Goal: Task Accomplishment & Management: Manage account settings

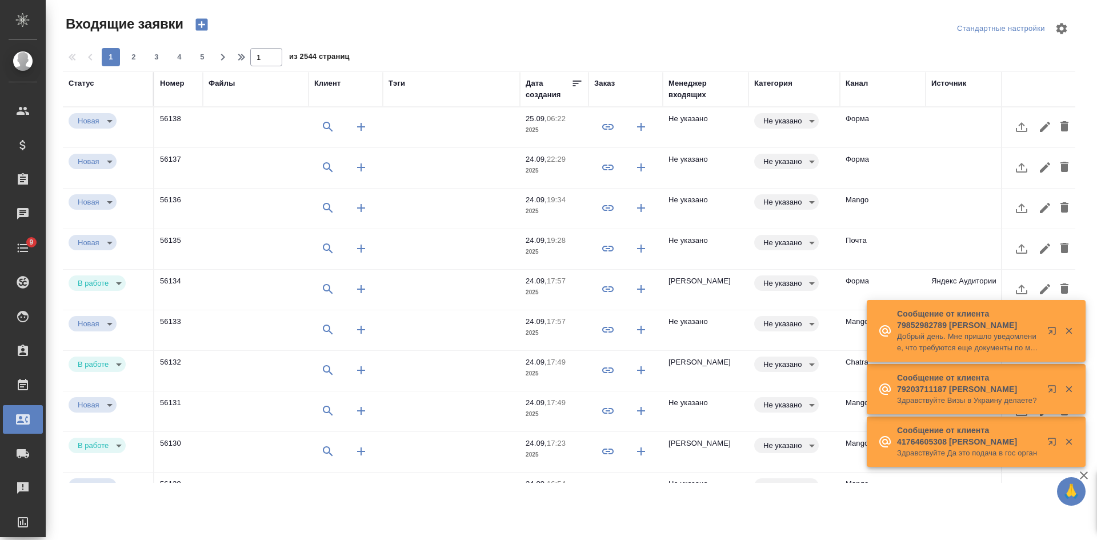
select select "RU"
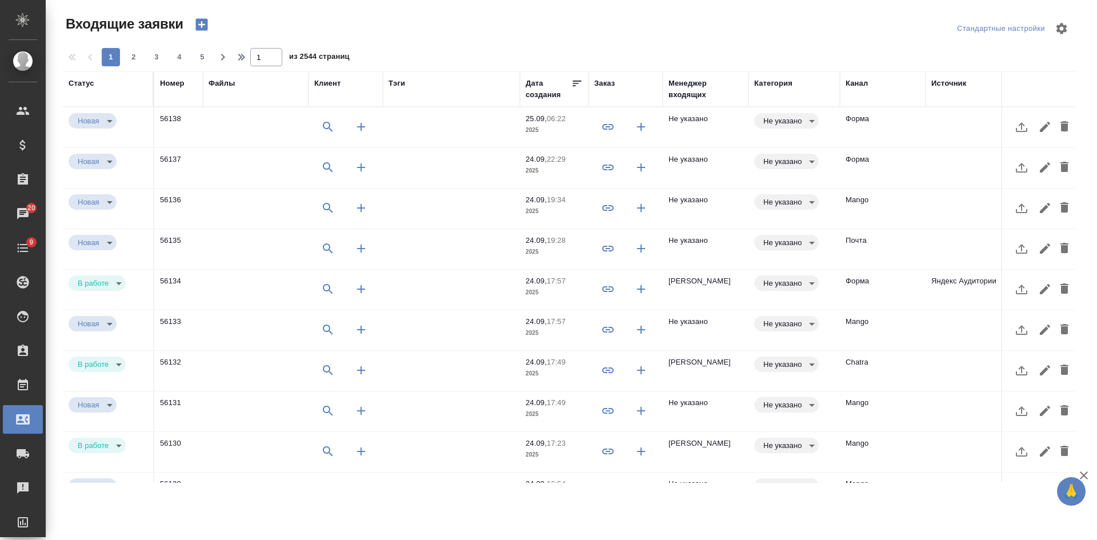
click at [877, 170] on td "Форма" at bounding box center [883, 168] width 86 height 40
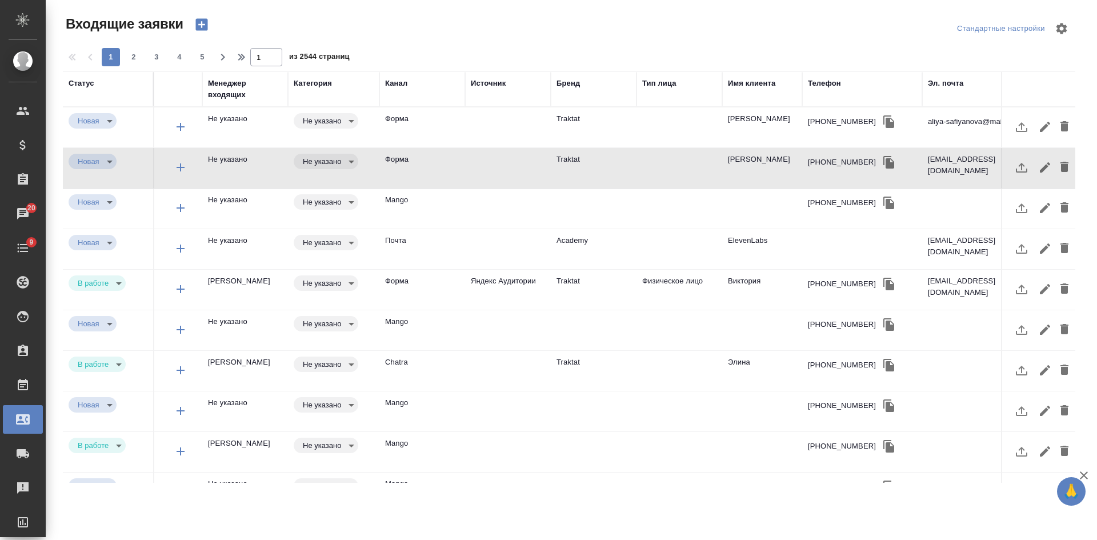
scroll to position [0, 503]
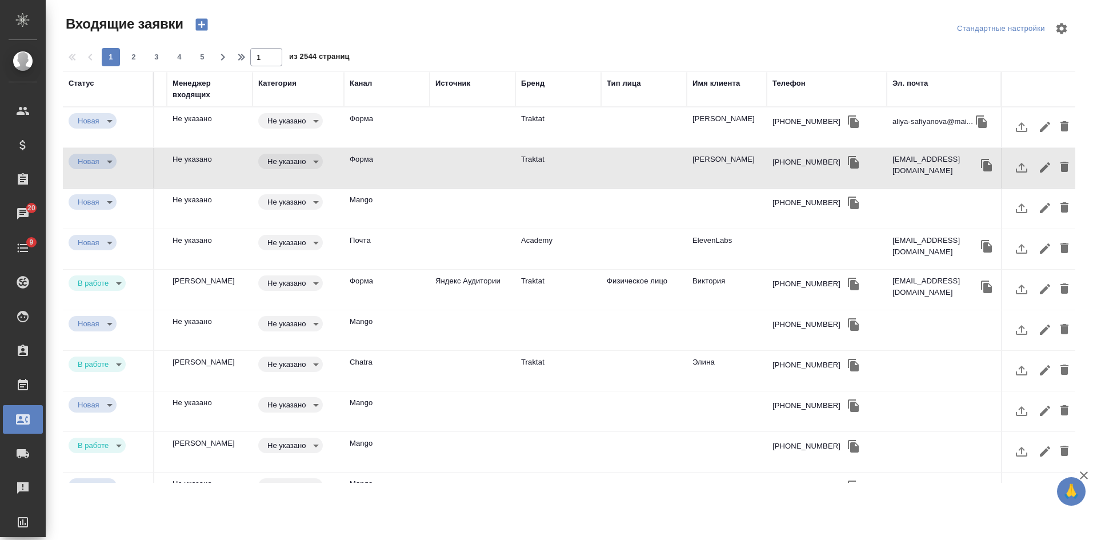
click at [671, 286] on td "Физическое лицо" at bounding box center [644, 290] width 86 height 40
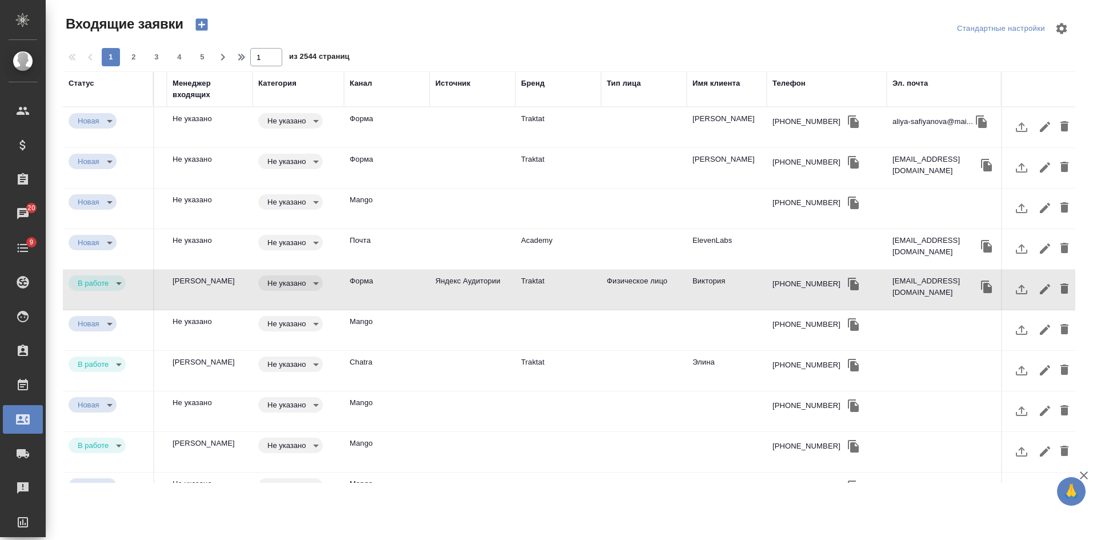
click at [636, 247] on td at bounding box center [644, 249] width 86 height 40
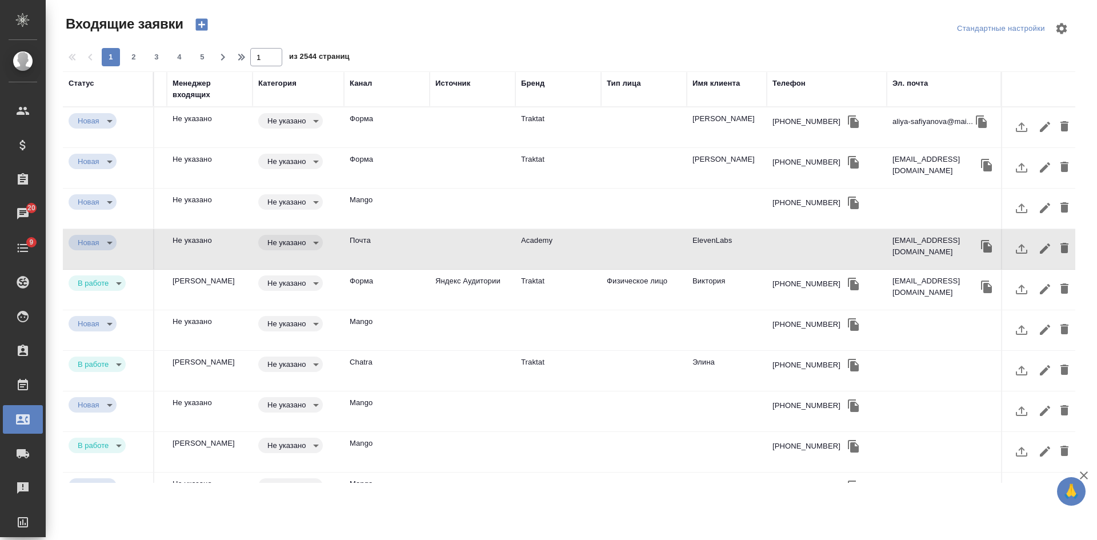
click at [635, 247] on td at bounding box center [644, 249] width 86 height 40
click at [674, 167] on td at bounding box center [644, 168] width 86 height 40
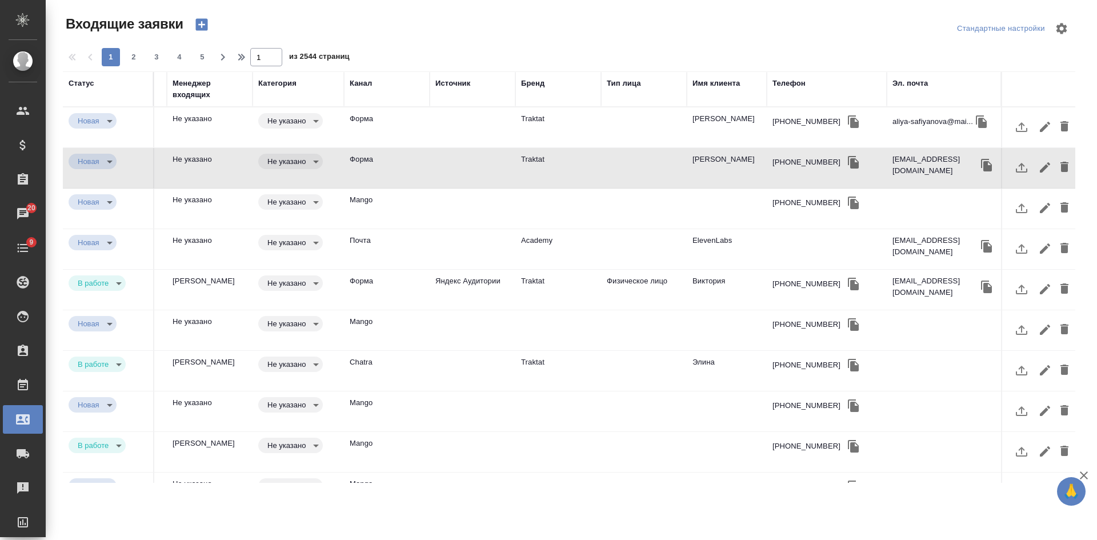
click at [665, 168] on td at bounding box center [644, 168] width 86 height 40
click at [731, 123] on td "Хакимова Алия Фаридовна" at bounding box center [727, 127] width 80 height 40
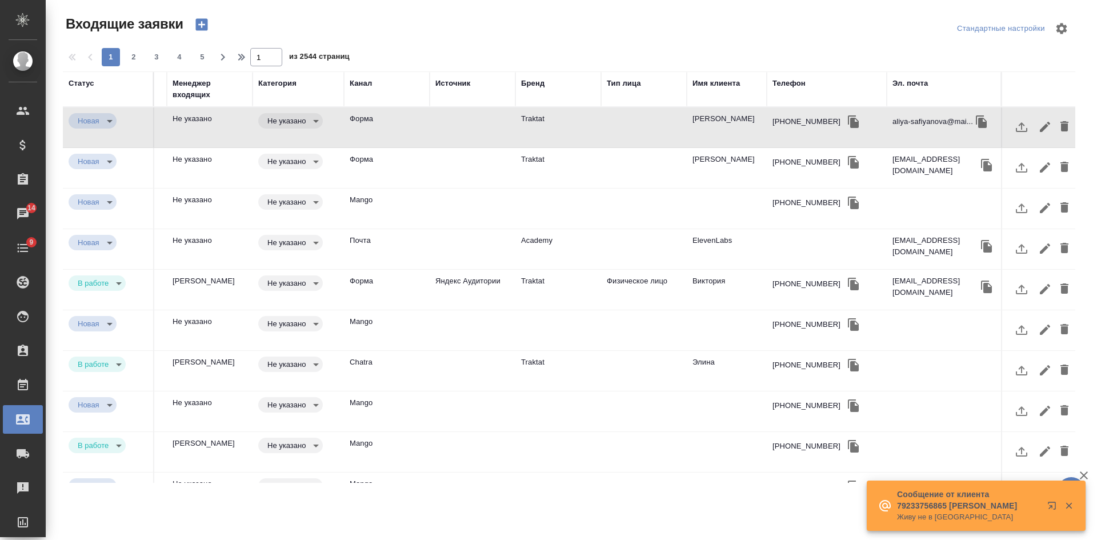
click at [729, 165] on td "Шевченко Сергей Александрович" at bounding box center [727, 168] width 80 height 40
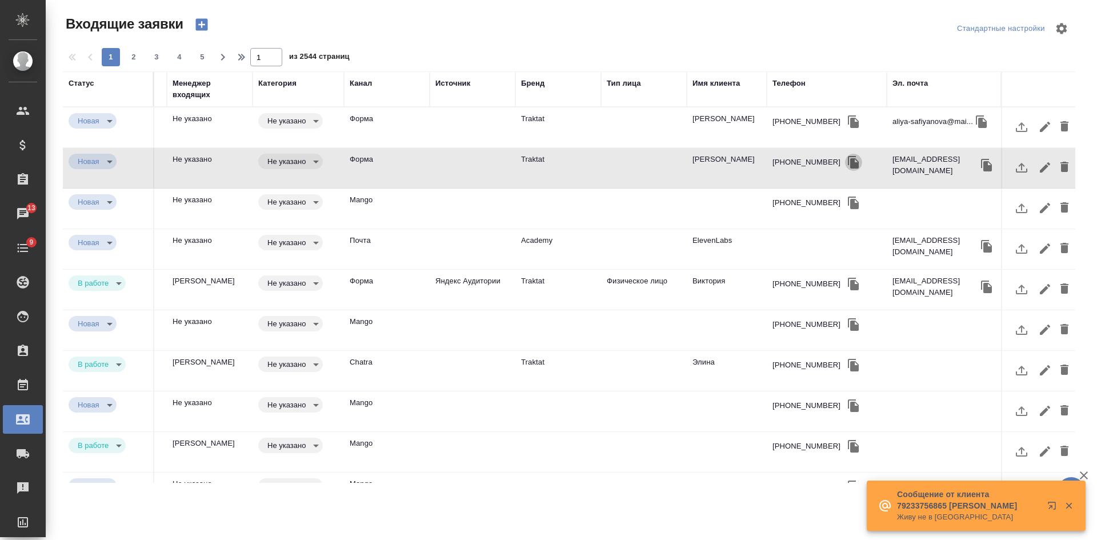
click at [848, 159] on icon "button" at bounding box center [853, 162] width 11 height 13
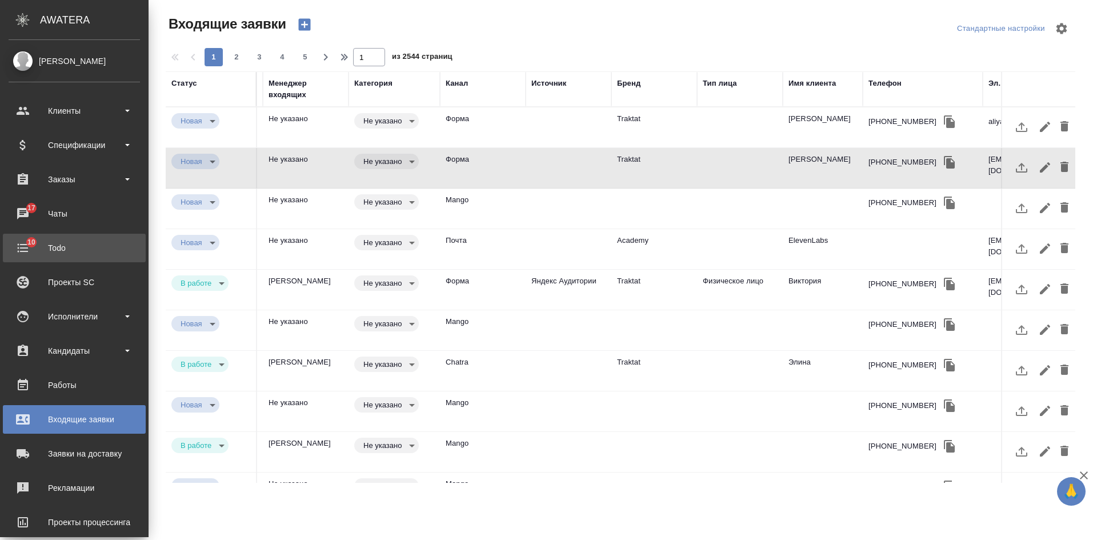
click at [89, 244] on div "Todo" at bounding box center [74, 247] width 131 height 17
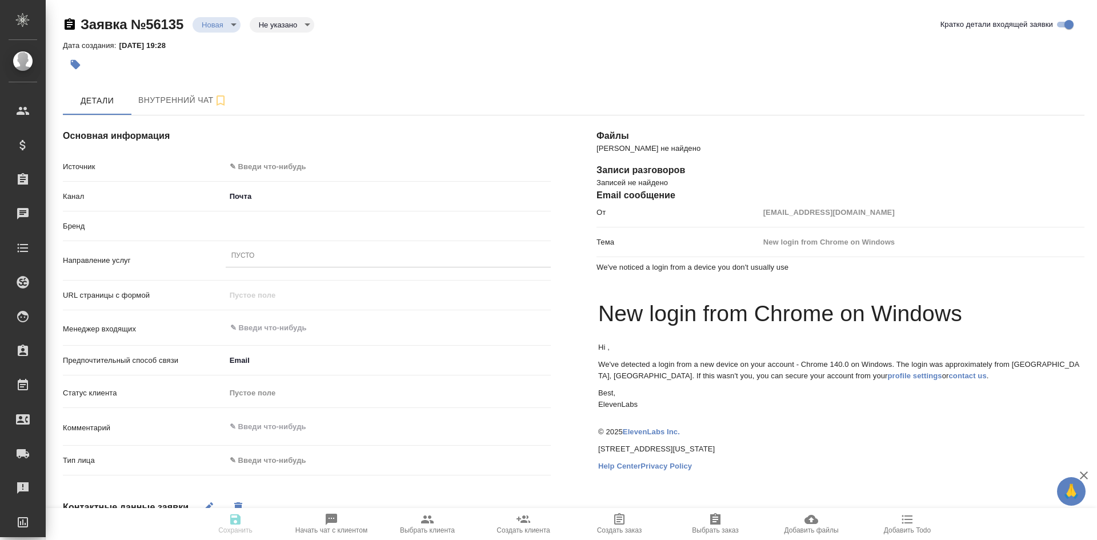
select select "RU"
click at [263, 167] on body "🙏 .cls-1 fill:#fff; AWATERA [PERSON_NAME] Спецификации Заказы 20 Чаты 9 Todo Пр…" at bounding box center [548, 270] width 1097 height 540
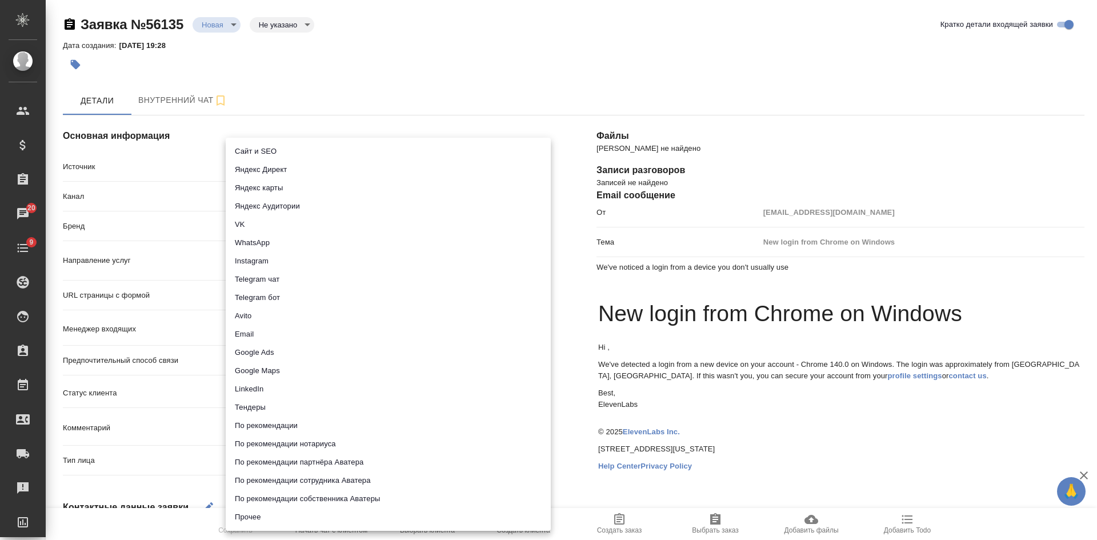
click at [251, 154] on li "Сайт и SEO" at bounding box center [388, 151] width 325 height 18
type input "seo"
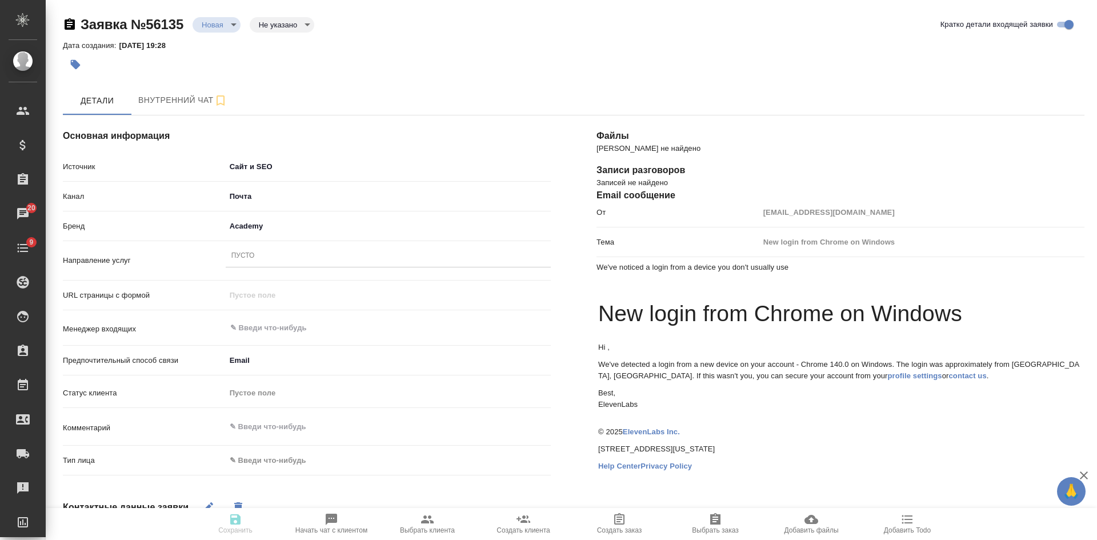
click at [246, 253] on div "Пусто" at bounding box center [242, 256] width 23 height 10
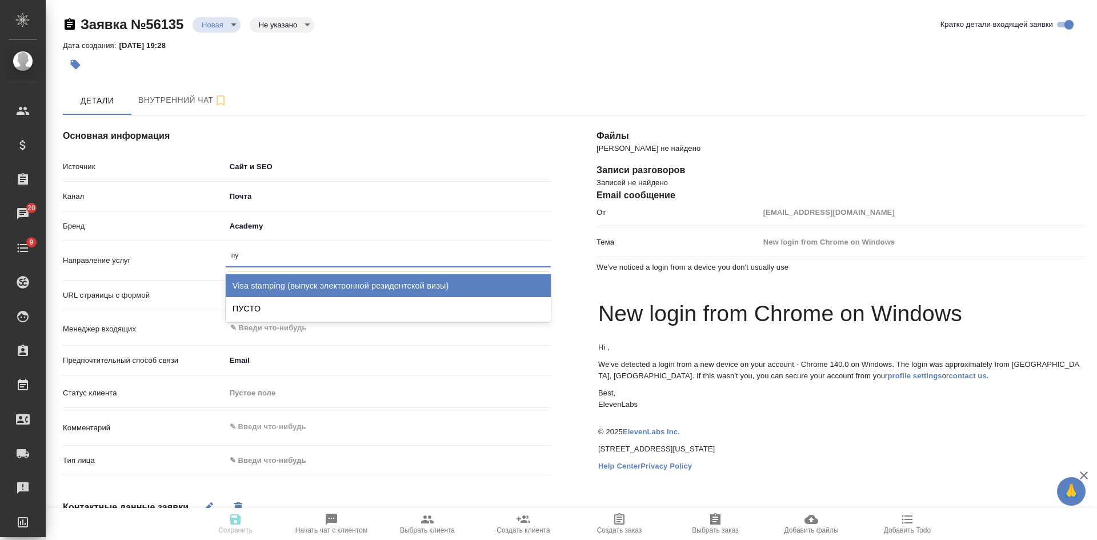
type input "пус"
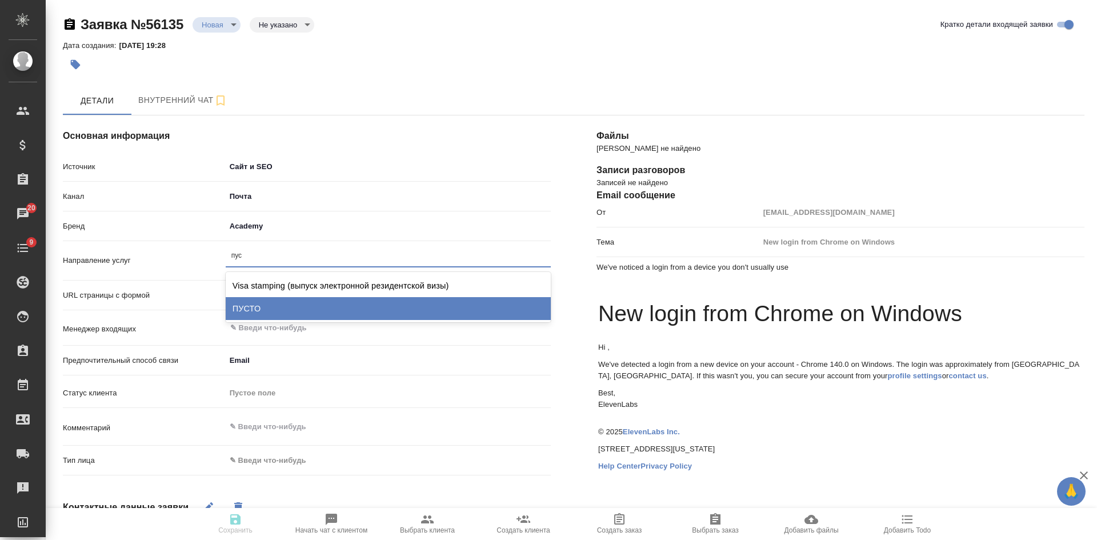
click at [239, 301] on div "ПУСТО" at bounding box center [388, 308] width 325 height 23
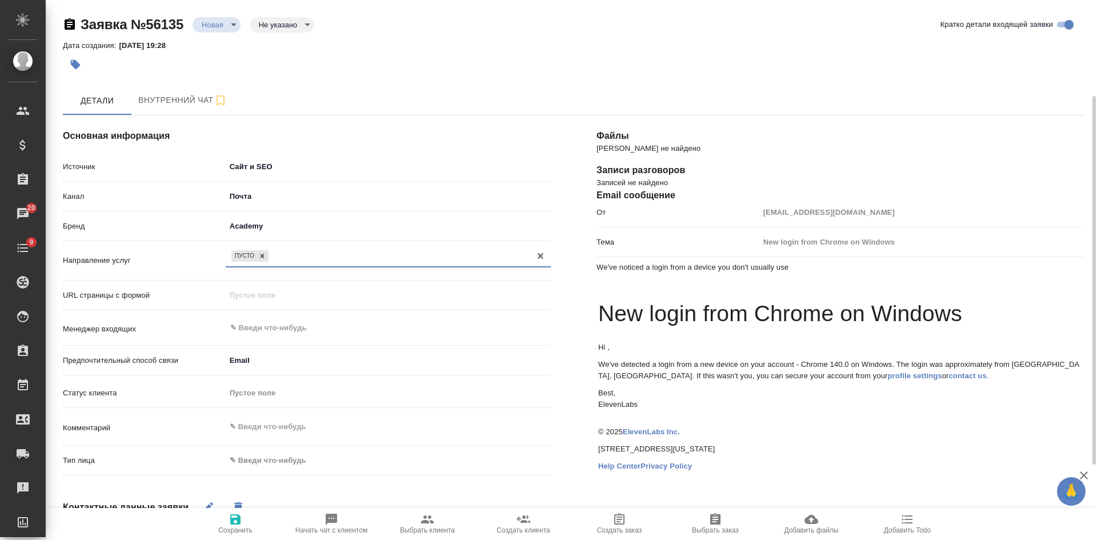
scroll to position [114, 0]
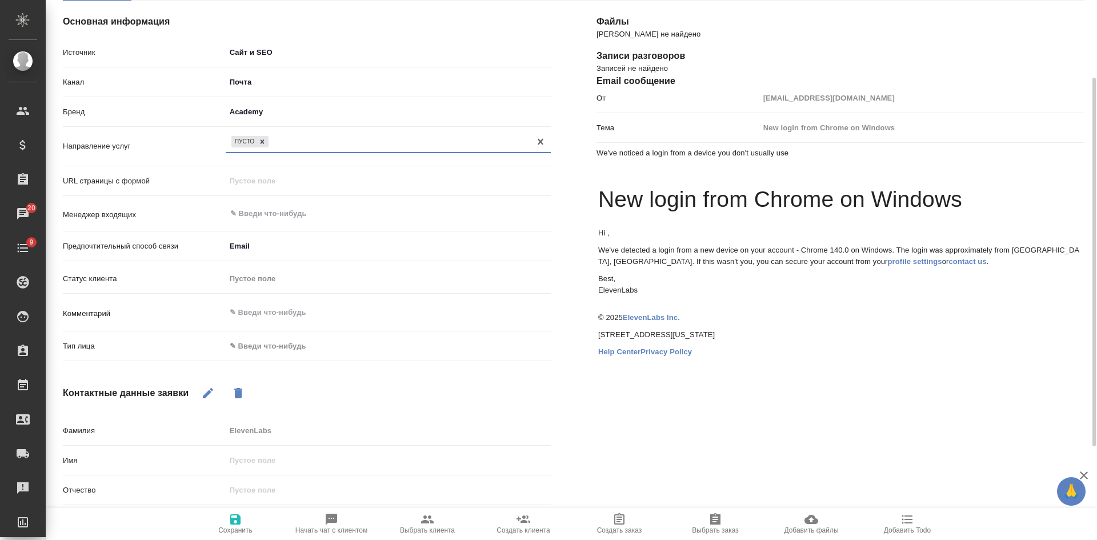
click at [239, 354] on body "🙏 .cls-1 fill:#fff; AWATERA Kasatkina Aleksandra Клиенты Спецификации Заказы 20…" at bounding box center [548, 270] width 1097 height 540
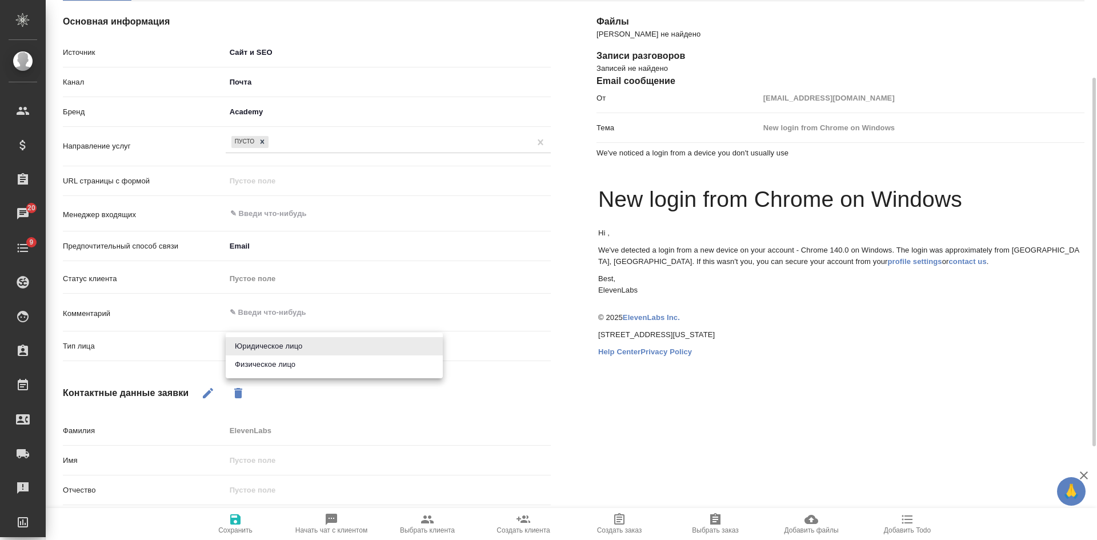
click at [242, 372] on li "Физическое лицо" at bounding box center [334, 364] width 217 height 18
type input "private"
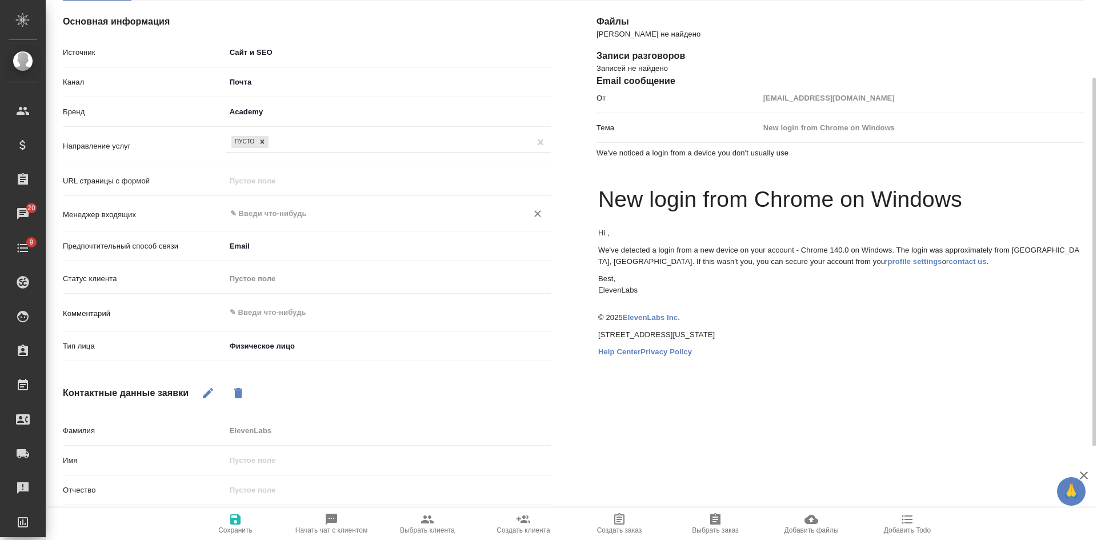
click at [251, 211] on input "text" at bounding box center [369, 214] width 280 height 14
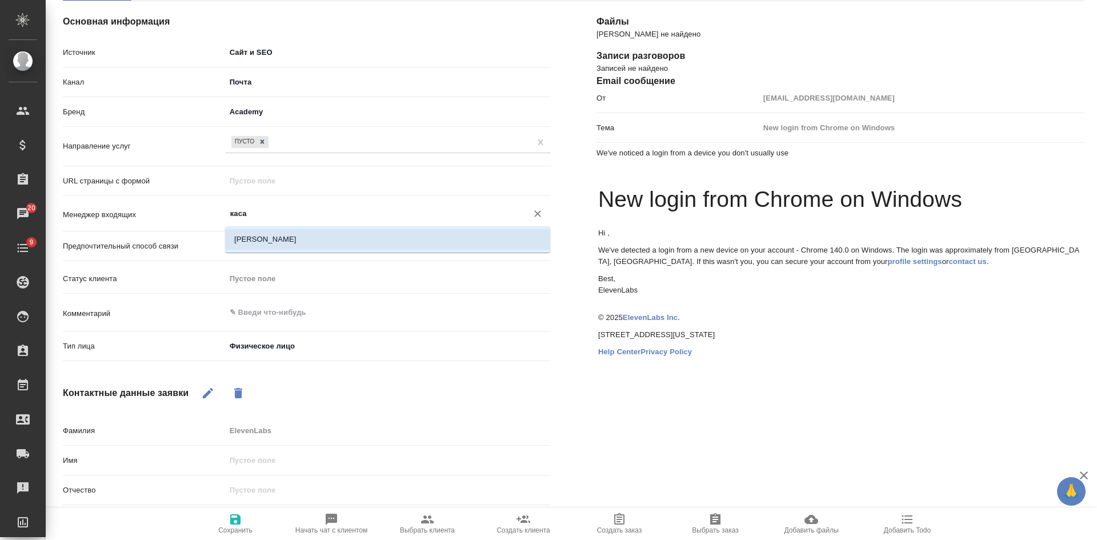
drag, startPoint x: 255, startPoint y: 238, endPoint x: 256, endPoint y: 250, distance: 11.4
click at [255, 239] on li "[PERSON_NAME]" at bounding box center [387, 239] width 325 height 21
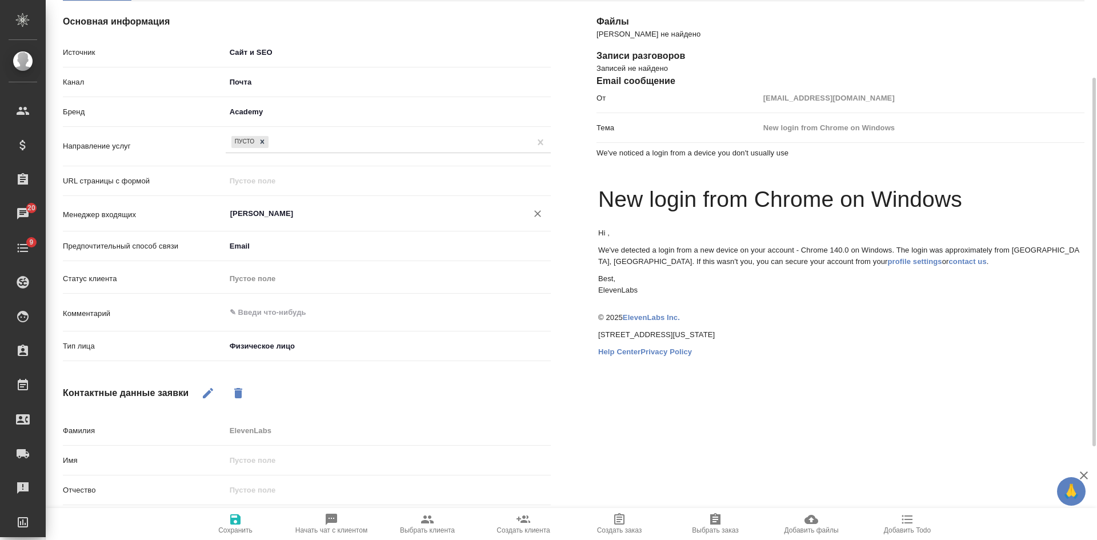
type input "[PERSON_NAME]"
click at [233, 528] on span "Сохранить" at bounding box center [235, 530] width 34 height 8
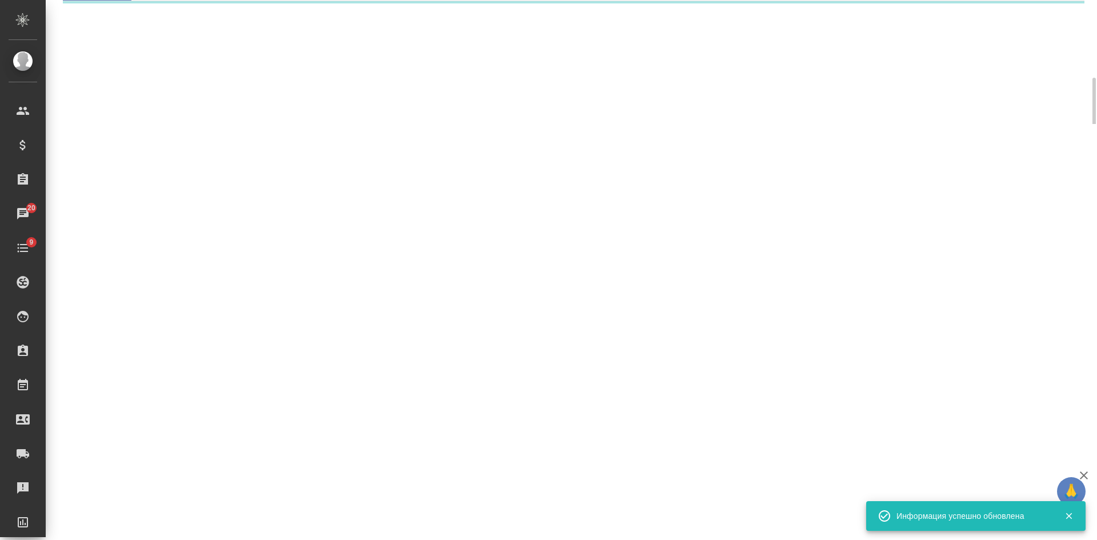
select select "RU"
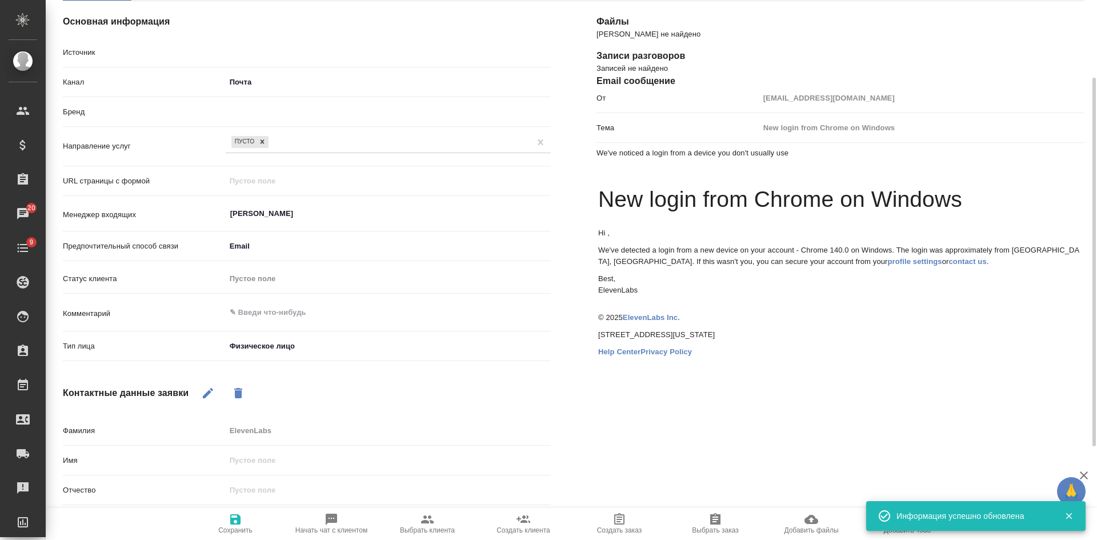
type textarea "x"
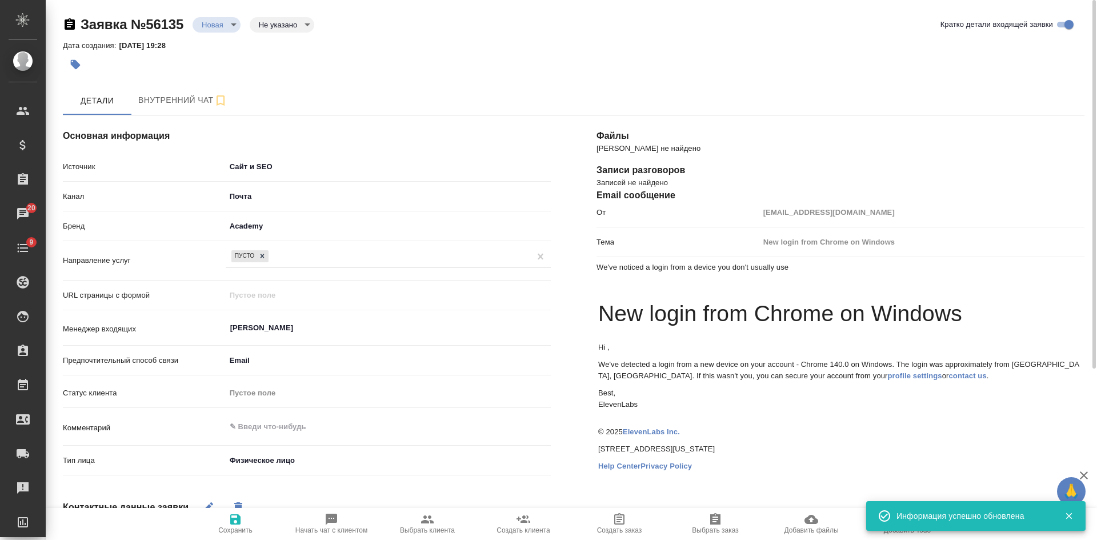
click at [221, 25] on body "🙏 .cls-1 fill:#fff; AWATERA Kasatkina Aleksandra Клиенты Спецификации Заказы 20…" at bounding box center [548, 270] width 1097 height 540
click at [221, 49] on button "Отказ" at bounding box center [215, 44] width 27 height 13
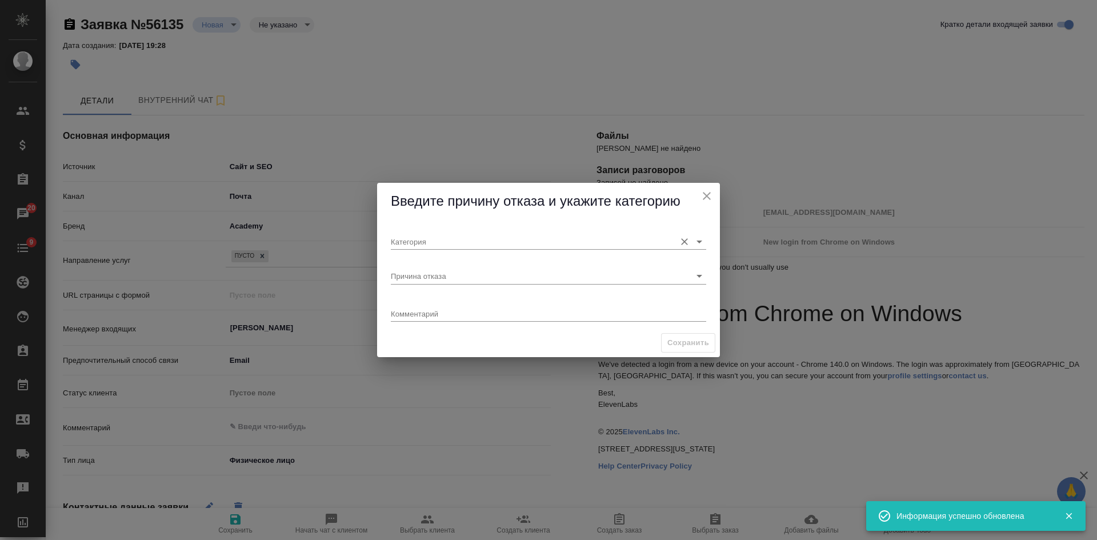
click at [442, 245] on input "Категория" at bounding box center [530, 241] width 279 height 15
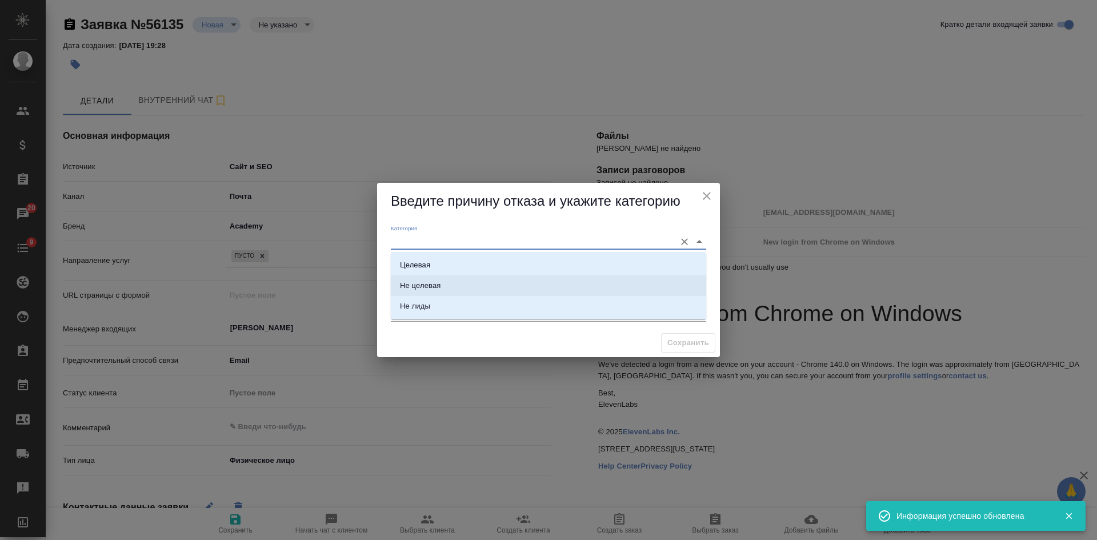
scroll to position [18, 0]
click at [379, 299] on div "Категория Причина отказа Комментарий x" at bounding box center [548, 274] width 343 height 109
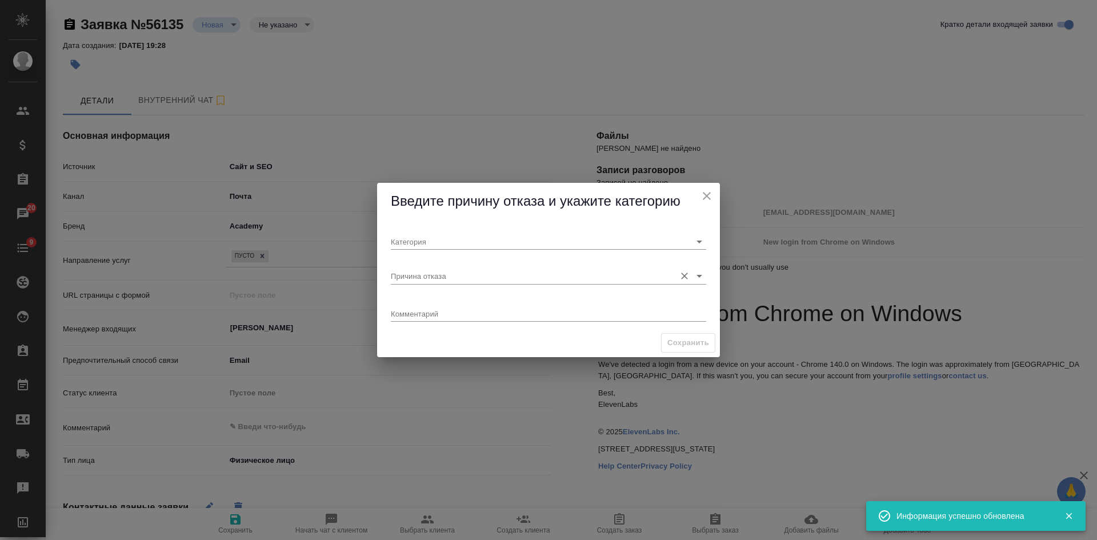
click at [413, 275] on input "Причина отказа" at bounding box center [530, 275] width 279 height 15
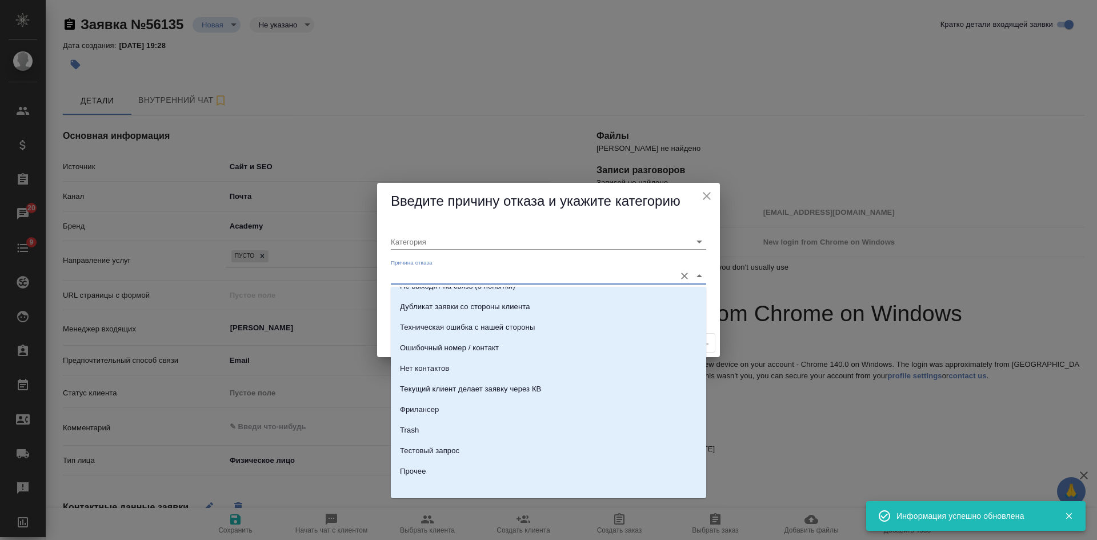
scroll to position [347, 0]
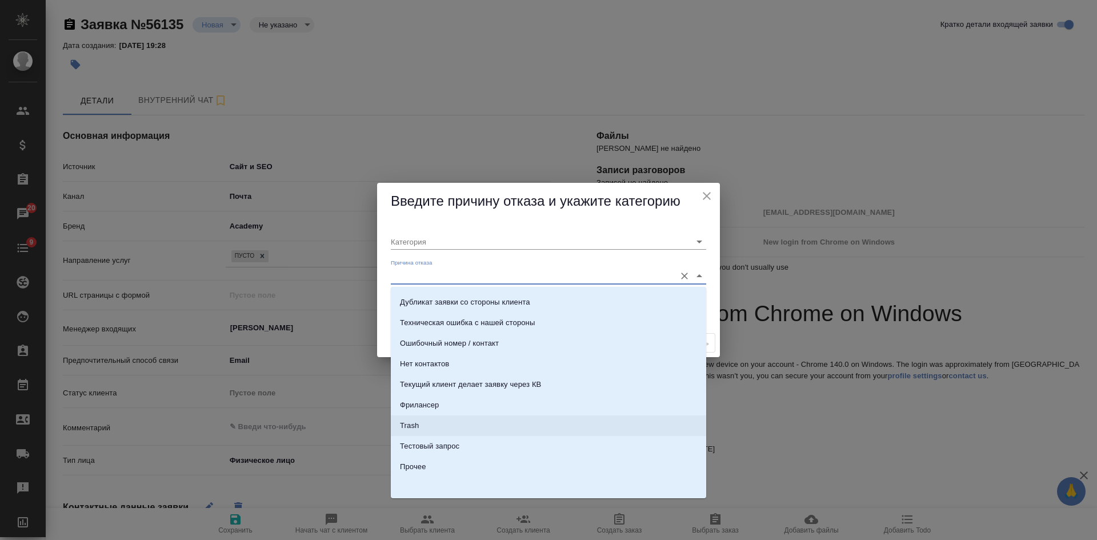
click at [442, 419] on li "Trash" at bounding box center [548, 425] width 315 height 21
type input "Не лиды"
type input "Trash"
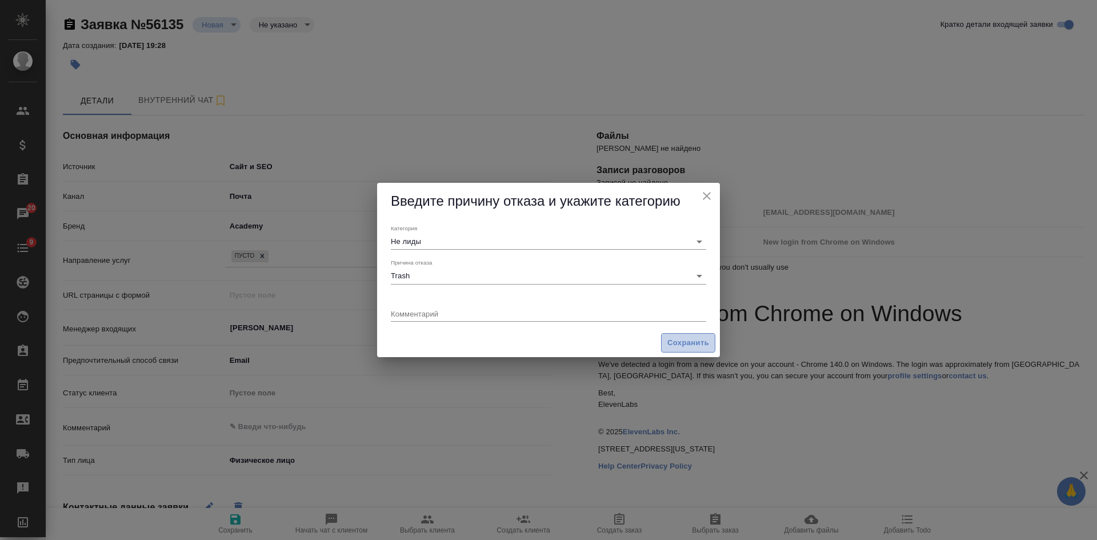
click at [683, 346] on span "Сохранить" at bounding box center [688, 343] width 42 height 13
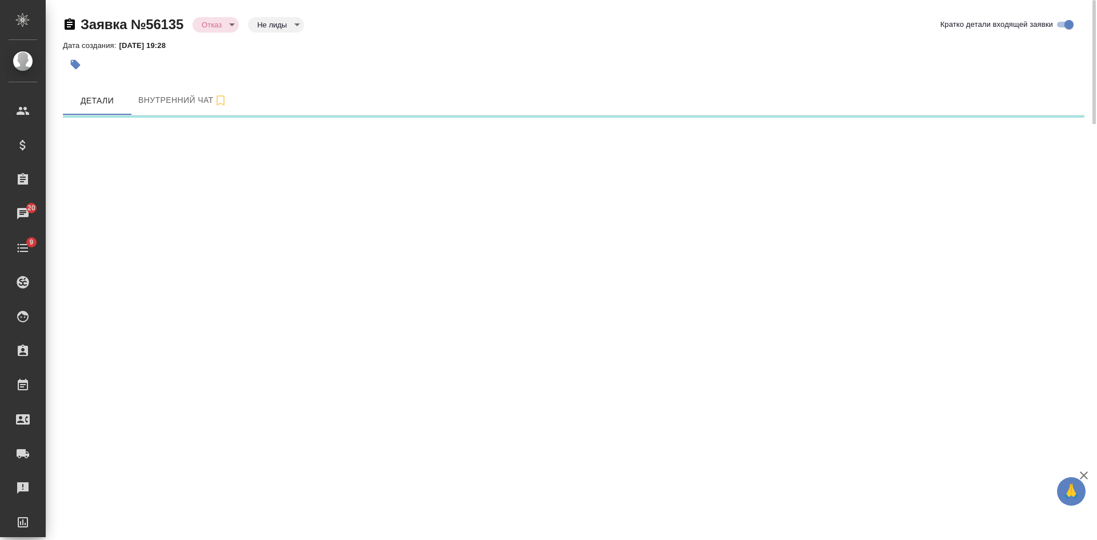
select select "RU"
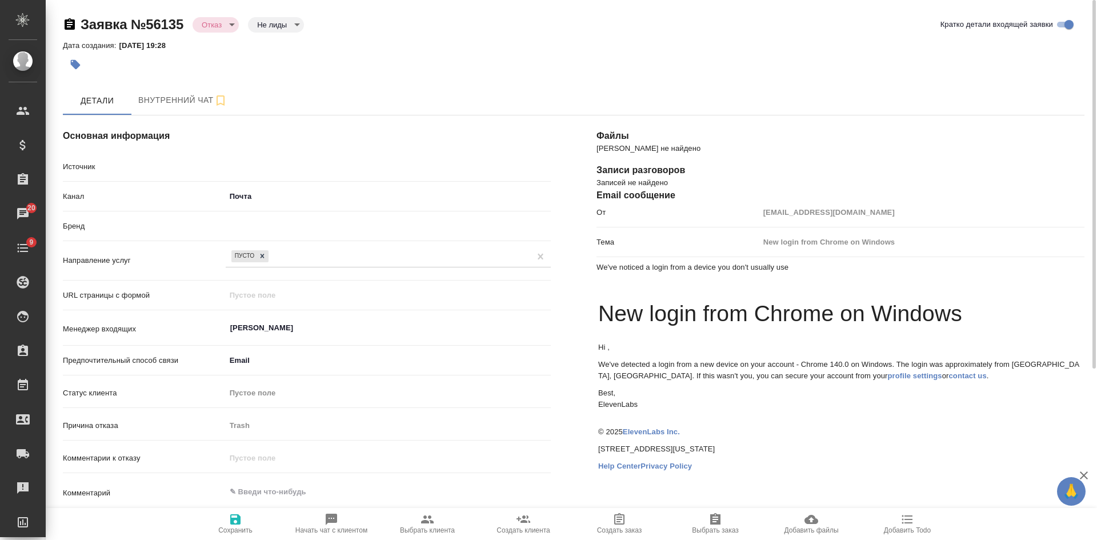
type textarea "x"
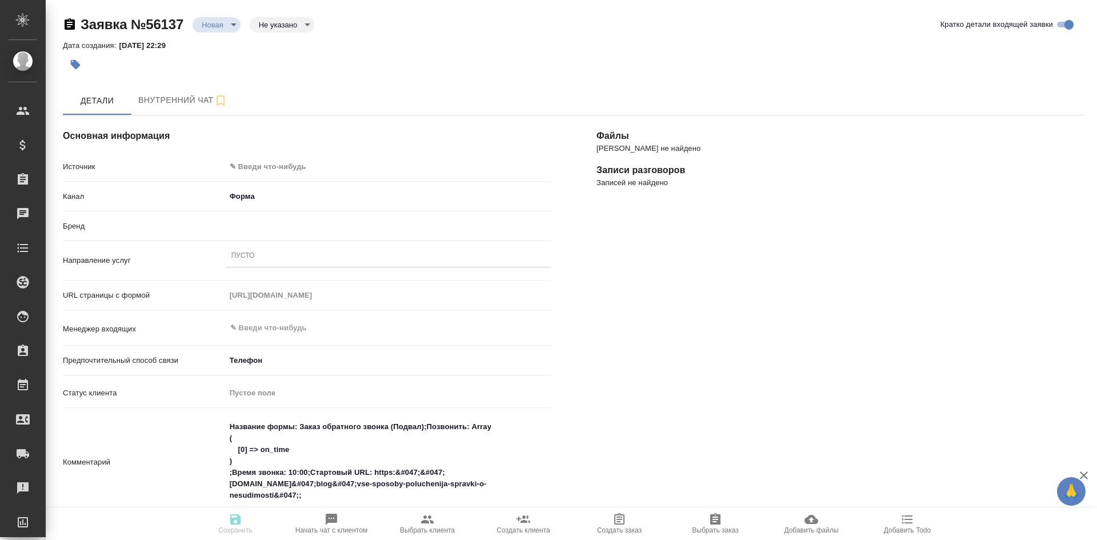
select select "RU"
click at [261, 170] on body "🙏 .cls-1 fill:#fff; AWATERA Kasatkina Aleksandra Клиенты Спецификации Заказы 20…" at bounding box center [548, 270] width 1097 height 540
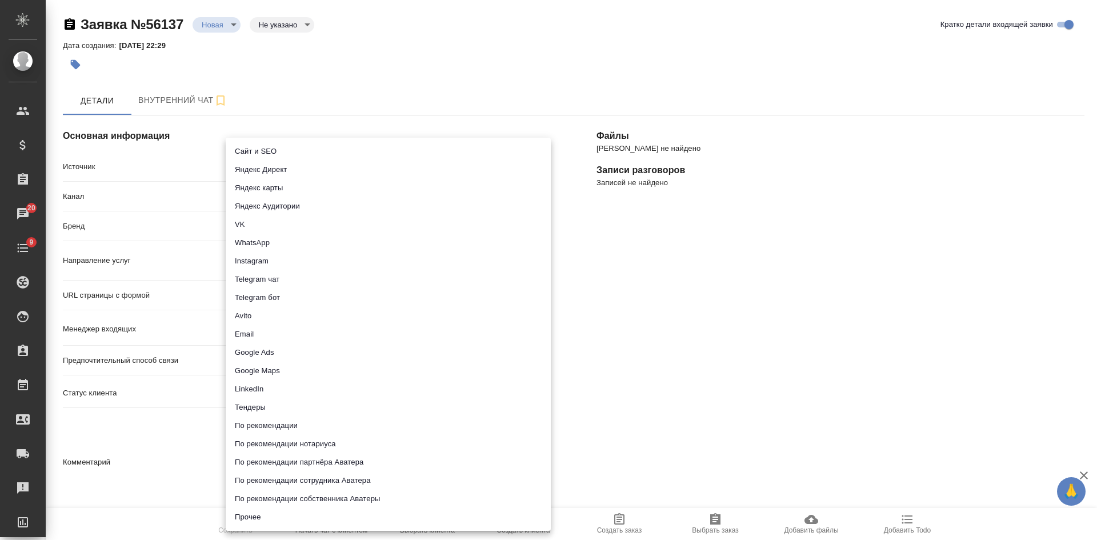
click at [251, 149] on li "Сайт и SEO" at bounding box center [388, 151] width 325 height 18
type input "seo"
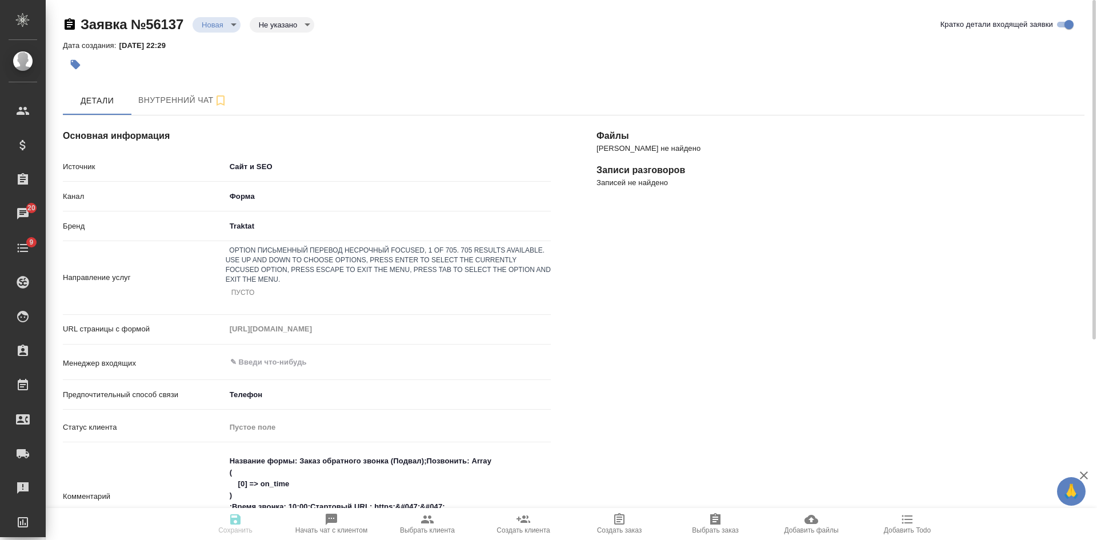
click at [251, 289] on div "Пусто" at bounding box center [242, 294] width 23 height 10
type input "пус"
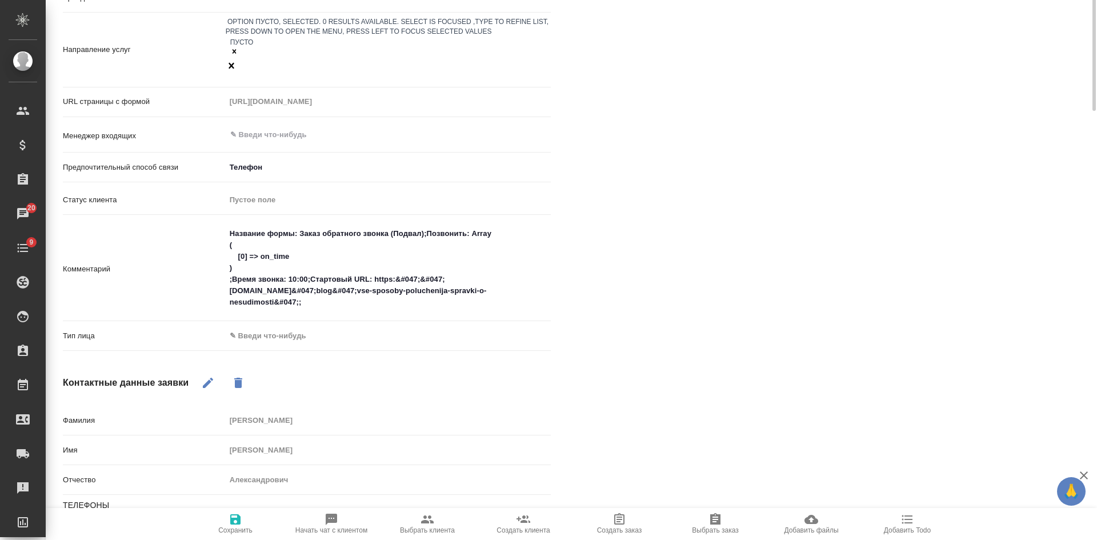
scroll to position [286, 0]
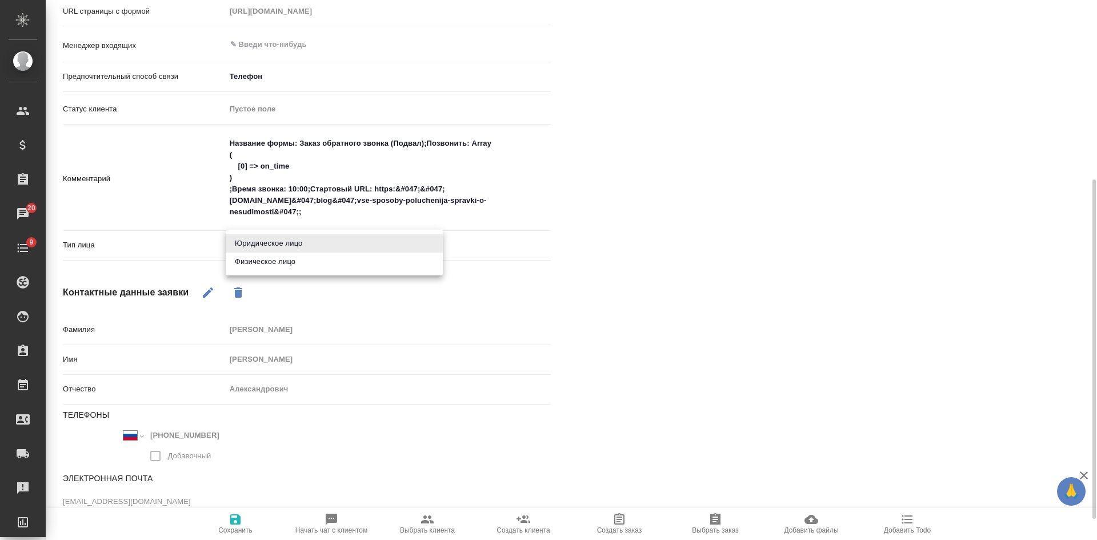
click at [248, 236] on body "🙏 .cls-1 fill:#fff; AWATERA Kasatkina Aleksandra Клиенты Спецификации Заказы 20…" at bounding box center [548, 270] width 1097 height 540
click at [249, 263] on li "Физическое лицо" at bounding box center [334, 262] width 217 height 18
type input "private"
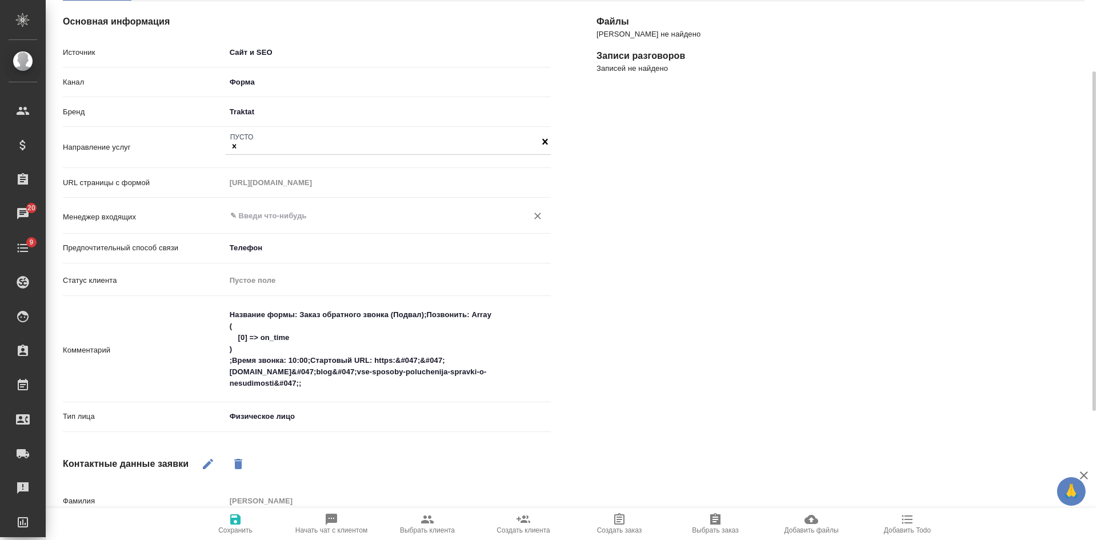
click at [268, 210] on input "text" at bounding box center [369, 216] width 280 height 14
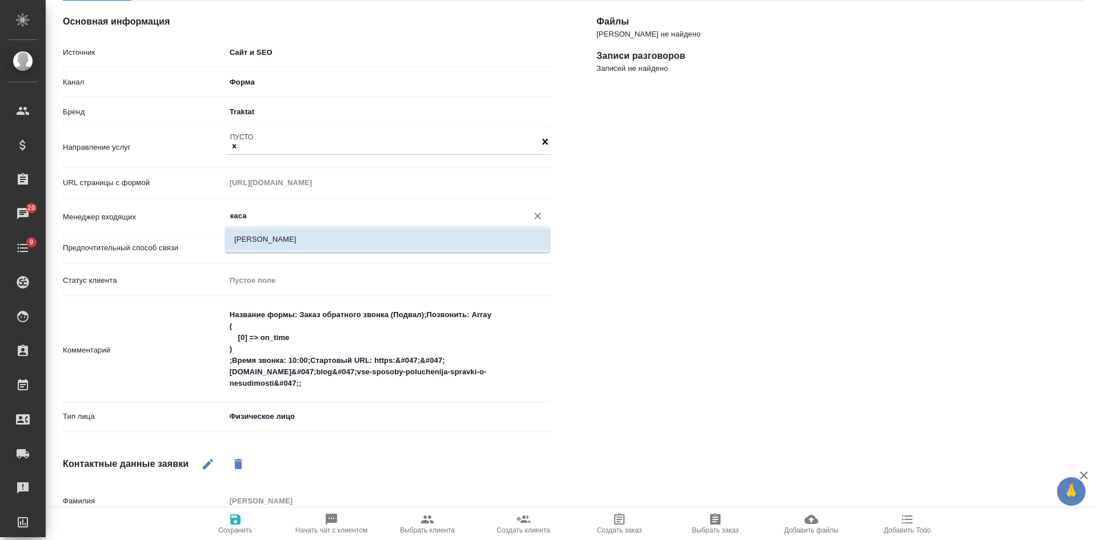
click at [266, 245] on li "[PERSON_NAME]" at bounding box center [387, 239] width 325 height 21
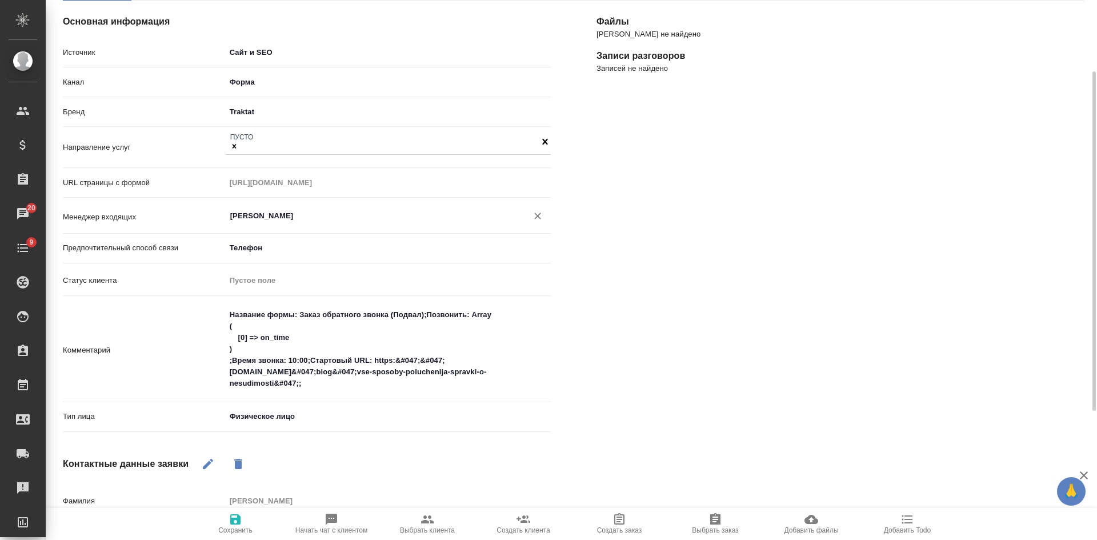
type input "[PERSON_NAME]"
click at [227, 523] on span "Сохранить" at bounding box center [235, 524] width 82 height 22
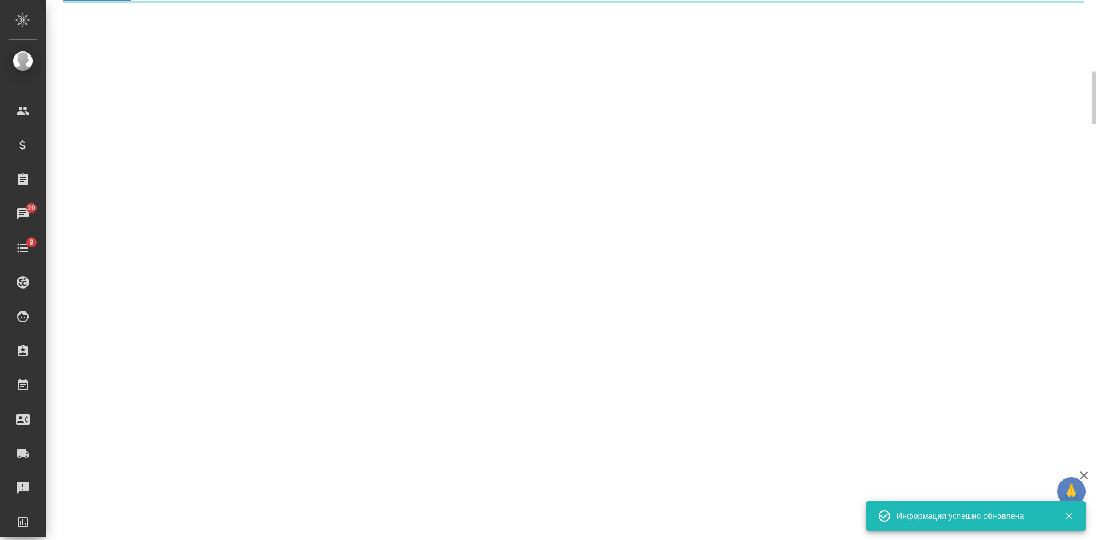
select select "RU"
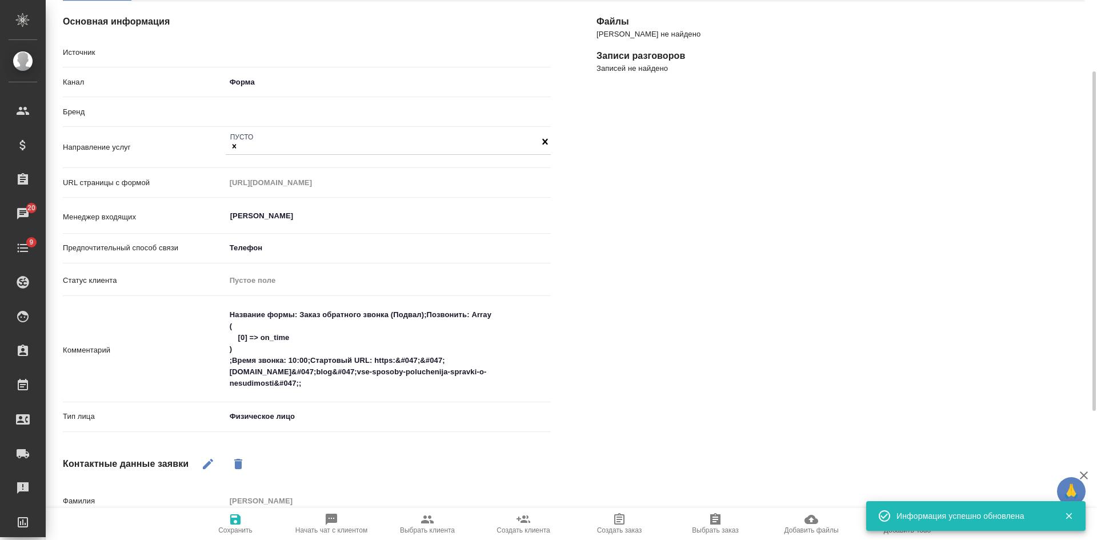
type textarea "x"
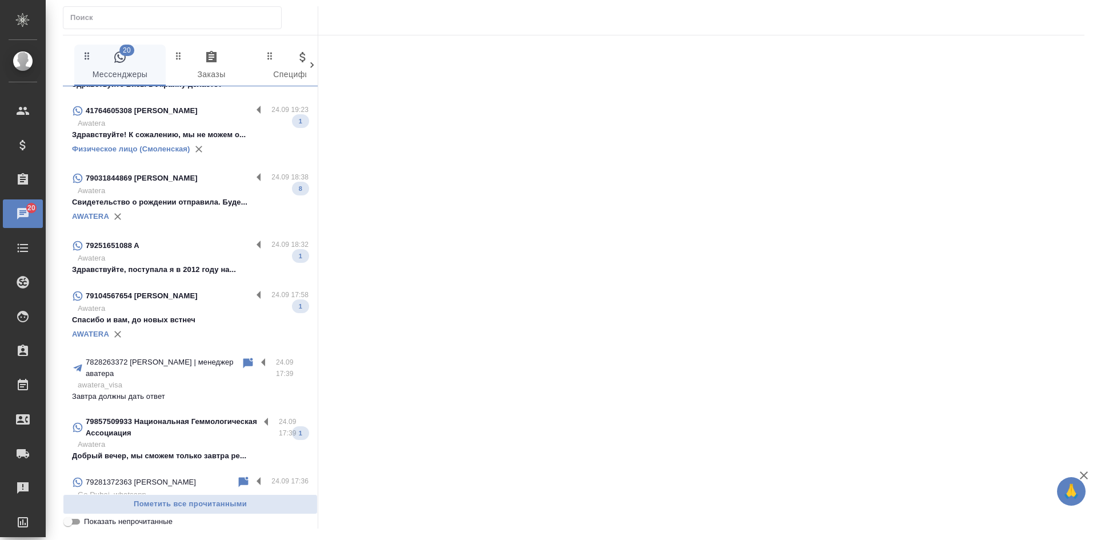
scroll to position [343, 0]
click at [73, 527] on input "Показать непрочитанные" at bounding box center [67, 522] width 41 height 14
checkbox input "true"
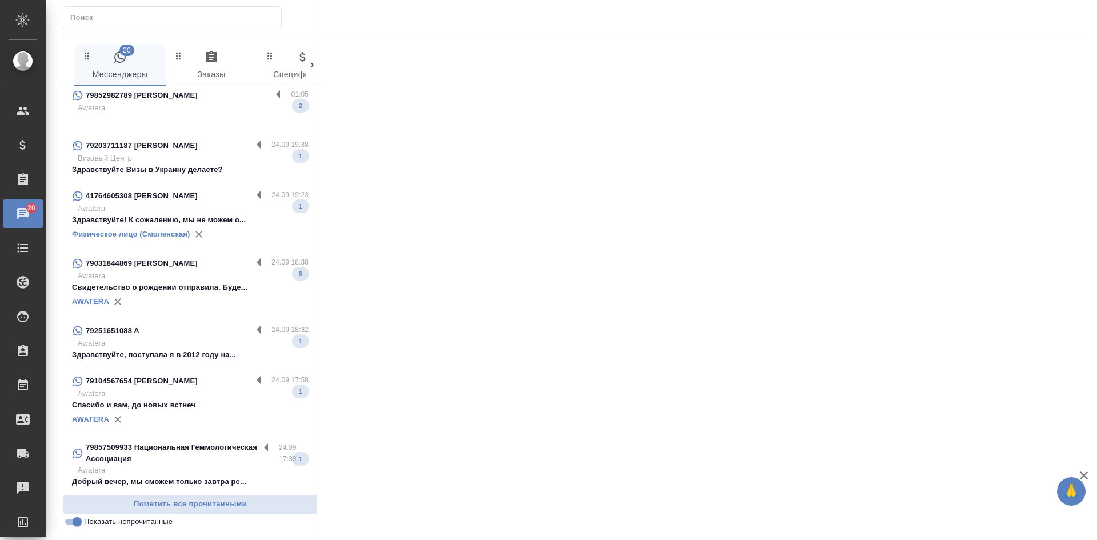
click at [161, 463] on p "79857509933 Национальная Геммологическая Ассоциация" at bounding box center [173, 453] width 174 height 23
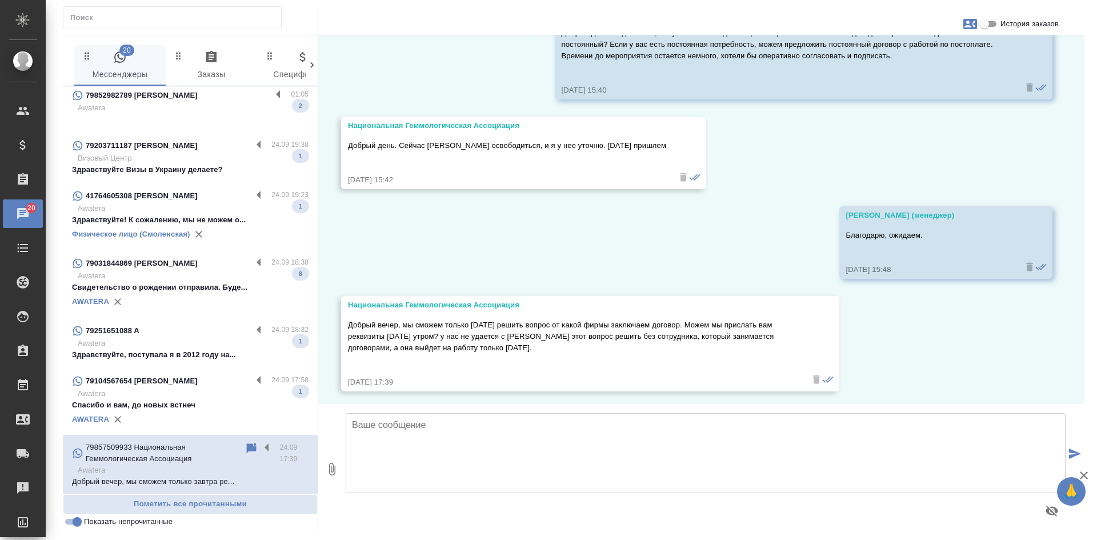
scroll to position [7067, 0]
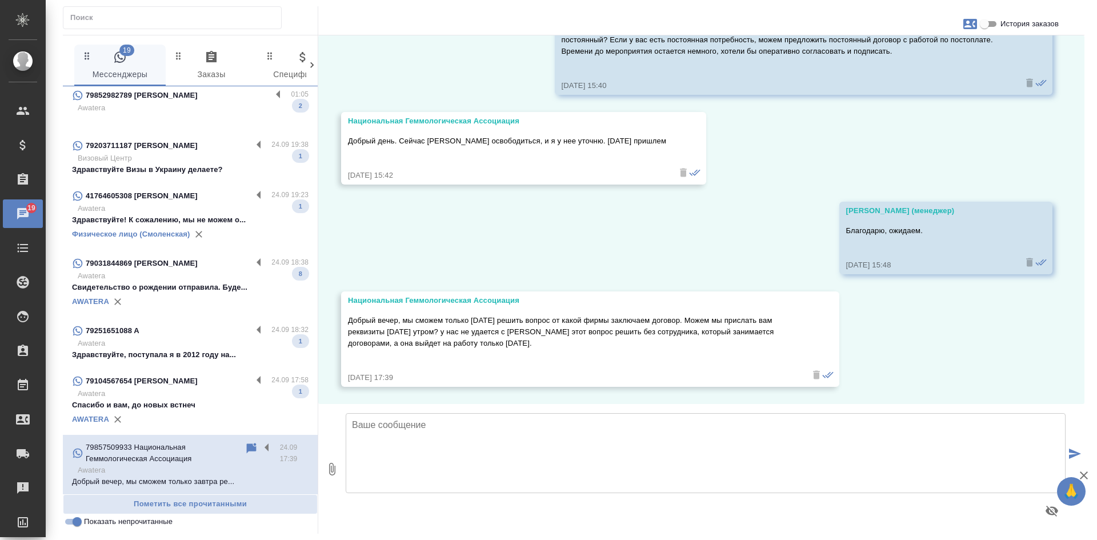
click at [247, 445] on icon at bounding box center [252, 448] width 10 height 10
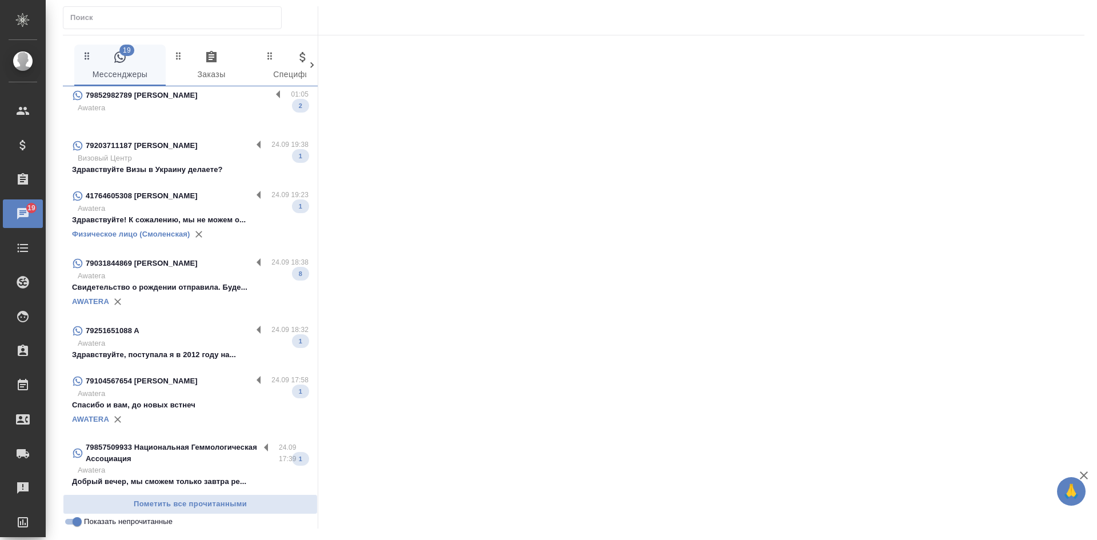
click at [207, 410] on p "Спасибо и вам, до новых встнеч" at bounding box center [190, 404] width 237 height 11
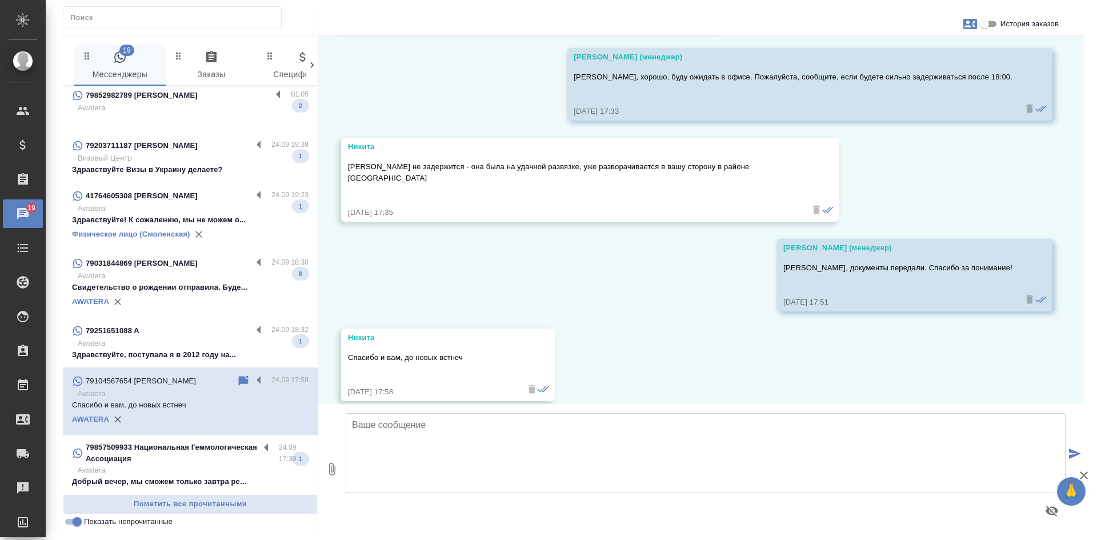
scroll to position [2512, 0]
click at [183, 346] on p "Awatera" at bounding box center [193, 343] width 231 height 11
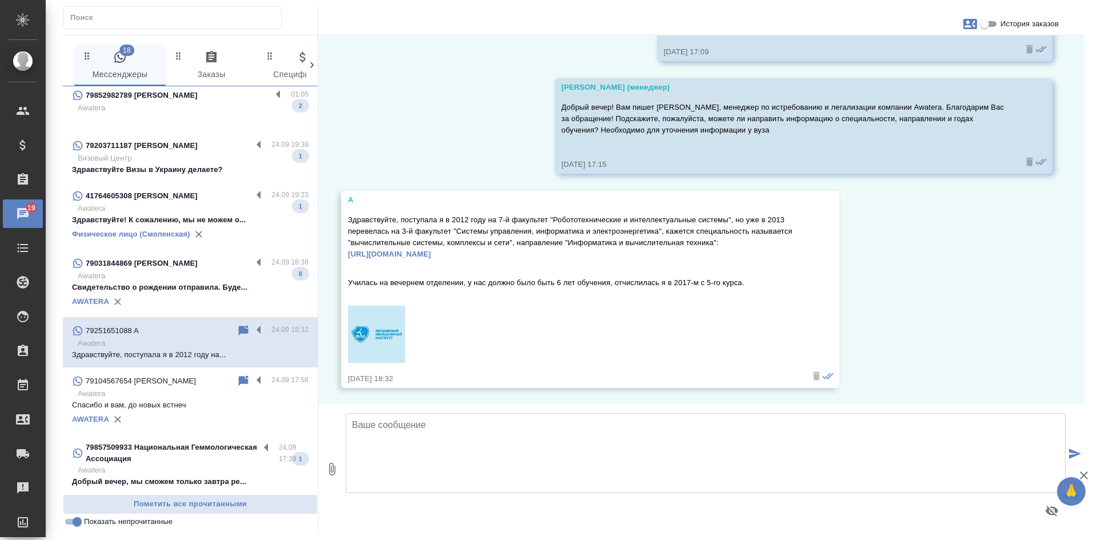
scroll to position [643, 0]
click at [237, 334] on icon at bounding box center [244, 331] width 14 height 14
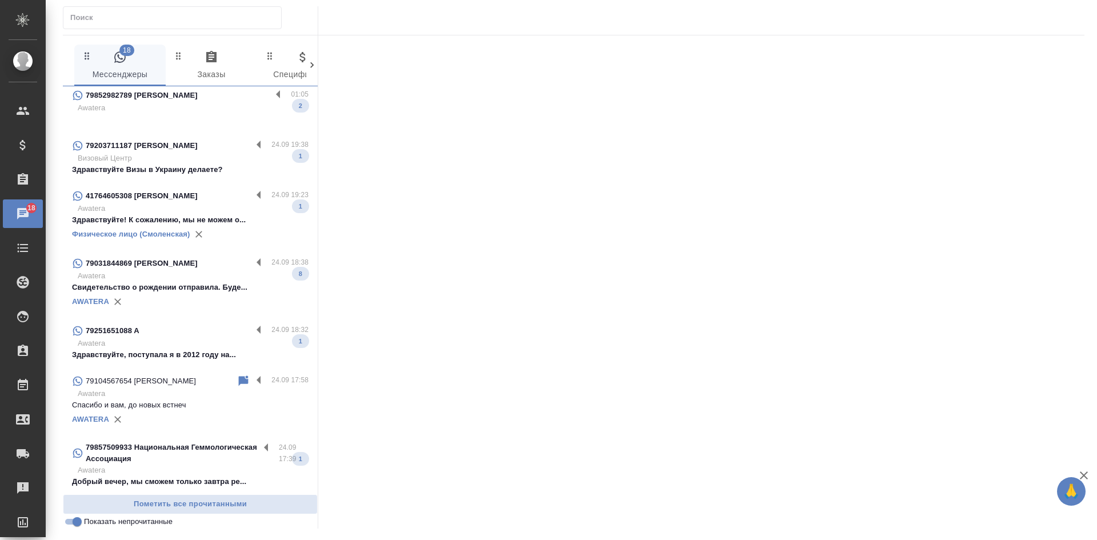
click at [186, 304] on div "AWATERA" at bounding box center [190, 301] width 237 height 17
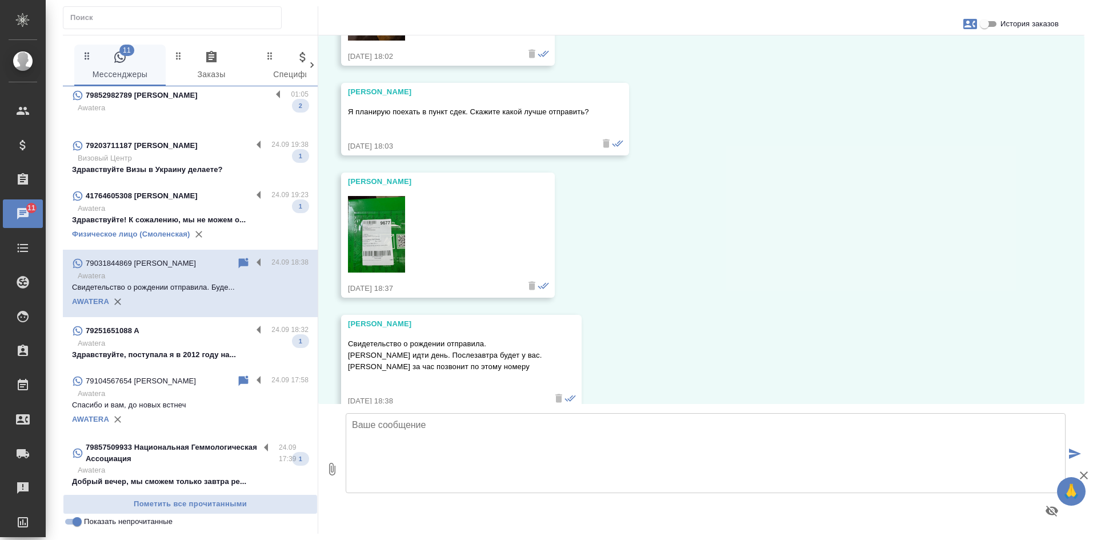
scroll to position [3405, 0]
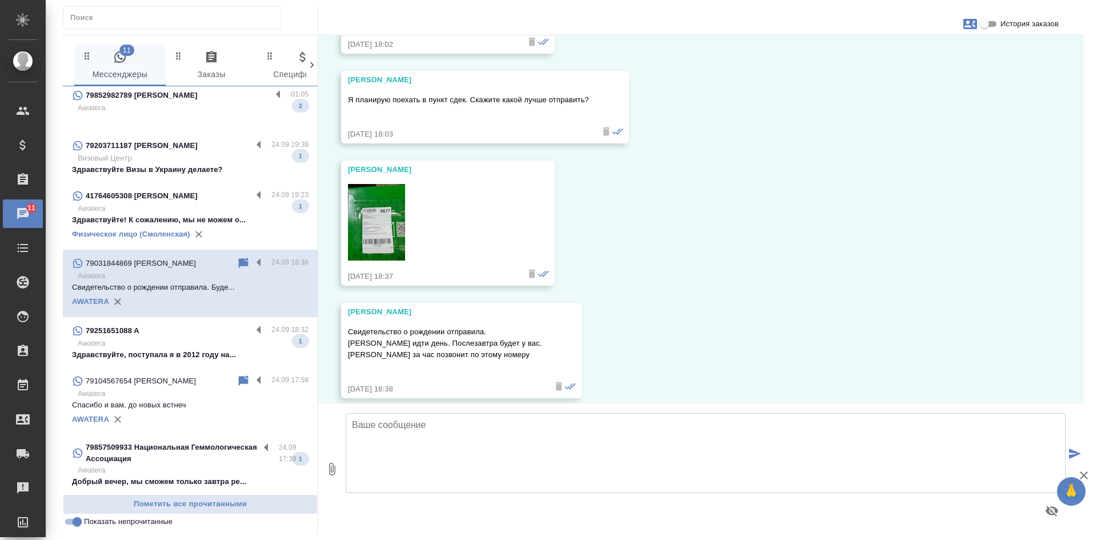
click at [394, 210] on img at bounding box center [376, 222] width 57 height 77
click at [239, 258] on icon at bounding box center [244, 263] width 10 height 10
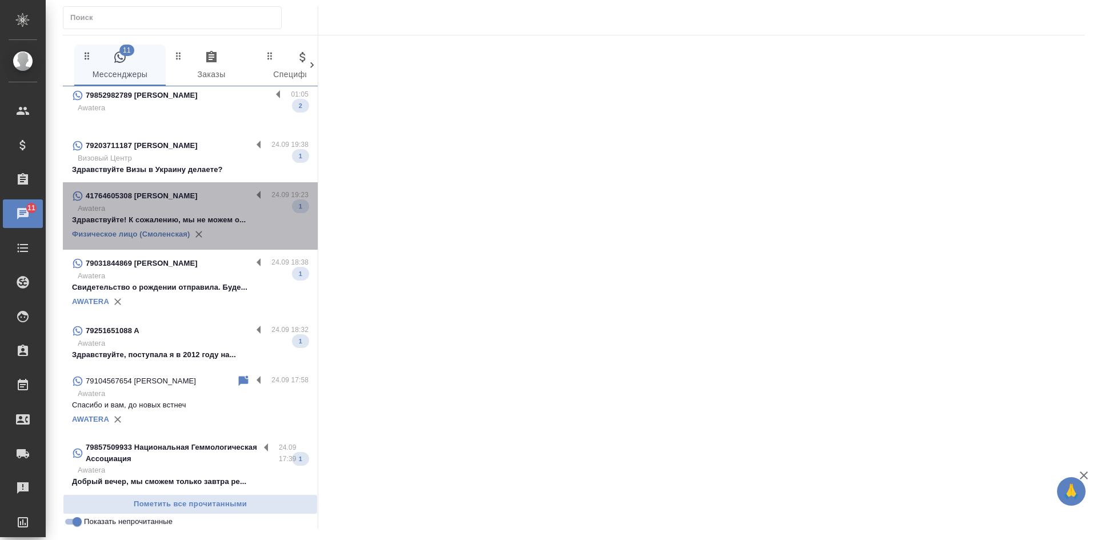
click at [207, 203] on p "Awatera" at bounding box center [193, 208] width 231 height 11
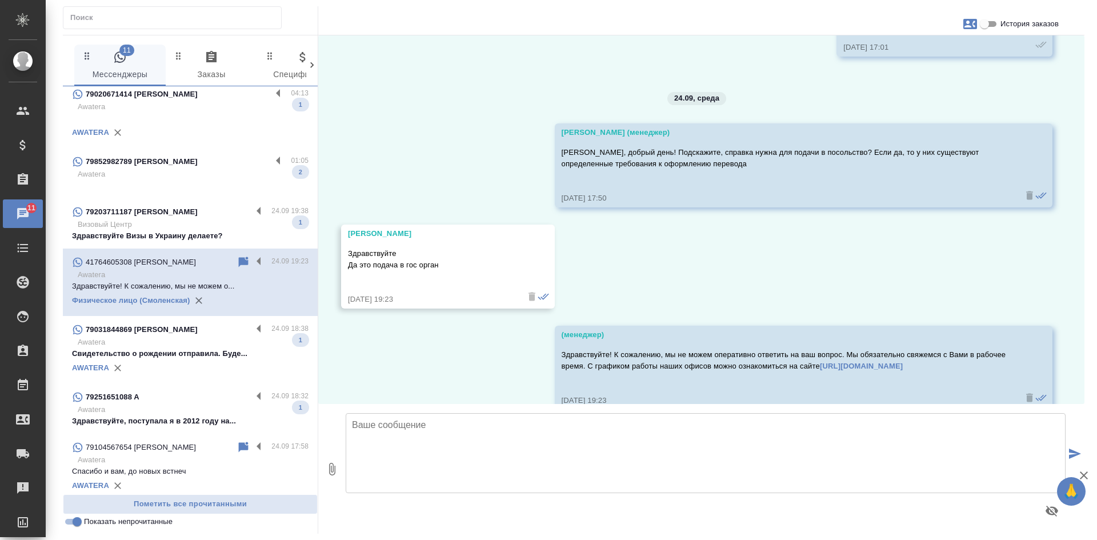
scroll to position [102, 0]
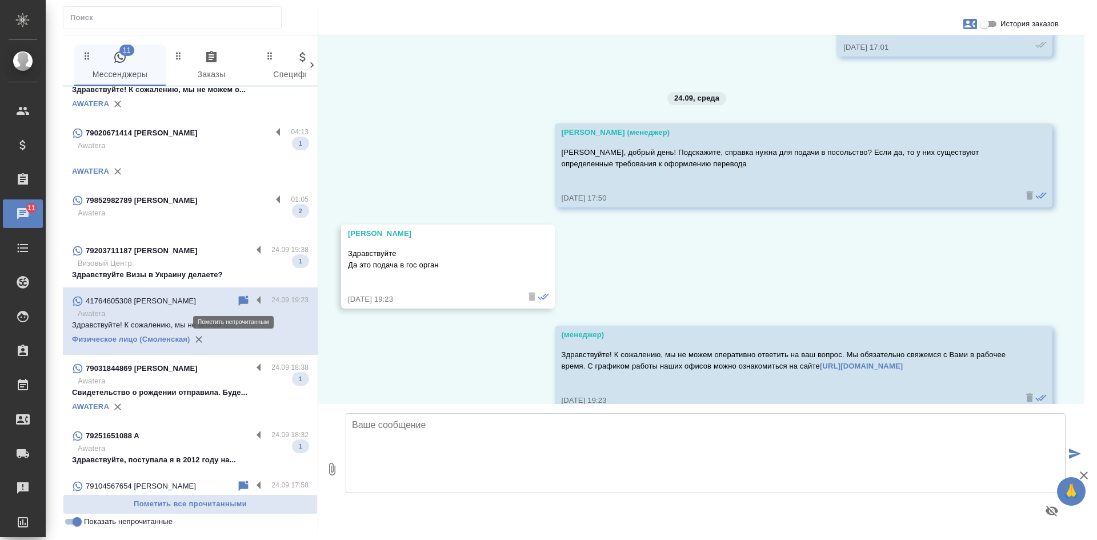
click at [239, 301] on icon at bounding box center [244, 300] width 10 height 10
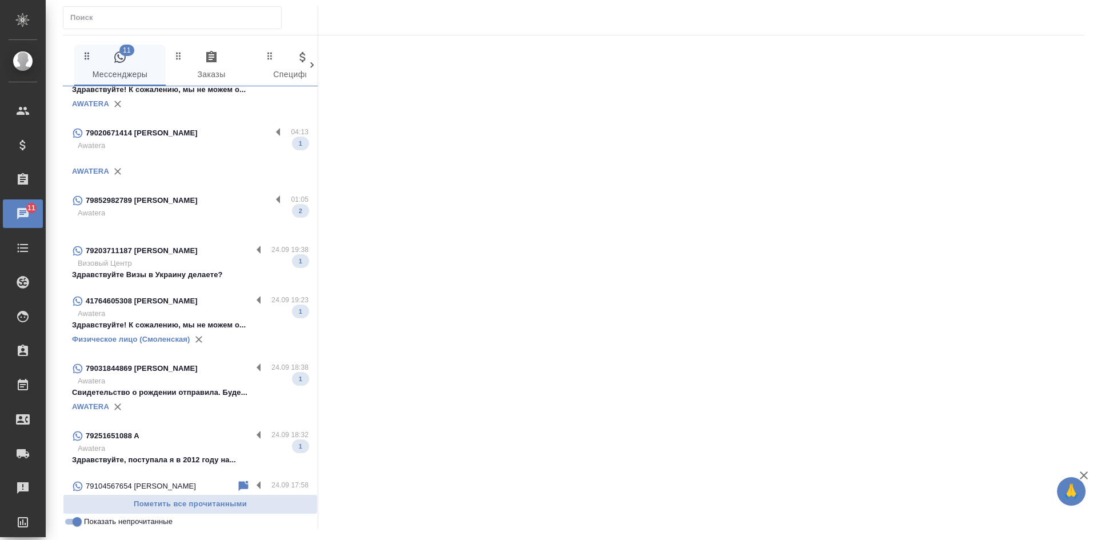
click at [201, 255] on div "79203711187 Владимир" at bounding box center [162, 251] width 180 height 14
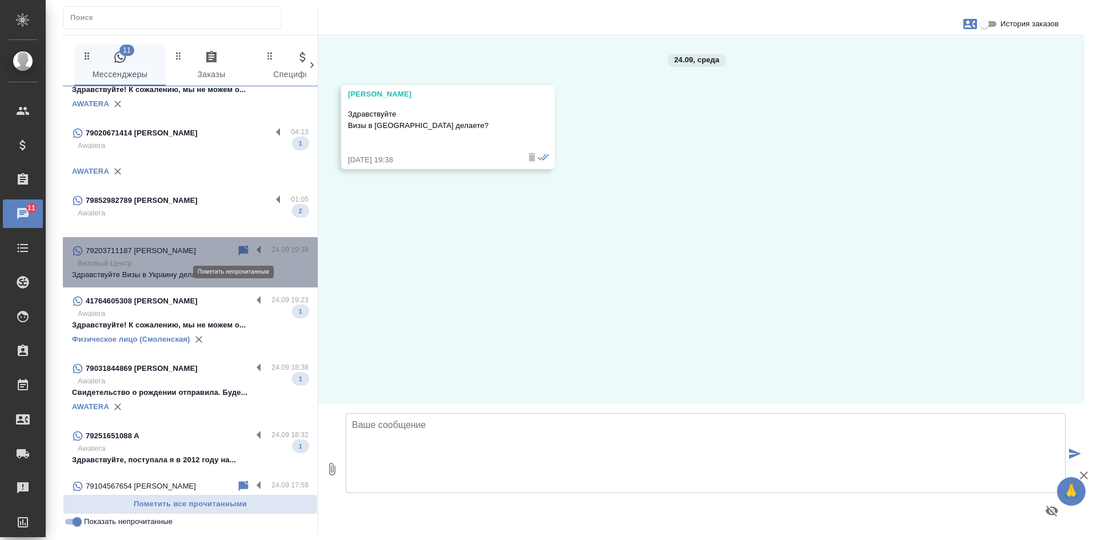
click at [239, 249] on icon at bounding box center [244, 250] width 10 height 10
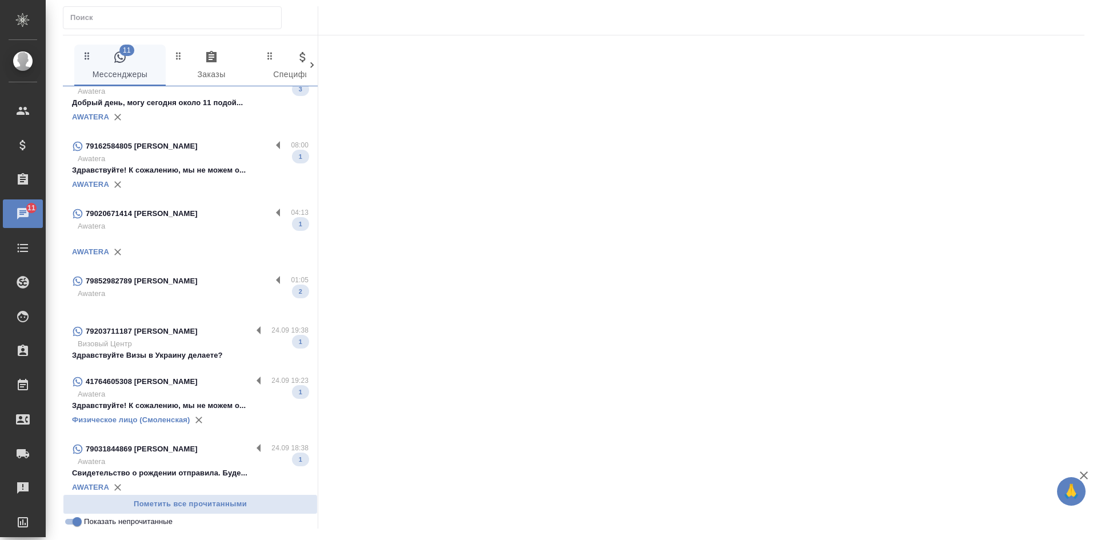
scroll to position [0, 0]
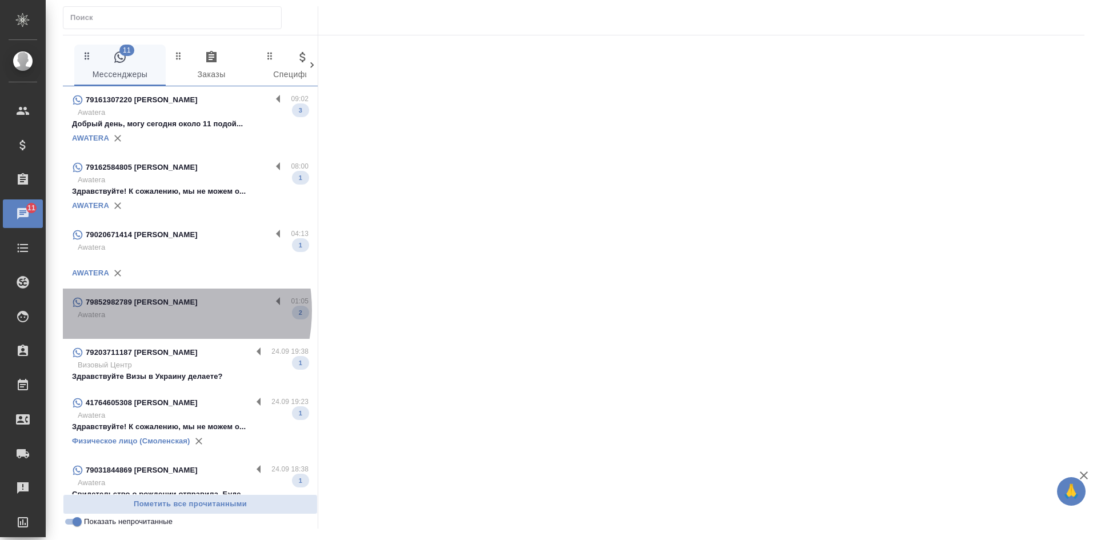
click at [145, 310] on p "Awatera" at bounding box center [193, 314] width 231 height 11
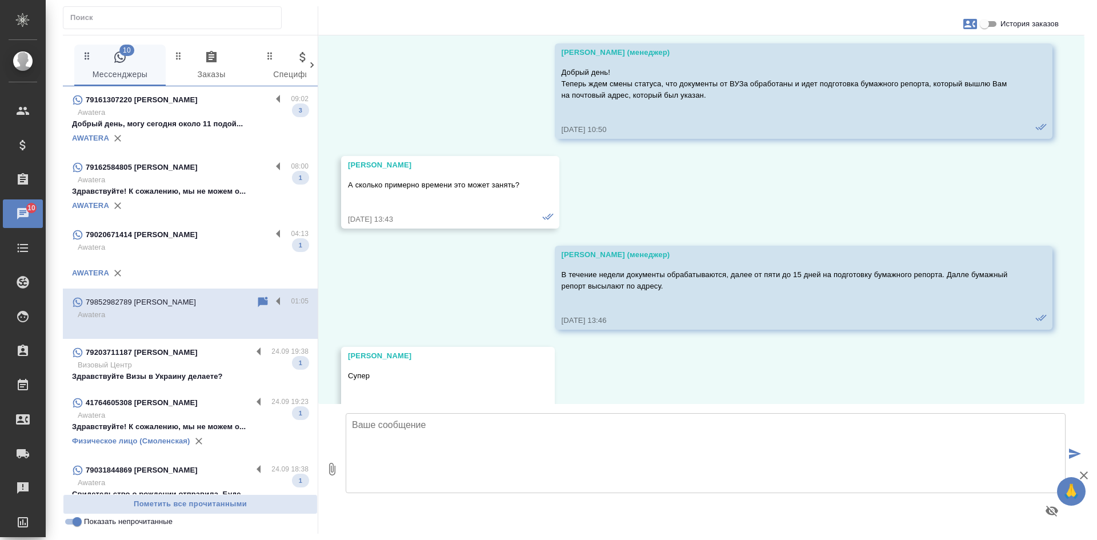
scroll to position [13966, 0]
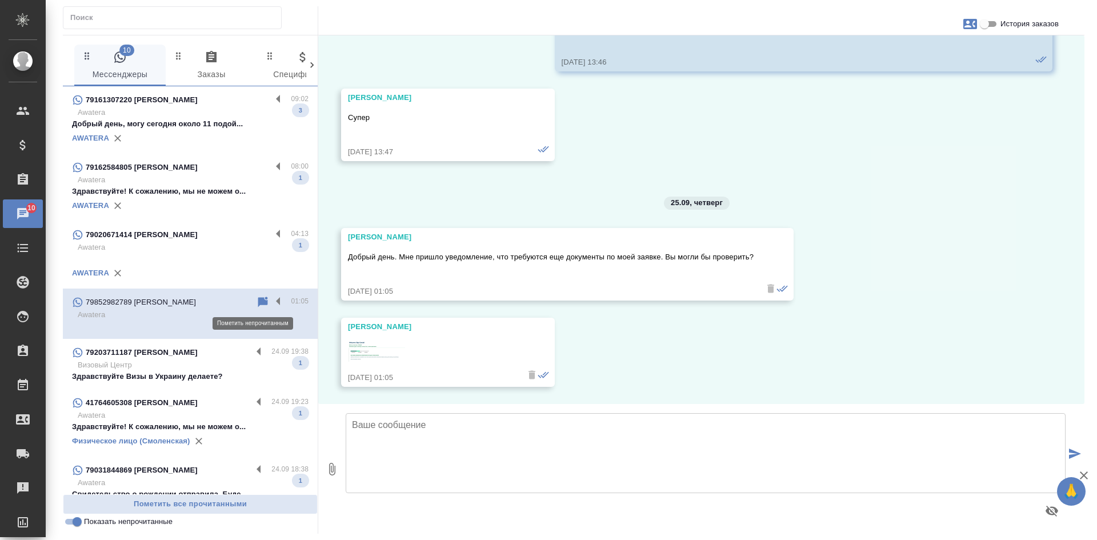
drag, startPoint x: 258, startPoint y: 299, endPoint x: 239, endPoint y: 291, distance: 20.0
click at [258, 299] on icon at bounding box center [263, 302] width 10 height 10
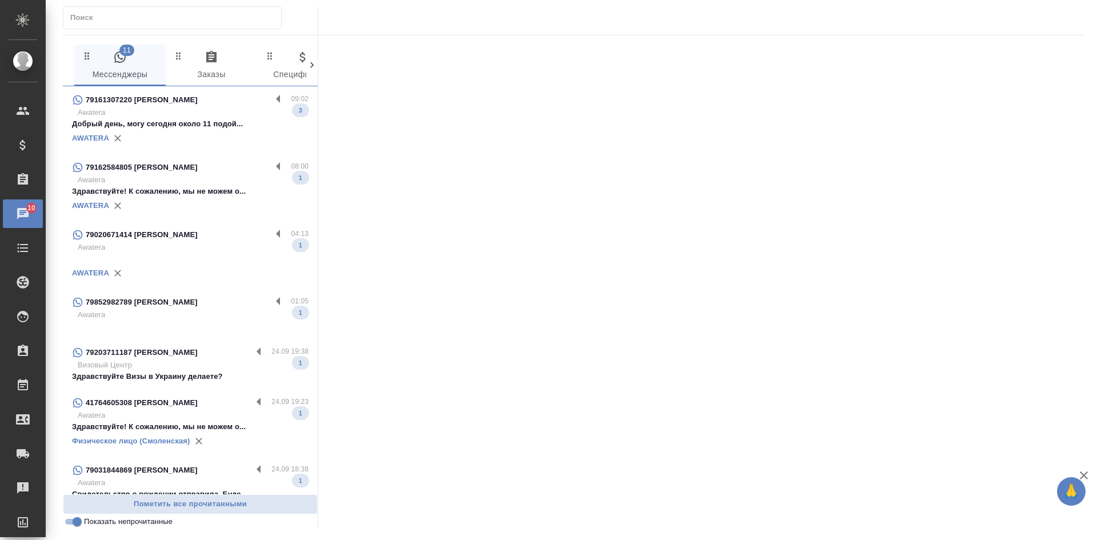
click at [202, 247] on p "Awatera" at bounding box center [193, 247] width 231 height 11
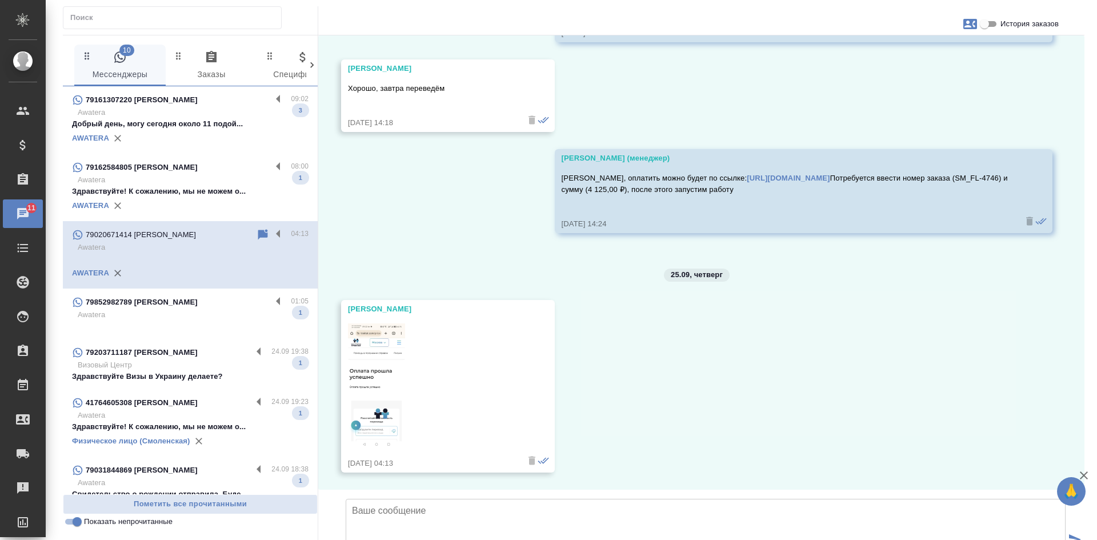
scroll to position [5403, 0]
click at [258, 232] on icon at bounding box center [263, 234] width 10 height 10
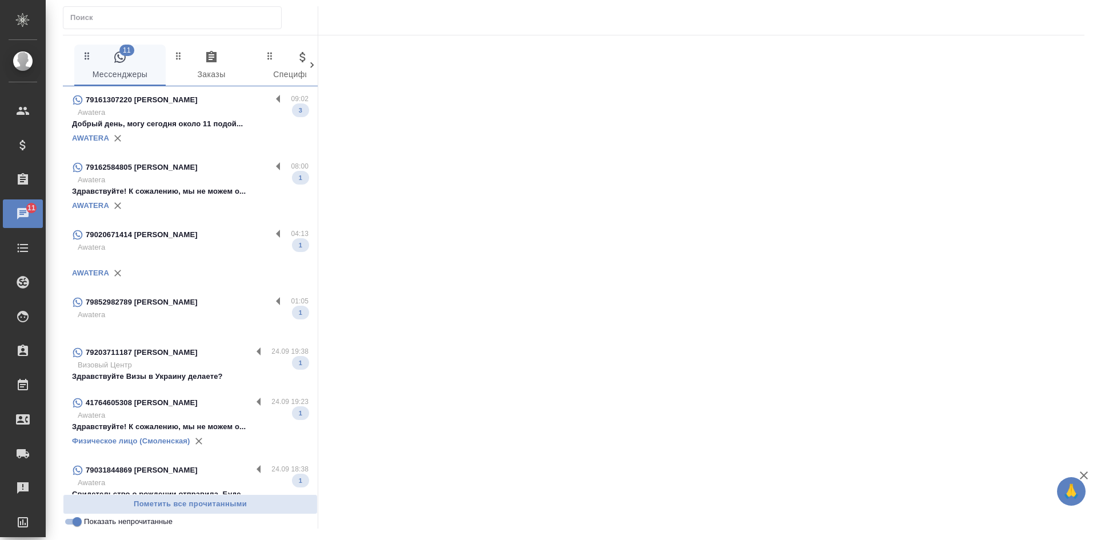
click at [158, 301] on div "79852982789 Olga" at bounding box center [171, 302] width 199 height 14
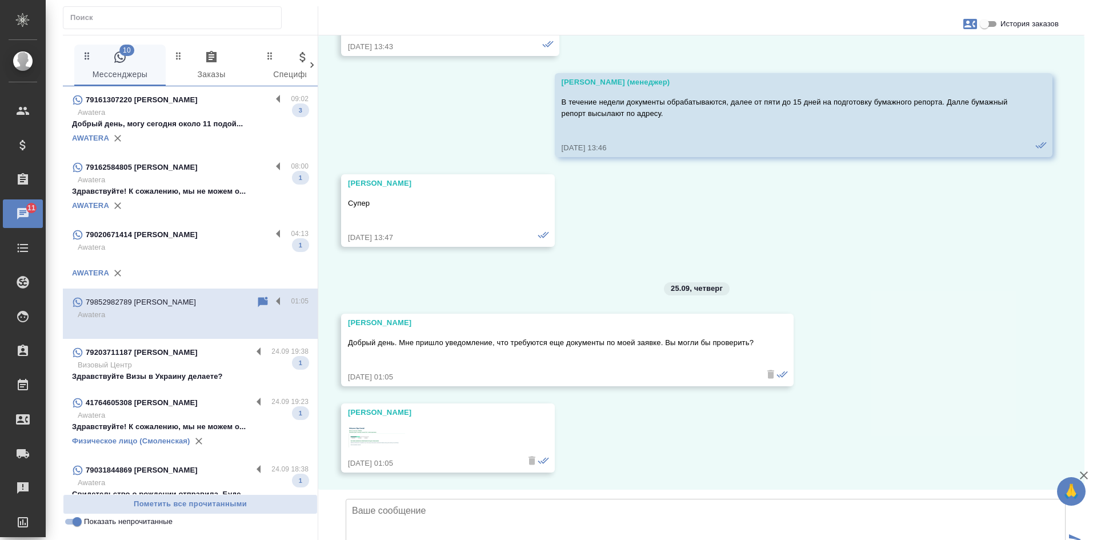
scroll to position [13966, 0]
click at [258, 301] on icon at bounding box center [263, 302] width 10 height 10
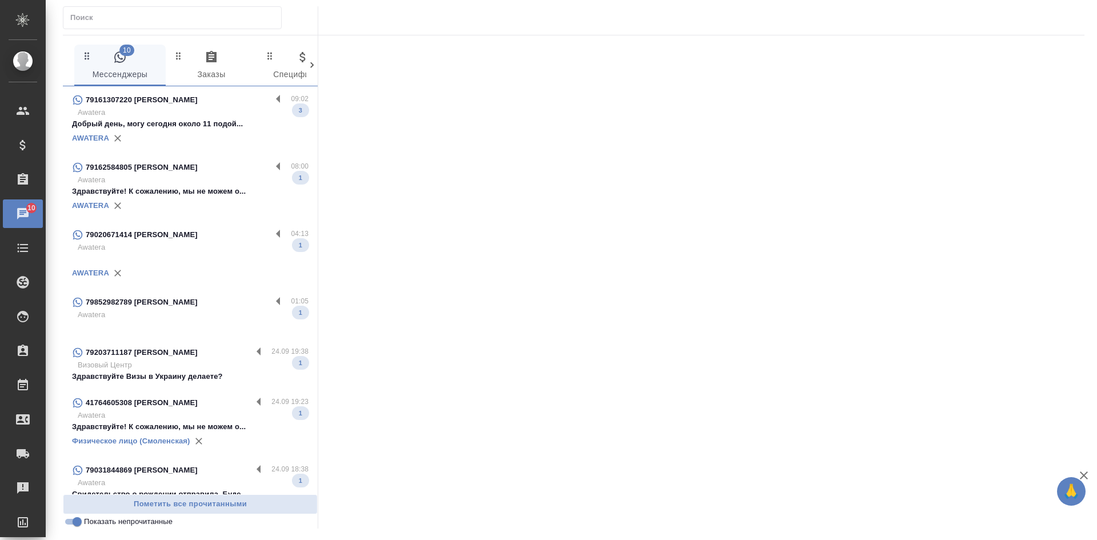
click at [148, 234] on p "79020671414 Марина" at bounding box center [142, 234] width 112 height 11
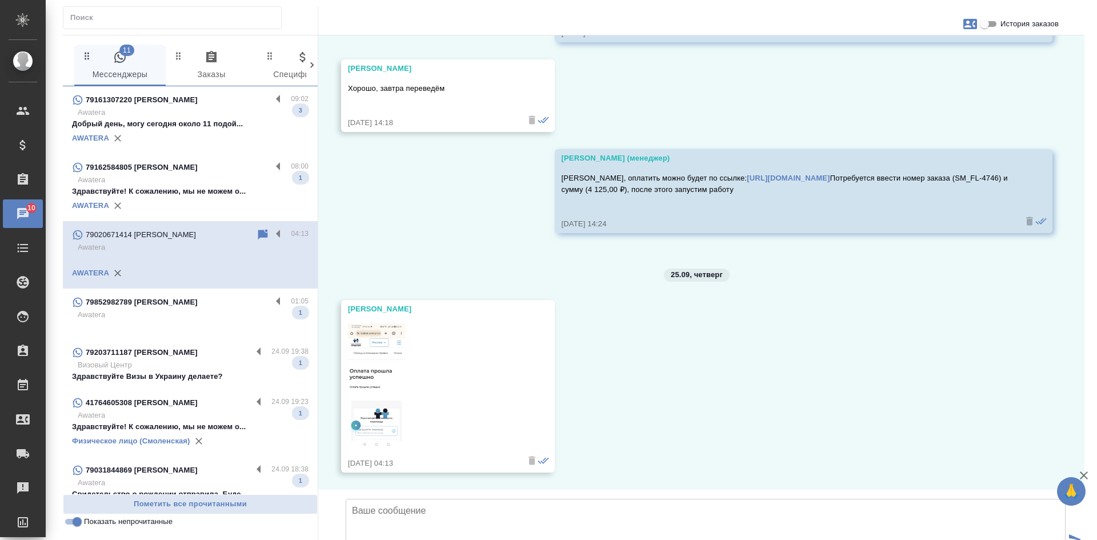
scroll to position [5403, 0]
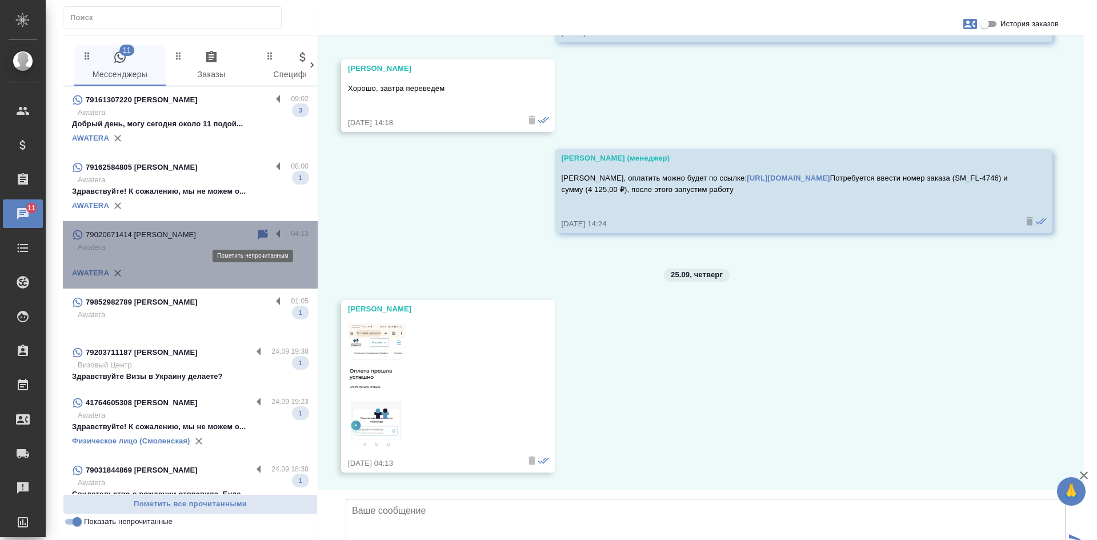
click at [256, 238] on icon at bounding box center [263, 235] width 14 height 14
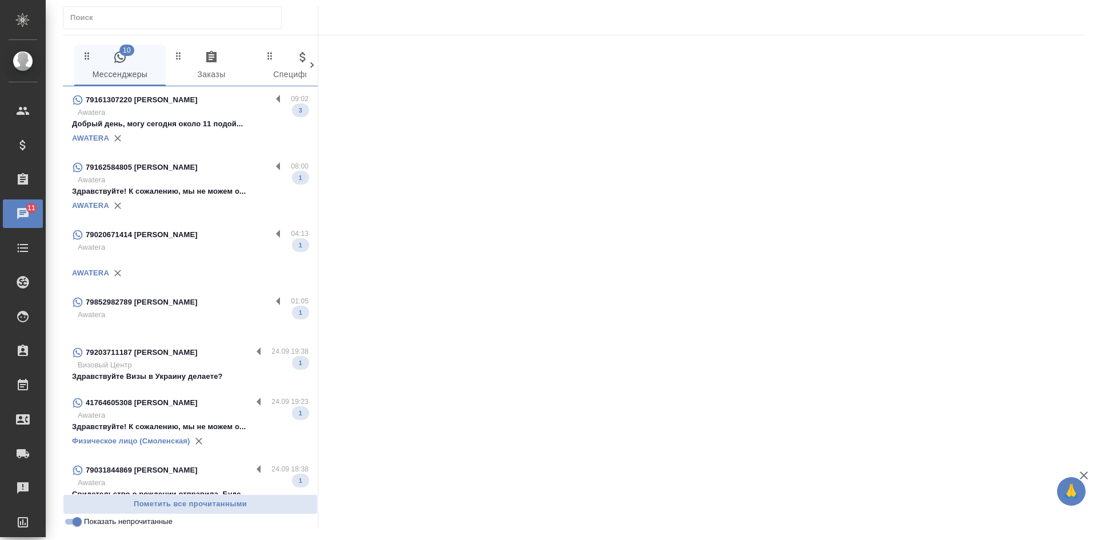
click at [222, 194] on p "Здравствуйте! К сожалению, мы не можем о..." at bounding box center [190, 191] width 237 height 11
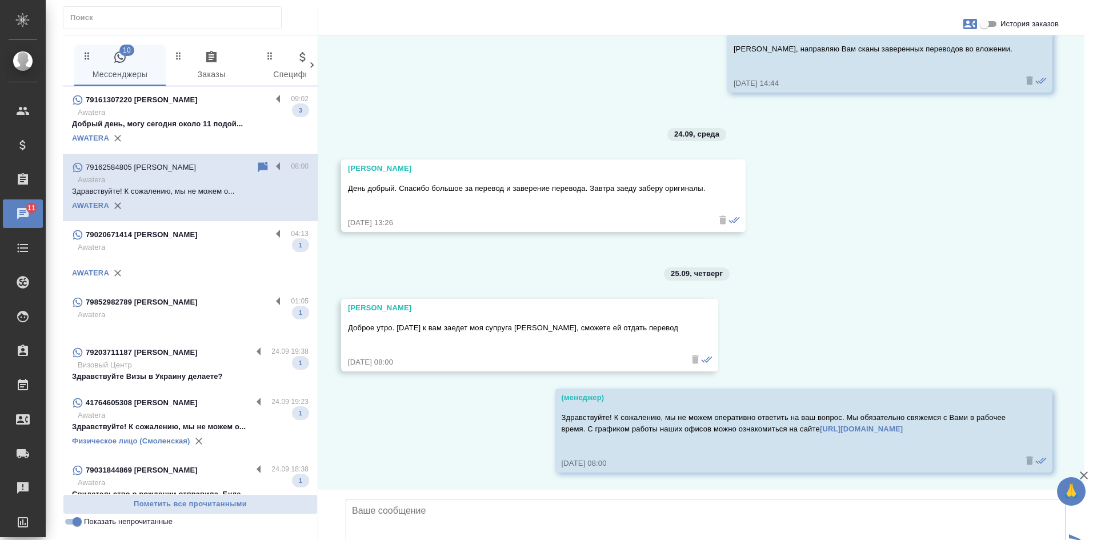
scroll to position [3453, 0]
click at [258, 167] on icon at bounding box center [263, 167] width 10 height 10
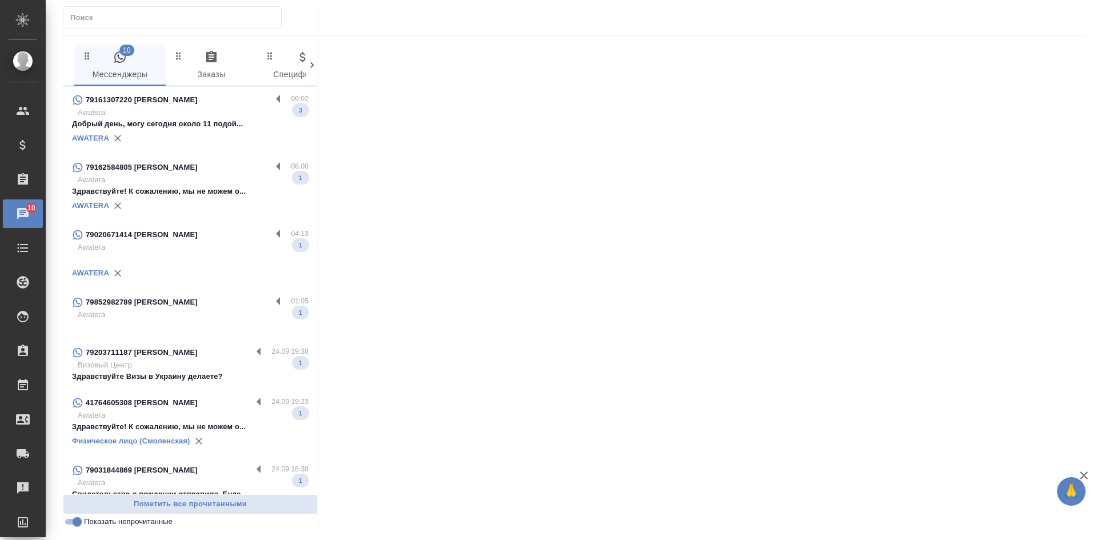
click at [214, 122] on p "Добрый день, могу сегодня около 11 подой..." at bounding box center [190, 123] width 237 height 11
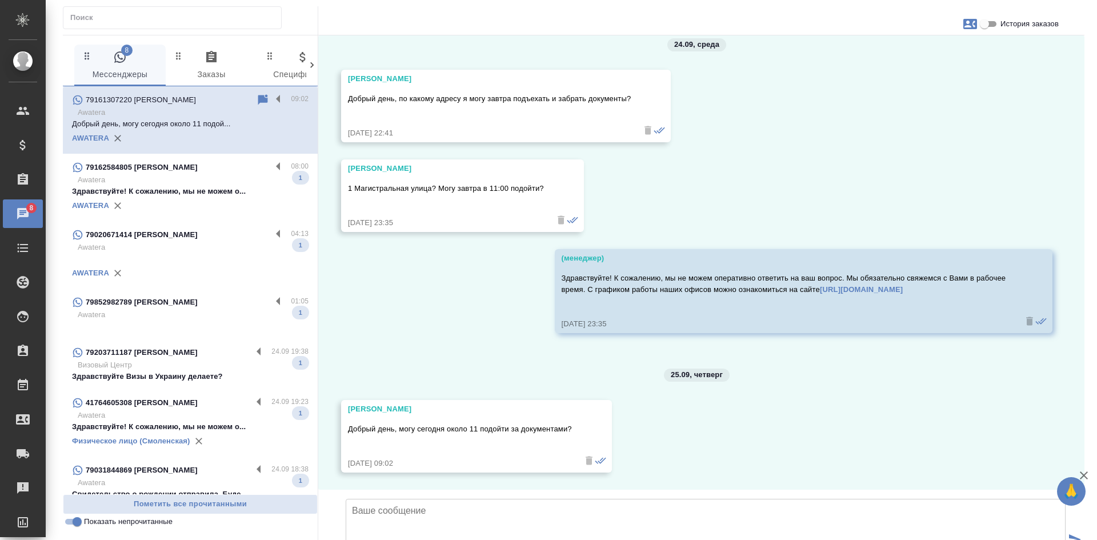
scroll to position [4560, 0]
drag, startPoint x: 350, startPoint y: 321, endPoint x: 434, endPoint y: 324, distance: 84.6
click at [434, 403] on div "Харинова Евгения" at bounding box center [460, 408] width 224 height 11
click at [449, 403] on div "Харинова Евгения" at bounding box center [460, 408] width 224 height 11
click at [985, 24] on input "История заказов" at bounding box center [984, 24] width 41 height 14
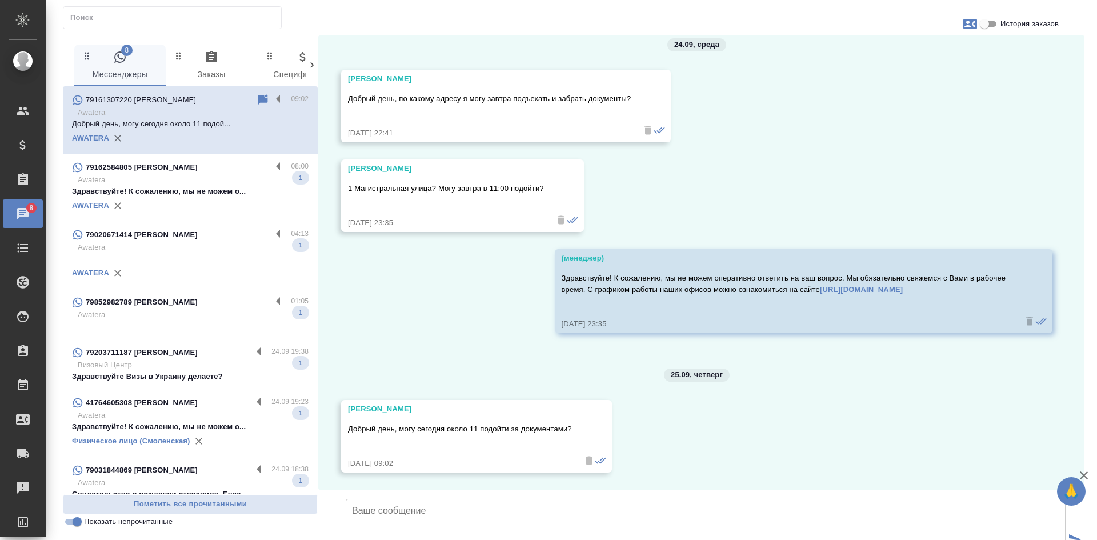
checkbox input "true"
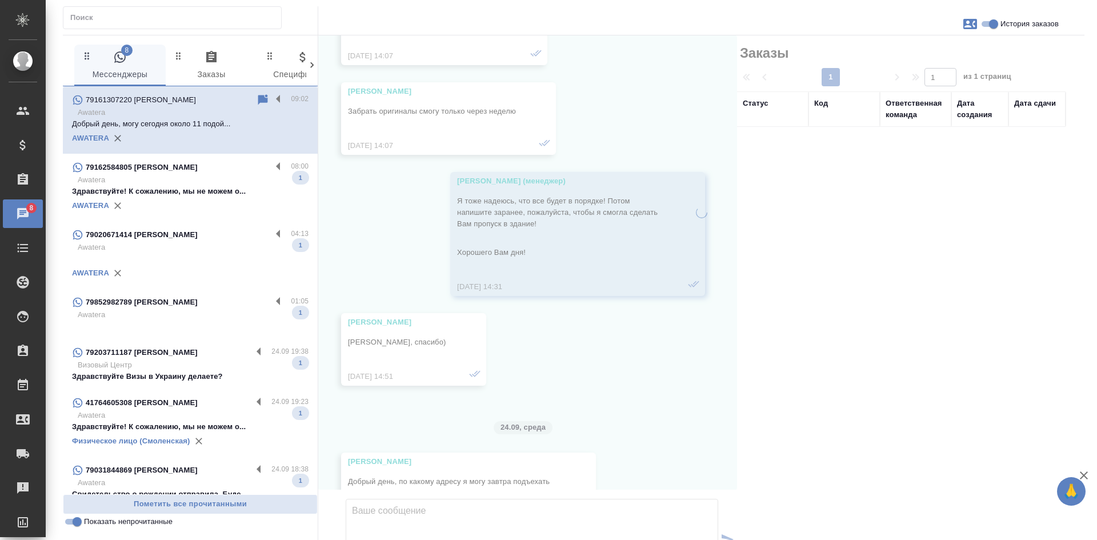
scroll to position [5040, 0]
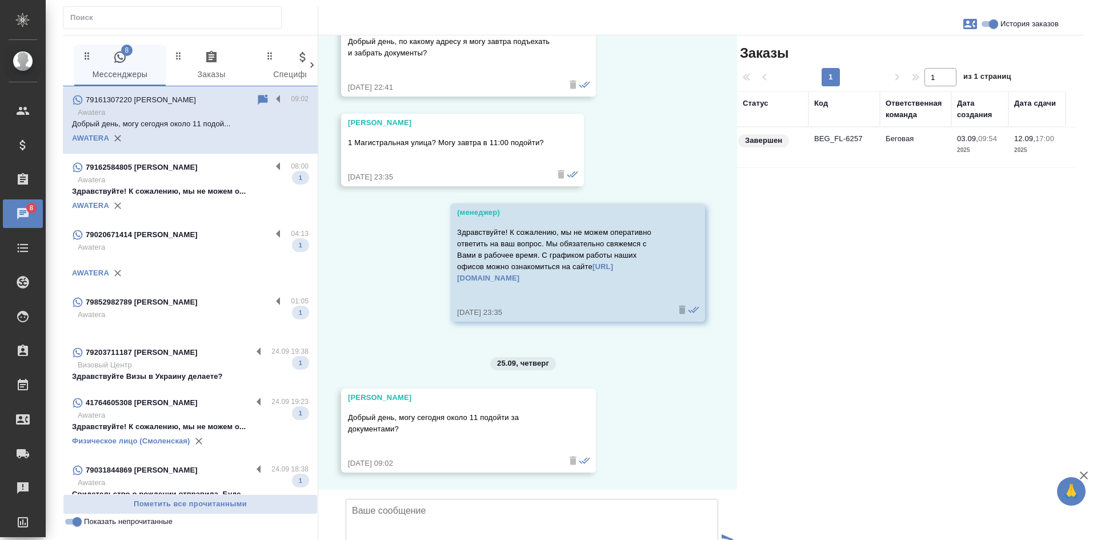
click at [920, 152] on td "Беговая" at bounding box center [915, 147] width 71 height 40
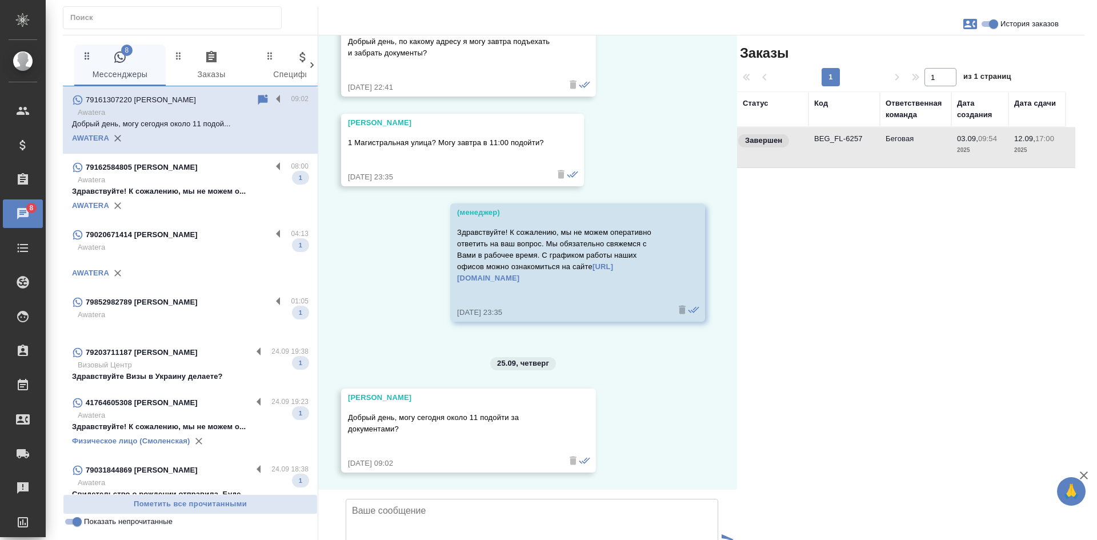
click at [920, 152] on td "Беговая" at bounding box center [915, 147] width 71 height 40
click at [259, 98] on icon at bounding box center [263, 100] width 14 height 14
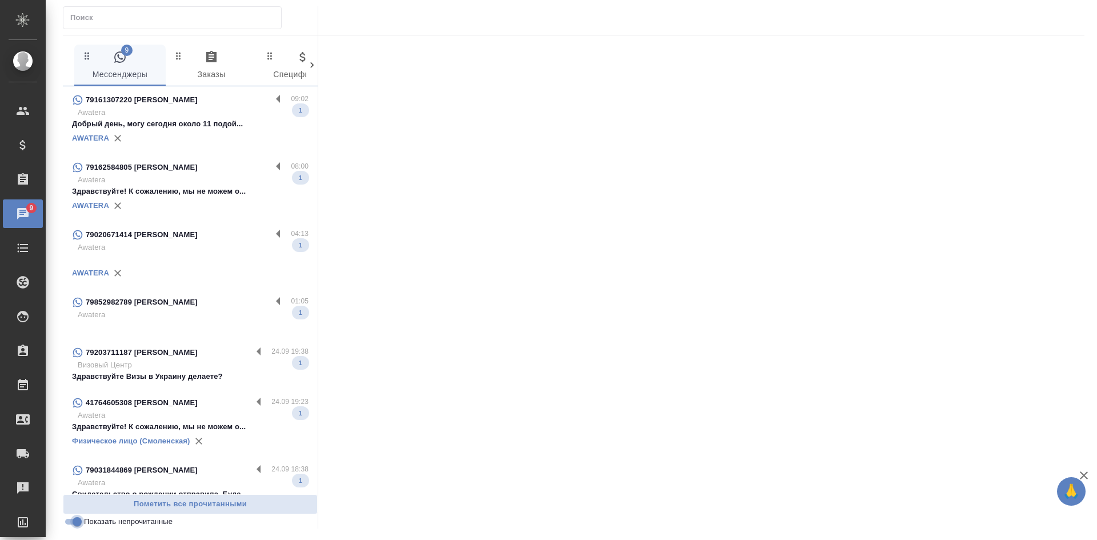
click at [77, 522] on input "Показать непрочитанные" at bounding box center [77, 522] width 41 height 14
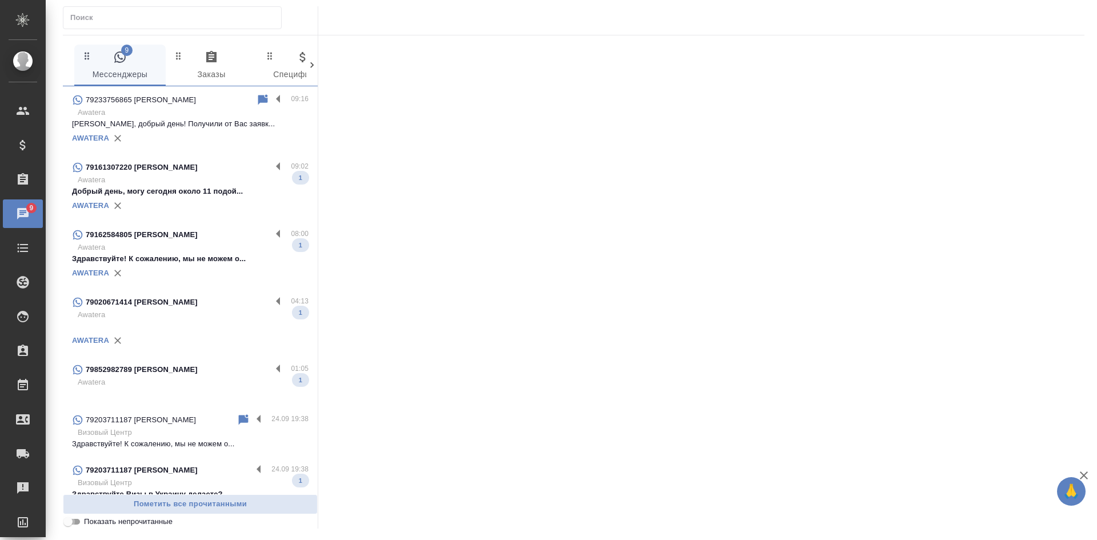
click at [75, 522] on input "Показать непрочитанные" at bounding box center [67, 522] width 41 height 14
checkbox input "true"
click at [889, 211] on div at bounding box center [701, 278] width 766 height 486
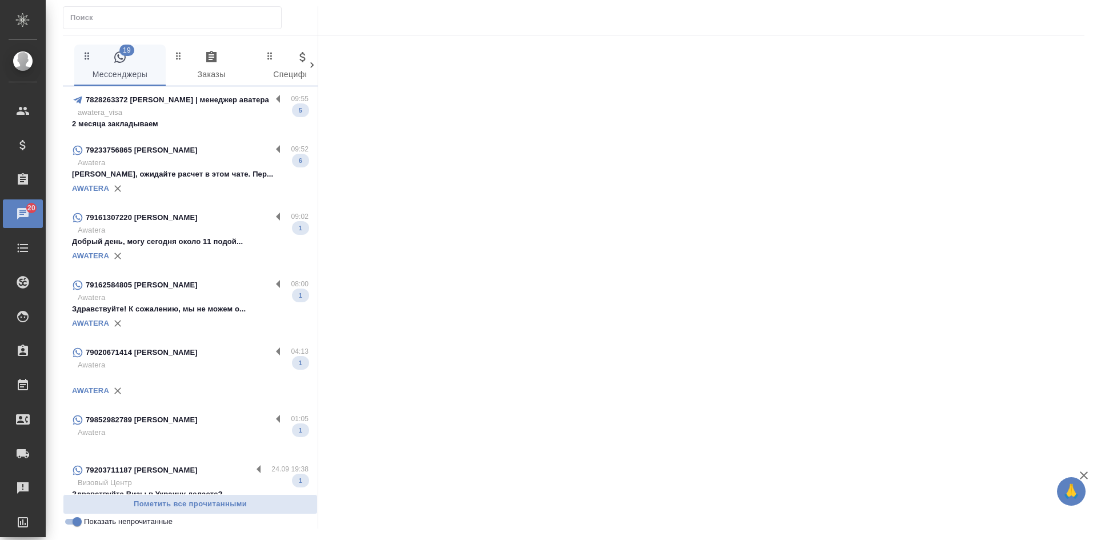
click at [171, 102] on p "7828263372 [PERSON_NAME] | менеджер аватера" at bounding box center [177, 99] width 183 height 11
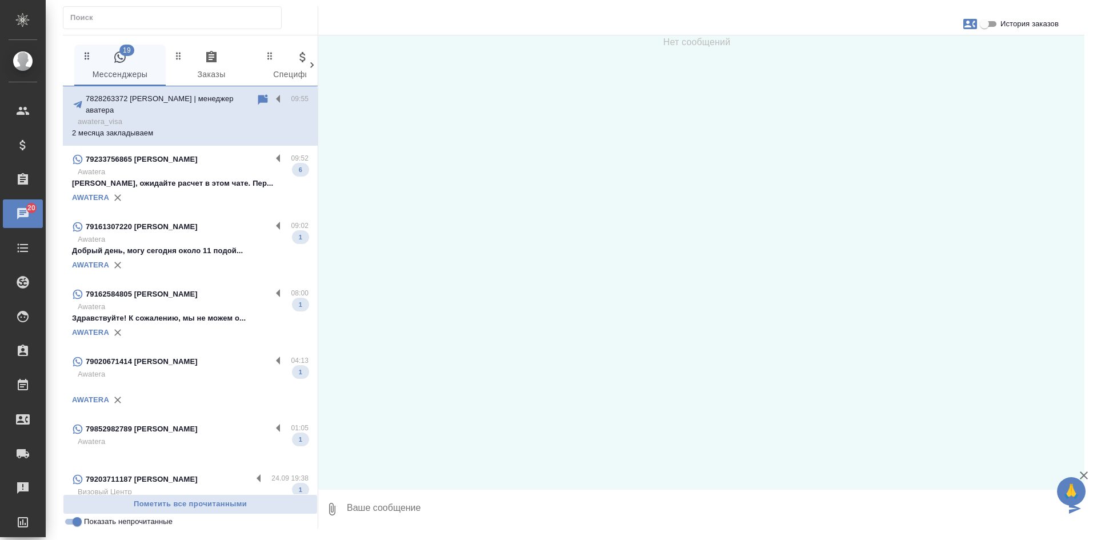
click at [205, 178] on p "[PERSON_NAME], ожидайте расчет в этом чате. Пер..." at bounding box center [190, 183] width 237 height 11
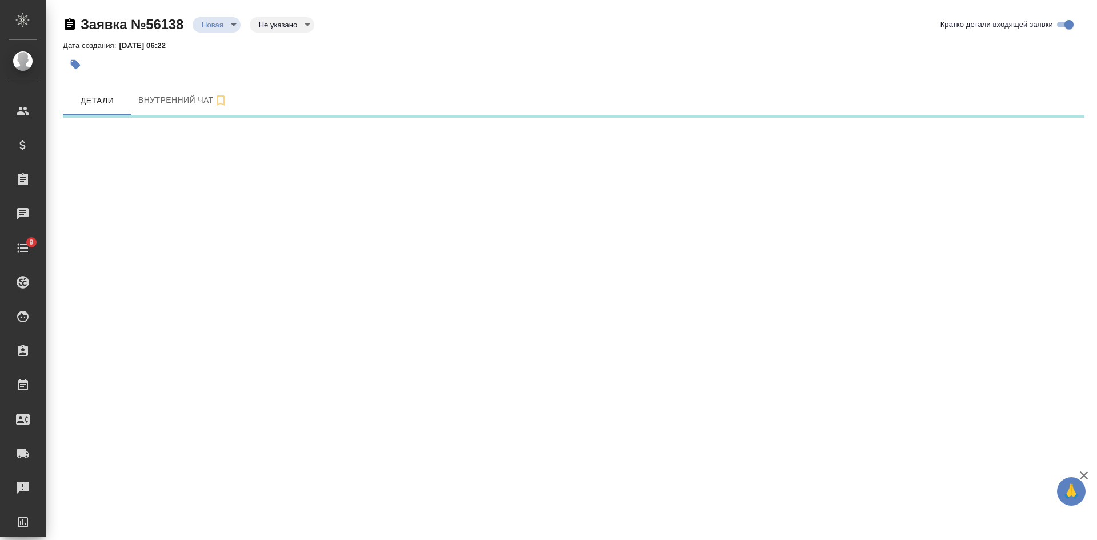
select select "RU"
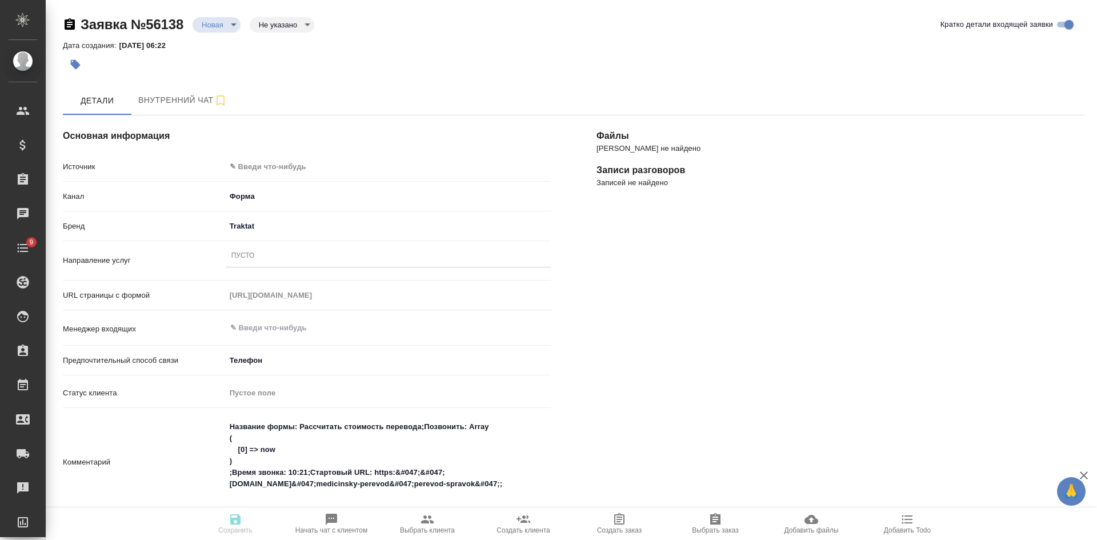
scroll to position [171, 0]
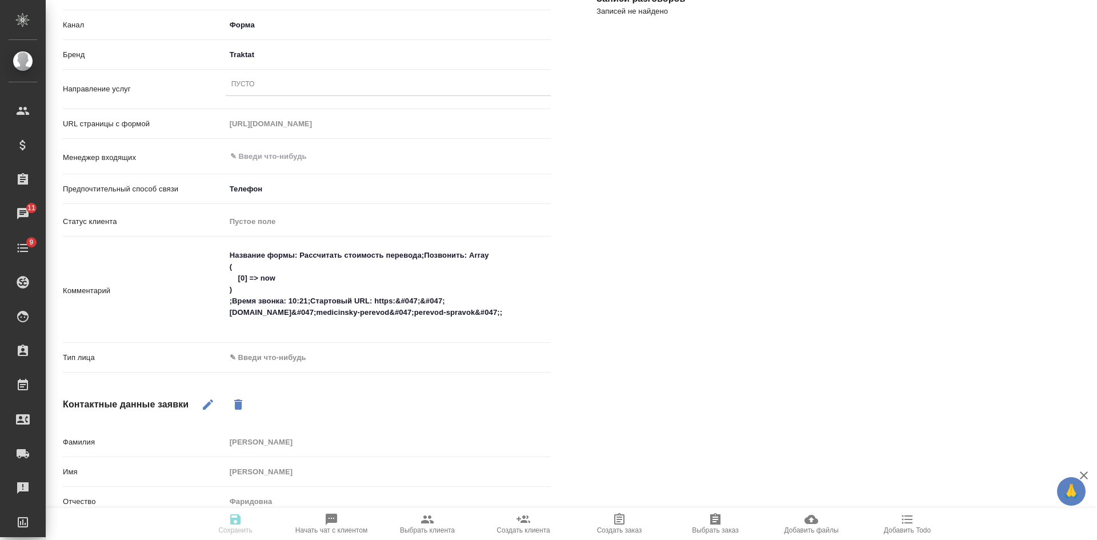
type textarea "x"
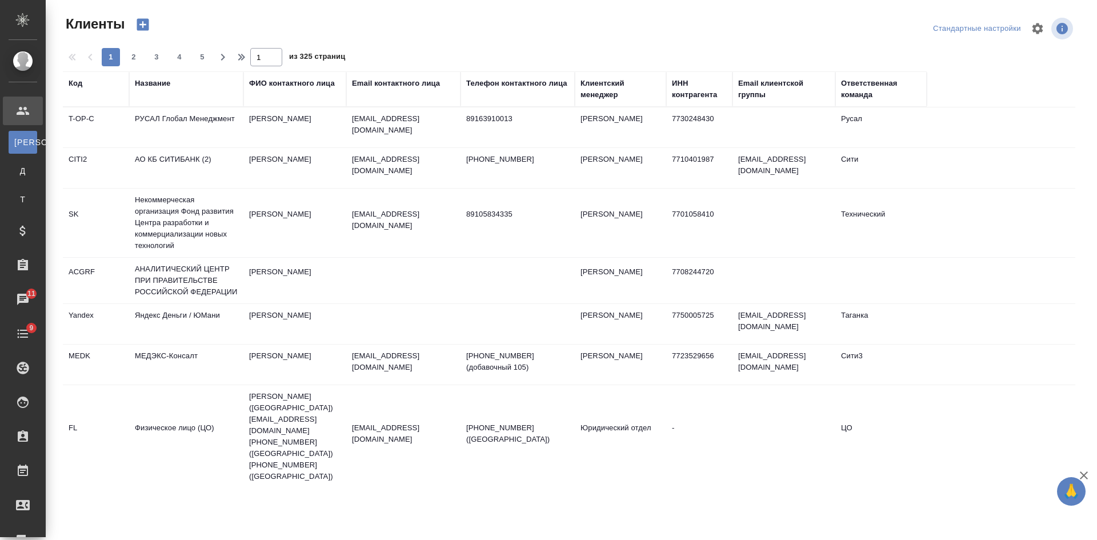
select select "RU"
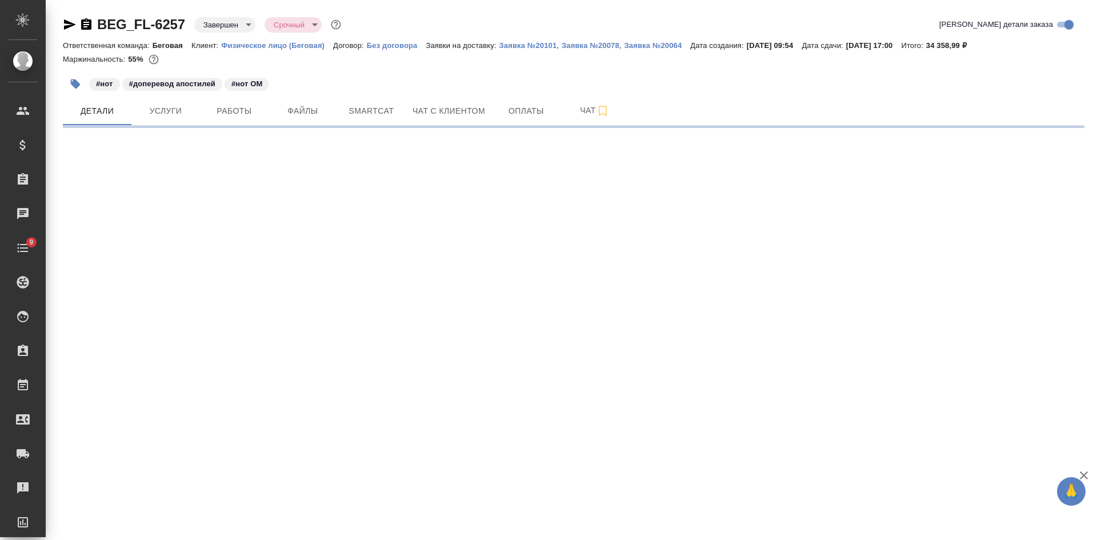
select select "RU"
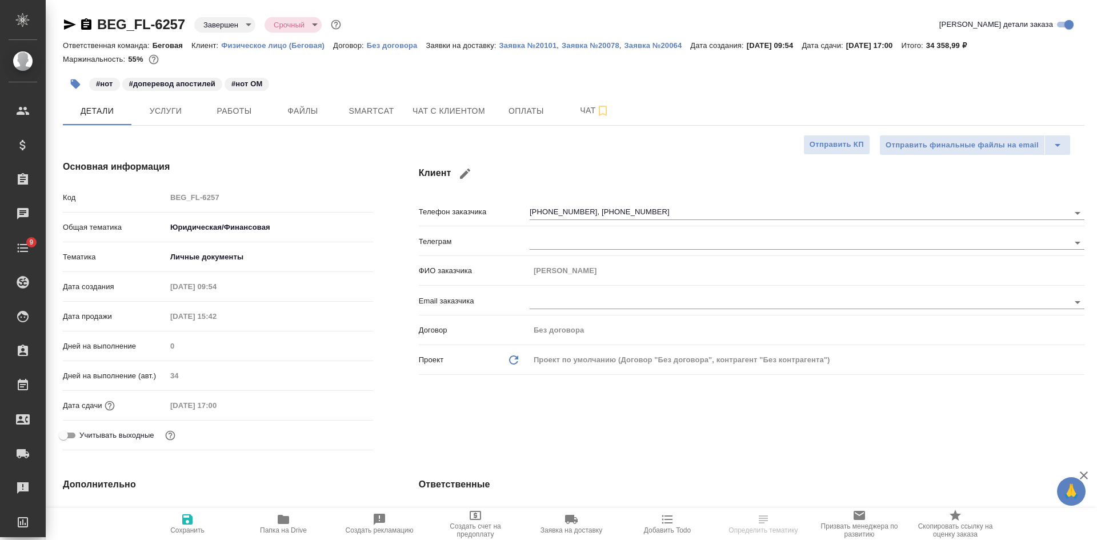
type textarea "x"
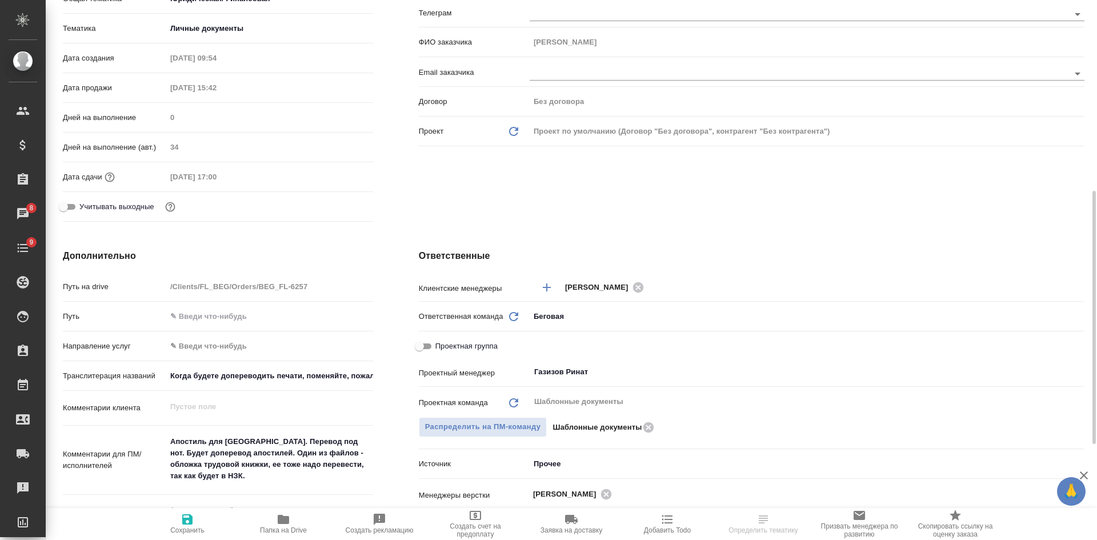
scroll to position [286, 0]
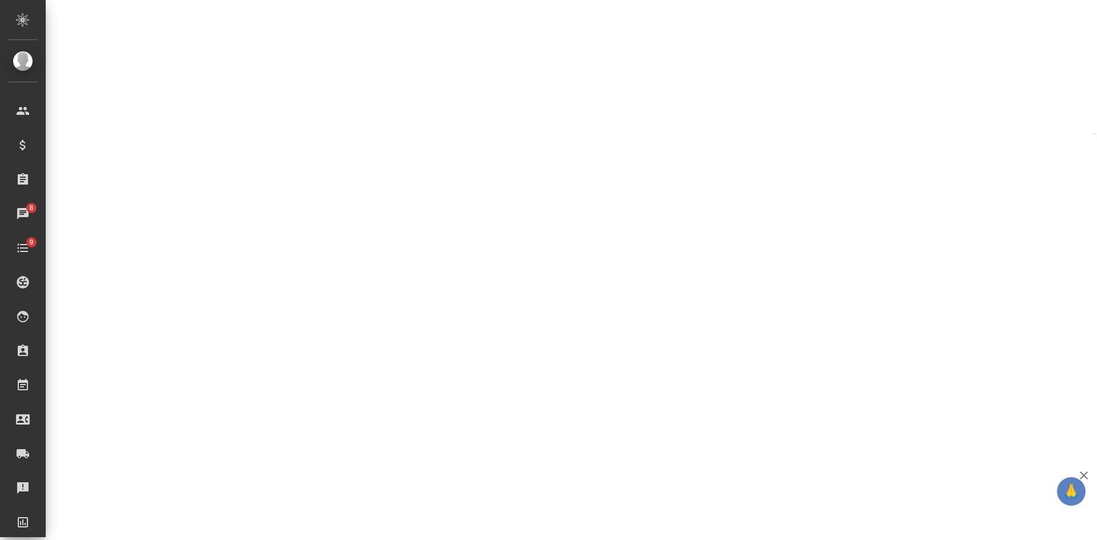
select select "RU"
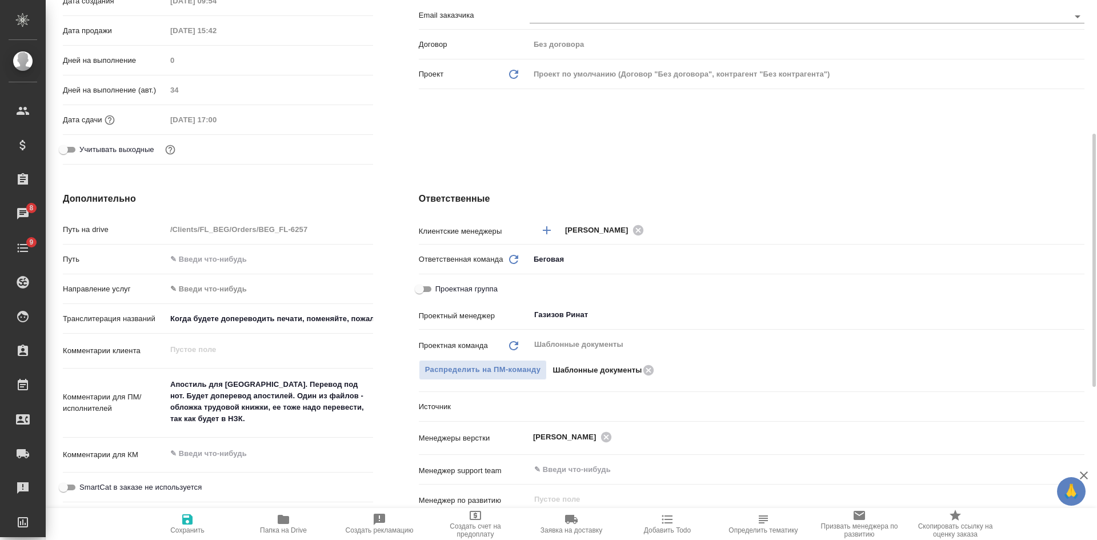
type textarea "x"
drag, startPoint x: 909, startPoint y: 138, endPoint x: 815, endPoint y: 134, distance: 93.8
click at [909, 138] on div "Клиент Телефон заказчика [PHONE_NUMBER], [PHONE_NUMBER] Телеграм ФИО заказчика …" at bounding box center [751, 21] width 711 height 341
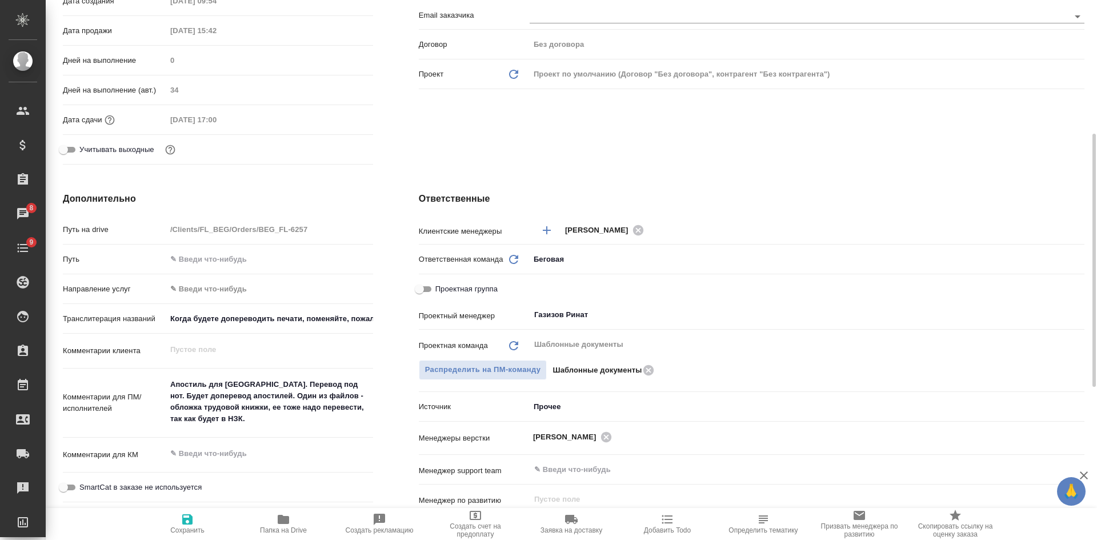
scroll to position [0, 0]
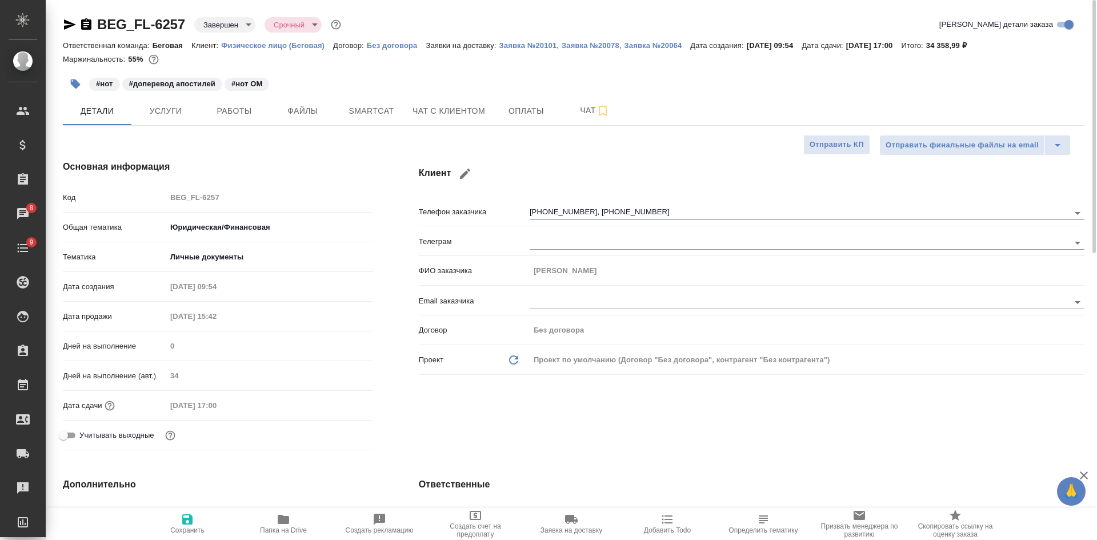
click at [66, 20] on icon "button" at bounding box center [70, 25] width 14 height 14
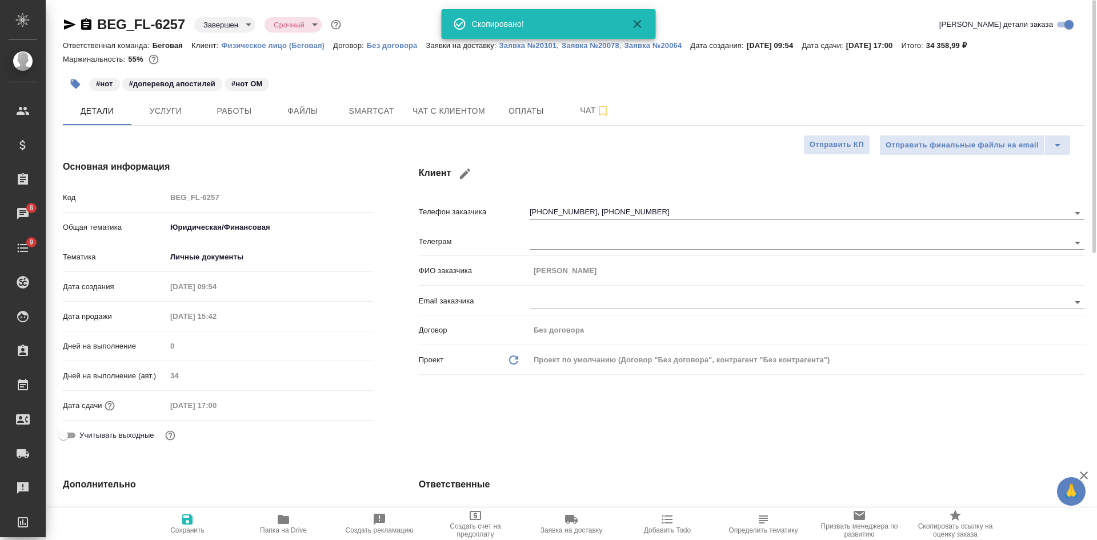
type textarea "x"
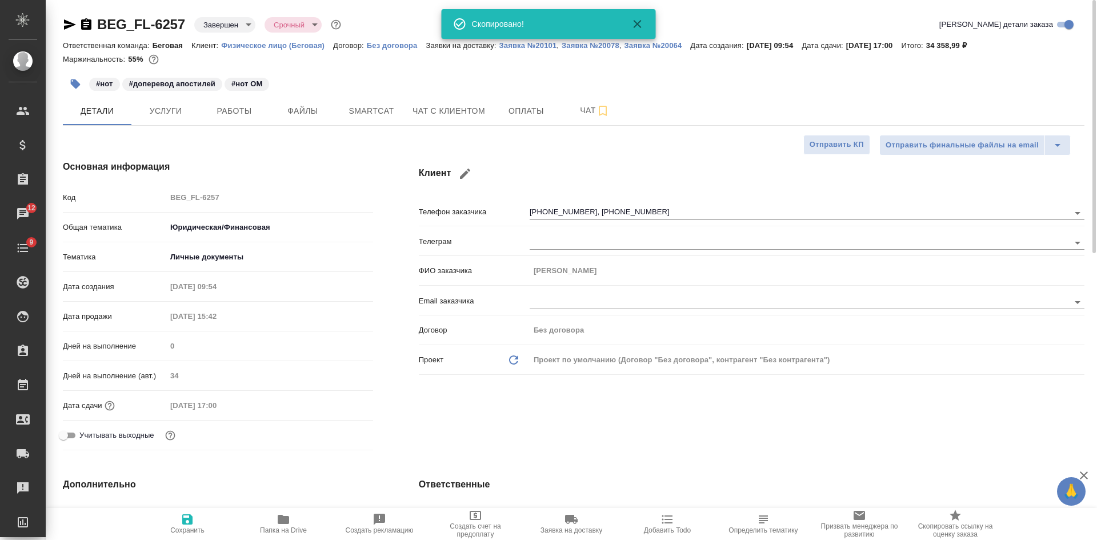
type textarea "x"
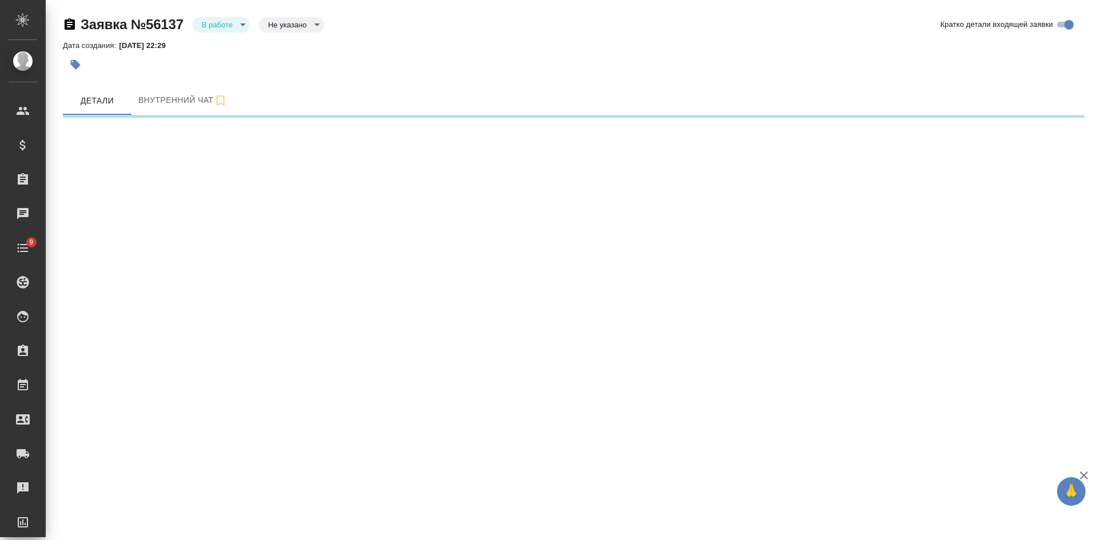
select select "RU"
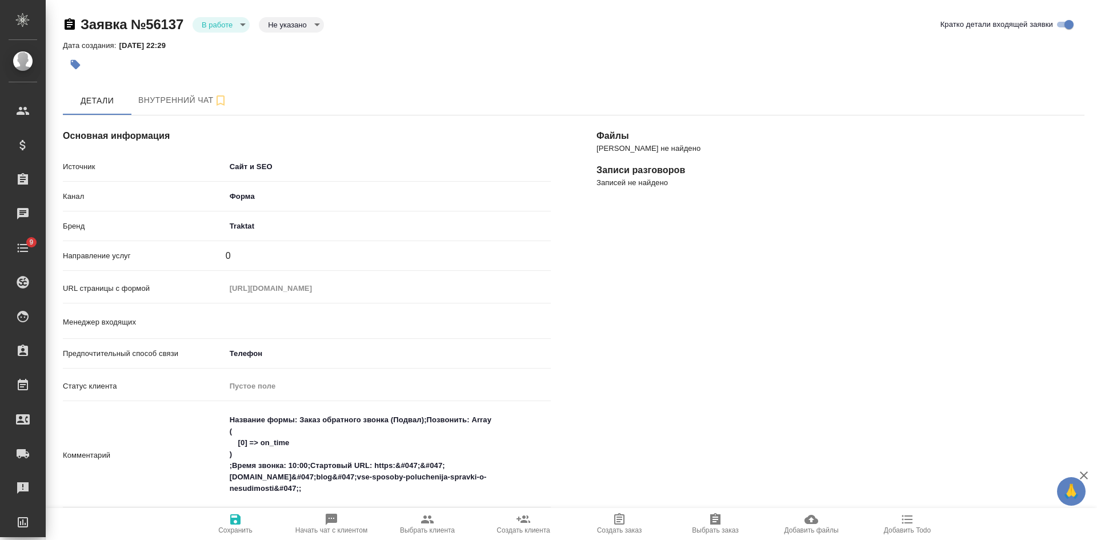
type textarea "x"
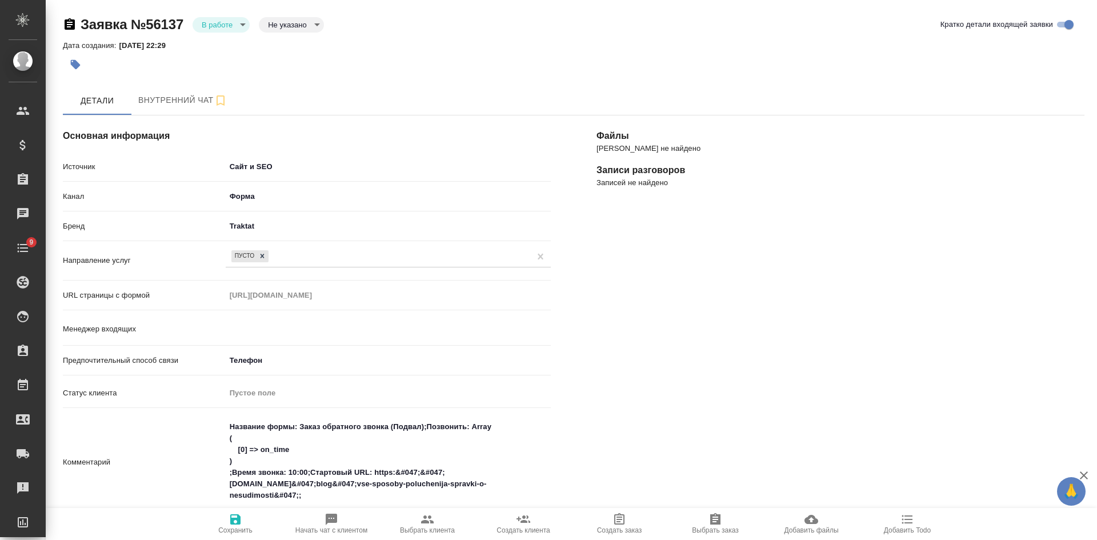
type input "[PERSON_NAME]"
click at [262, 261] on div at bounding box center [262, 256] width 13 height 12
type textarea "x"
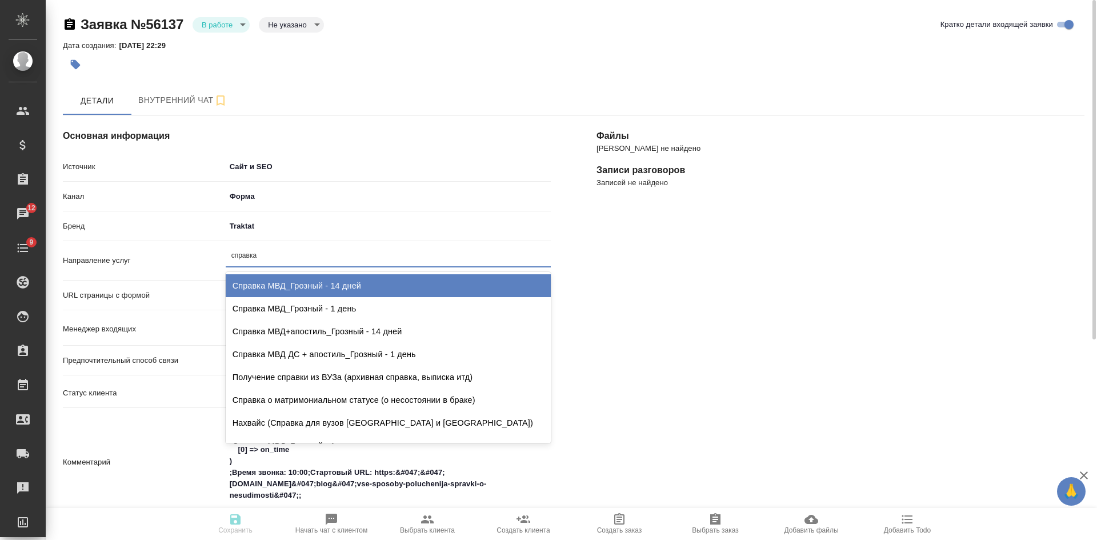
type input "справка [PERSON_NAME]"
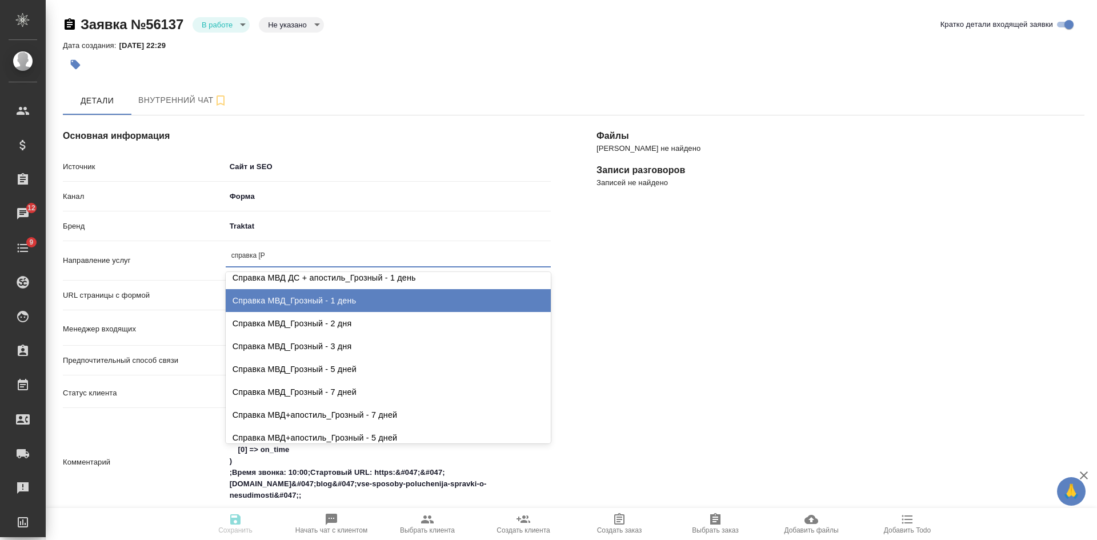
scroll to position [114, 0]
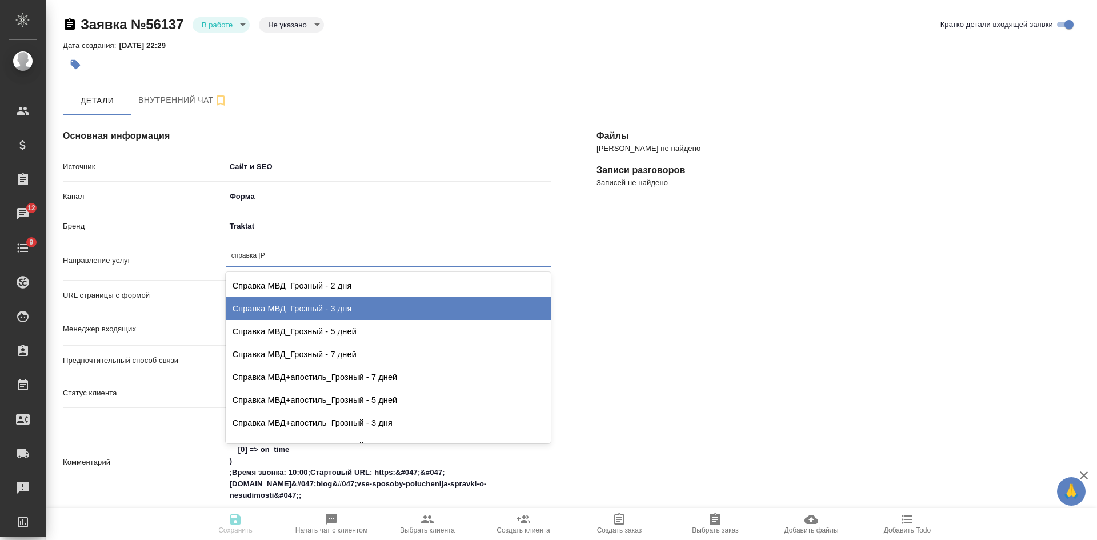
click at [382, 311] on div "Справка МВД_Грозный - 3 дня" at bounding box center [388, 308] width 325 height 23
type textarea "x"
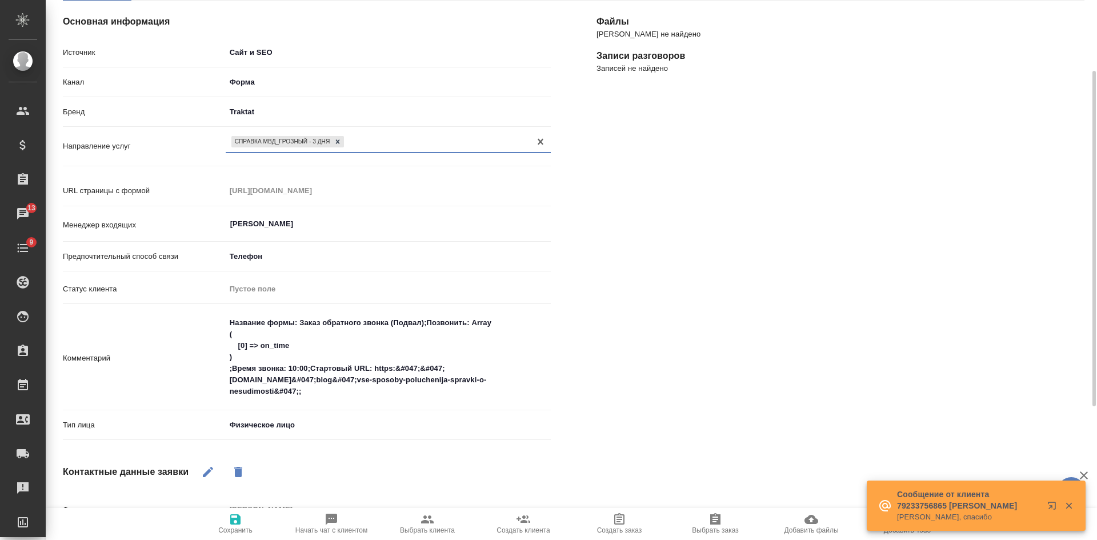
type textarea "x"
click at [329, 391] on textarea "Название формы: Заказ обратного звонка (Подвал);Позвонить: Array ( [0] => on_ti…" at bounding box center [388, 357] width 325 height 88
type textarea "Название формы: Заказ обратного звонка (Подвал);Позвонить: Array ( [0] => on_ti…"
type textarea "x"
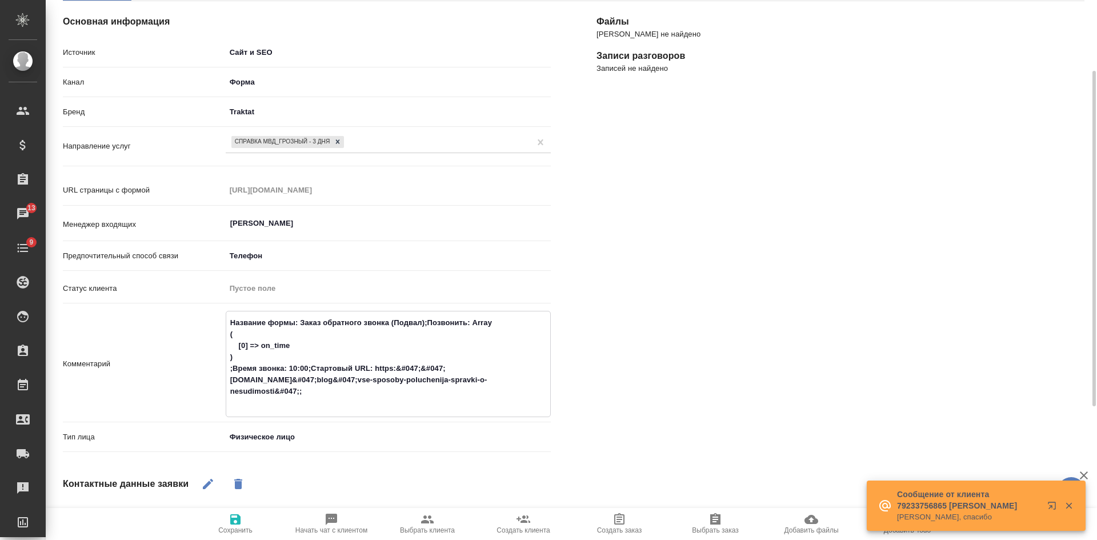
type textarea "Название формы: Заказ обратного звонка (Подвал);Позвонить: Array ( [0] => on_ti…"
type textarea "x"
type textarea "Название формы: Заказ обратного звонка (Подвал);Позвонить: Array ( [0] => on_ti…"
type textarea "x"
type textarea "Название формы: Заказ обратного звонка (Подвал);Позвонить: Array ( [0] => on_ti…"
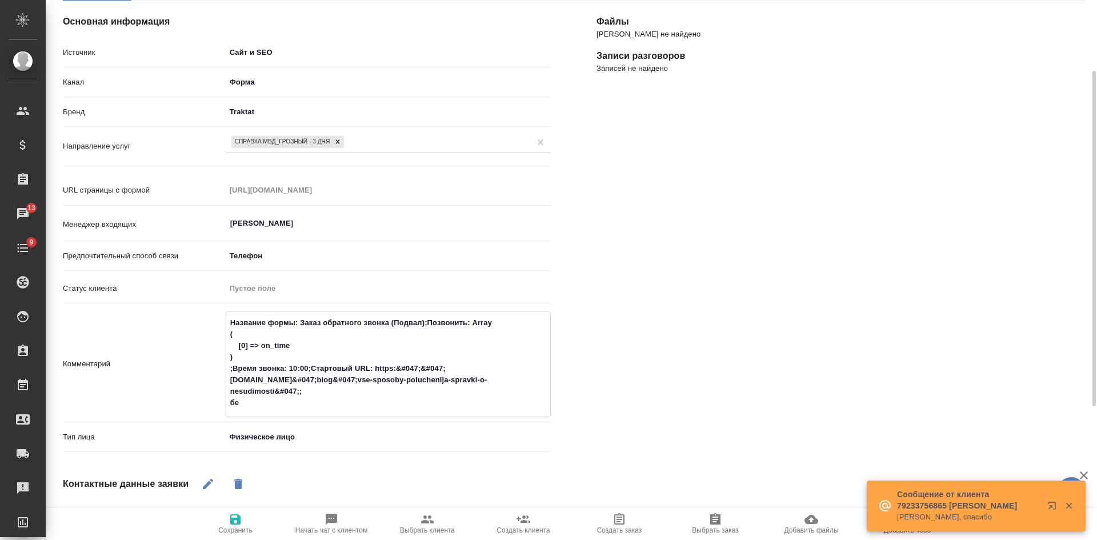
type textarea "x"
type textarea "Название формы: Заказ обратного звонка (Подвал);Позвонить: Array ( [0] => on_ti…"
type textarea "x"
type textarea "Название формы: Заказ обратного звонка (Подвал);Позвонить: Array ( [0] => on_ti…"
type textarea "x"
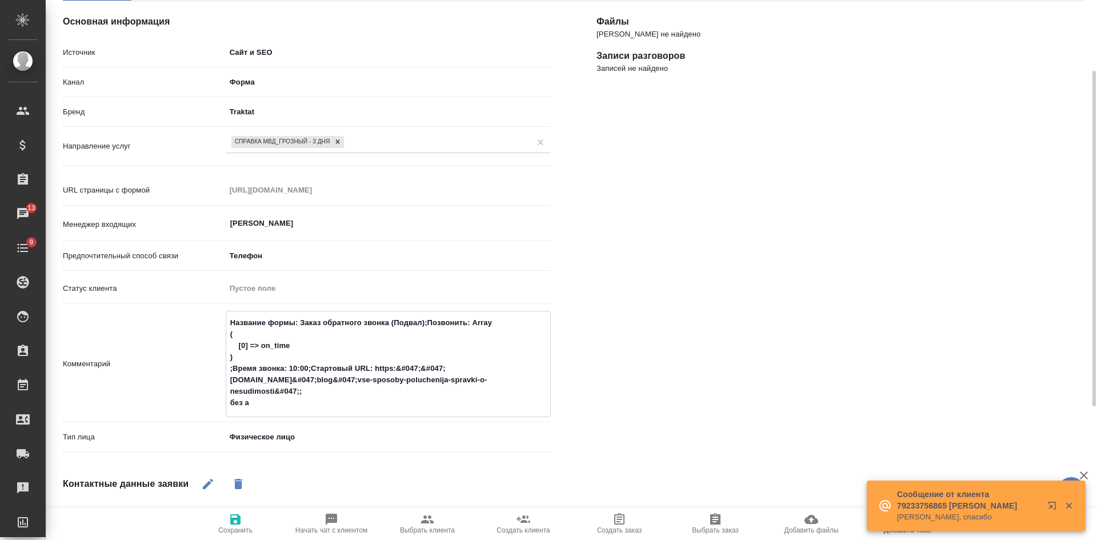
type textarea "Название формы: Заказ обратного звонка (Подвал);Позвонить: Array ( [0] => on_ti…"
type textarea "x"
type textarea "Название формы: Заказ обратного звонка (Подвал);Позвонить: Array ( [0] => on_ti…"
type textarea "x"
type textarea "Название формы: Заказ обратного звонка (Подвал);Позвонить: Array ( [0] => on_ti…"
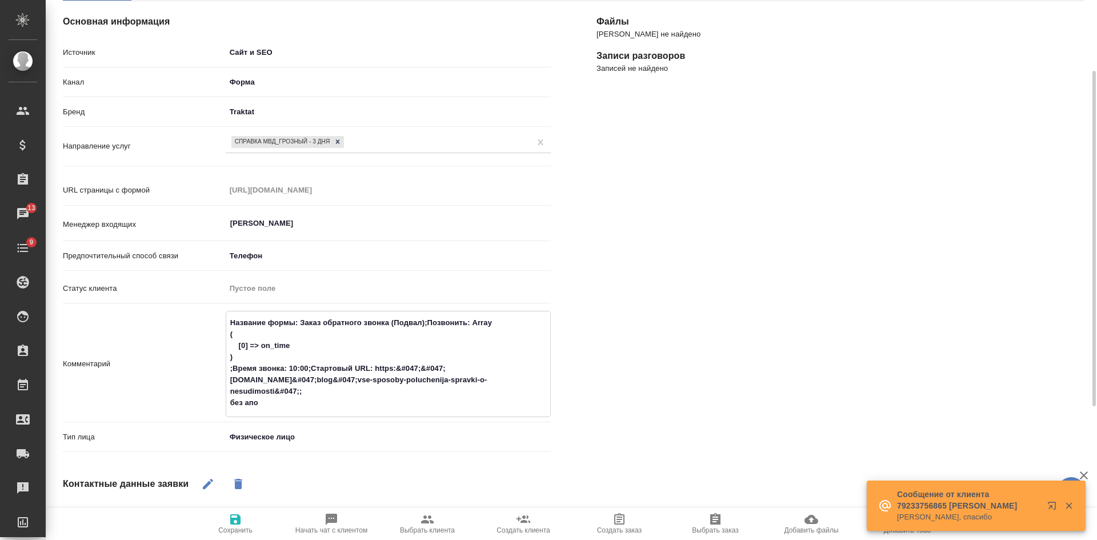
type textarea "x"
type textarea "Название формы: Заказ обратного звонка (Подвал);Позвонить: Array ( [0] => on_ti…"
type textarea "x"
type textarea "Название формы: Заказ обратного звонка (Подвал);Позвонить: Array ( [0] => on_ti…"
type textarea "x"
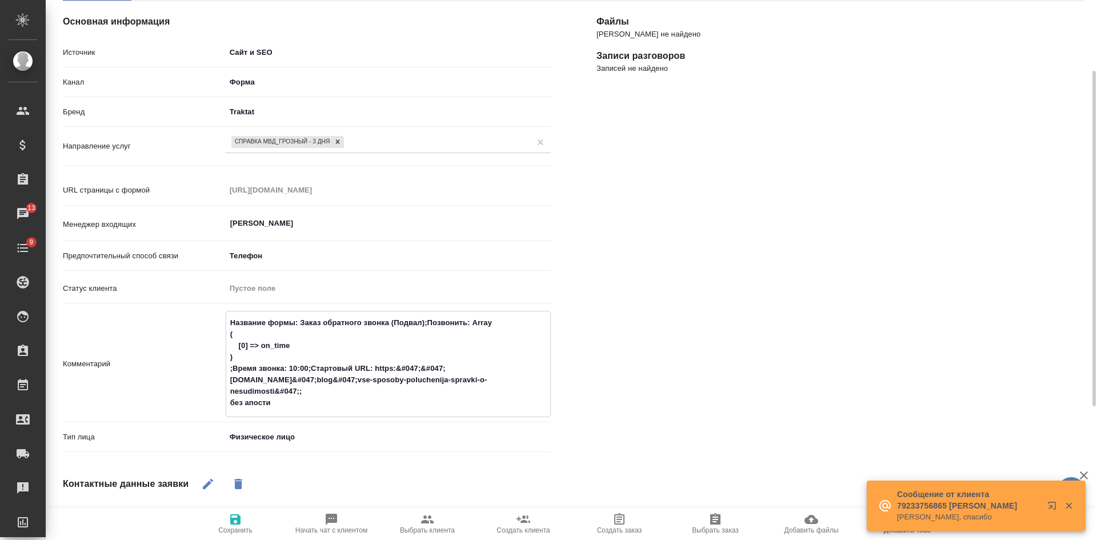
type textarea "Название формы: Заказ обратного звонка (Подвал);Позвонить: Array ( [0] => on_ti…"
type textarea "x"
type textarea "Название формы: Заказ обратного звонка (Подвал);Позвонить: Array ( [0] => on_ti…"
type textarea "x"
type textarea "Название формы: Заказ обратного звонка (Подвал);Позвонить: Array ( [0] => on_ti…"
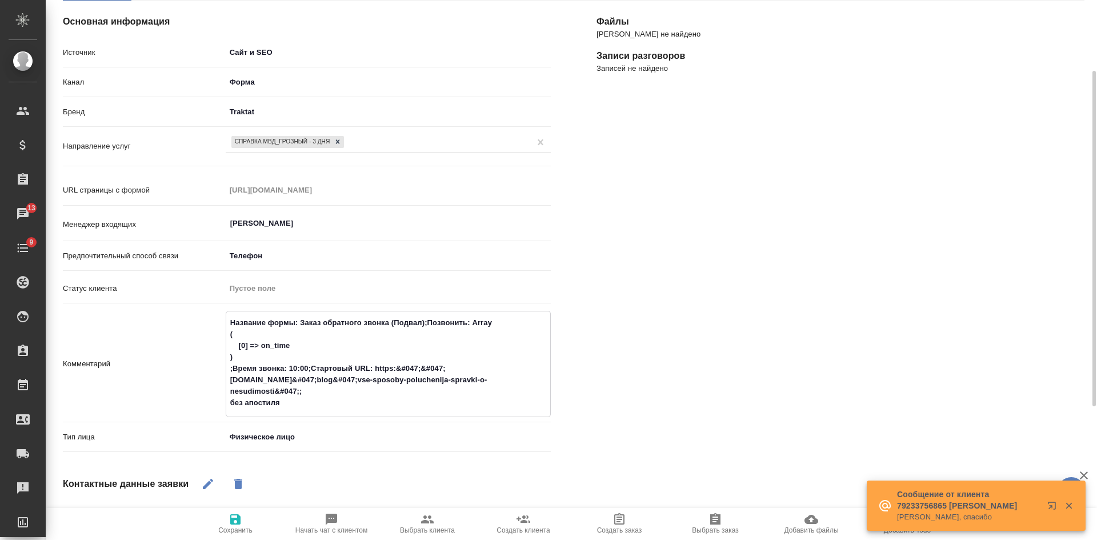
type textarea "x"
type textarea "Название формы: Заказ обратного звонка (Подвал);Позвонить: Array ( [0] => on_ti…"
type textarea "x"
type textarea "Название формы: Заказ обратного звонка (Подвал);Позвонить: Array ( [0] => on_ti…"
type textarea "x"
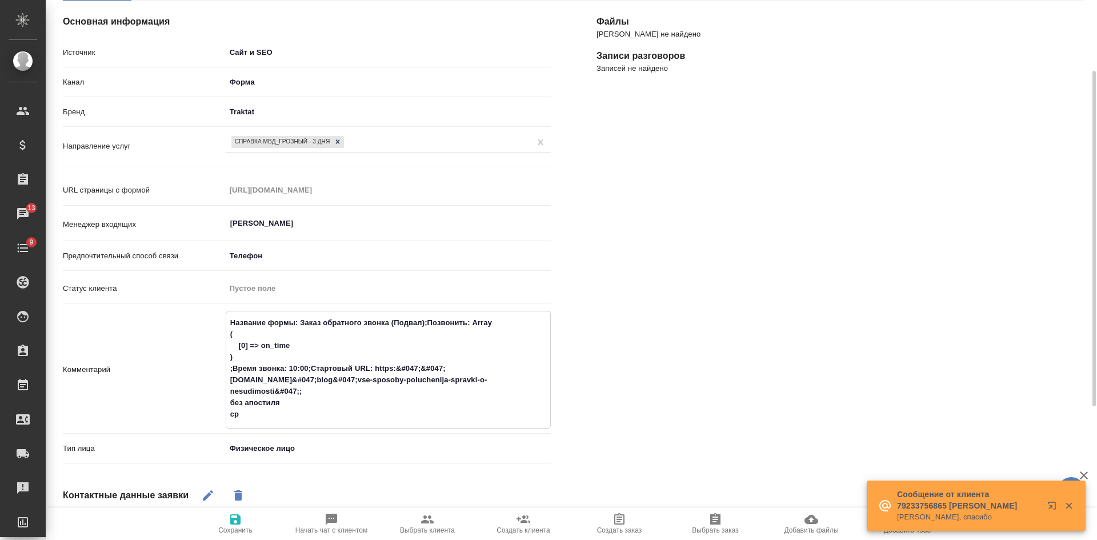
type textarea "Название формы: Заказ обратного звонка (Подвал);Позвонить: Array ( [0] => on_ti…"
type textarea "x"
type textarea "Название формы: Заказ обратного звонка (Подвал);Позвонить: Array ( [0] => on_ti…"
type textarea "x"
type textarea "Название формы: Заказ обратного звонка (Подвал);Позвонить: Array ( [0] => on_ti…"
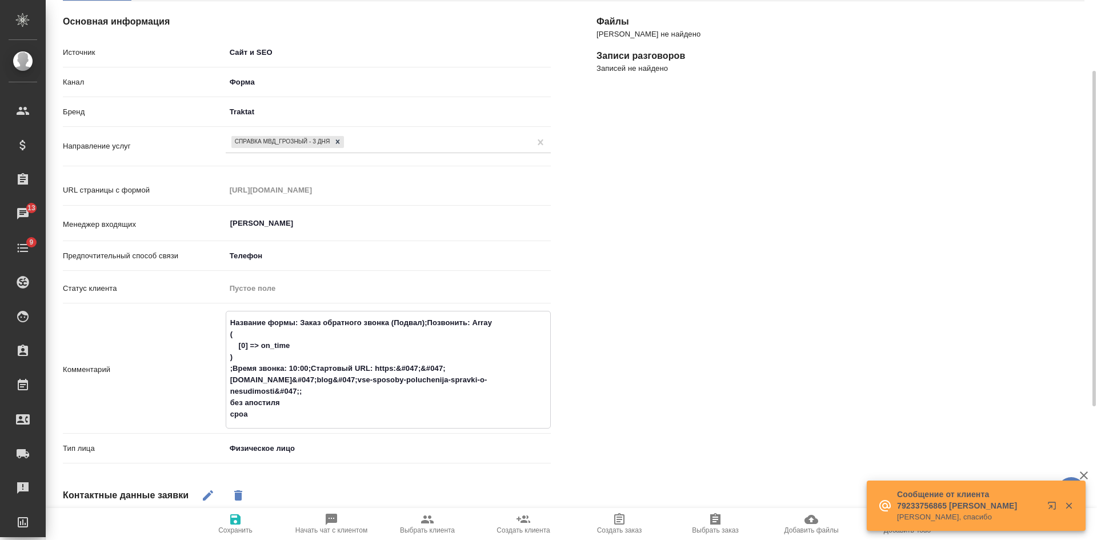
type textarea "x"
type textarea "Название формы: Заказ обратного звонка (Подвал);Позвонить: Array ( [0] => on_ti…"
type textarea "x"
type textarea "Название формы: Заказ обратного звонка (Подвал);Позвонить: Array ( [0] => on_ti…"
type textarea "x"
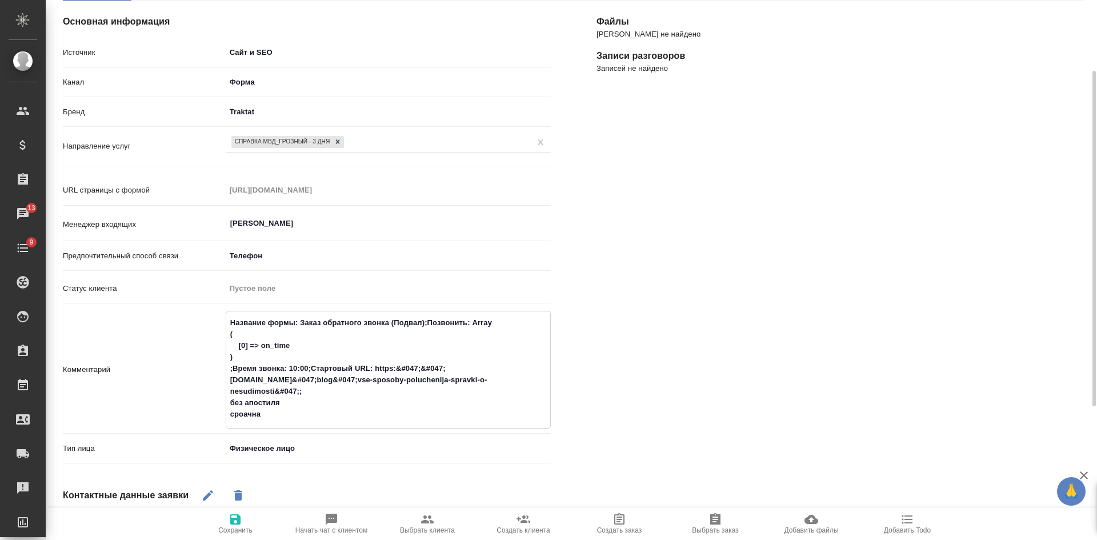
type textarea "Название формы: Заказ обратного звонка (Подвал);Позвонить: Array ( [0] => on_ti…"
type textarea "x"
type textarea "Название формы: Заказ обратного звонка (Подвал);Позвонить: Array ( [0] => on_ti…"
type textarea "x"
type textarea "Название формы: Заказ обратного звонка (Подвал);Позвонить: Array ( [0] => on_ti…"
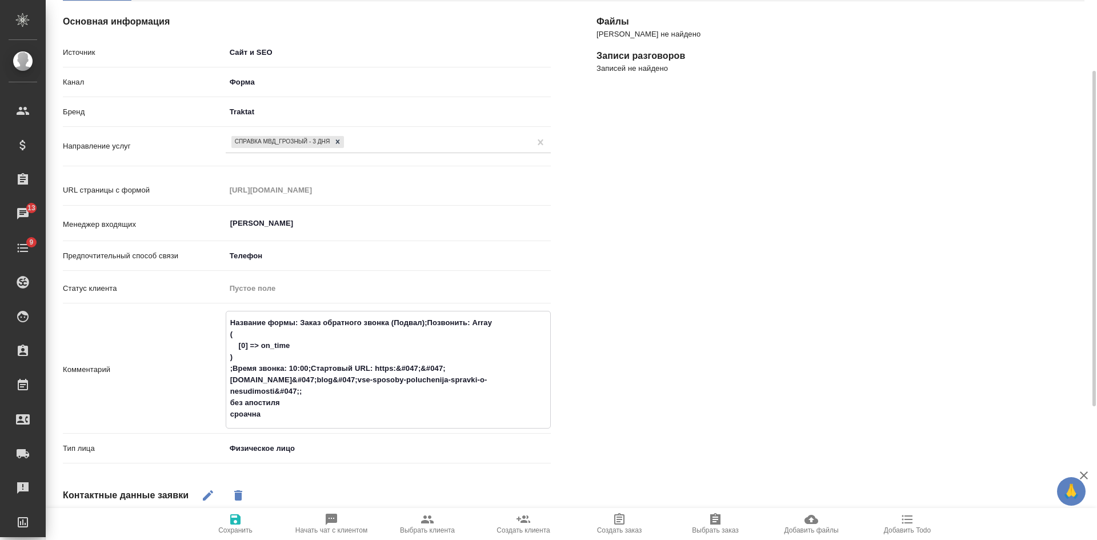
type textarea "x"
type textarea "Название формы: Заказ обратного звонка (Подвал);Позвонить: Array ( [0] => on_ti…"
type textarea "x"
type textarea "Название формы: Заказ обратного звонка (Подвал);Позвонить: Array ( [0] => on_ti…"
type textarea "x"
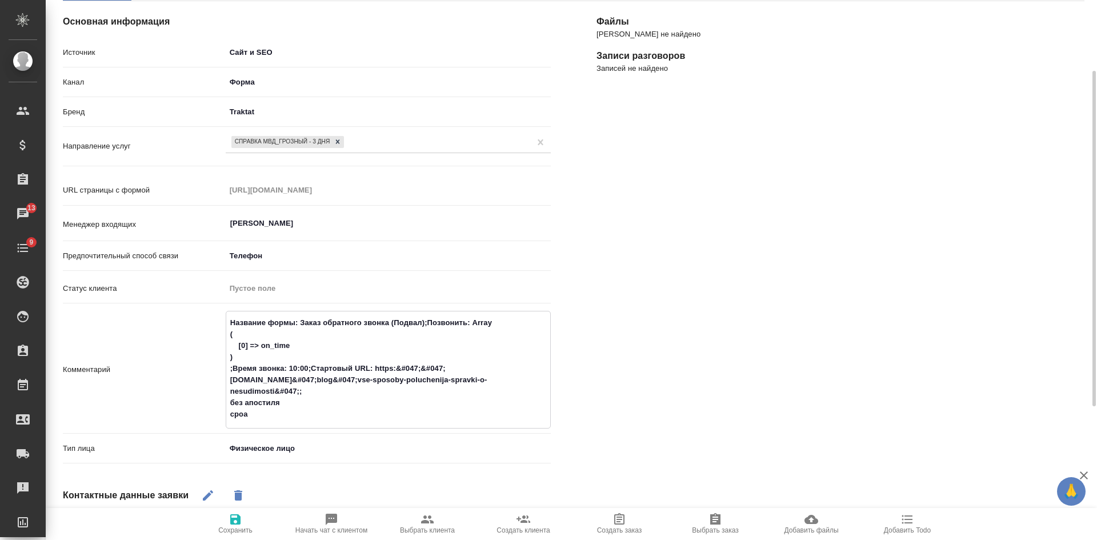
type textarea "Название формы: Заказ обратного звонка (Подвал);Позвонить: Array ( [0] => on_ti…"
type textarea "x"
type textarea "Название формы: Заказ обратного звонка (Подвал);Позвонить: Array ( [0] => on_ti…"
type textarea "x"
type textarea "Название формы: Заказ обратного звонка (Подвал);Позвонить: Array ( [0] => on_ti…"
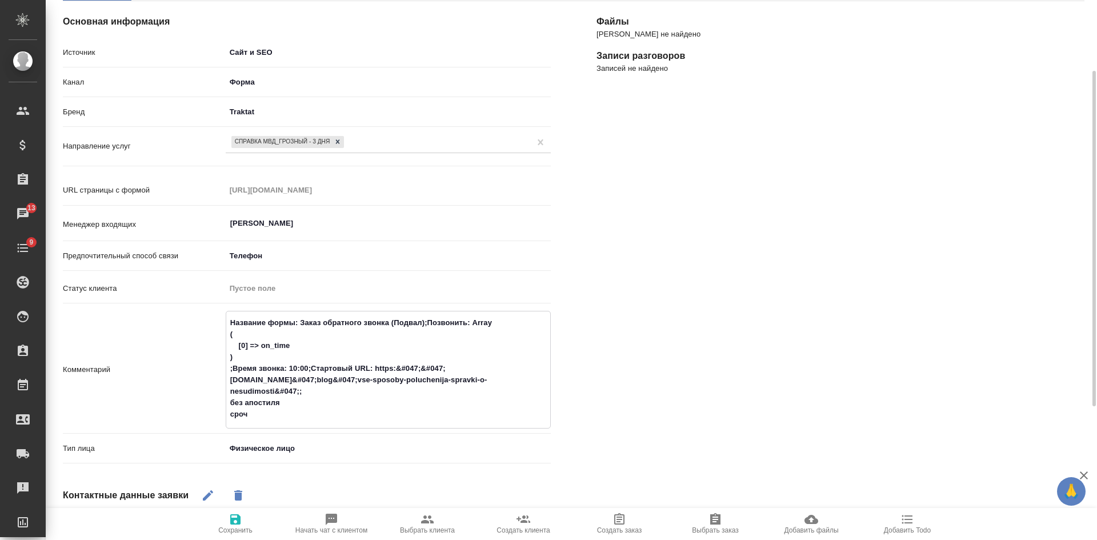
type textarea "x"
type textarea "Название формы: Заказ обратного звонка (Подвал);Позвонить: Array ( [0] => on_ti…"
type textarea "x"
type textarea "Название формы: Заказ обратного звонка (Подвал);Позвонить: Array ( [0] => on_ti…"
type textarea "x"
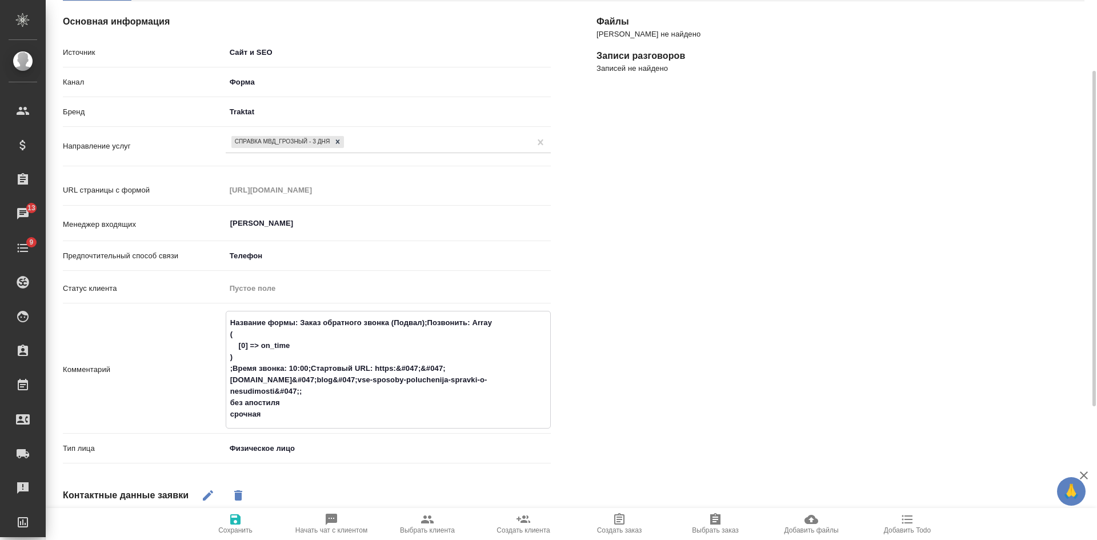
type textarea "Название формы: Заказ обратного звонка (Подвал);Позвонить: Array ( [0] => on_ti…"
type textarea "x"
type textarea "Название формы: Заказ обратного звонка (Подвал);Позвонить: Array ( [0] => on_ti…"
type textarea "x"
type textarea "Название формы: Заказ обратного звонка (Подвал);Позвонить: Array ( [0] => on_ti…"
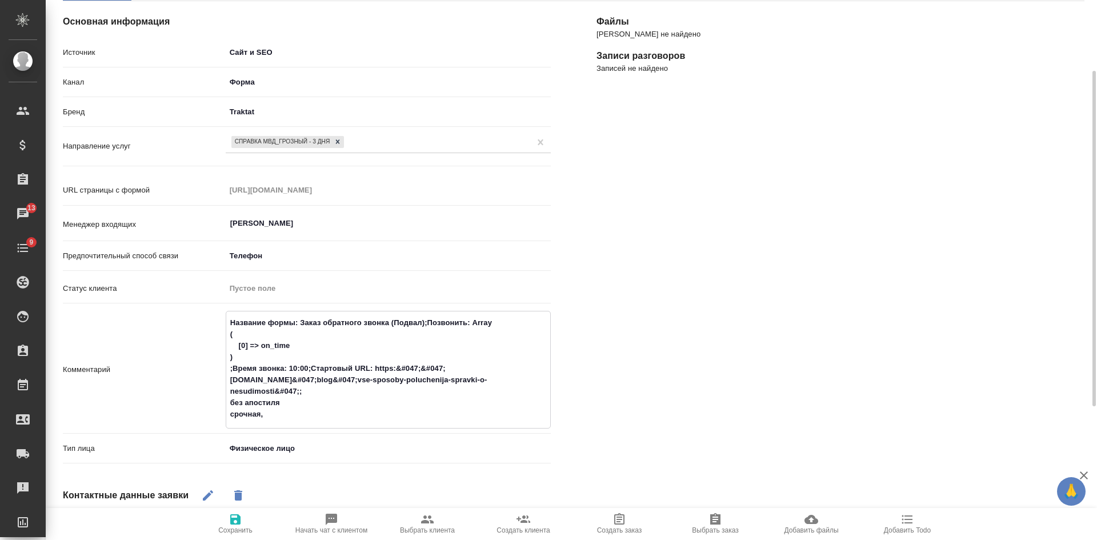
type textarea "x"
type textarea "Название формы: Заказ обратного звонка (Подвал);Позвонить: Array ( [0] => on_ti…"
type textarea "x"
type textarea "Название формы: Заказ обратного звонка (Подвал);Позвонить: Array ( [0] => on_ti…"
type textarea "x"
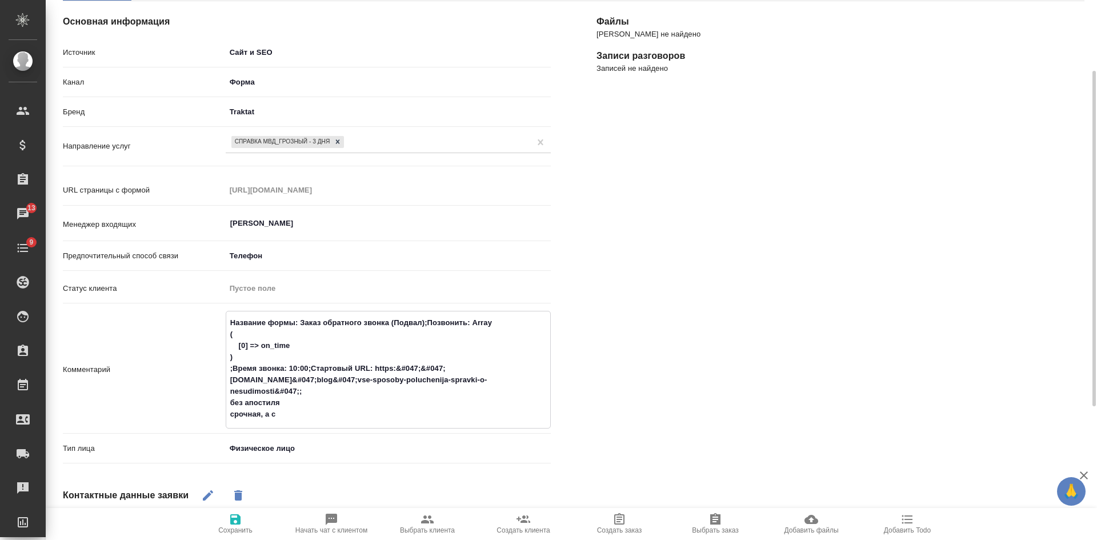
type textarea "Название формы: Заказ обратного звонка (Подвал);Позвонить: Array ( [0] => on_ti…"
type textarea "x"
type textarea "Название формы: Заказ обратного звонка (Подвал);Позвонить: Array ( [0] => on_ti…"
type textarea "x"
type textarea "Название формы: Заказ обратного звонка (Подвал);Позвонить: Array ( [0] => on_ti…"
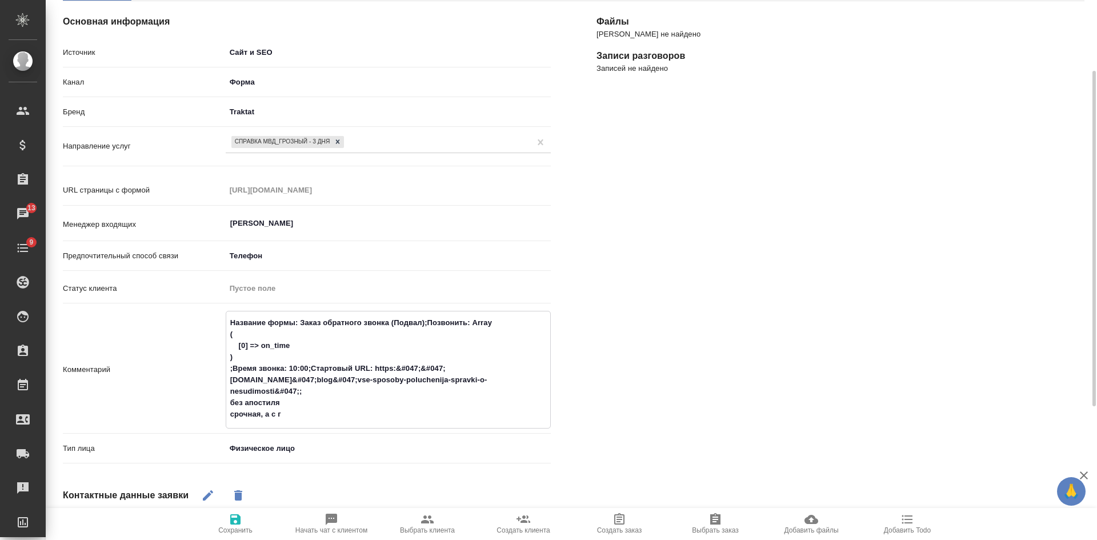
type textarea "x"
type textarea "Название формы: Заказ обратного звонка (Подвал);Позвонить: Array ( [0] => on_ti…"
type textarea "x"
type textarea "Название формы: Заказ обратного звонка (Подвал);Позвонить: Array ( [0] => on_ti…"
type textarea "x"
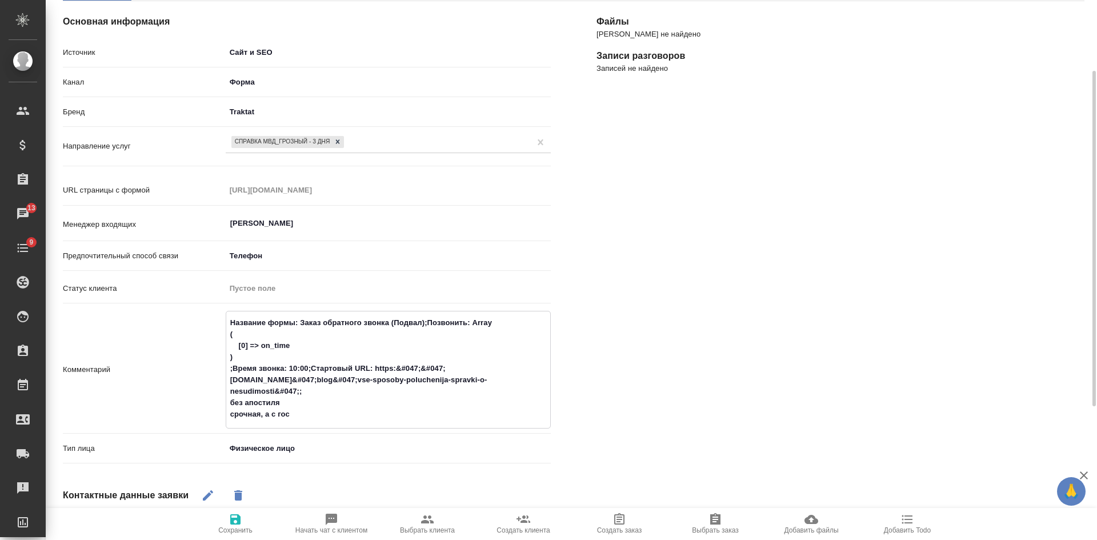
type textarea "Название формы: Заказ обратного звонка (Подвал);Позвонить: Array ( [0] => on_ti…"
type textarea "x"
type textarea "Название формы: Заказ обратного звонка (Подвал);Позвонить: Array ( [0] => on_ti…"
type textarea "x"
type textarea "Название формы: Заказ обратного звонка (Подвал);Позвонить: Array ( [0] => on_ti…"
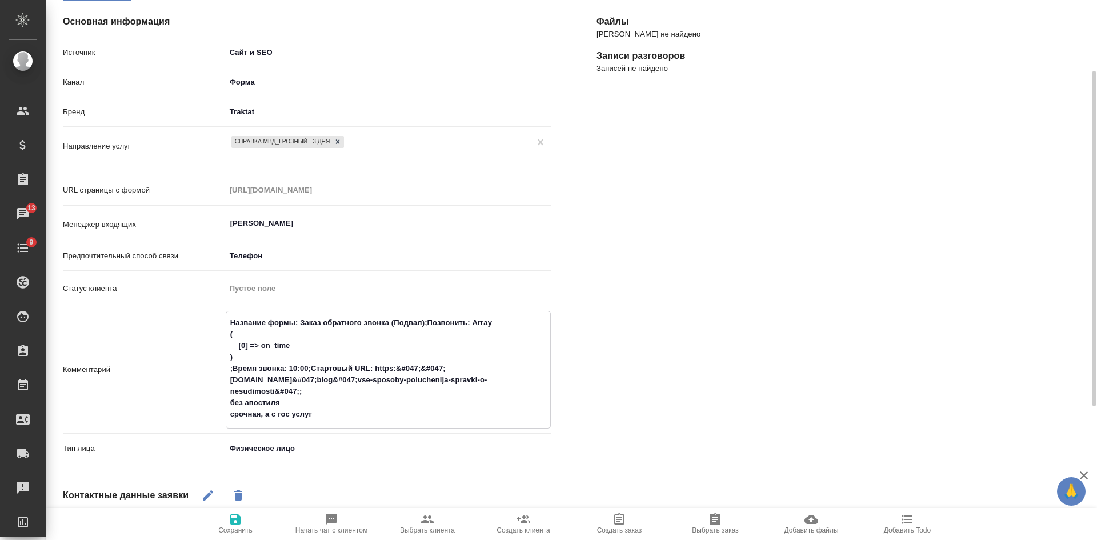
type textarea "x"
type textarea "Название формы: Заказ обратного звонка (Подвал);Позвонить: Array ( [0] => on_ti…"
type textarea "x"
type textarea "Название формы: Заказ обратного звонка (Подвал);Позвонить: Array ( [0] => on_ti…"
type textarea "x"
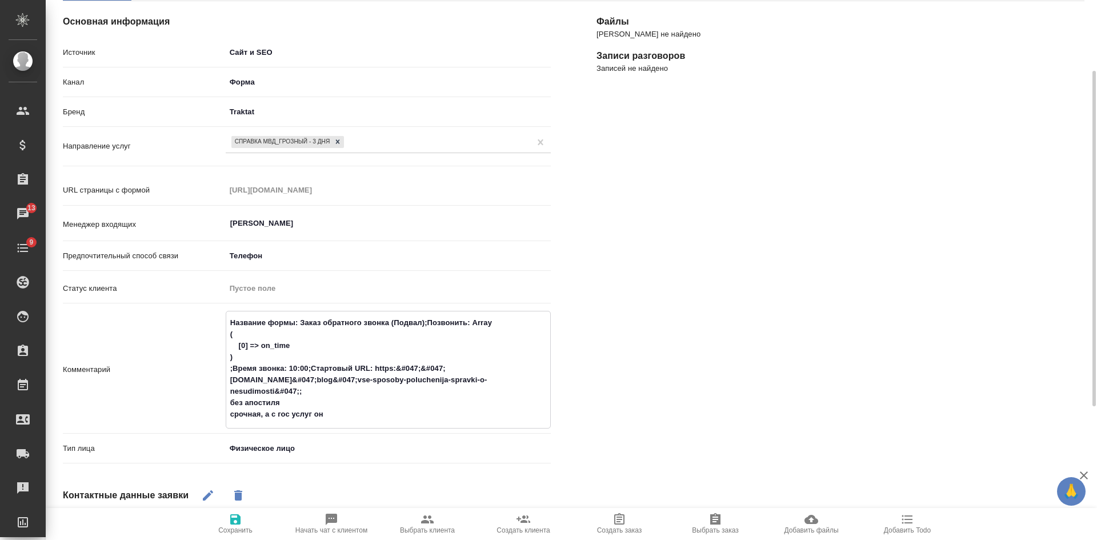
type textarea "Название формы: Заказ обратного звонка (Подвал);Позвонить: Array ( [0] => on_ti…"
type textarea "x"
type textarea "Название формы: Заказ обратного звонка (Подвал);Позвонить: Array ( [0] => on_ti…"
type textarea "x"
type textarea "Название формы: Заказ обратного звонка (Подвал);Позвонить: Array ( [0] => on_ti…"
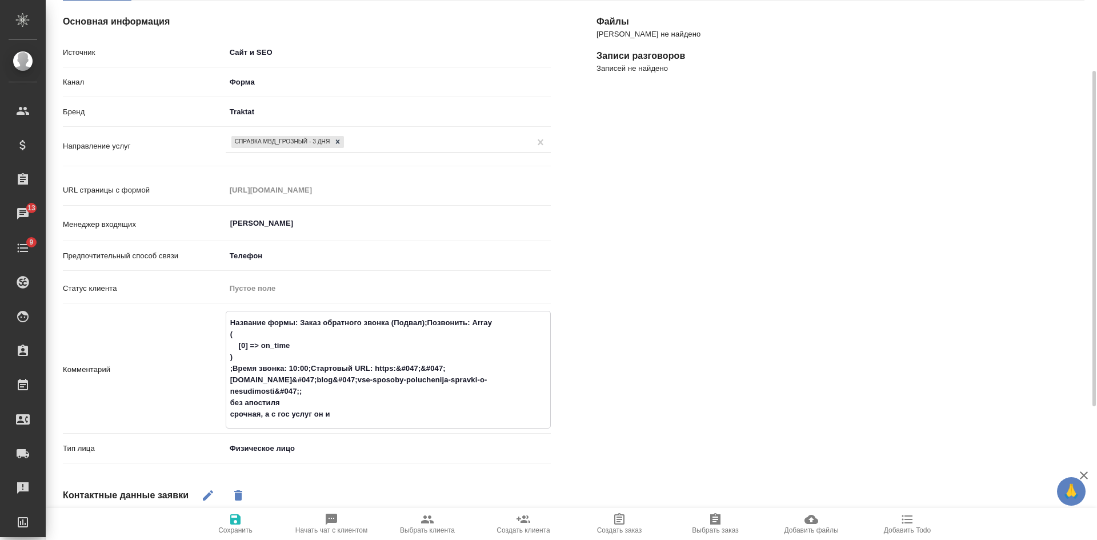
type textarea "x"
type textarea "Название формы: Заказ обратного звонка (Подвал);Позвонить: Array ( [0] => on_ti…"
type textarea "x"
type textarea "Название формы: Заказ обратного звонка (Подвал);Позвонить: Array ( [0] => on_ti…"
type textarea "x"
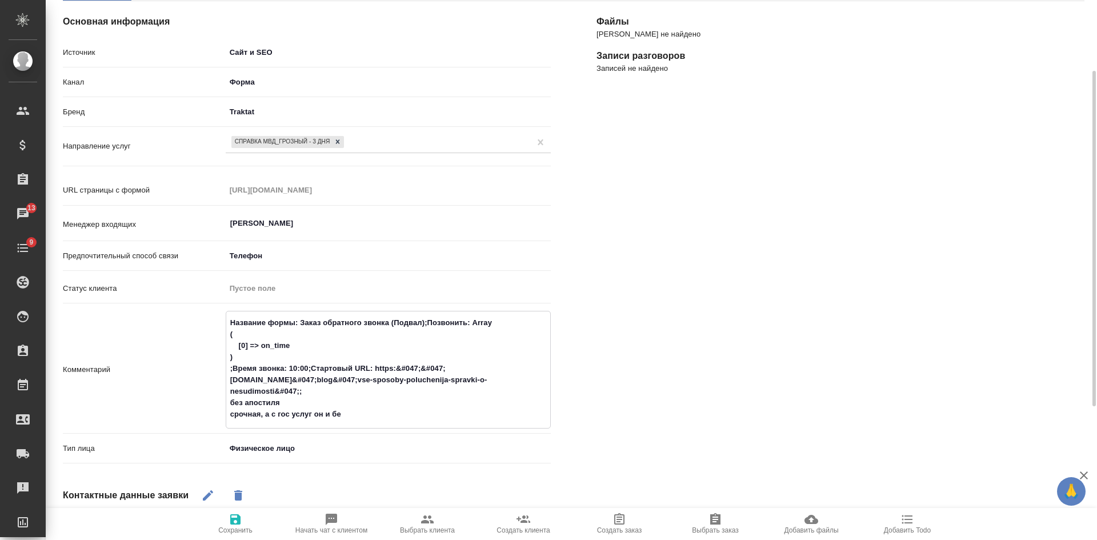
type textarea "Название формы: Заказ обратного звонка (Подвал);Позвонить: Array ( [0] => on_ti…"
type textarea "x"
type textarea "Название формы: Заказ обратного звонка (Подвал);Позвонить: Array ( [0] => on_ti…"
type textarea "x"
type textarea "Название формы: Заказ обратного звонка (Подвал);Позвонить: Array ( [0] => on_ti…"
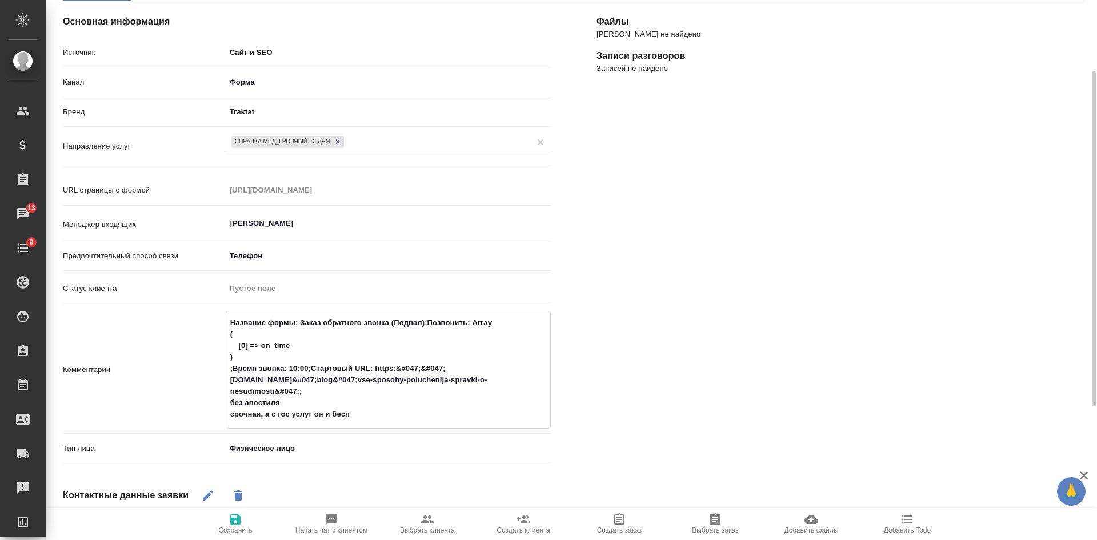
type textarea "x"
type textarea "Название формы: Заказ обратного звонка (Подвал);Позвонить: Array ( [0] => on_ti…"
type textarea "x"
type textarea "Название формы: Заказ обратного звонка (Подвал);Позвонить: Array ( [0] => on_ti…"
type textarea "x"
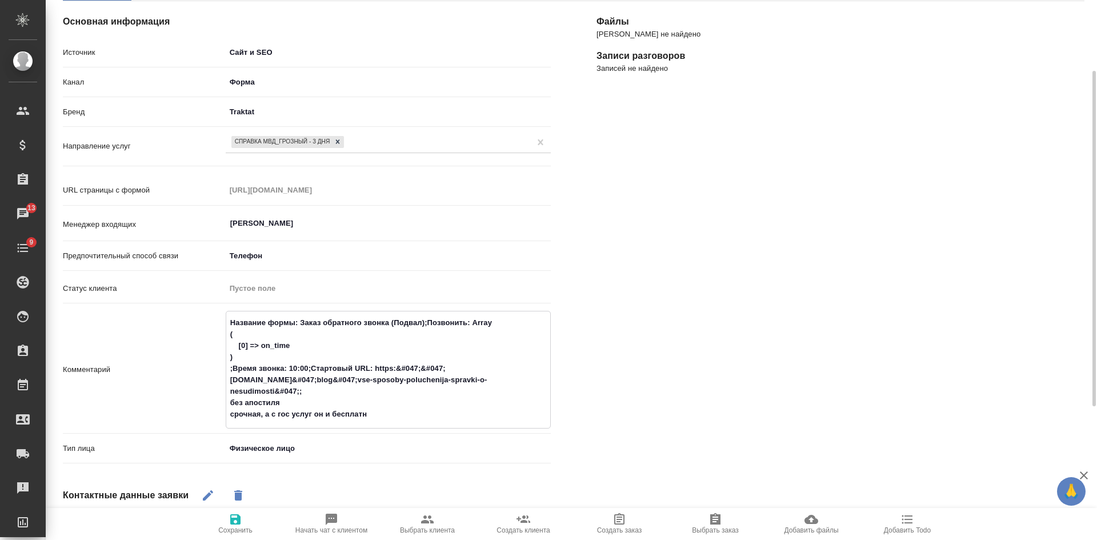
type textarea "Название формы: Заказ обратного звонка (Подвал);Позвонить: Array ( [0] => on_ti…"
type textarea "x"
type textarea "Название формы: Заказ обратного звонка (Подвал);Позвонить: Array ( [0] => on_ti…"
type textarea "x"
type textarea "Название формы: Заказ обратного звонка (Подвал);Позвонить: Array ( [0] => on_ti…"
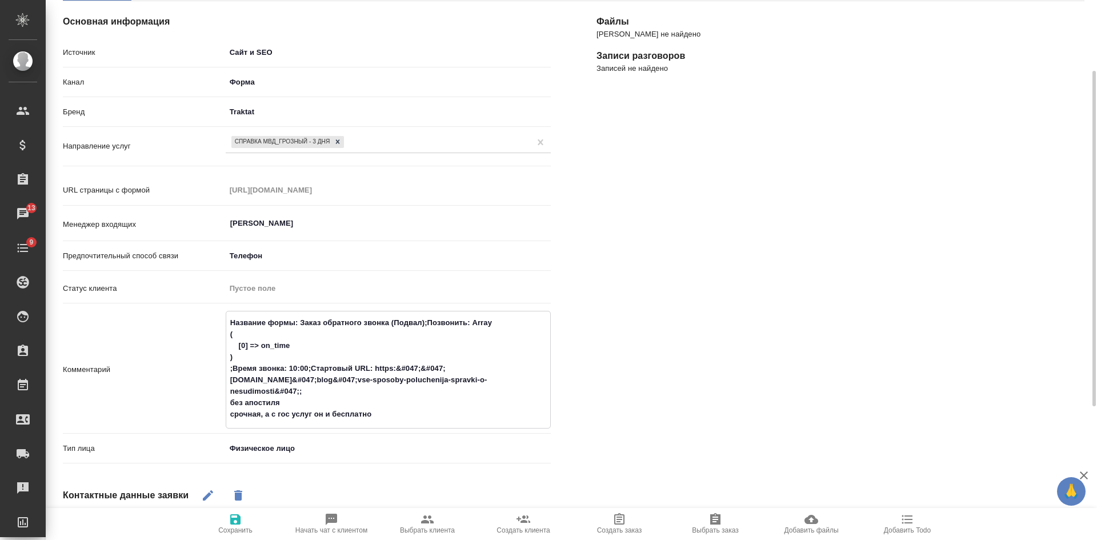
type textarea "x"
type textarea "Название формы: Заказ обратного звонка (Подвал);Позвонить: Array ( [0] => on_ti…"
type textarea "x"
type textarea "Название формы: Заказ обратного звонка (Подвал);Позвонить: Array ( [0] => on_ti…"
type textarea "x"
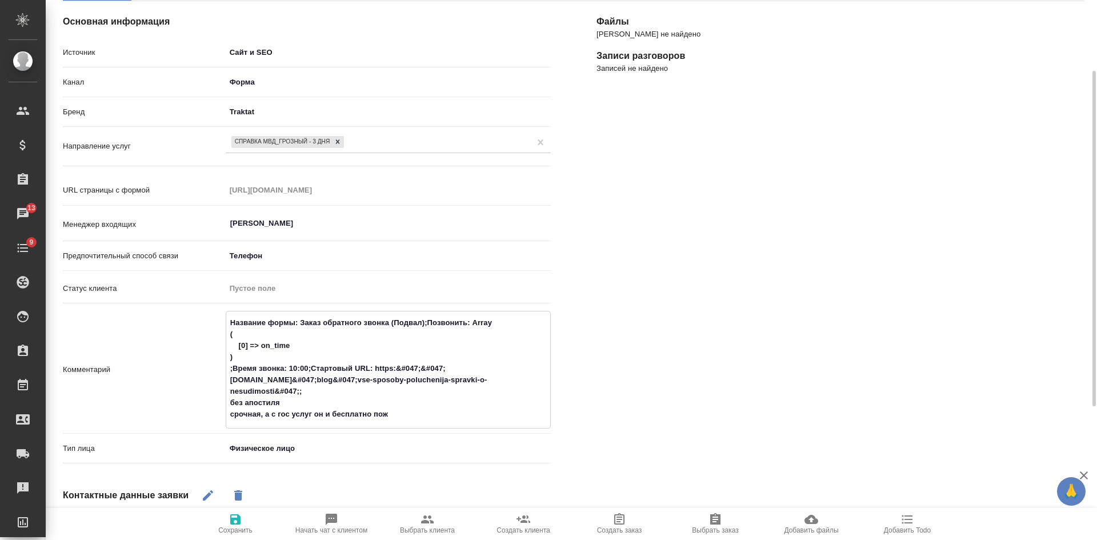
type textarea "Название формы: Заказ обратного звонка (Подвал);Позвонить: Array ( [0] => on_ti…"
type textarea "x"
type textarea "Название формы: Заказ обратного звонка (Подвал);Позвонить: Array ( [0] => on_ti…"
type textarea "x"
type textarea "Название формы: Заказ обратного звонка (Подвал);Позвонить: Array ( [0] => on_ti…"
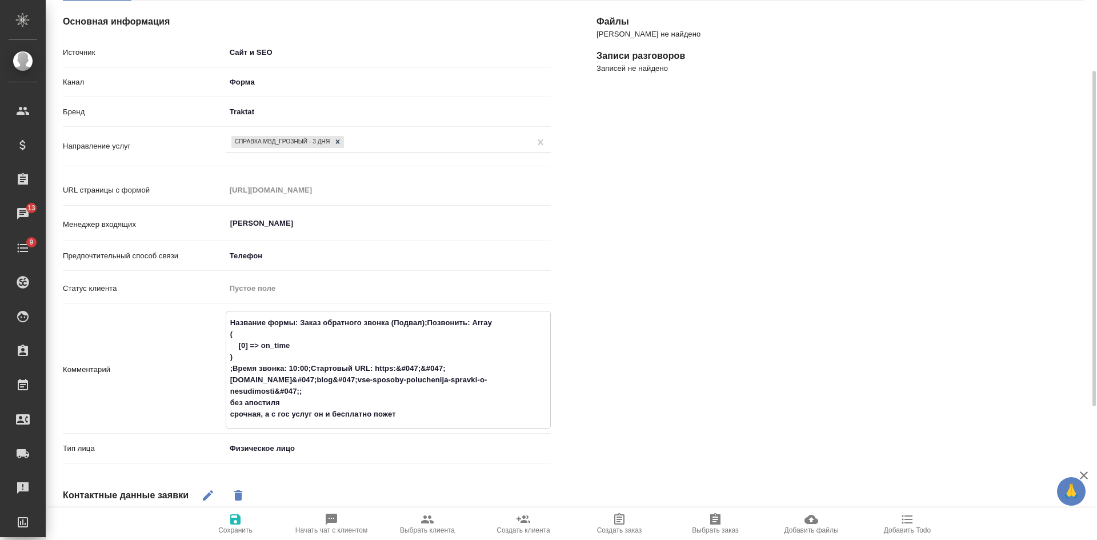
type textarea "x"
type textarea "Название формы: Заказ обратного звонка (Подвал);Позвонить: Array ( [0] => on_ti…"
type textarea "x"
type textarea "Название формы: Заказ обратного звонка (Подвал);Позвонить: Array ( [0] => on_ti…"
type textarea "x"
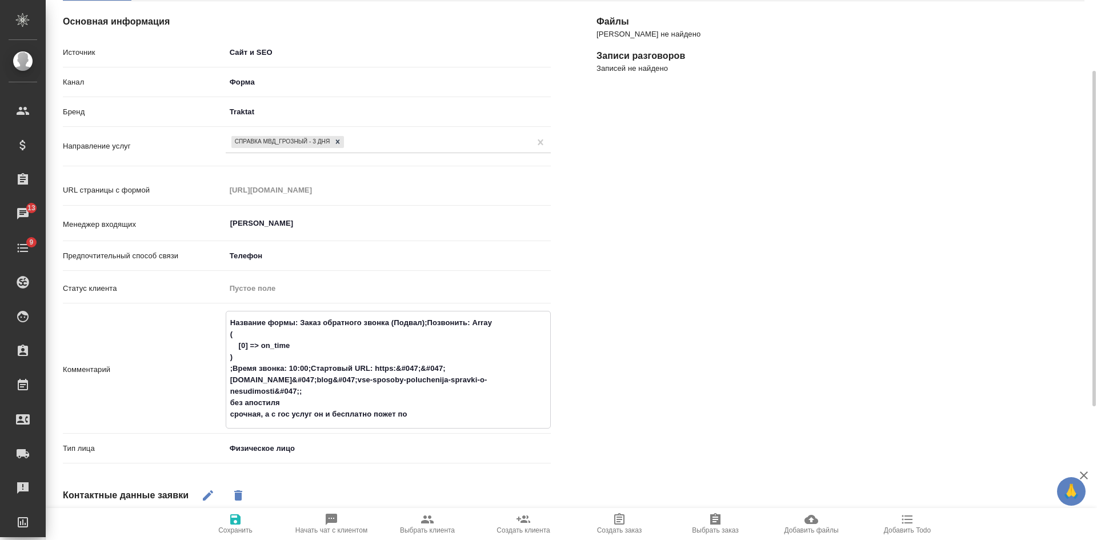
type textarea "Название формы: Заказ обратного звонка (Подвал);Позвонить: Array ( [0] => on_ti…"
type textarea "x"
type textarea "Название формы: Заказ обратного звонка (Подвал);Позвонить: Array ( [0] => on_ti…"
type textarea "x"
type textarea "Название формы: Заказ обратного звонка (Подвал);Позвонить: Array ( [0] => on_ti…"
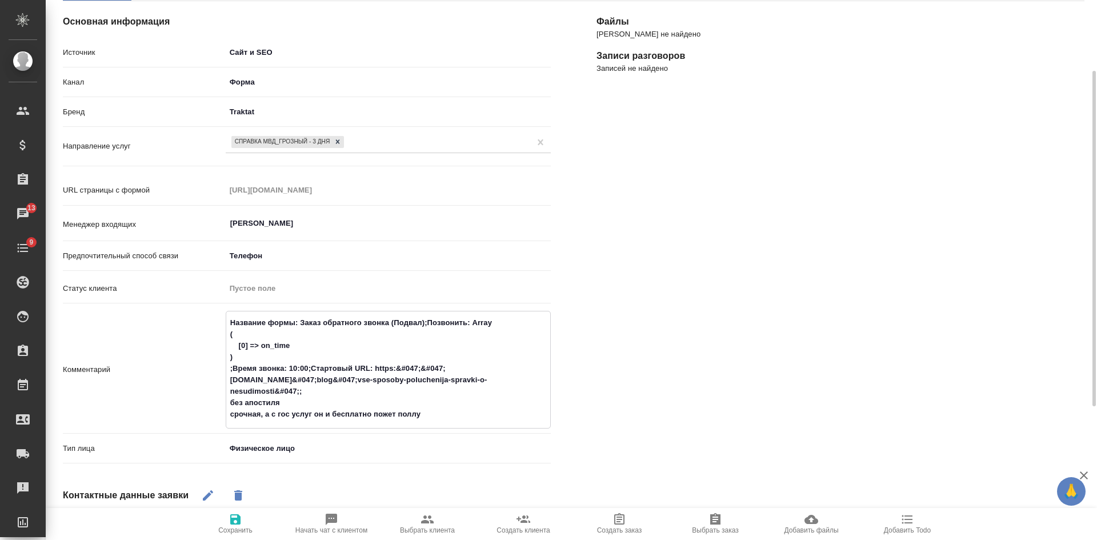
type textarea "x"
type textarea "Название формы: Заказ обратного звонка (Подвал);Позвонить: Array ( [0] => on_ti…"
type textarea "x"
type textarea "Название формы: Заказ обратного звонка (Подвал);Позвонить: Array ( [0] => on_ti…"
type textarea "x"
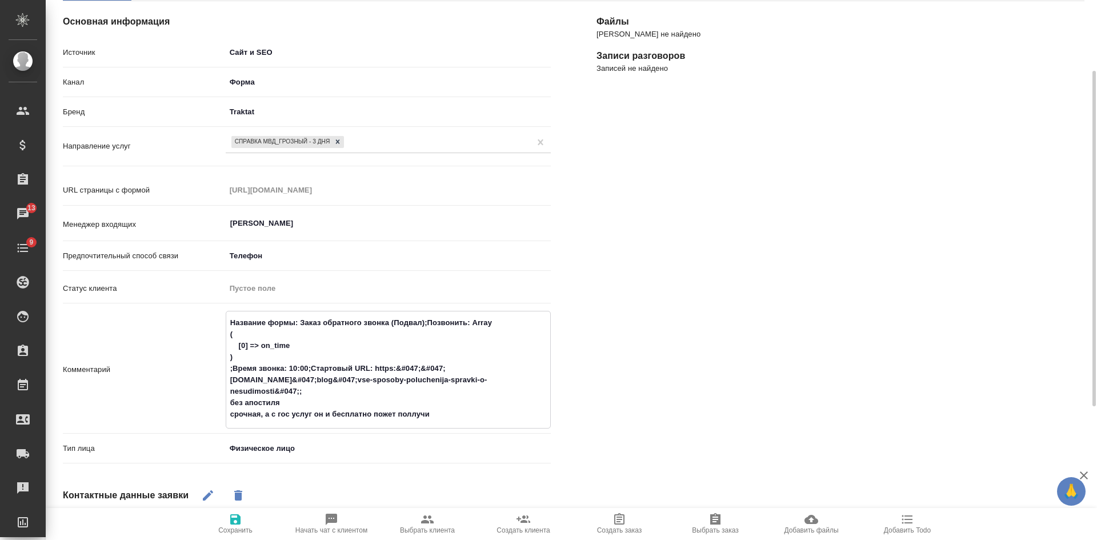
type textarea "Название формы: Заказ обратного звонка (Подвал);Позвонить: Array ( [0] => on_ti…"
type textarea "x"
type textarea "Название формы: Заказ обратного звонка (Подвал);Позвонить: Array ( [0] => on_ti…"
type textarea "x"
click at [379, 411] on textarea "Название формы: Заказ обратного звонка (Подвал);Позвонить: Array ( [0] => on_ti…" at bounding box center [388, 368] width 324 height 111
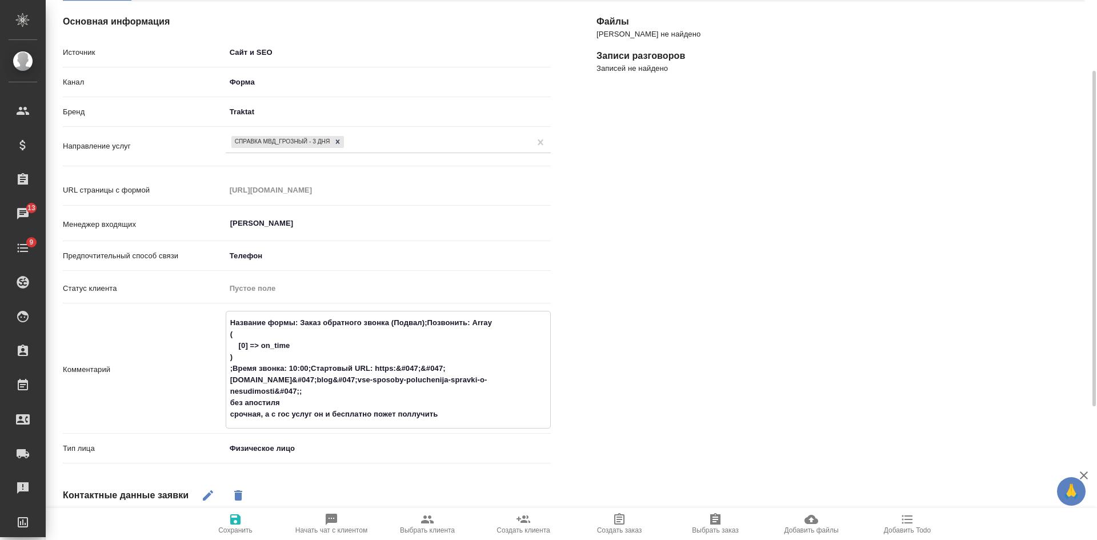
type textarea "Название формы: Заказ обратного звонка (Подвал);Позвонить: Array ( [0] => on_ti…"
type textarea "x"
type textarea "Название формы: Заказ обратного звонка (Подвал);Позвонить: Array ( [0] => on_ti…"
type textarea "x"
type textarea "Название формы: Заказ обратного звонка (Подвал);Позвонить: Array ( [0] => on_ti…"
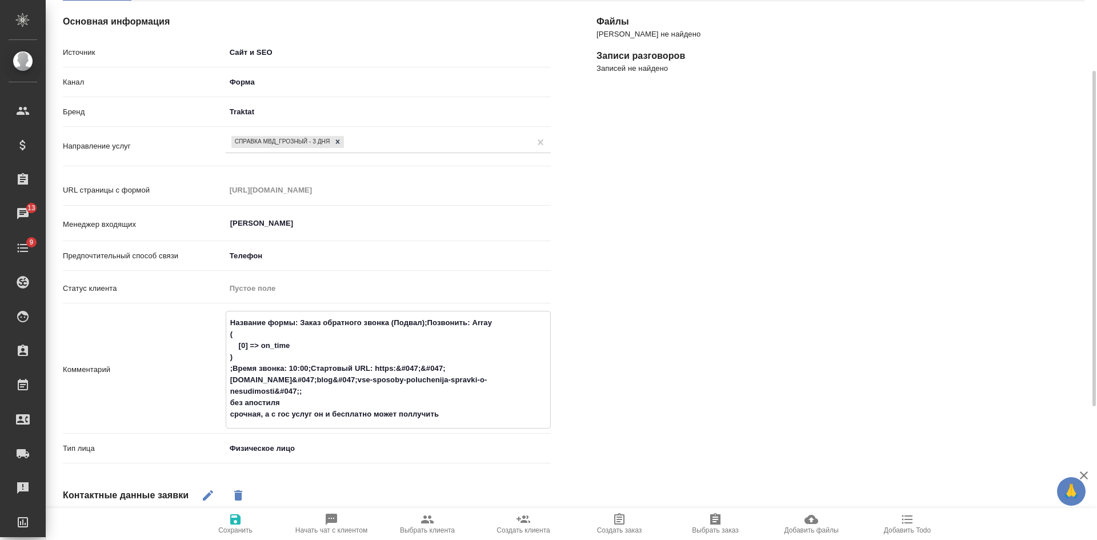
type textarea "x"
type textarea "Название формы: Заказ обратного звонка (Подвал);Позвонить: Array ( [0] => on_ti…"
type textarea "x"
click at [235, 524] on icon "button" at bounding box center [235, 519] width 10 height 10
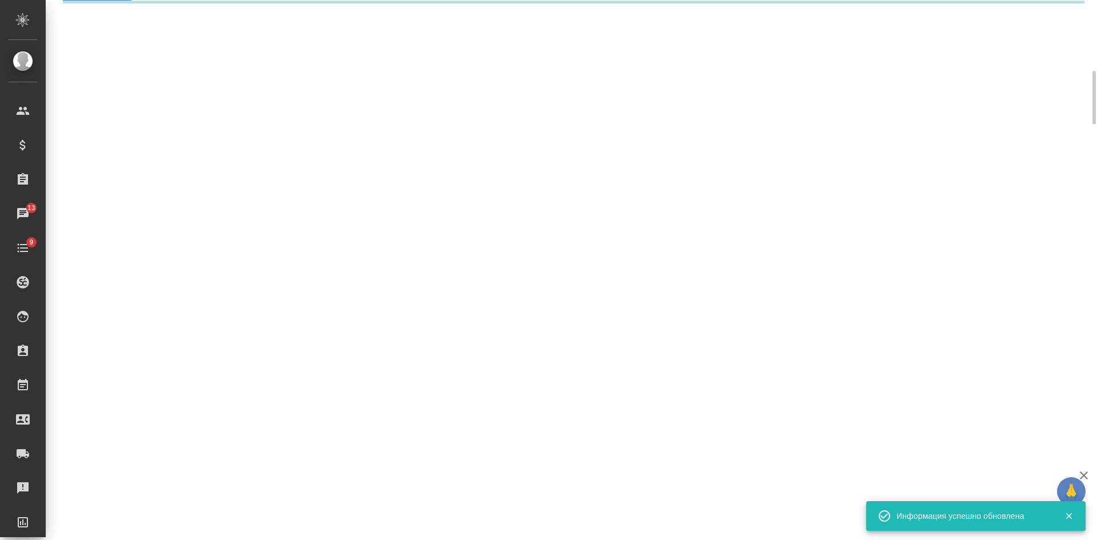
select select "RU"
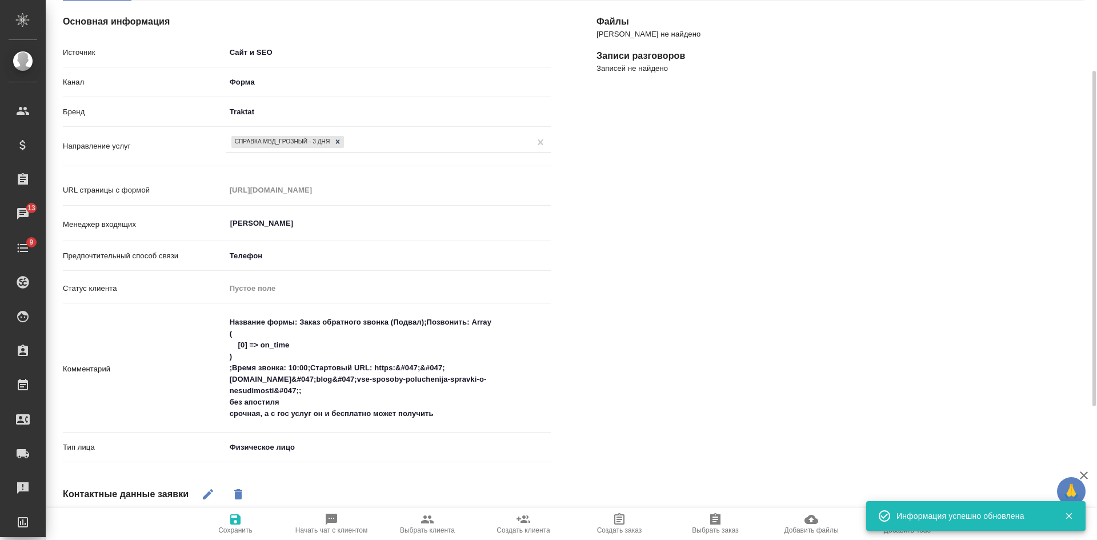
type textarea "x"
click at [435, 413] on textarea "Название формы: Заказ обратного звонка (Подвал);Позвонить: Array ( [0] => on_ti…" at bounding box center [388, 368] width 324 height 111
type textarea "Название формы: Заказ обратного звонка (Подвал);Позвонить: Array ( [0] => on_ti…"
type textarea "x"
type textarea "Название формы: Заказ обратного звонка (Подвал);Позвонить: Array ( [0] => on_ti…"
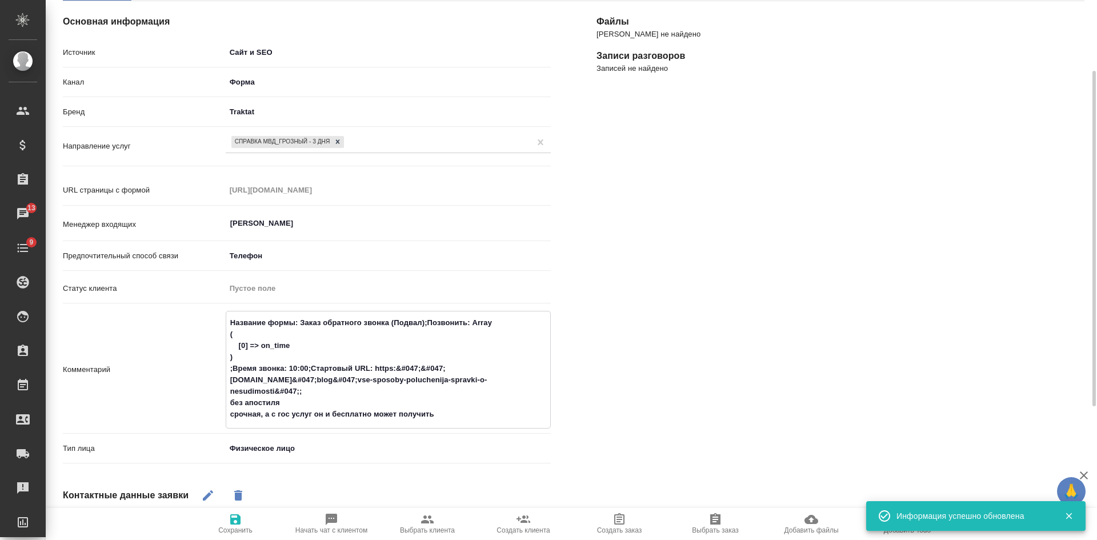
type textarea "x"
type textarea "Название формы: Заказ обратного звонка (Подвал);Позвонить: Array ( [0] => on_ti…"
type textarea "x"
type textarea "Название формы: Заказ обратного звонка (Подвал);Позвонить: Array ( [0] => on_ti…"
type textarea "x"
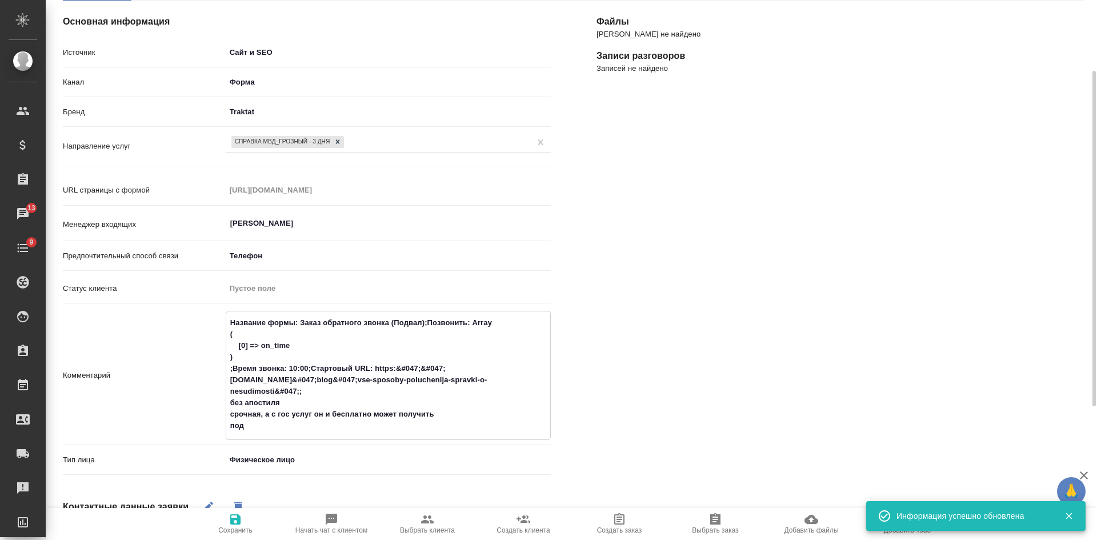
type textarea "Название формы: Заказ обратного звонка (Подвал);Позвонить: Array ( [0] => on_ti…"
type textarea "x"
type textarea "Название формы: Заказ обратного звонка (Подвал);Позвонить: Array ( [0] => on_ti…"
type textarea "x"
type textarea "Название формы: Заказ обратного звонка (Подвал);Позвонить: Array ( [0] => on_ti…"
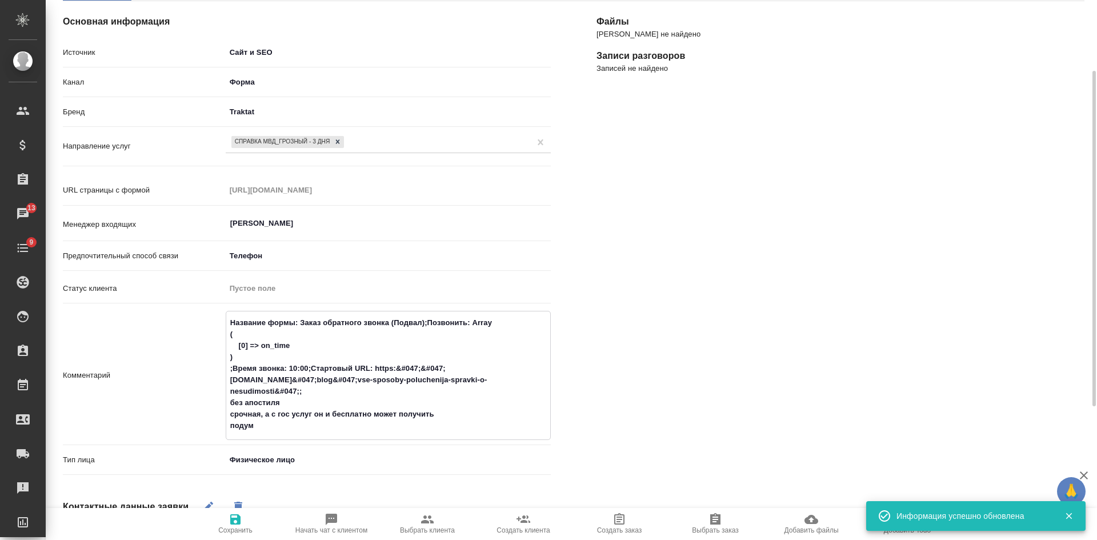
type textarea "x"
type textarea "Название формы: Заказ обратного звонка (Подвал);Позвонить: Array ( [0] => on_ti…"
type textarea "x"
type textarea "Название формы: Заказ обратного звонка (Подвал);Позвонить: Array ( [0] => on_ti…"
type textarea "x"
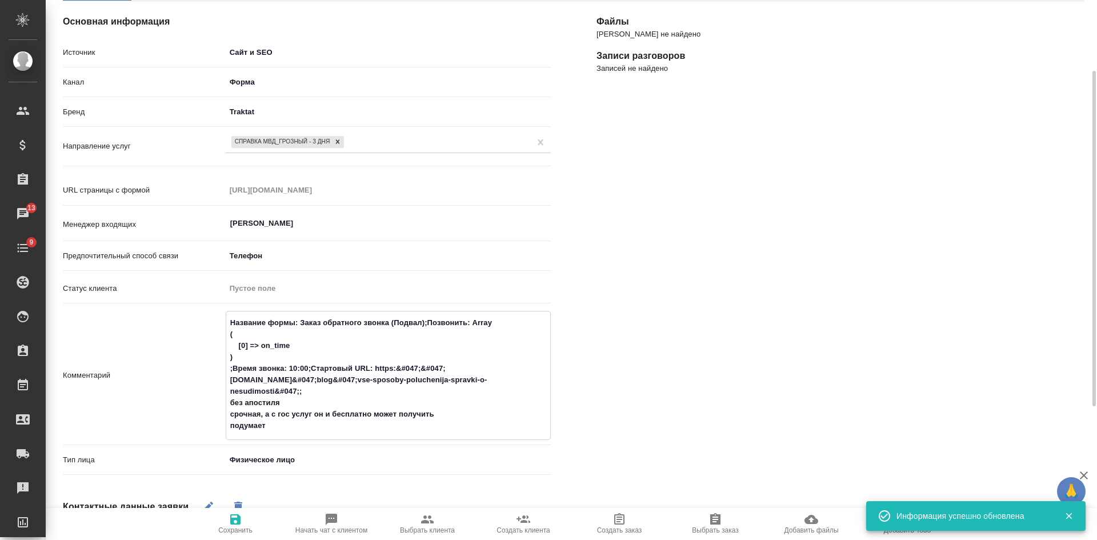
type textarea "Название формы: Заказ обратного звонка (Подвал);Позвонить: Array ( [0] => on_ti…"
type textarea "x"
click at [243, 527] on span "Сохранить" at bounding box center [235, 530] width 34 height 8
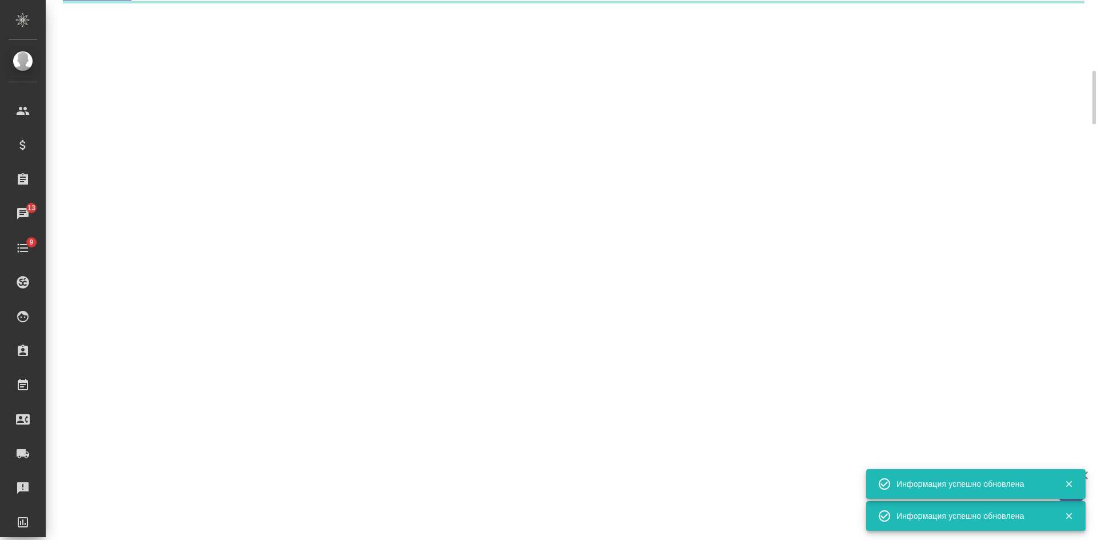
select select "RU"
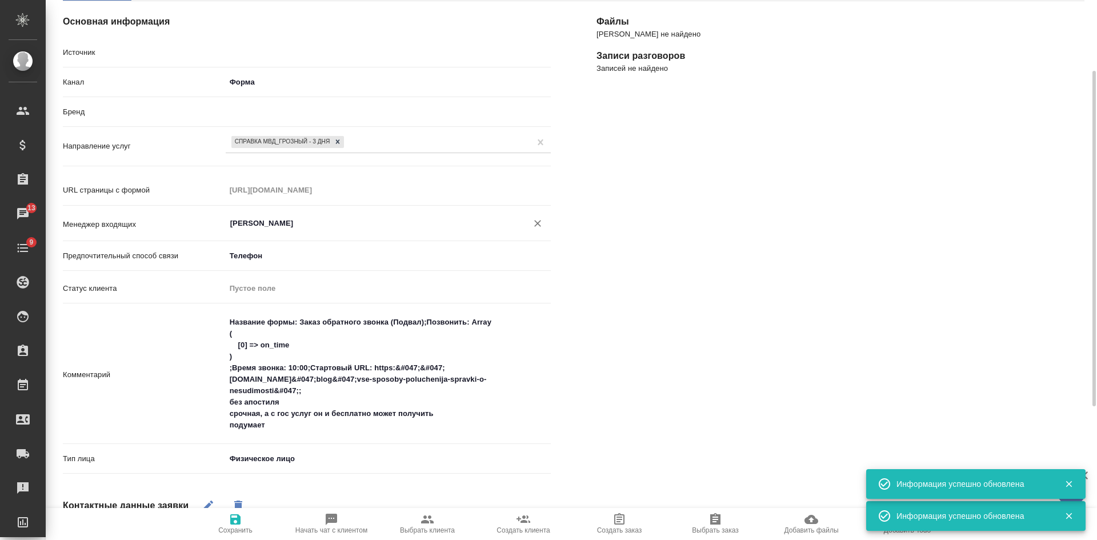
type textarea "x"
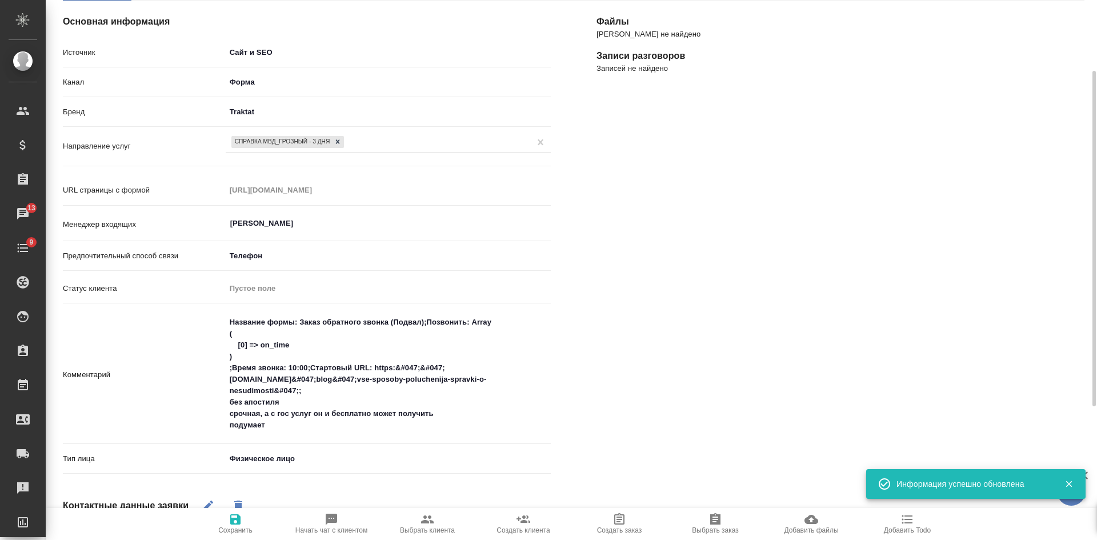
scroll to position [0, 0]
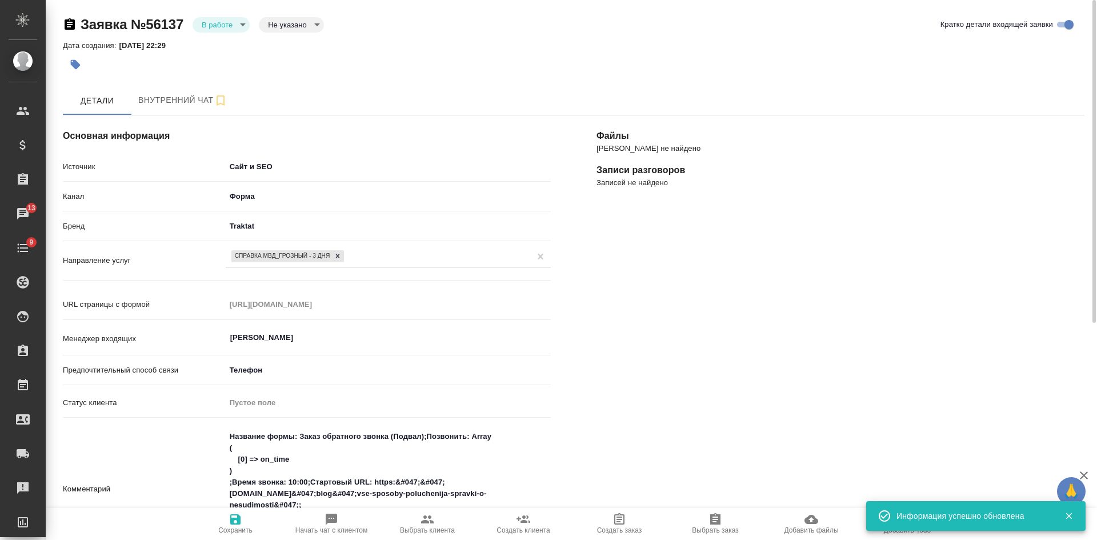
click at [279, 25] on body "🙏 .cls-1 fill:#fff; AWATERA Kasatkina Aleksandra Клиенты Спецификации Заказы 13…" at bounding box center [548, 270] width 1097 height 540
click at [281, 43] on button "Целевая" at bounding box center [286, 43] width 37 height 13
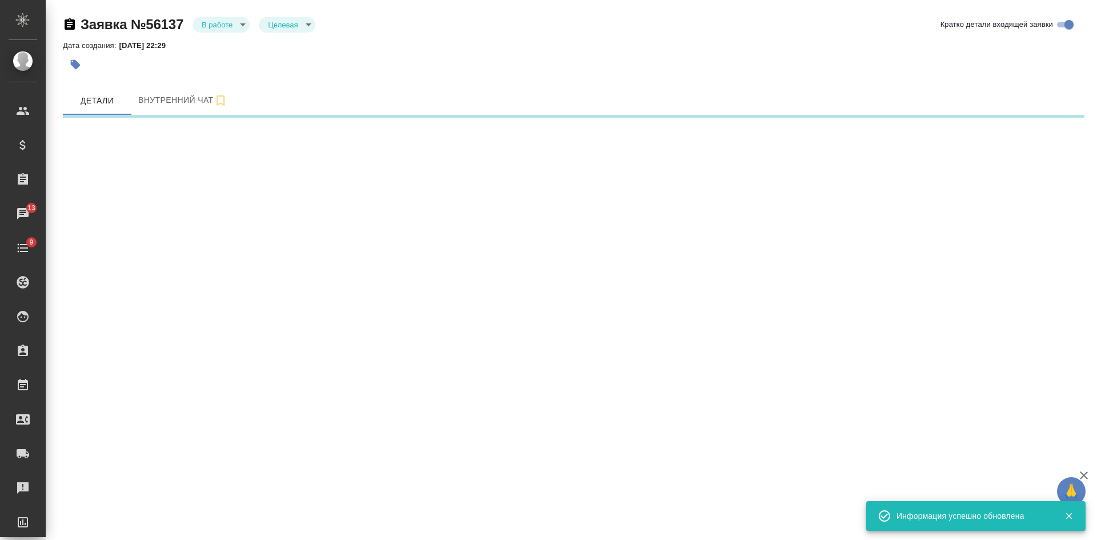
select select "RU"
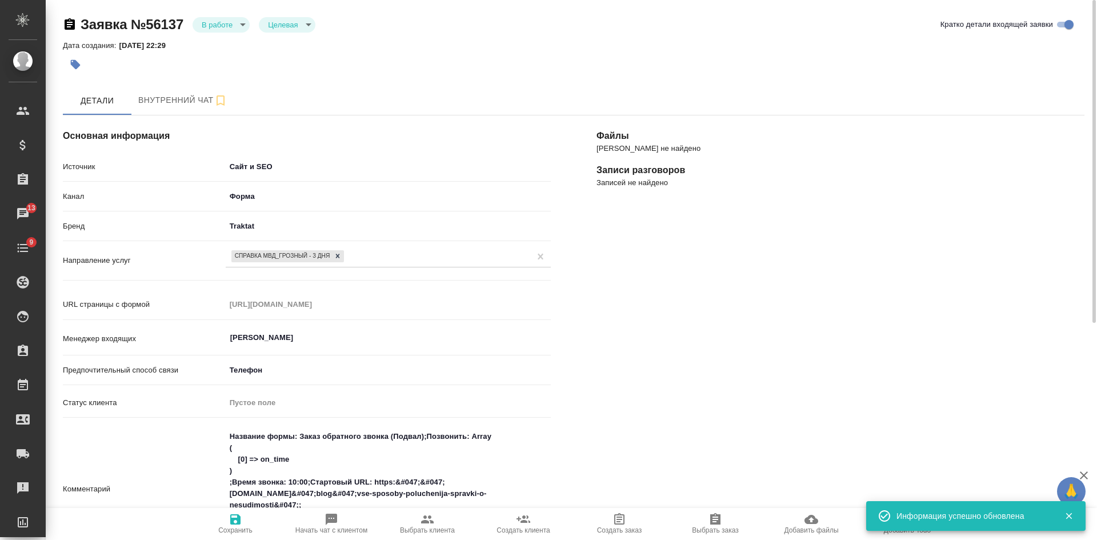
type textarea "x"
click at [239, 530] on span "Сохранить" at bounding box center [235, 530] width 34 height 8
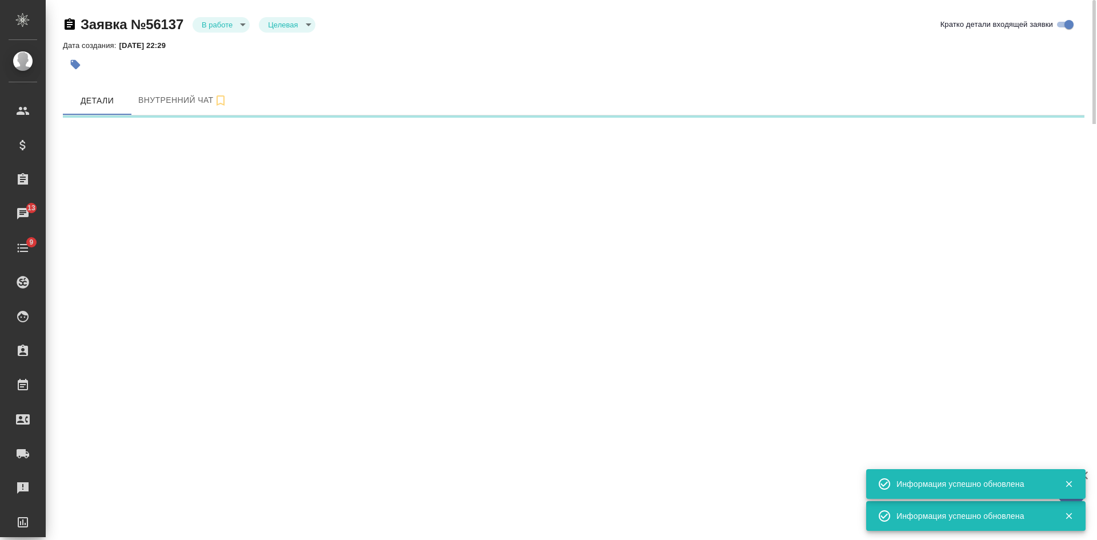
select select "RU"
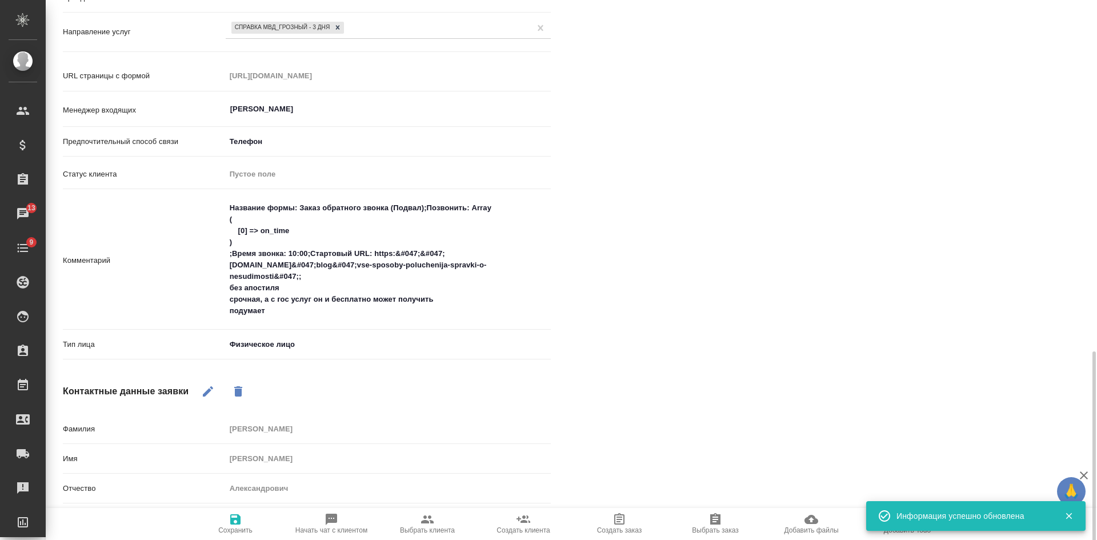
scroll to position [363, 0]
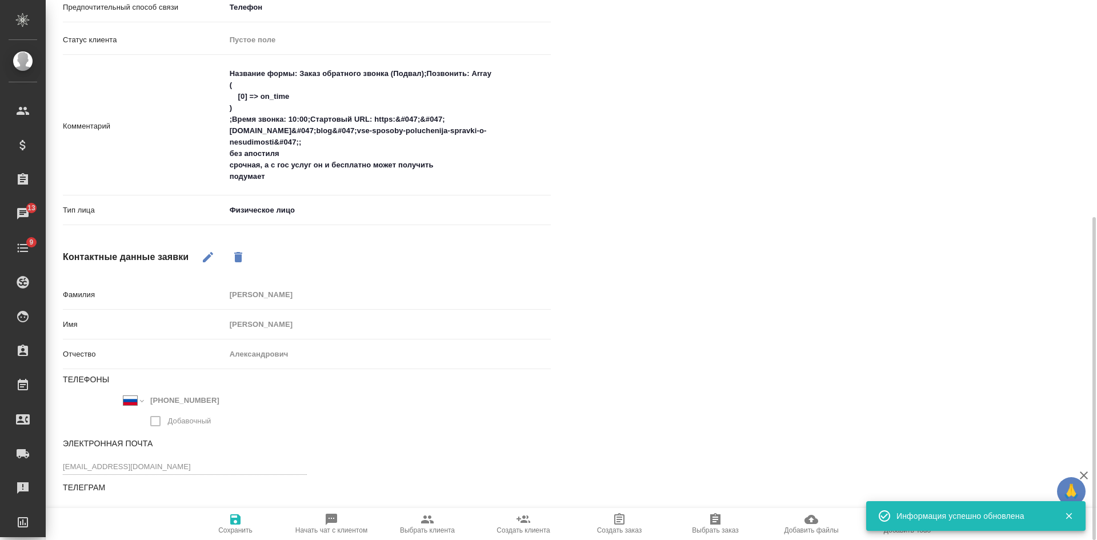
type textarea "x"
click at [921, 236] on div "Файлы Файлов не найдено Записи разговоров Записей не найдено" at bounding box center [841, 135] width 534 height 810
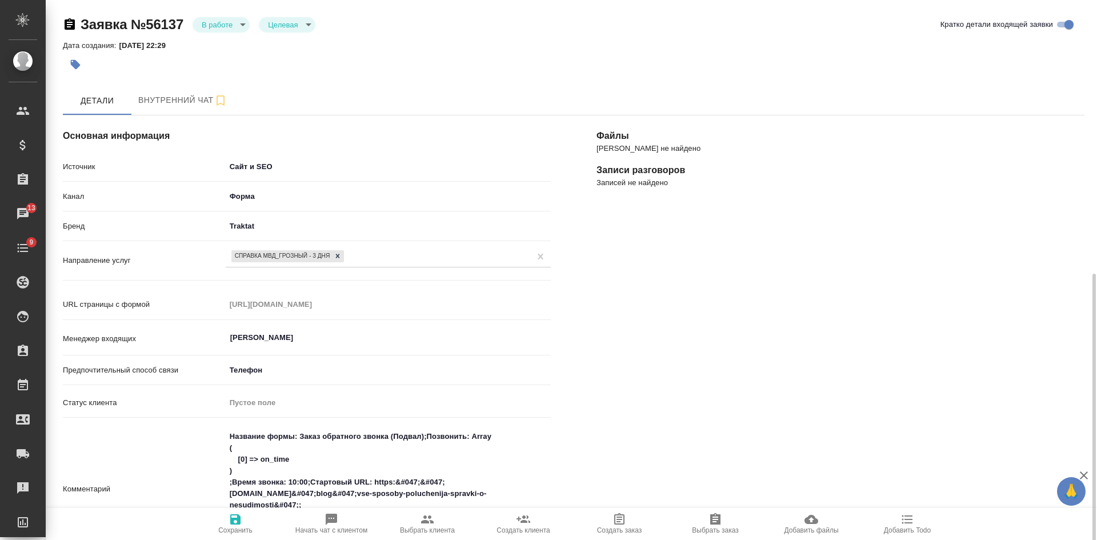
scroll to position [229, 0]
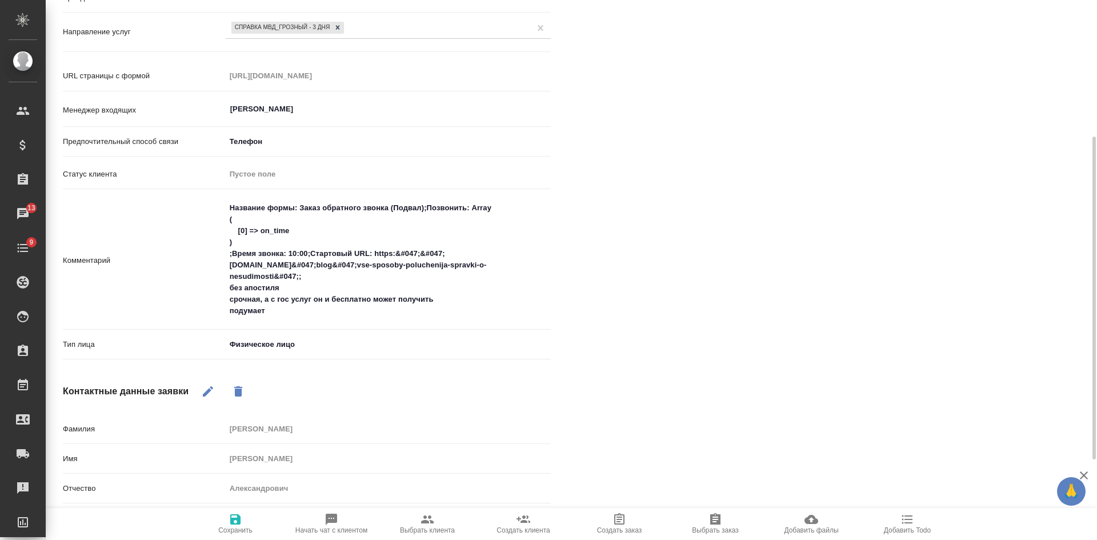
click at [233, 528] on span "Сохранить" at bounding box center [235, 530] width 34 height 8
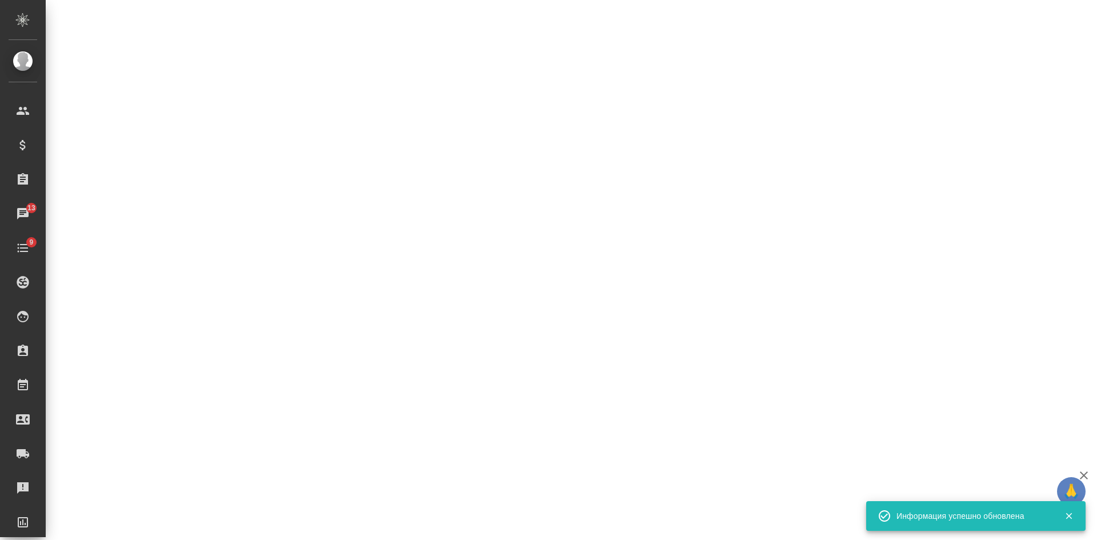
select select "RU"
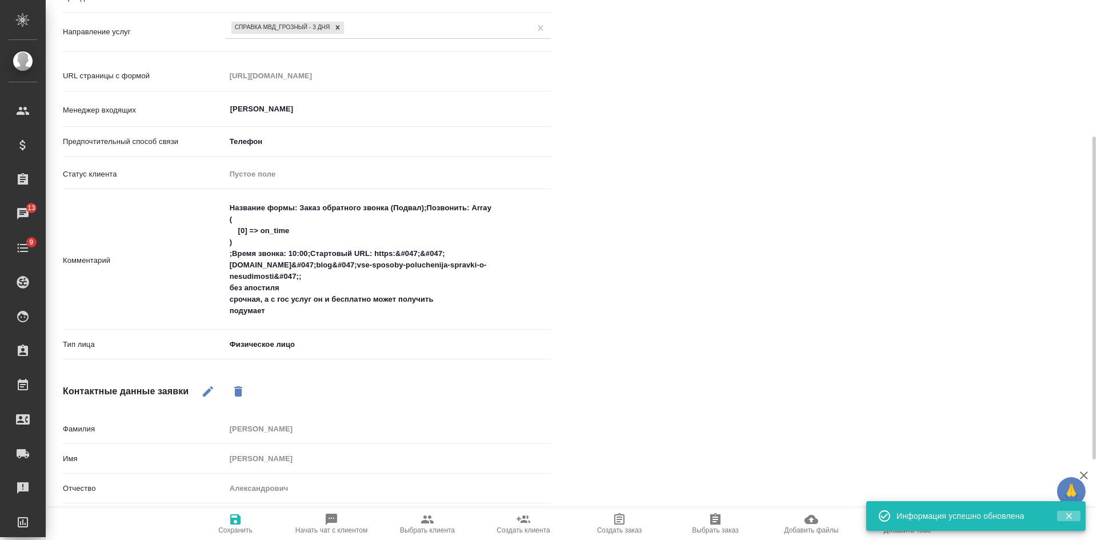
click at [1066, 517] on icon "button" at bounding box center [1069, 516] width 10 height 10
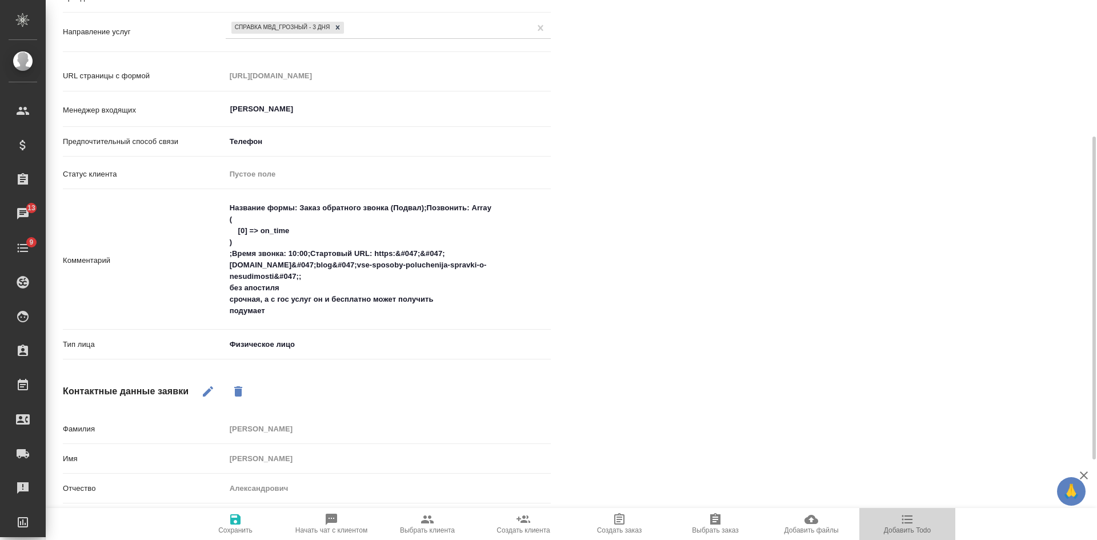
click at [924, 528] on span "Добавить Todo" at bounding box center [907, 530] width 47 height 8
type textarea "x"
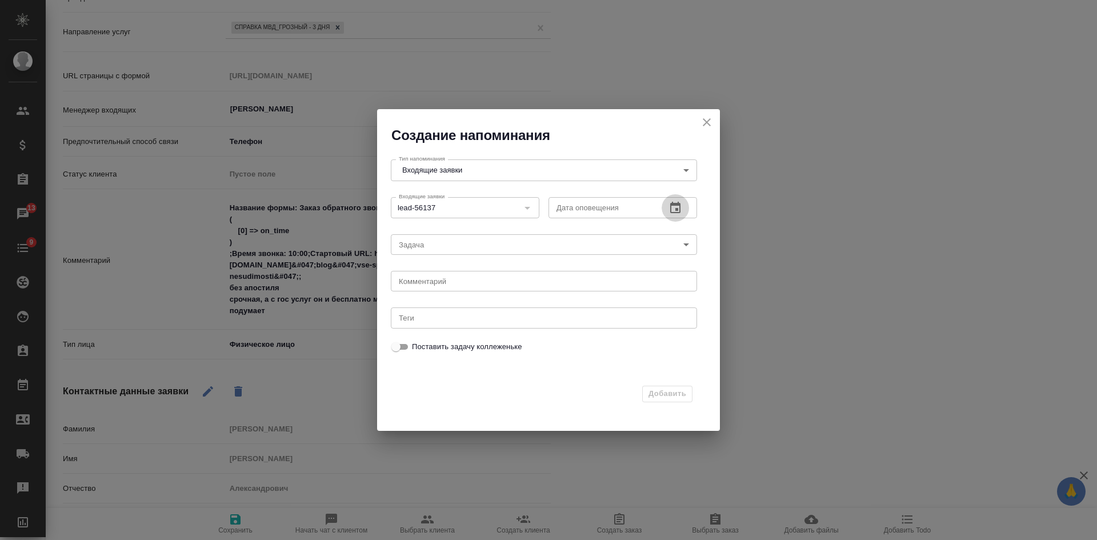
click at [673, 210] on icon "button" at bounding box center [676, 208] width 14 height 14
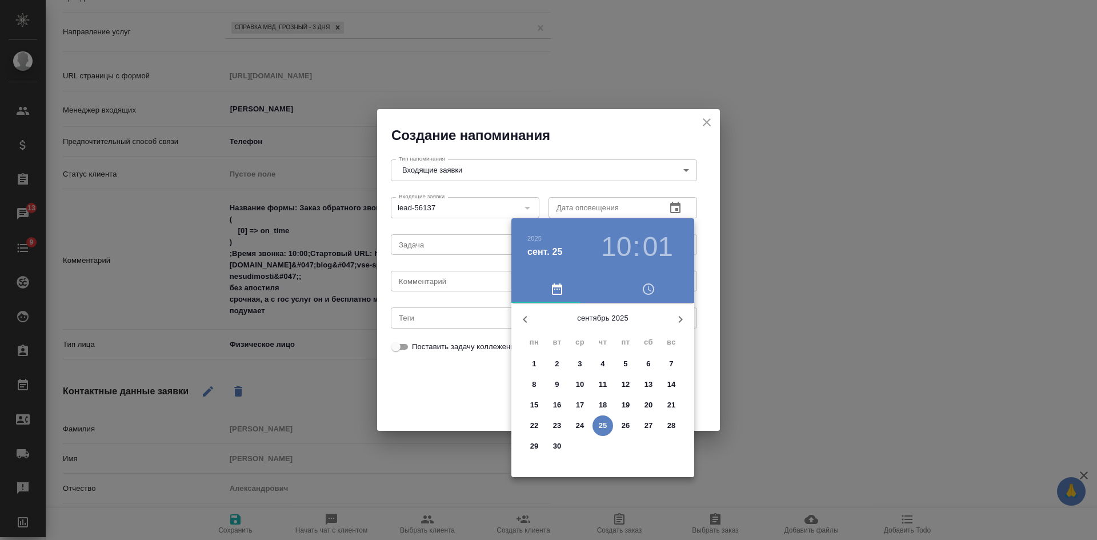
click at [628, 426] on p "26" at bounding box center [626, 425] width 9 height 11
type input "26.09.2025 10:01"
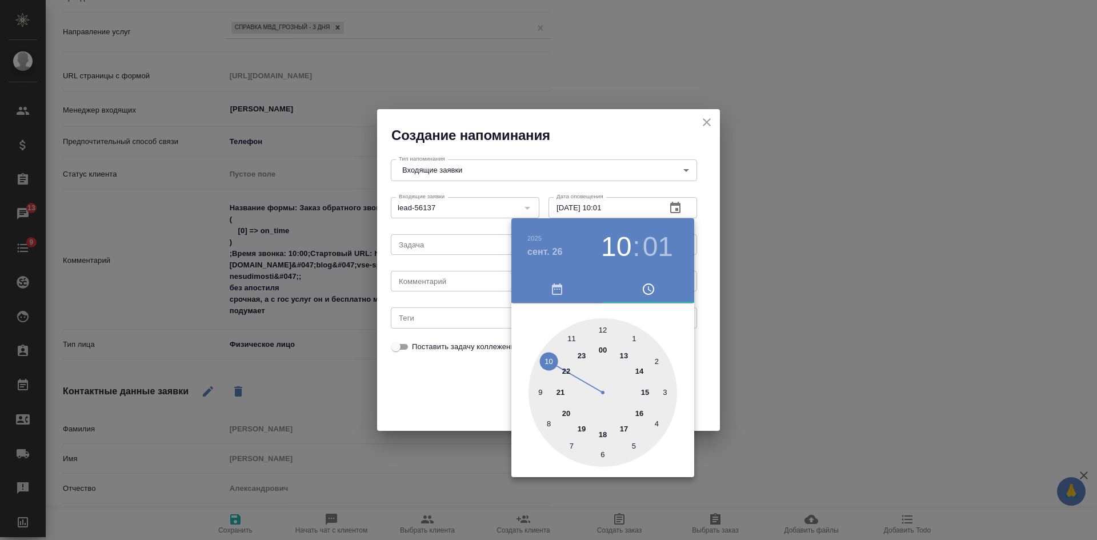
click at [481, 391] on div at bounding box center [548, 270] width 1097 height 540
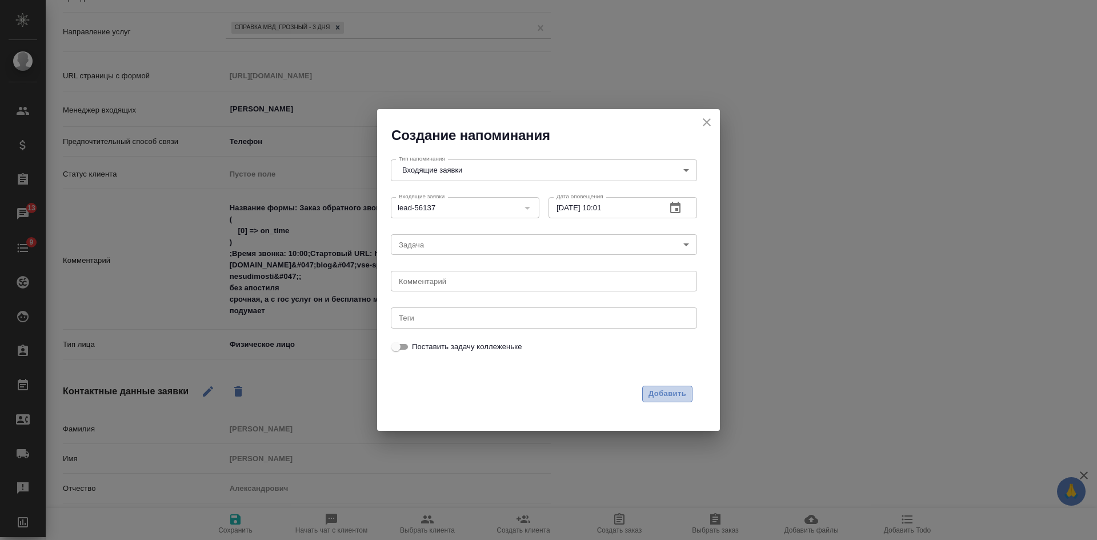
click at [674, 389] on span "Добавить" at bounding box center [668, 393] width 38 height 13
type textarea "x"
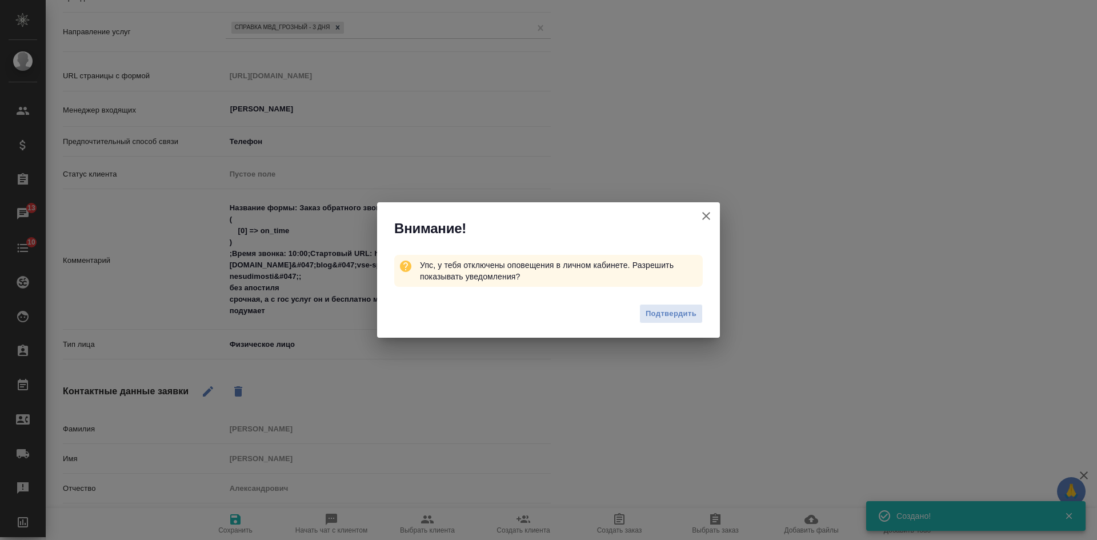
drag, startPoint x: 704, startPoint y: 218, endPoint x: 597, endPoint y: 177, distance: 114.7
click at [704, 214] on icon "button" at bounding box center [706, 216] width 8 height 8
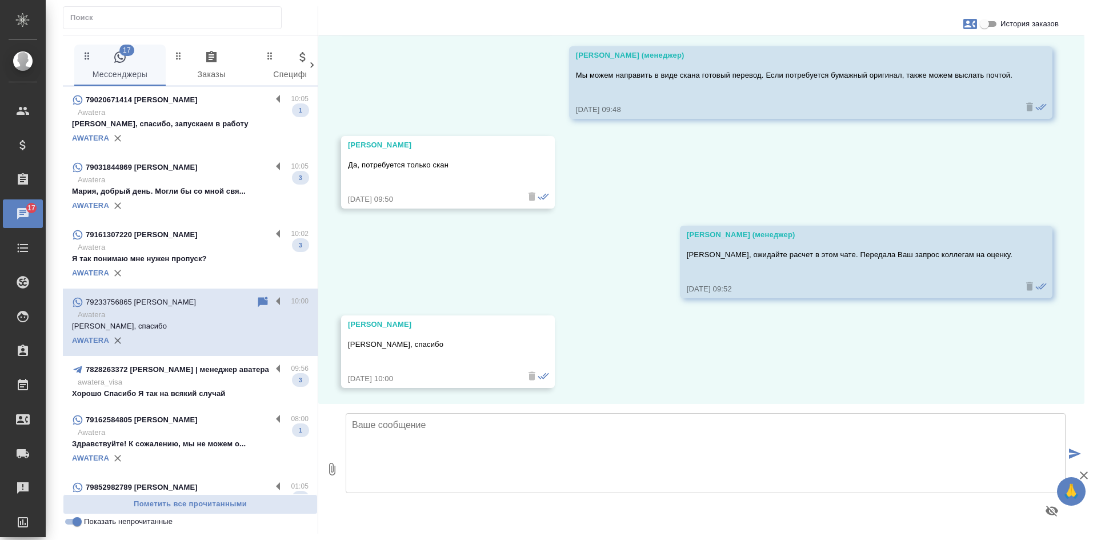
scroll to position [886, 0]
click at [184, 126] on p "[PERSON_NAME], спасибо, запускаем в работу" at bounding box center [190, 123] width 237 height 11
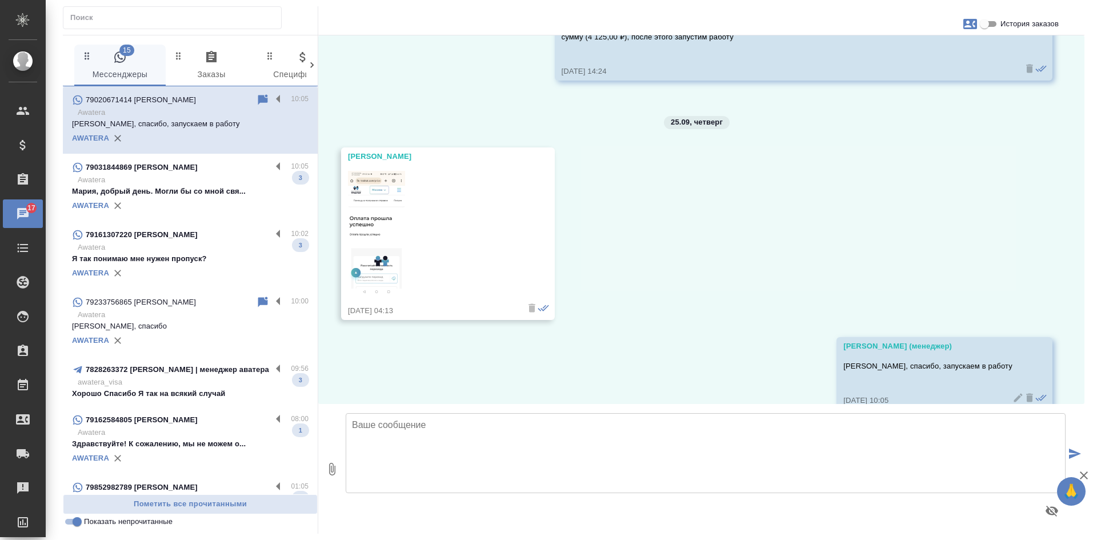
scroll to position [5493, 0]
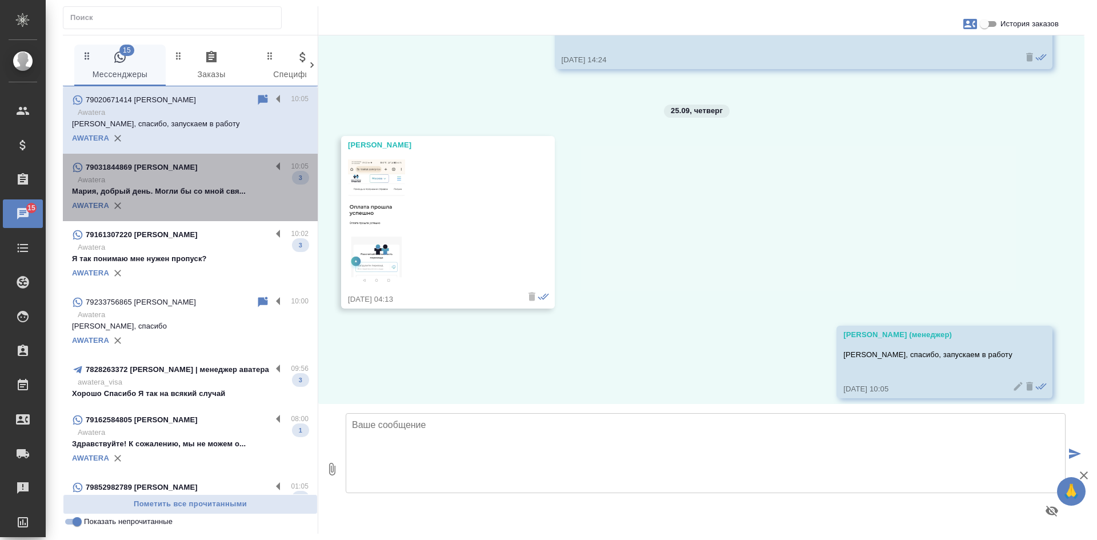
click at [199, 180] on p "Awatera" at bounding box center [193, 179] width 231 height 11
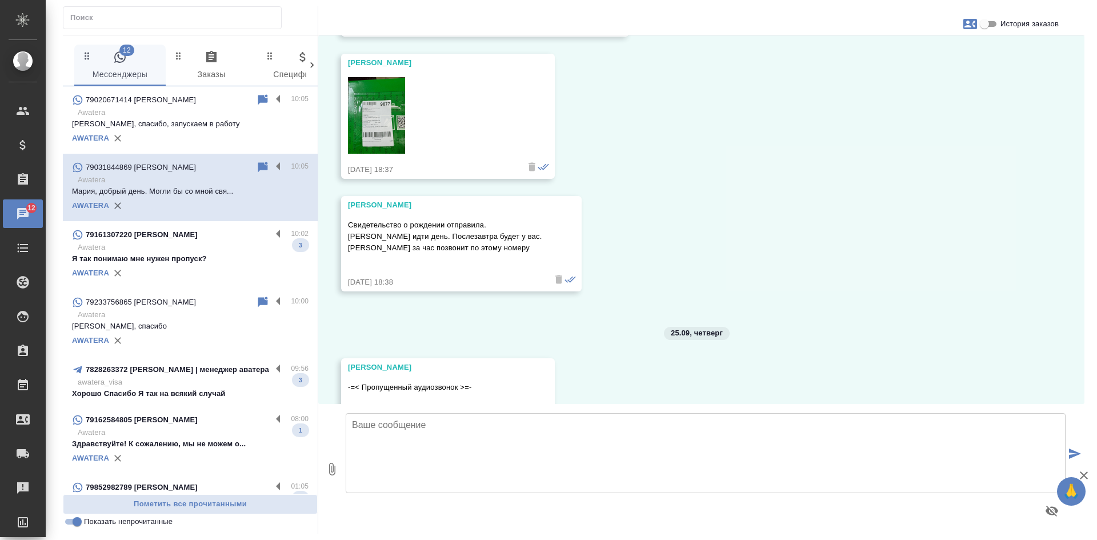
scroll to position [3463, 0]
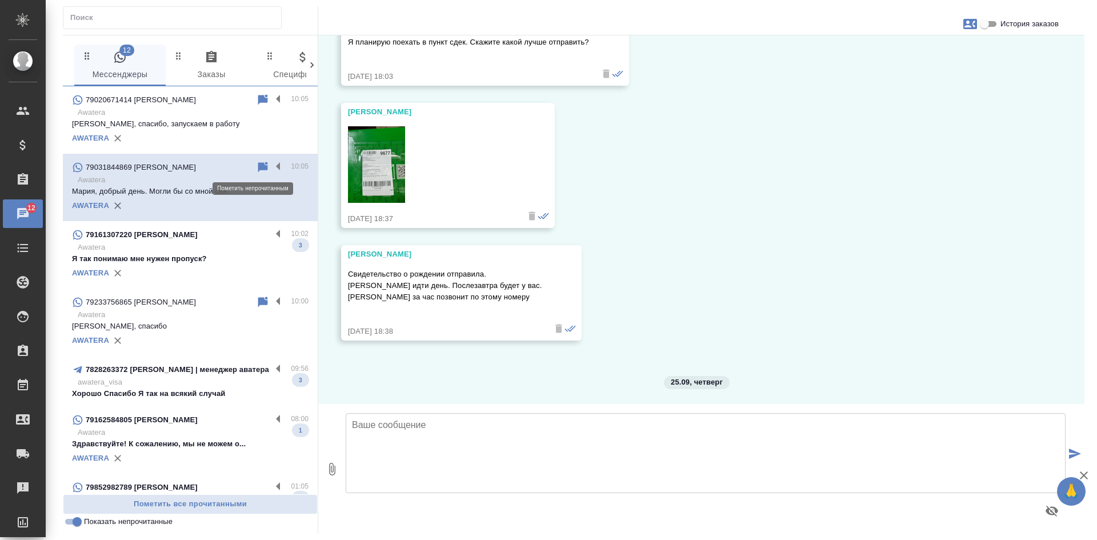
click at [258, 167] on icon at bounding box center [263, 167] width 10 height 10
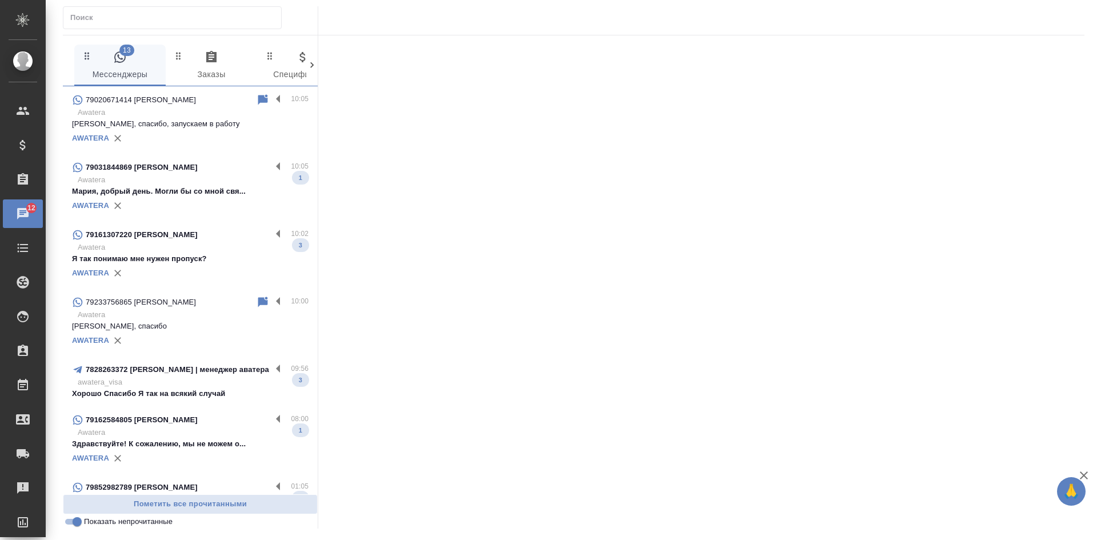
click at [211, 388] on p "Хорошо Спасибо Я так на всякий случай" at bounding box center [190, 393] width 237 height 11
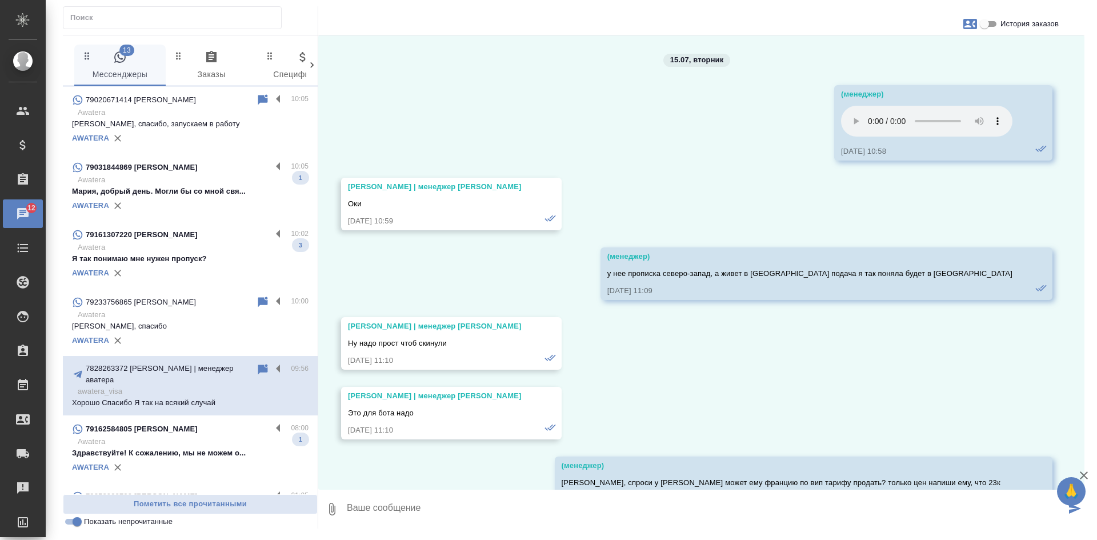
click at [73, 522] on input "Показать непрочитанные" at bounding box center [77, 522] width 41 height 14
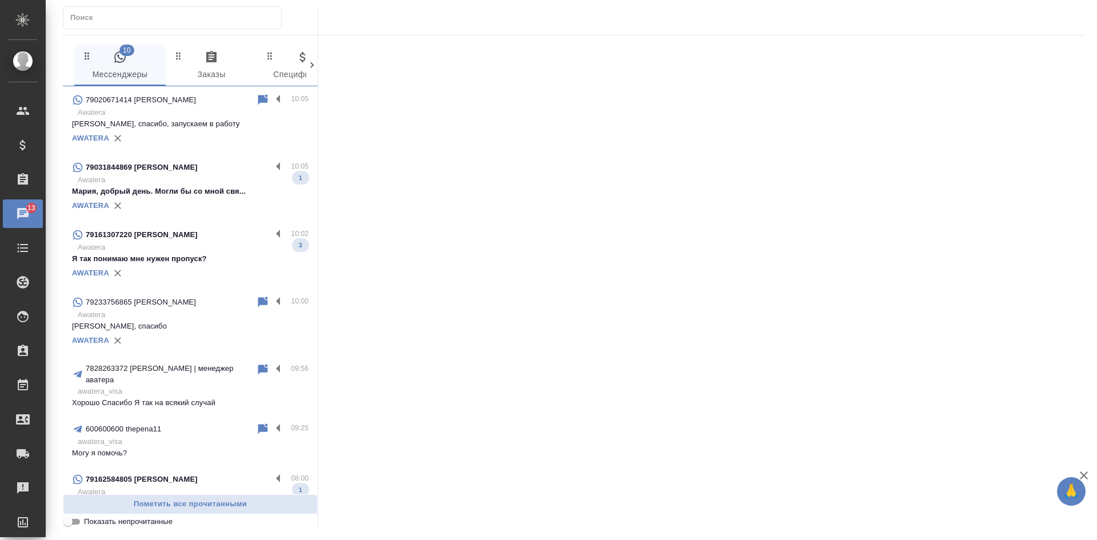
drag, startPoint x: 72, startPoint y: 522, endPoint x: 818, endPoint y: 2, distance: 909.2
click at [70, 522] on input "Показать непрочитанные" at bounding box center [67, 522] width 41 height 14
checkbox input "true"
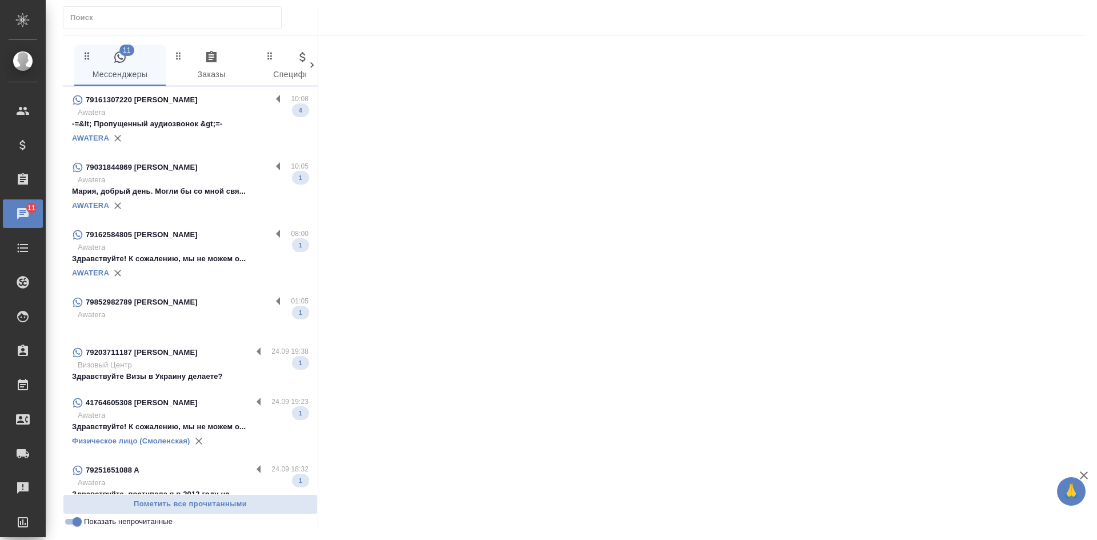
click at [255, 128] on p "-=&lt; Пропущенный аудиозвонок &gt;=-" at bounding box center [190, 123] width 237 height 11
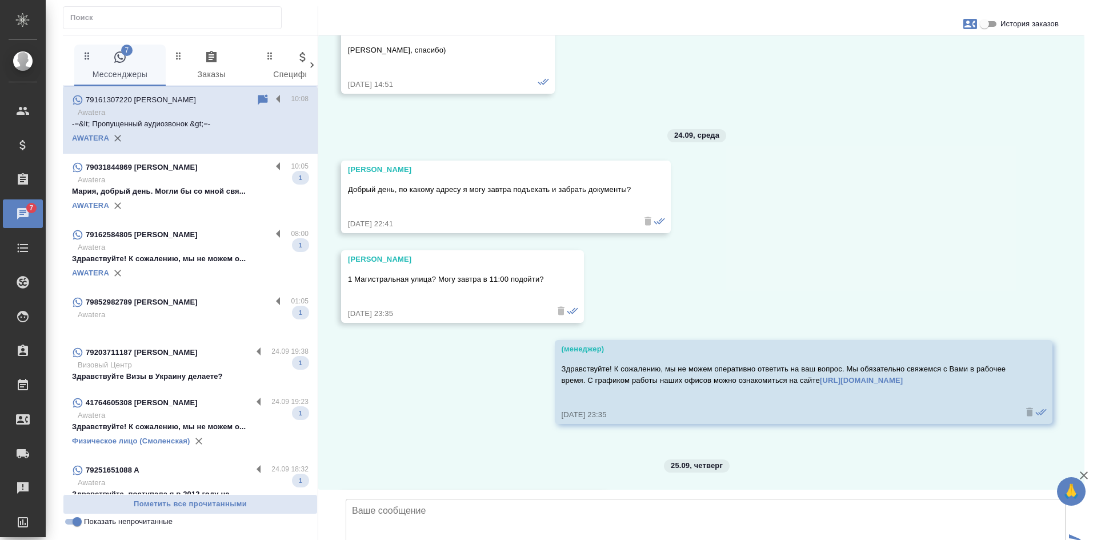
scroll to position [4086, 0]
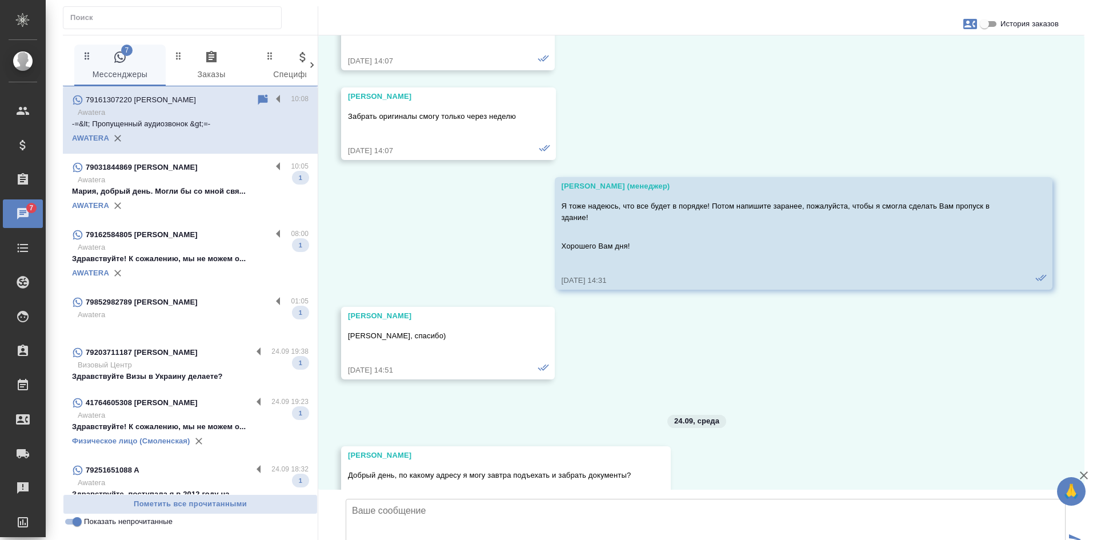
click at [989, 22] on input "История заказов" at bounding box center [984, 24] width 41 height 14
checkbox input "true"
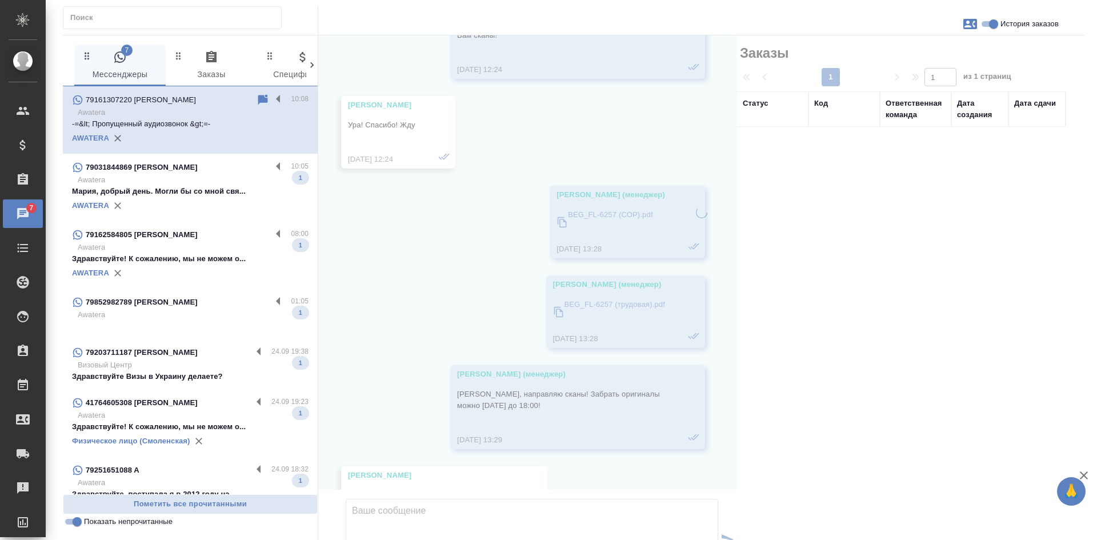
scroll to position [4555, 0]
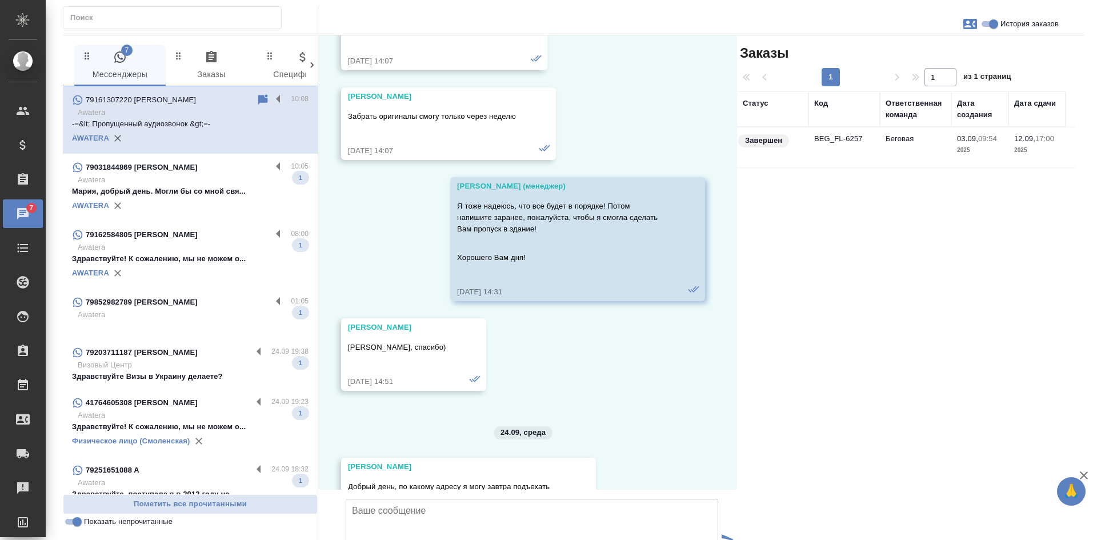
click at [903, 143] on td "Беговая" at bounding box center [915, 147] width 71 height 40
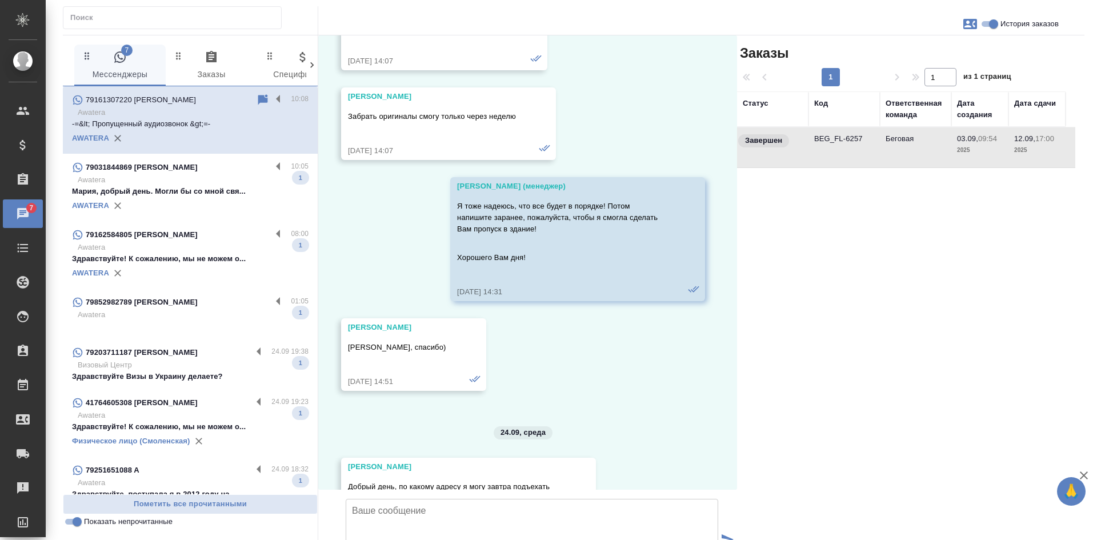
click at [903, 143] on td "Беговая" at bounding box center [915, 147] width 71 height 40
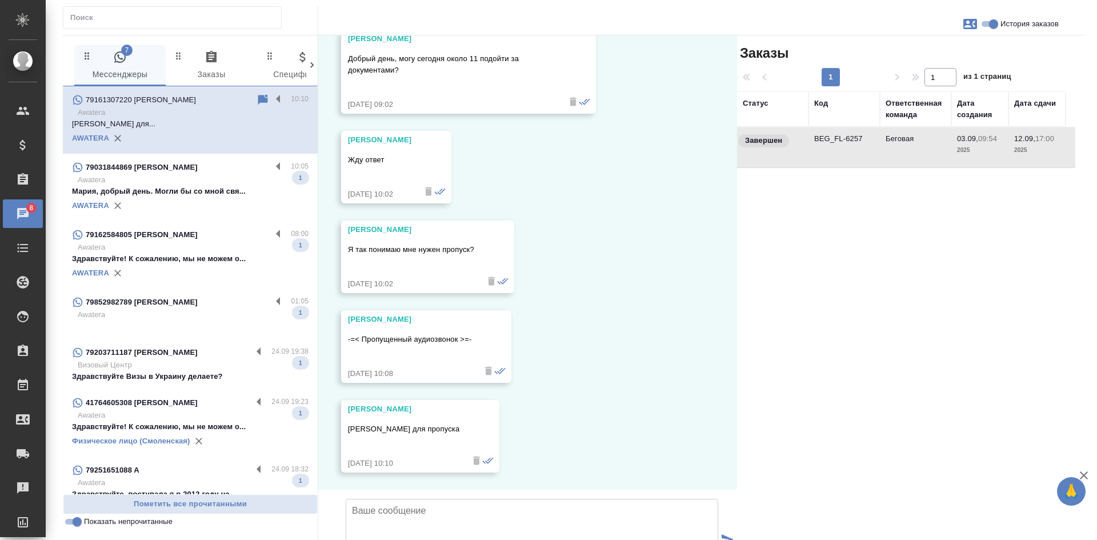
scroll to position [5456, 0]
drag, startPoint x: 350, startPoint y: 341, endPoint x: 551, endPoint y: 341, distance: 200.6
click at [499, 400] on div "Харинова Евгения Харинова Евгения Александровна - ФИО для пропуска 25.09.25, 10…" at bounding box center [420, 436] width 158 height 73
copy p "[PERSON_NAME] для пропуска"
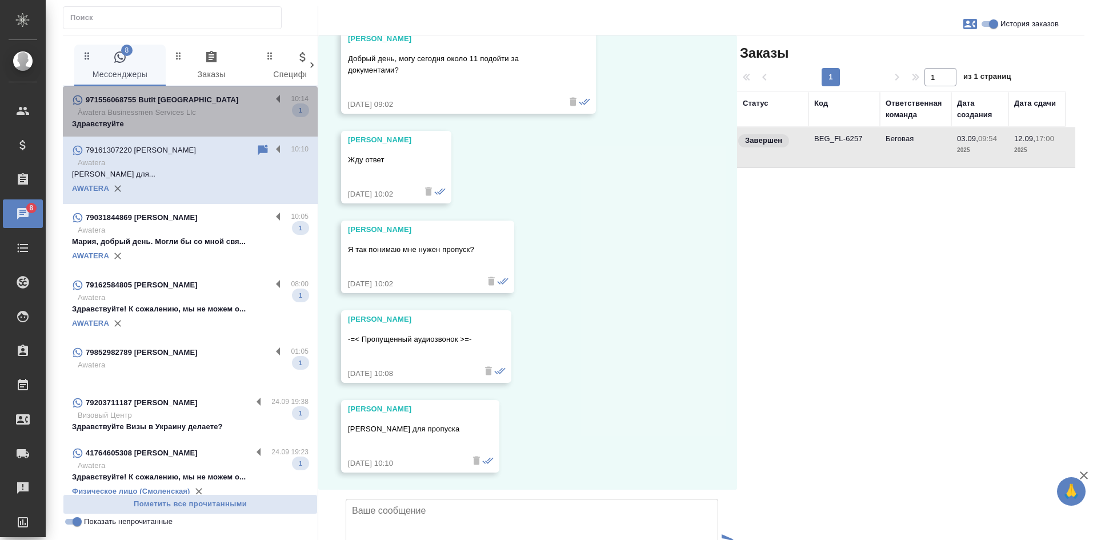
click at [194, 114] on p "Àwatera Businessmen Services Llc" at bounding box center [193, 112] width 231 height 11
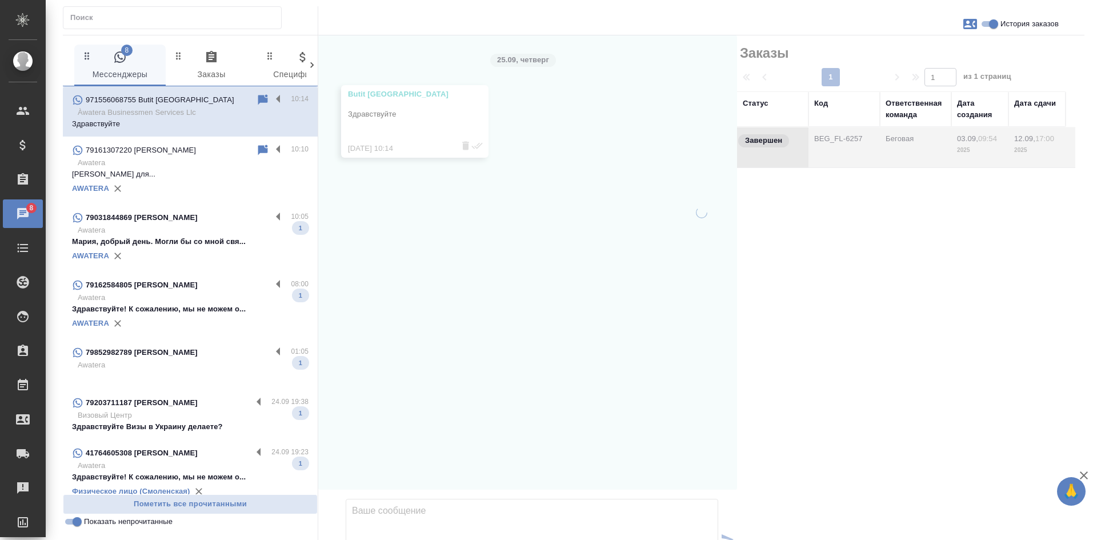
scroll to position [0, 0]
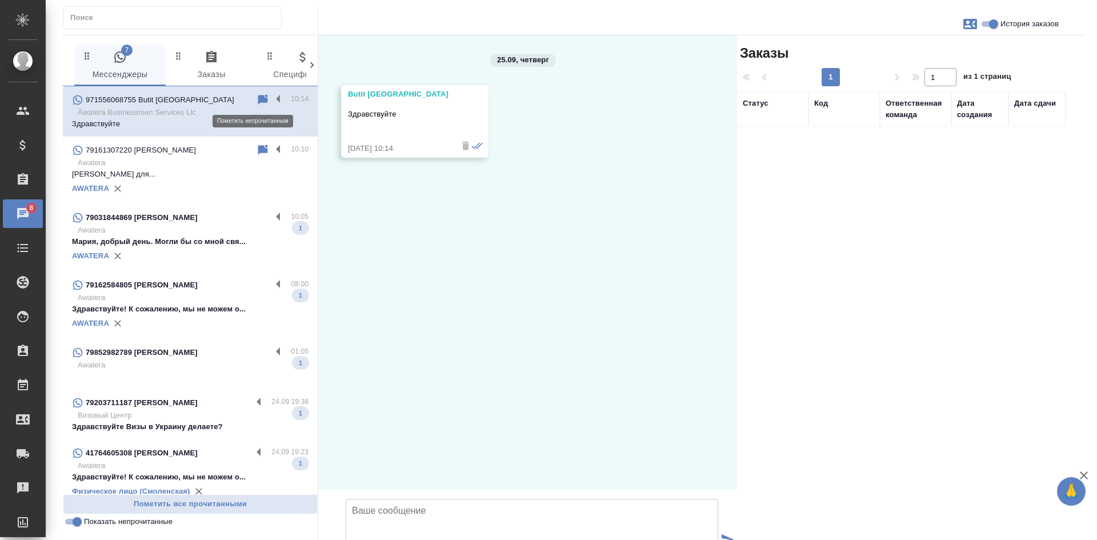
click at [258, 97] on icon at bounding box center [263, 99] width 10 height 10
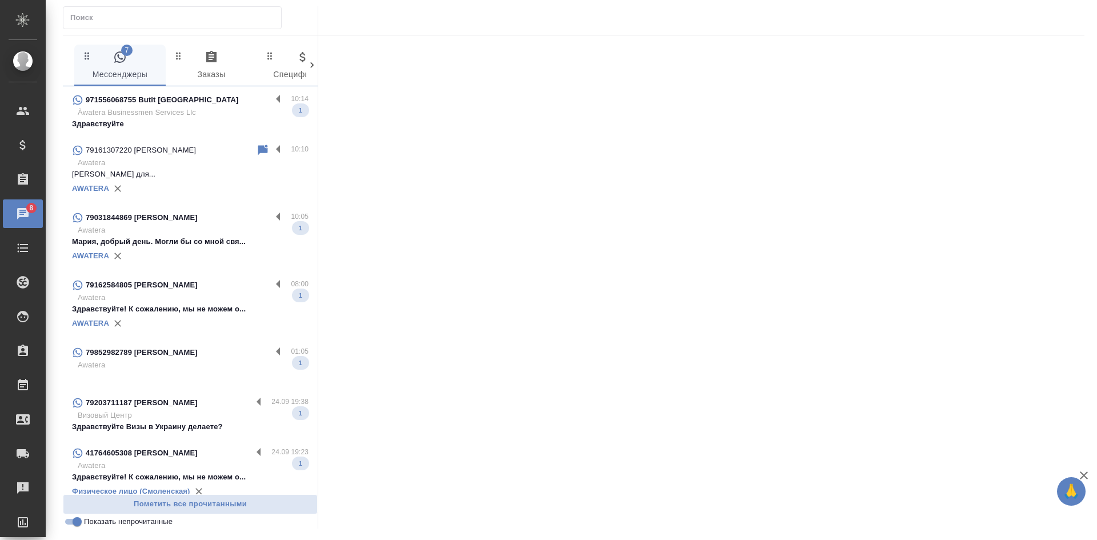
click at [191, 164] on p "Awatera" at bounding box center [193, 162] width 231 height 11
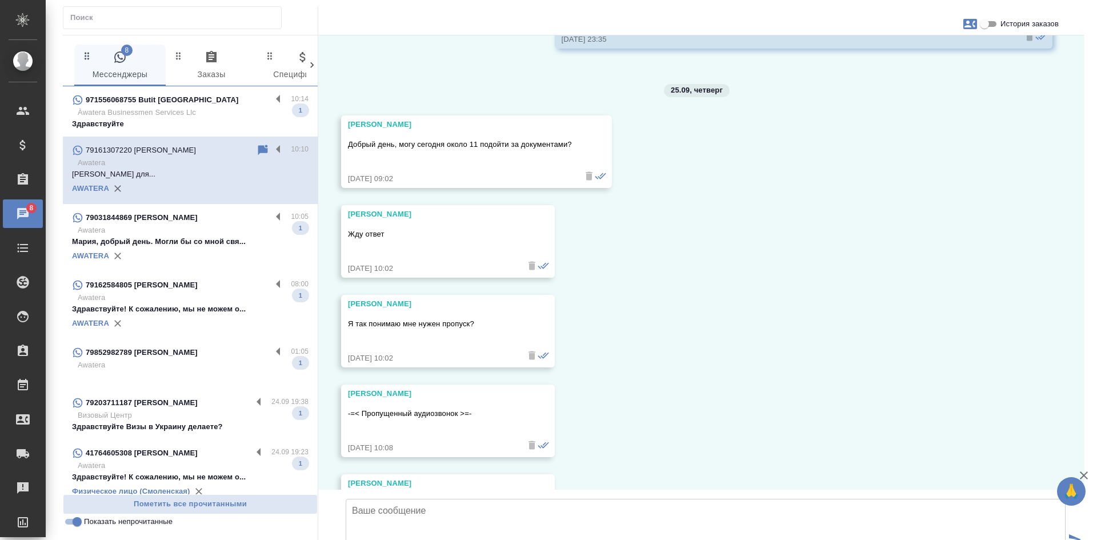
scroll to position [4919, 0]
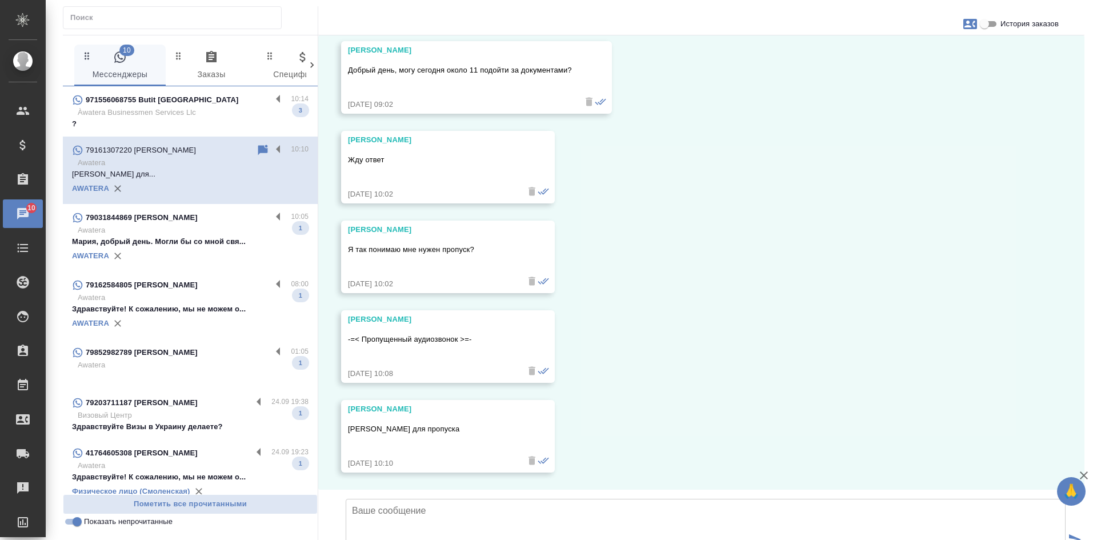
click at [186, 128] on p "?" at bounding box center [190, 123] width 237 height 11
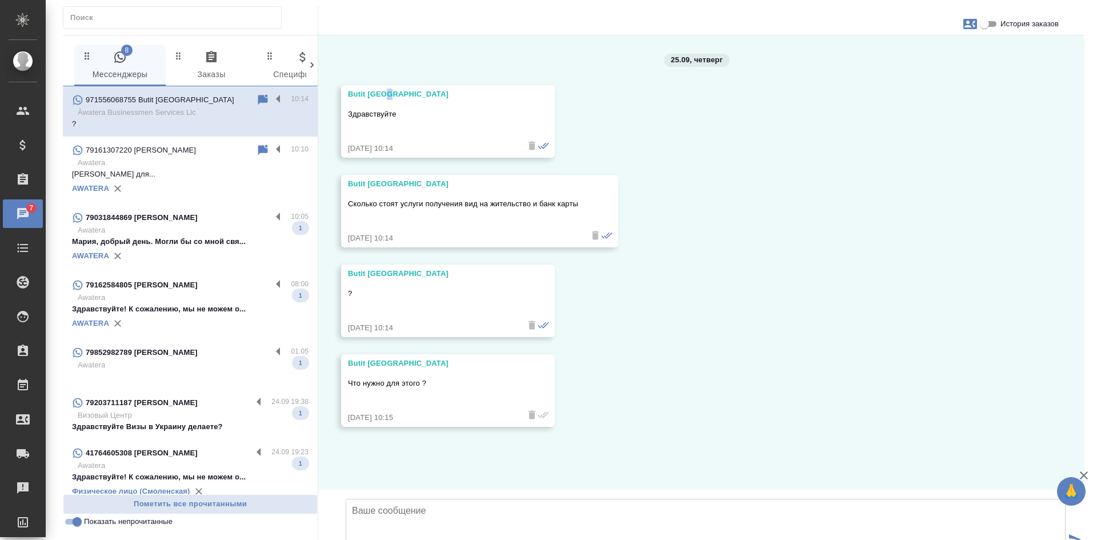
scroll to position [40, 0]
drag, startPoint x: 395, startPoint y: 87, endPoint x: 330, endPoint y: 84, distance: 65.2
click at [329, 87] on div "25.09, четверг Butit Dubai Здравствуйте 25.09.25, 10:14 Butit Dubai Сколько сто…" at bounding box center [701, 262] width 766 height 454
drag, startPoint x: 370, startPoint y: 99, endPoint x: 362, endPoint y: 98, distance: 8.2
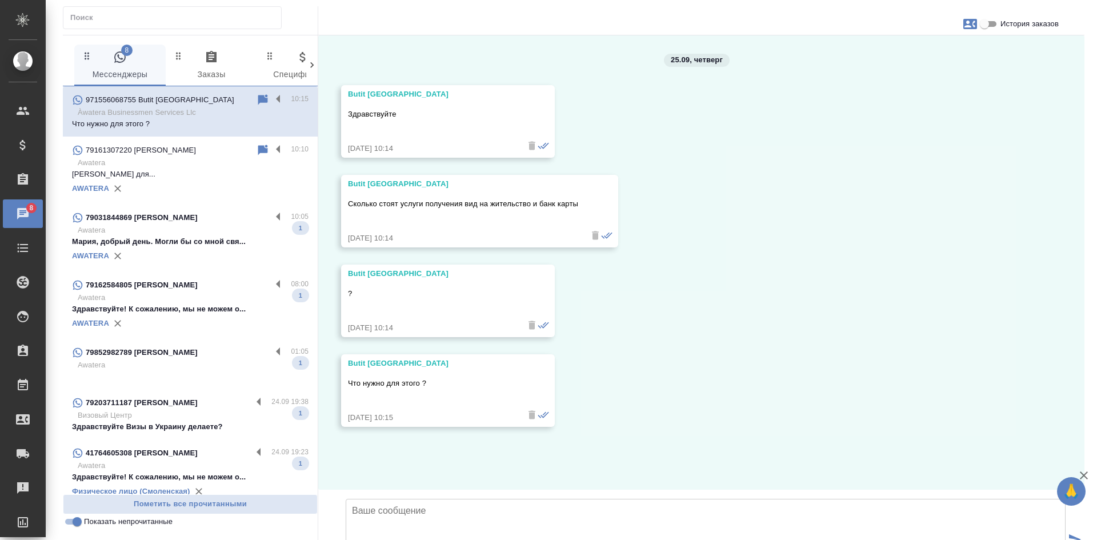
click at [369, 99] on div "Butit [GEOGRAPHIC_DATA]" at bounding box center [431, 94] width 167 height 11
drag, startPoint x: 347, startPoint y: 91, endPoint x: 411, endPoint y: 91, distance: 64.0
click at [411, 91] on div "Butit Dubai Здравствуйте 25.09.25, 10:14" at bounding box center [448, 121] width 214 height 73
copy div "Butit [GEOGRAPHIC_DATA]"
click at [966, 161] on div "25.09, четверг Butit Dubai Здравствуйте 25.09.25, 10:14 Butit Dubai Сколько сто…" at bounding box center [701, 262] width 766 height 454
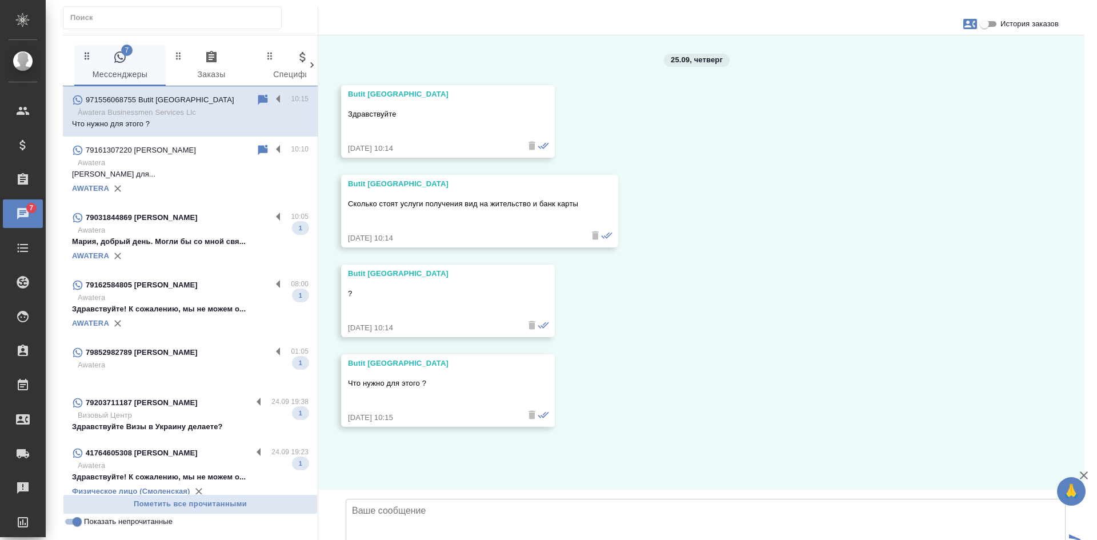
click at [974, 19] on icon "button" at bounding box center [971, 24] width 14 height 10
click at [931, 65] on div "Создать заявку" at bounding box center [921, 54] width 72 height 25
select select "AE"
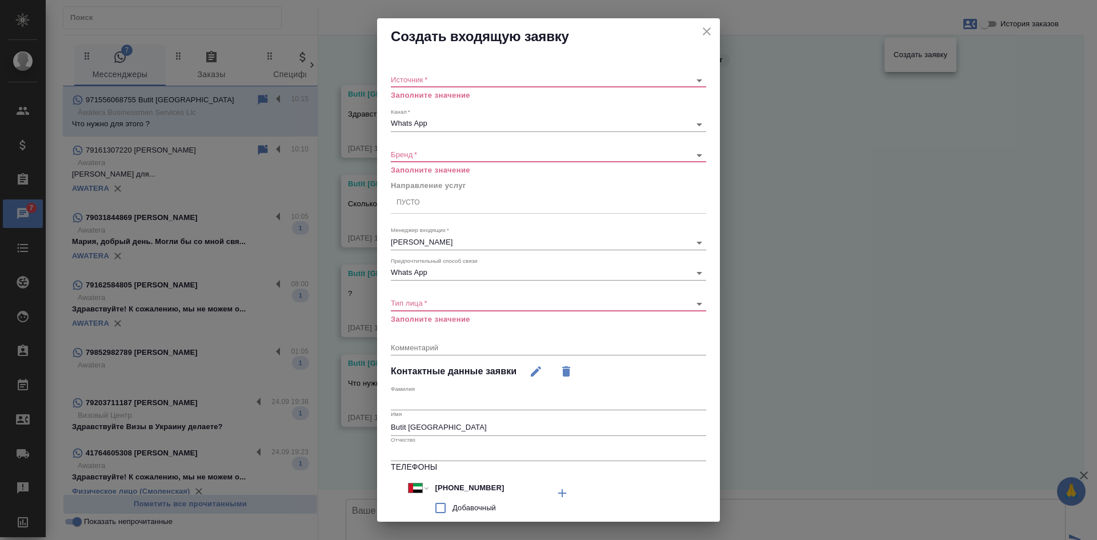
click at [498, 347] on textarea at bounding box center [548, 347] width 315 height 9
drag, startPoint x: 420, startPoint y: 64, endPoint x: 415, endPoint y: 73, distance: 10.2
click at [419, 63] on div "Источник   * ​ Заполните значение" at bounding box center [548, 81] width 315 height 44
click at [414, 78] on body "🙏 .cls-1 fill:#fff; AWATERA Kasatkina Aleksandra Клиенты Спецификации Заказы 7 …" at bounding box center [548, 270] width 1097 height 540
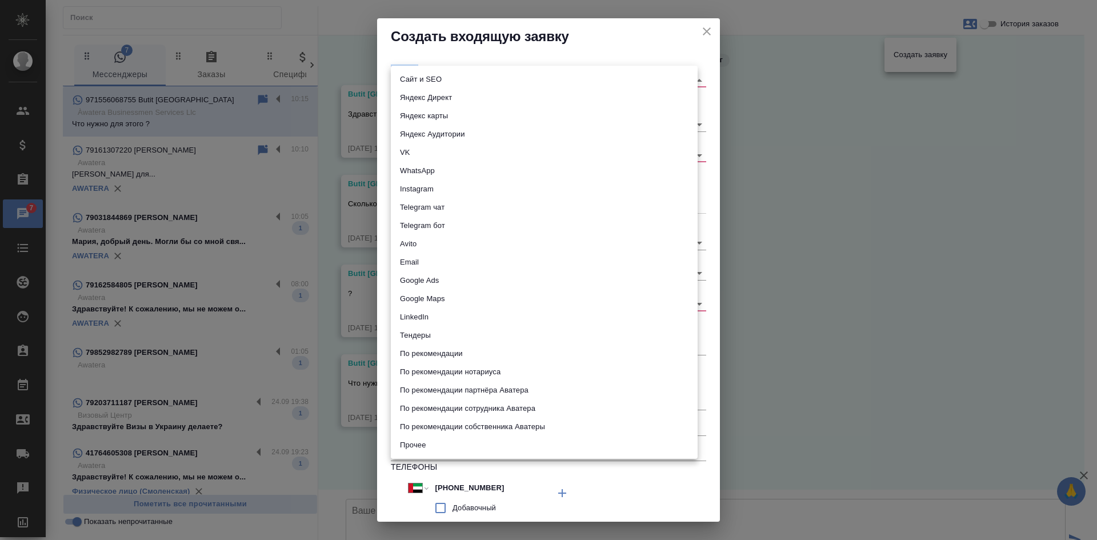
click at [414, 78] on li "Сайт и SEO" at bounding box center [544, 79] width 307 height 18
type input "seo"
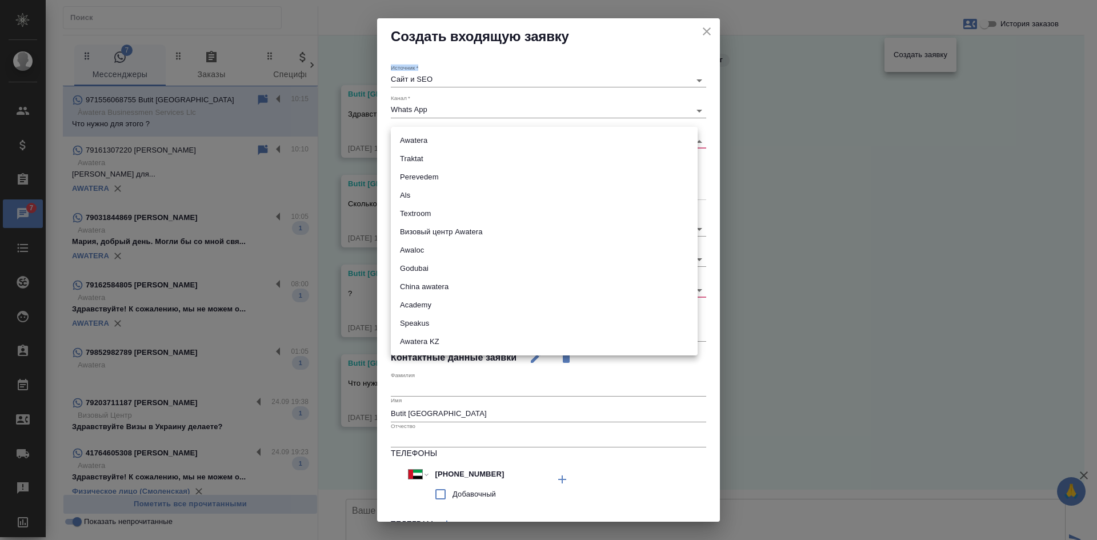
click at [414, 138] on body "🙏 .cls-1 fill:#fff; AWATERA Kasatkina Aleksandra Клиенты Спецификации Заказы 7 …" at bounding box center [548, 270] width 1097 height 540
click at [414, 157] on li "Traktat" at bounding box center [544, 159] width 307 height 18
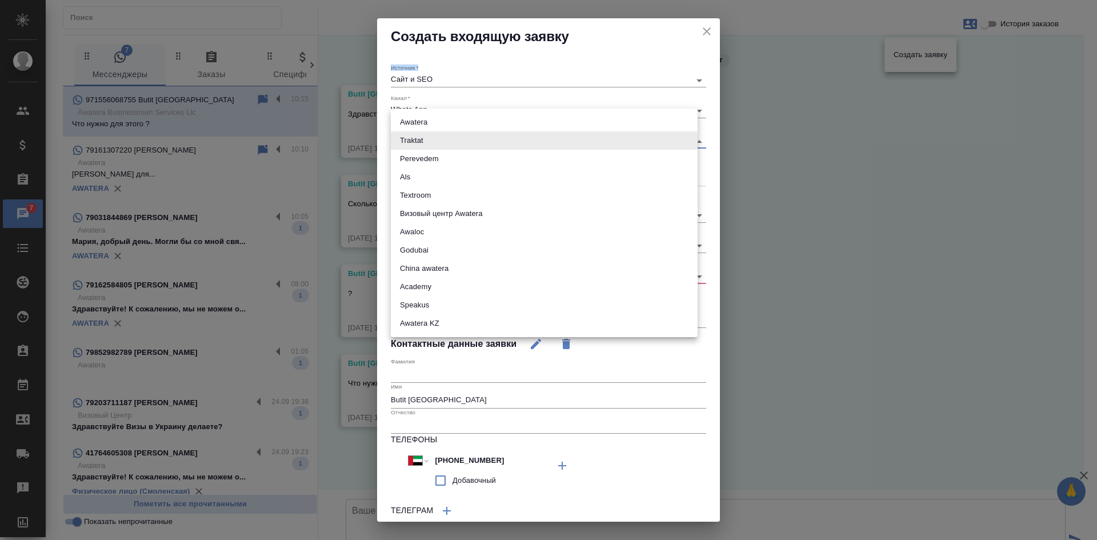
click at [415, 139] on body "🙏 .cls-1 fill:#fff; AWATERA Kasatkina Aleksandra Клиенты Спецификации Заказы 7 …" at bounding box center [548, 270] width 1097 height 540
click at [422, 248] on li "Godubai" at bounding box center [544, 250] width 307 height 18
type input "godubai"
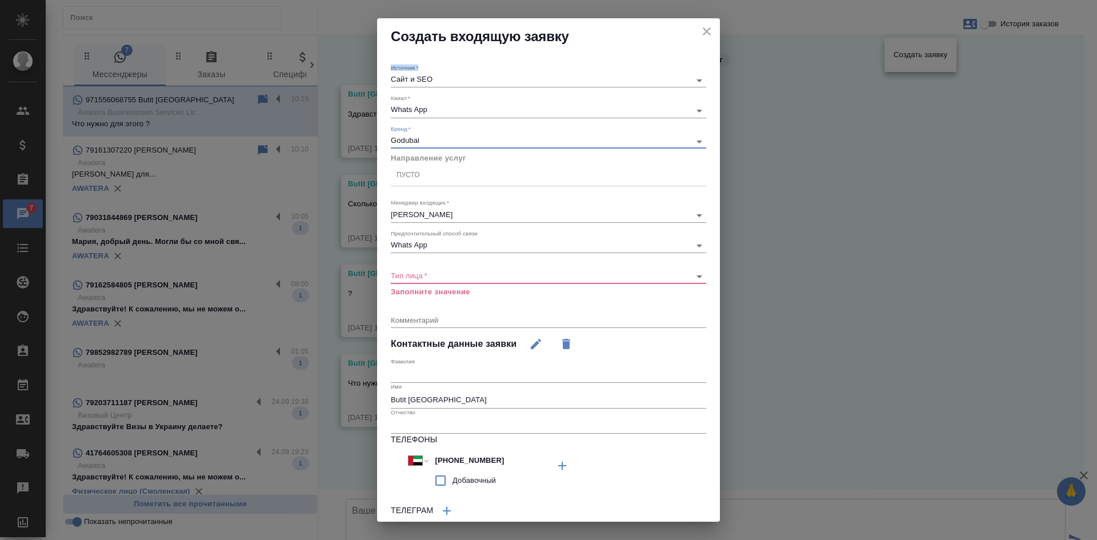
click at [421, 175] on div "Пусто" at bounding box center [548, 175] width 315 height 17
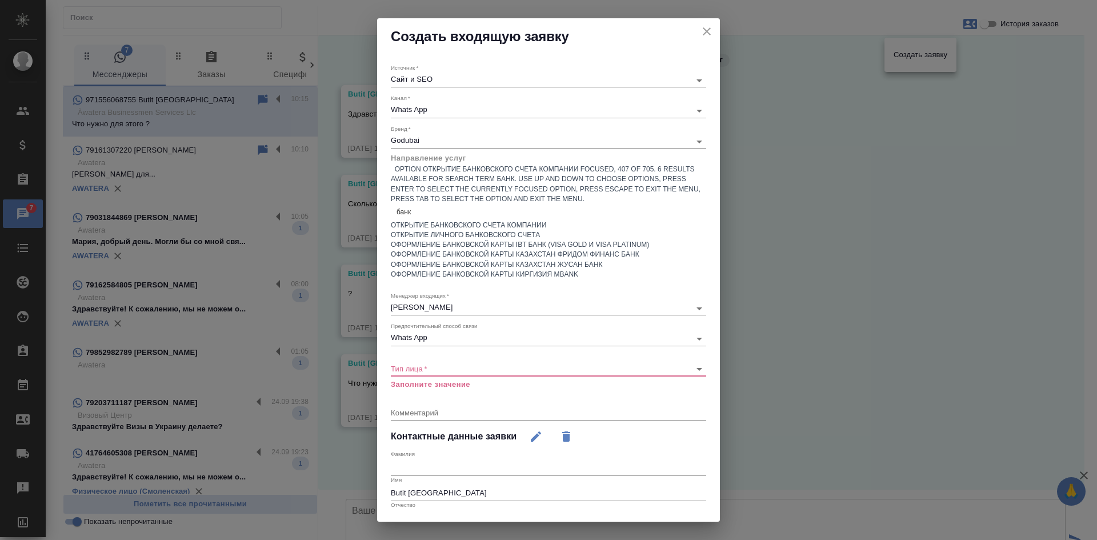
type input "банк"
click at [703, 29] on icon "close" at bounding box center [707, 31] width 8 height 8
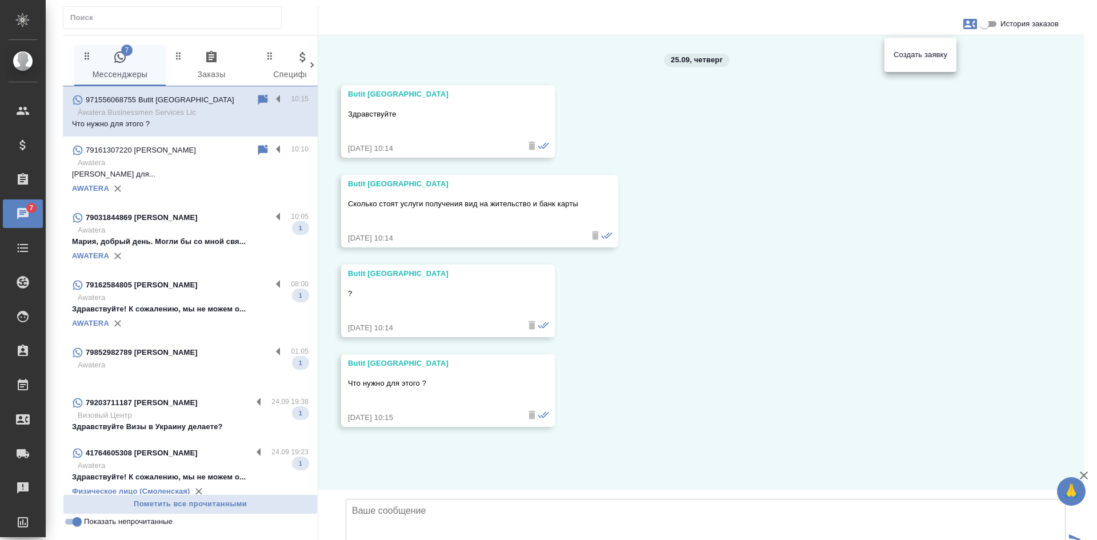
click at [630, 225] on div at bounding box center [548, 270] width 1097 height 540
click at [974, 21] on icon "button" at bounding box center [971, 24] width 14 height 10
click at [929, 49] on span "Создать заявку" at bounding box center [921, 54] width 54 height 11
select select "AE"
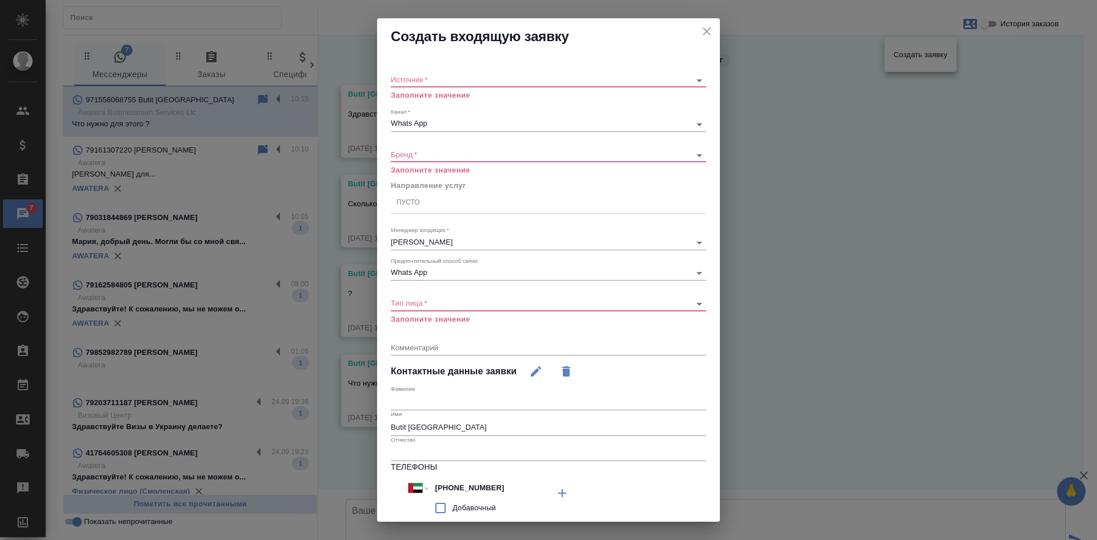
click at [418, 83] on body "🙏 .cls-1 fill:#fff; AWATERA Kasatkina Aleksandra Клиенты Спецификации Заказы 7 …" at bounding box center [548, 270] width 1097 height 540
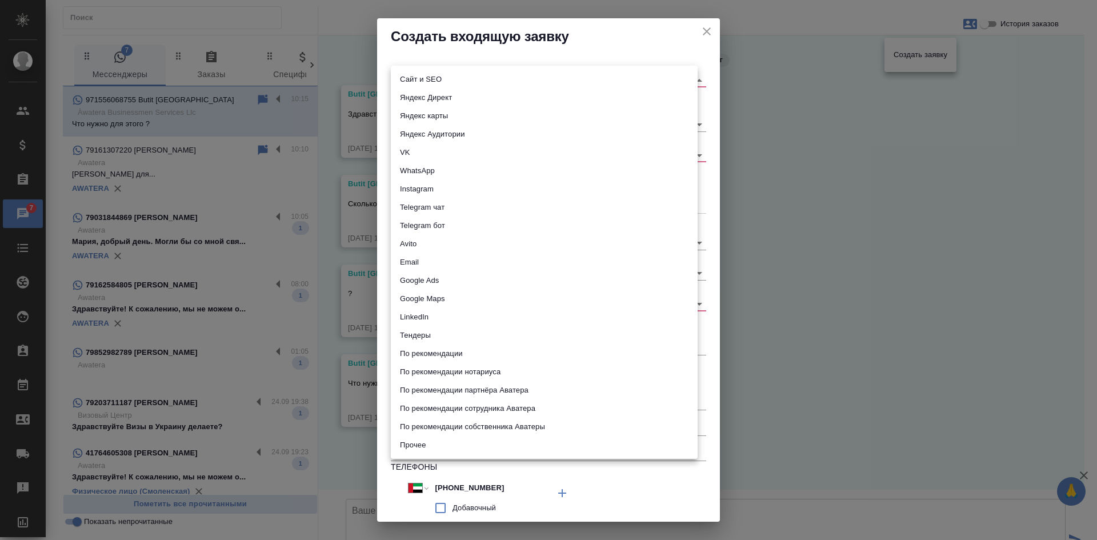
click at [417, 75] on li "Сайт и SEO" at bounding box center [544, 79] width 307 height 18
type input "seo"
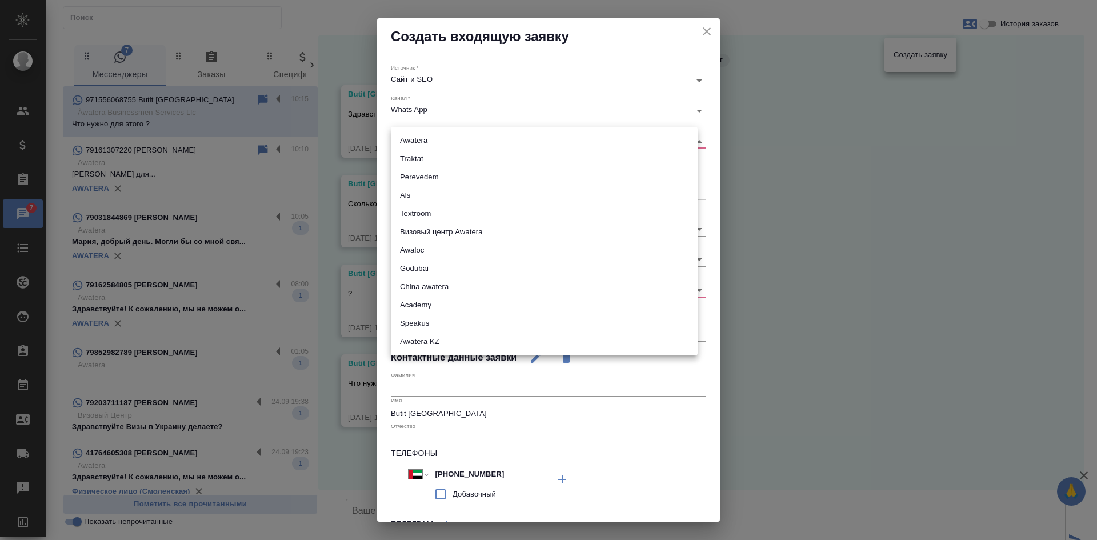
click at [407, 141] on body "🙏 .cls-1 fill:#fff; AWATERA Kasatkina Aleksandra Клиенты Спецификации Заказы 7 …" at bounding box center [548, 270] width 1097 height 540
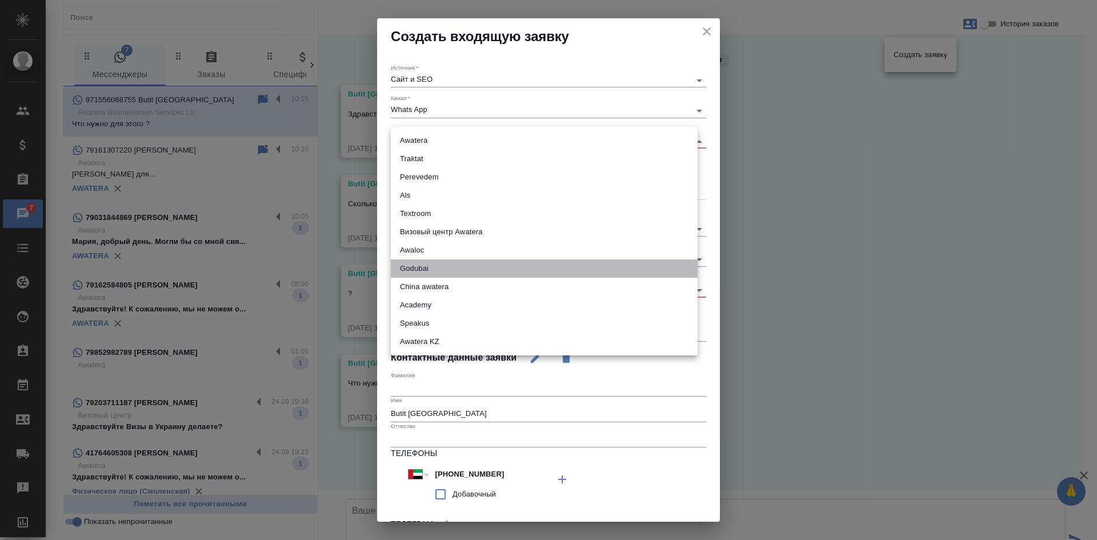
click at [415, 273] on li "Godubai" at bounding box center [544, 268] width 307 height 18
type input "godubai"
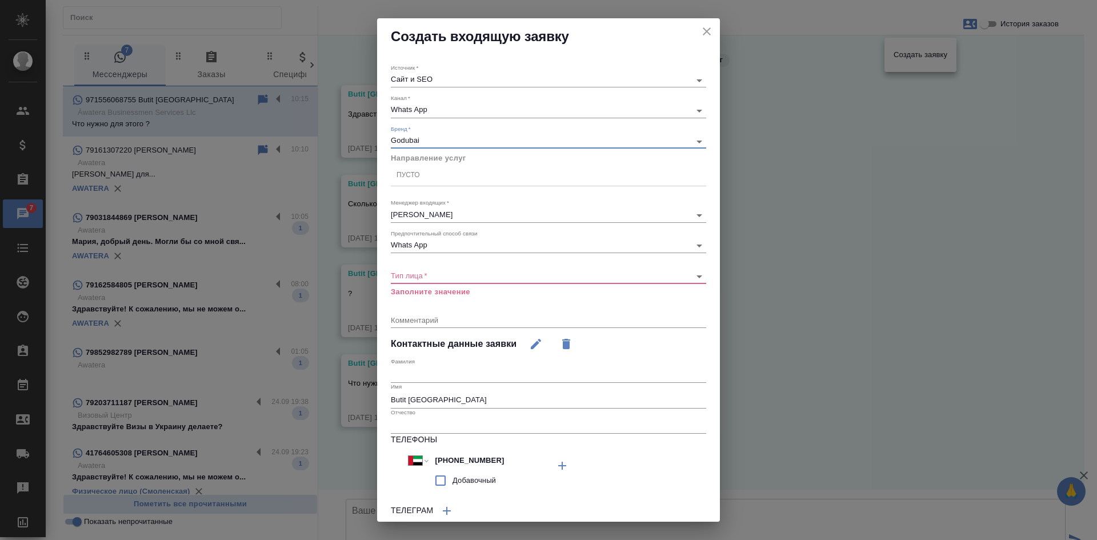
click at [415, 172] on div "Пусто" at bounding box center [408, 175] width 23 height 10
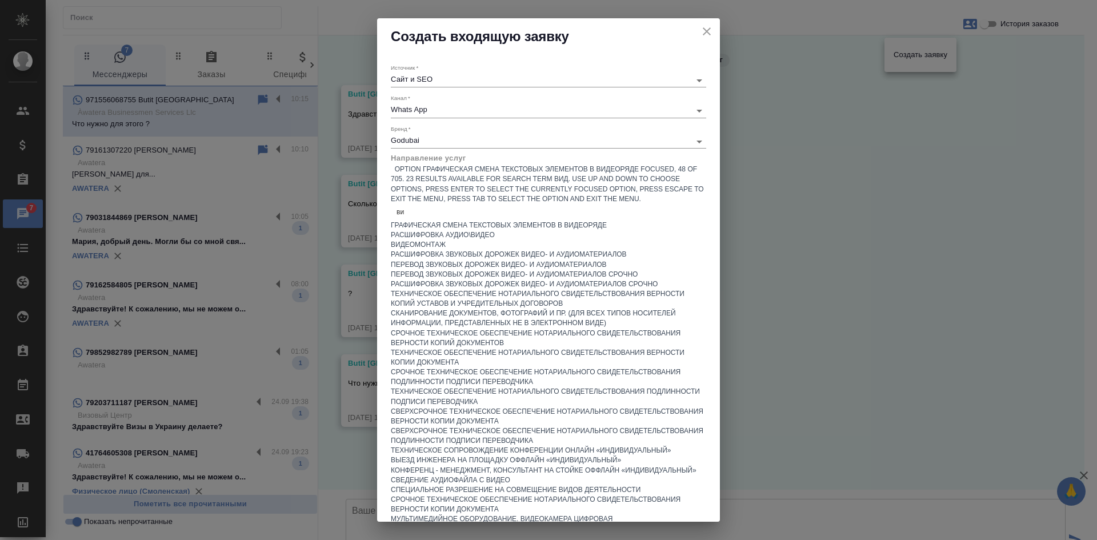
type input "в"
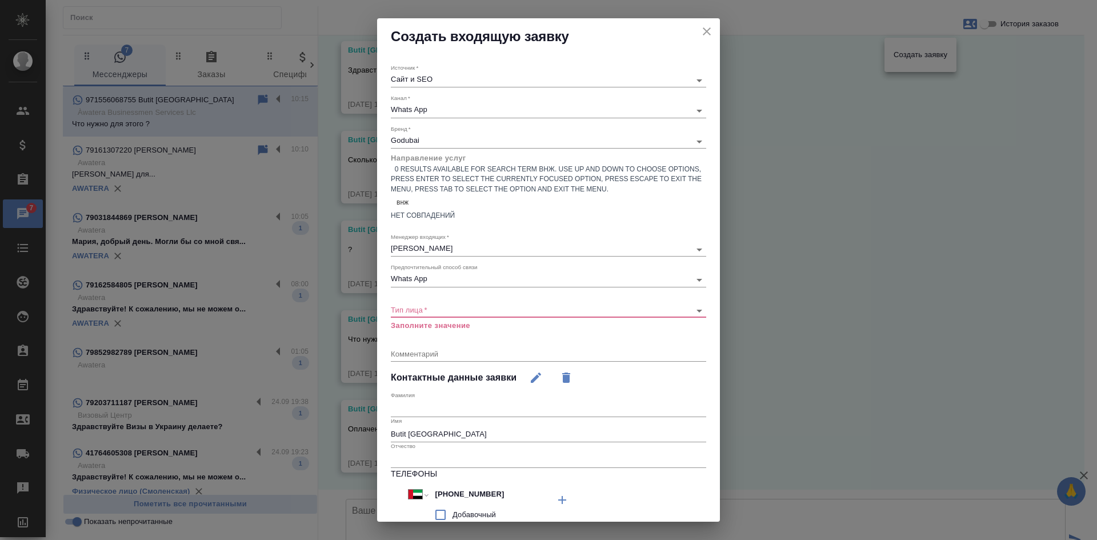
scroll to position [130, 0]
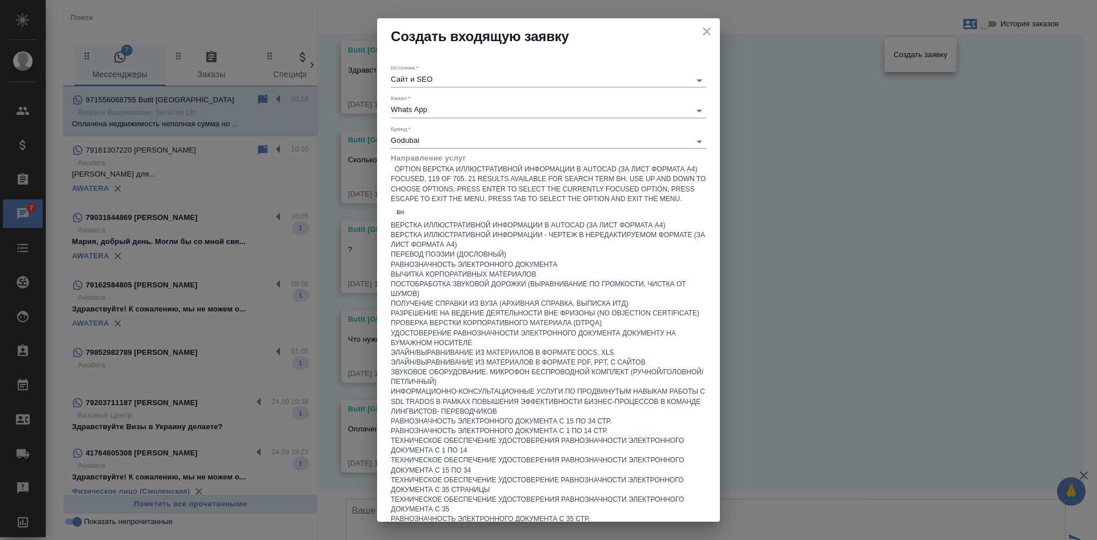
type input "в"
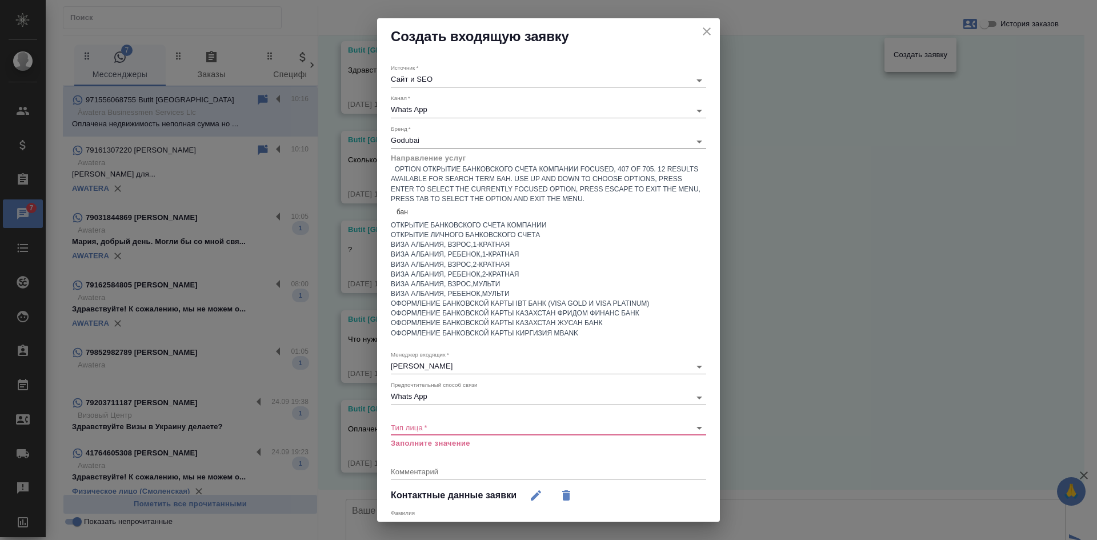
type input "банк"
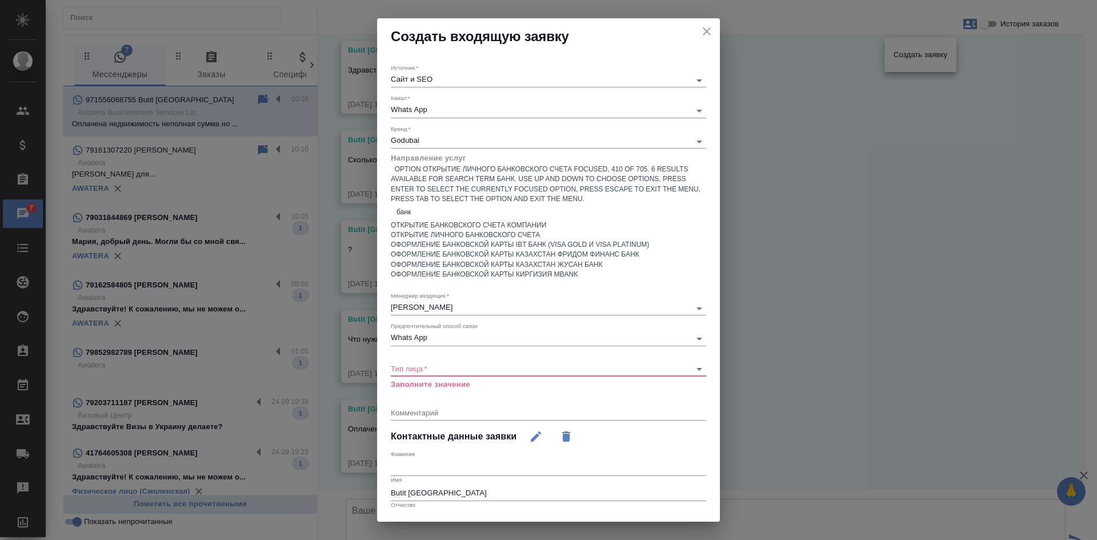
click at [523, 230] on div "Открытие личного банковского счета" at bounding box center [548, 235] width 315 height 10
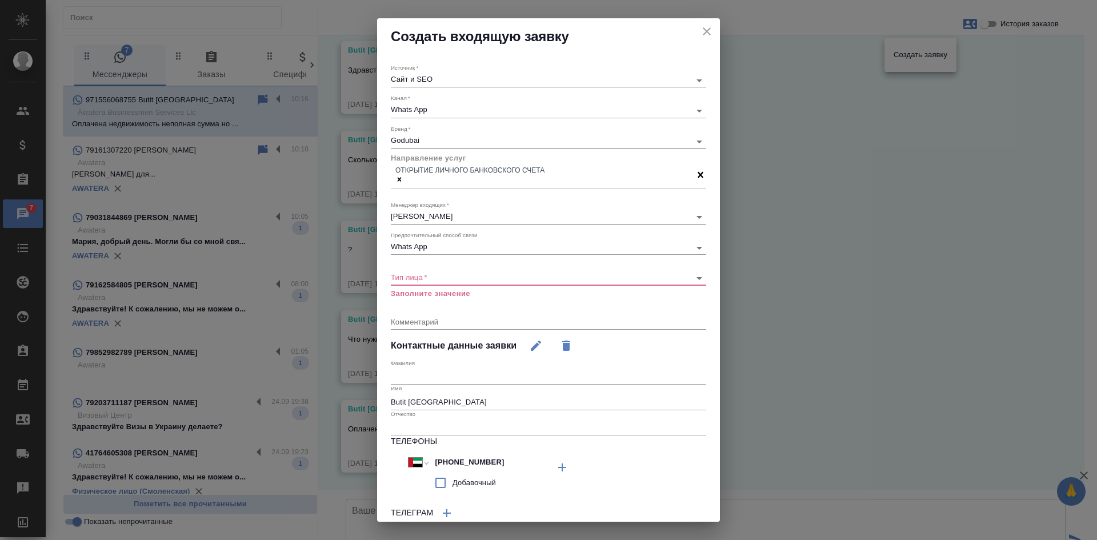
click at [435, 281] on div "​" at bounding box center [548, 278] width 315 height 14
click at [428, 273] on body "🙏 .cls-1 fill:#fff; AWATERA Kasatkina Aleksandra Клиенты Спецификации Заказы 7 …" at bounding box center [548, 270] width 1097 height 540
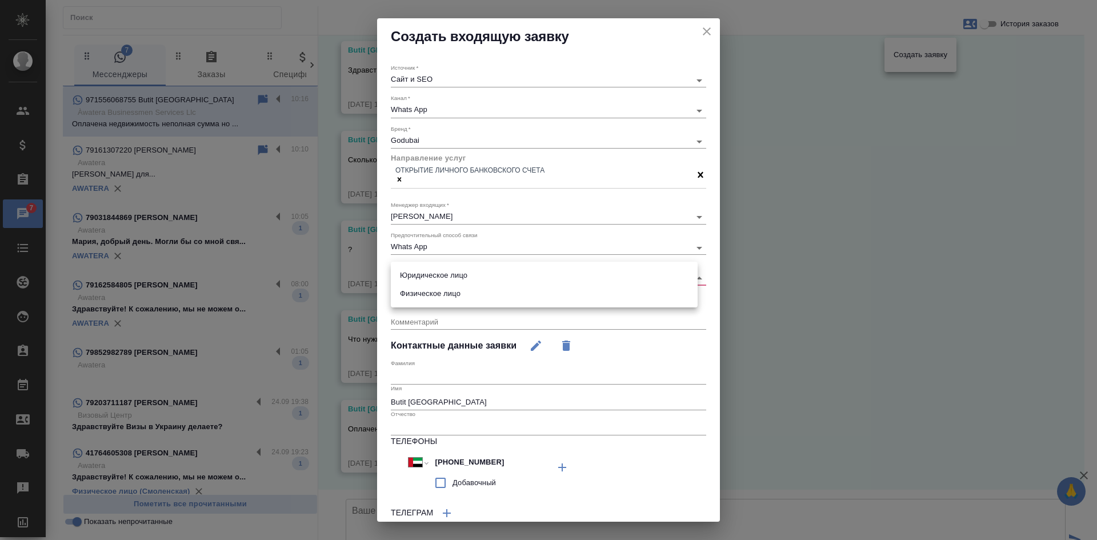
click at [427, 293] on li "Физическое лицо" at bounding box center [544, 294] width 307 height 18
type input "private"
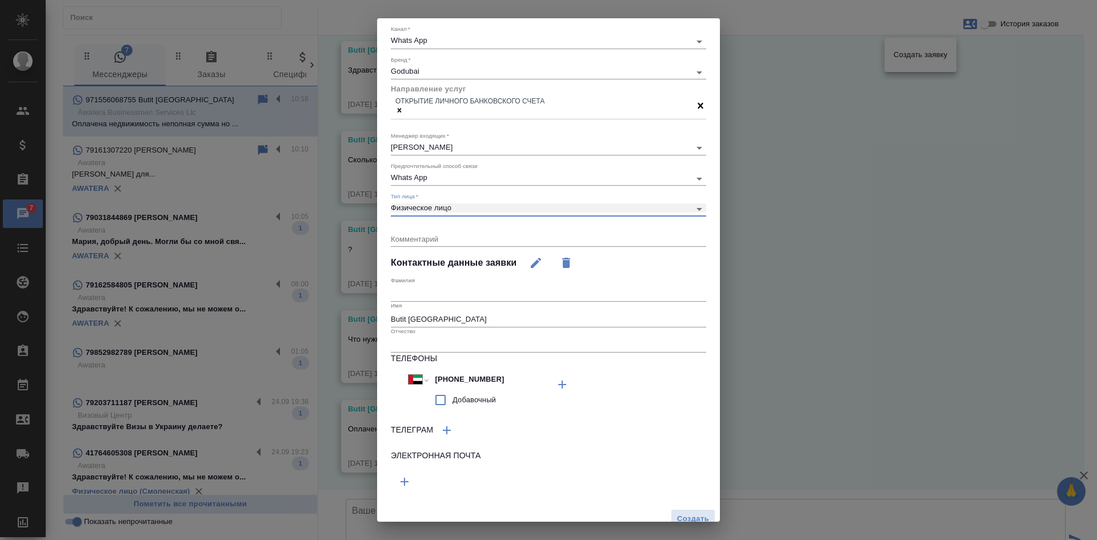
scroll to position [79, 0]
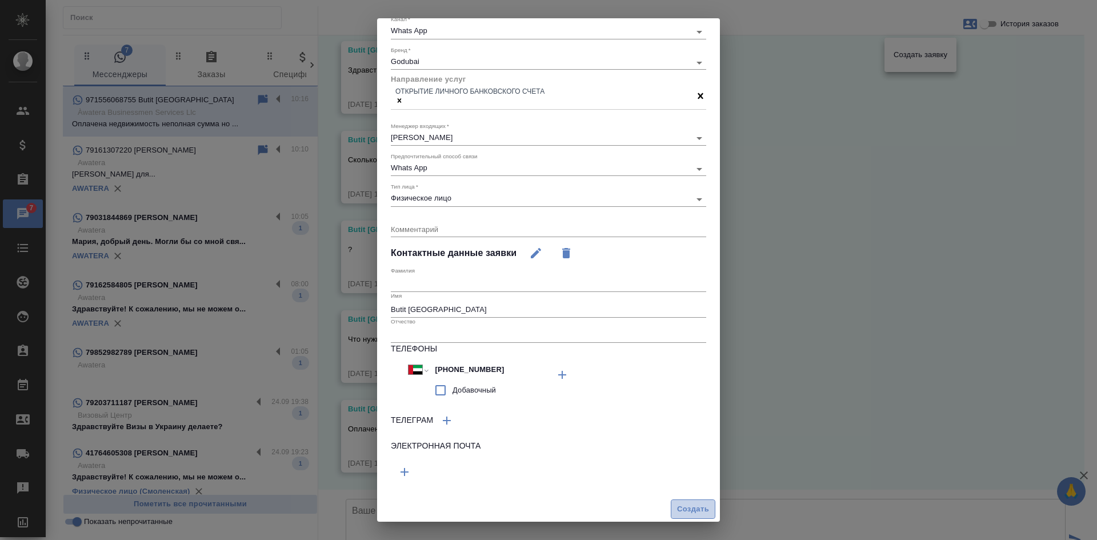
click at [684, 509] on span "Создать" at bounding box center [693, 509] width 32 height 13
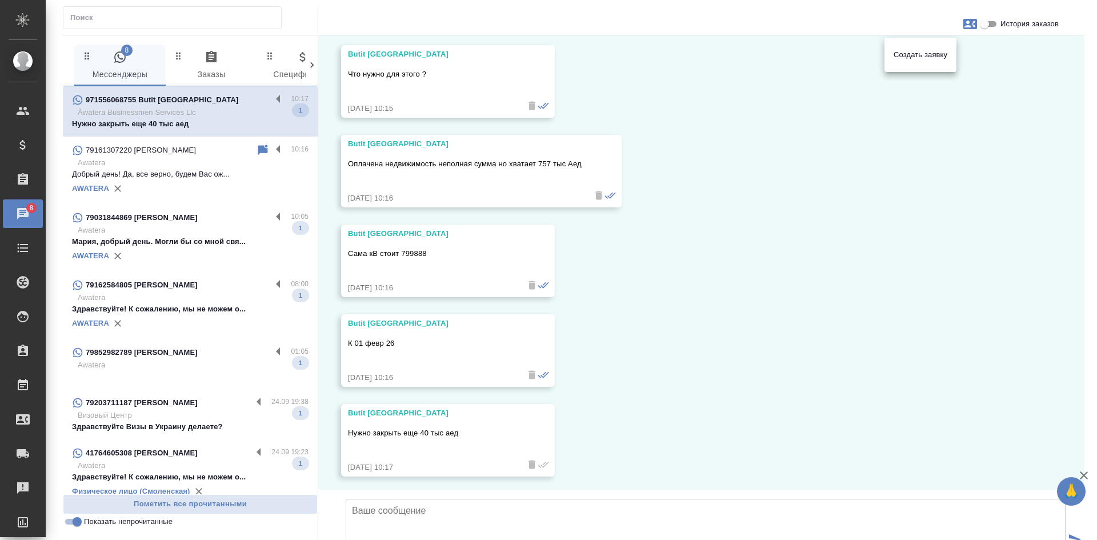
scroll to position [399, 0]
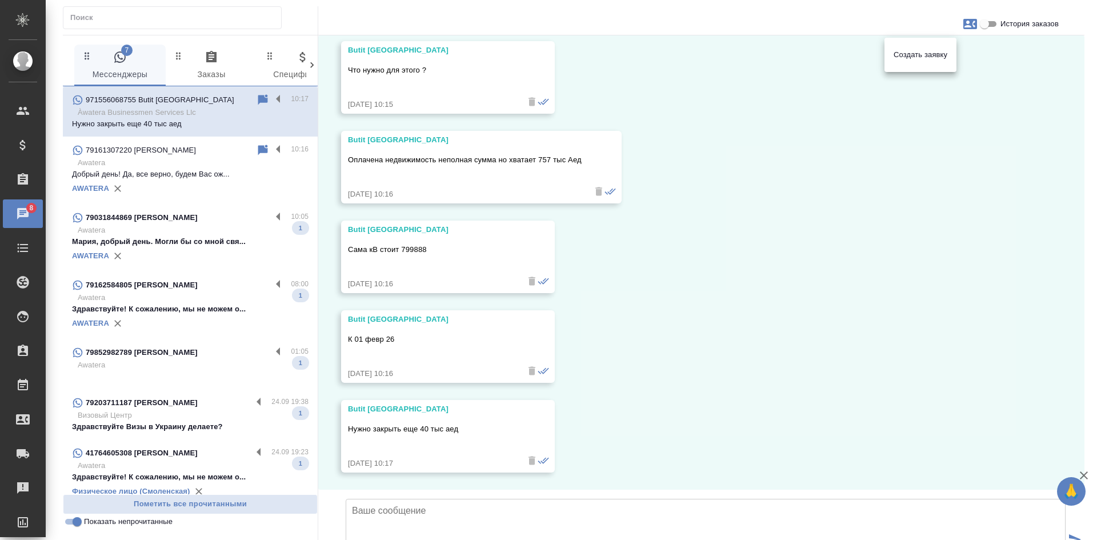
click at [430, 127] on div at bounding box center [548, 270] width 1097 height 540
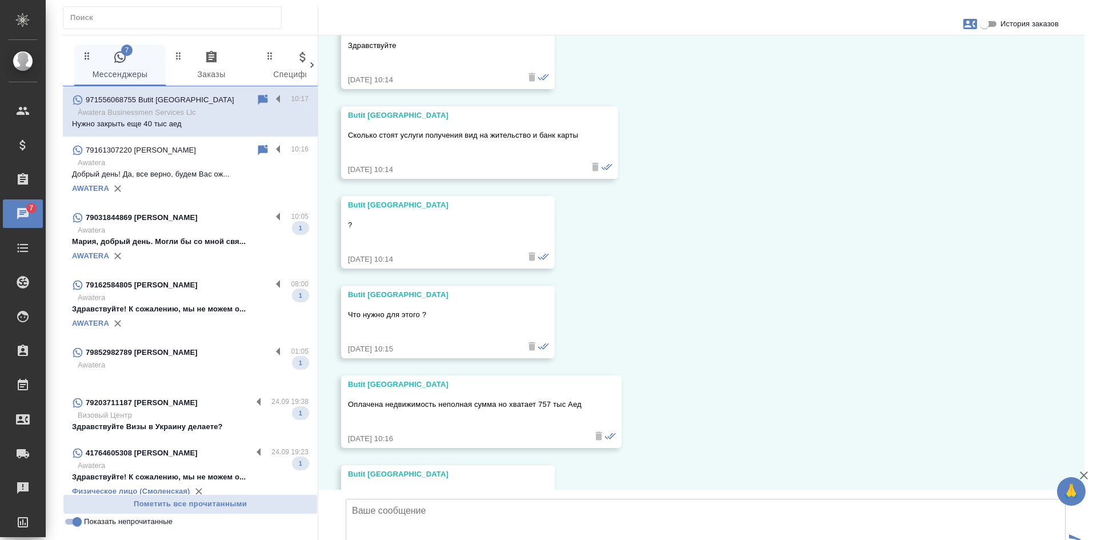
scroll to position [56, 0]
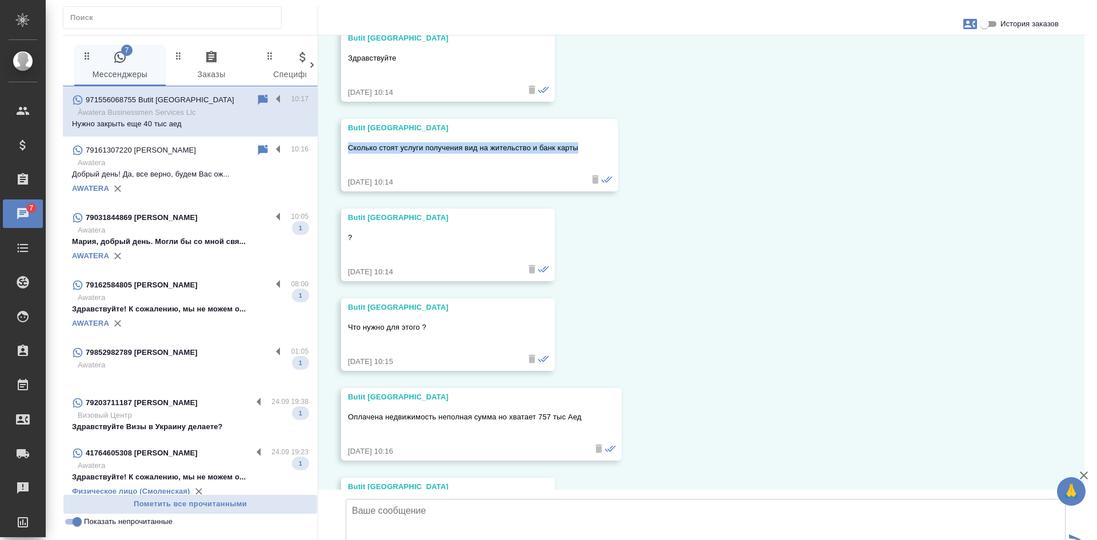
drag, startPoint x: 347, startPoint y: 145, endPoint x: 620, endPoint y: 145, distance: 273.2
click at [620, 145] on div "25.09, четверг Butit Dubai Здравствуйте 25.09.25, 10:14 Butit Dubai Сколько сто…" at bounding box center [701, 262] width 766 height 454
copy p "Сколько стоят услуги получения вид на жительство и банк карты"
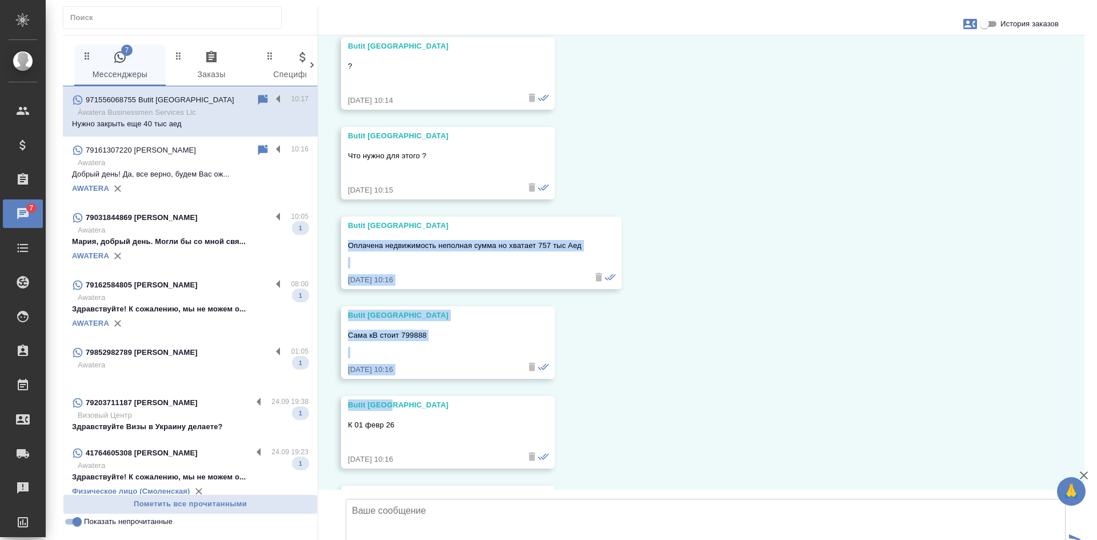
scroll to position [399, 0]
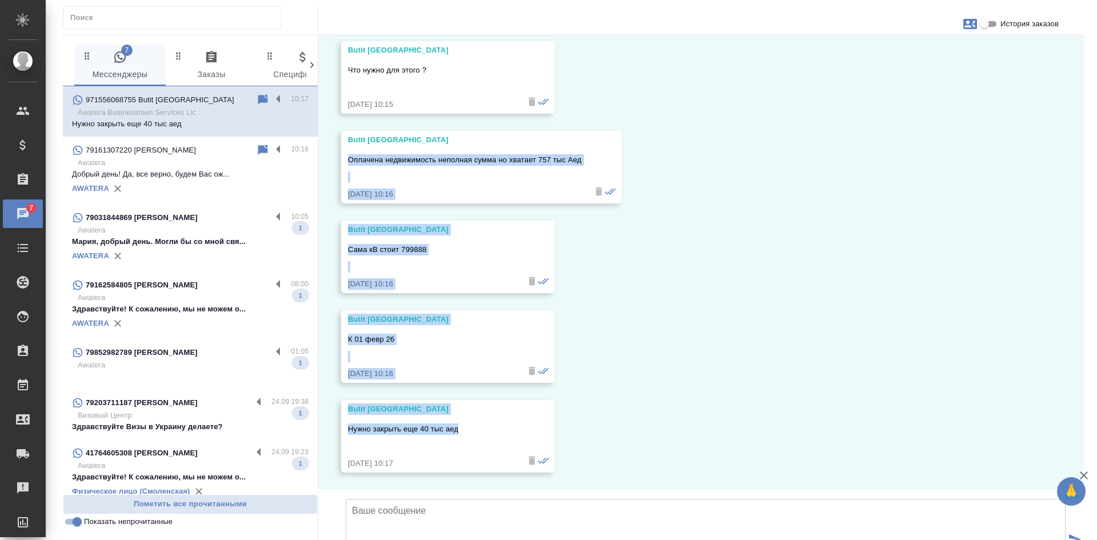
drag, startPoint x: 350, startPoint y: 243, endPoint x: 465, endPoint y: 347, distance: 155.0
click at [465, 347] on div "25.09, четверг Butit Dubai Здравствуйте 25.09.25, 10:14 Butit Dubai Сколько сто…" at bounding box center [701, 262] width 766 height 454
copy div "Оплачена недвижимость неполная сумма но хватает 757 тыс Аед 25.09.25, 10:16 But…"
click at [171, 177] on p "Добрый день! Да, все верно, будем Вас ож..." at bounding box center [190, 174] width 237 height 11
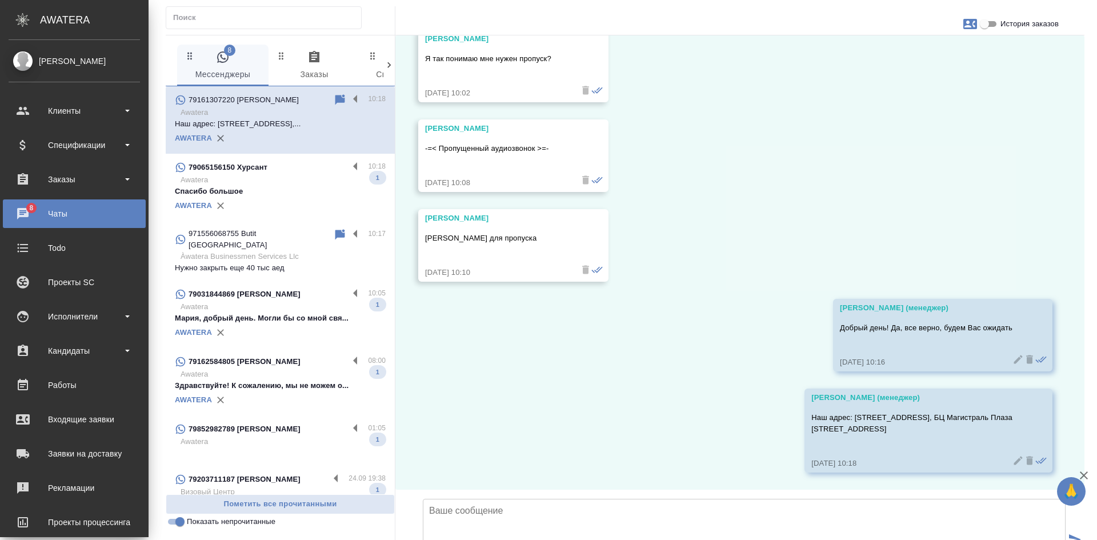
scroll to position [5212, 0]
click at [295, 185] on p "Awatera" at bounding box center [283, 179] width 205 height 11
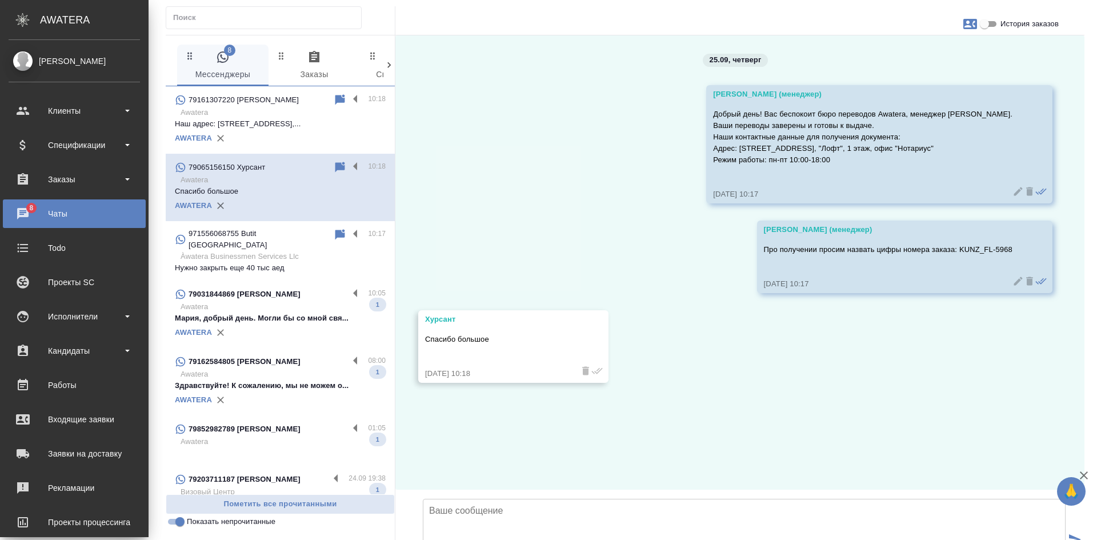
scroll to position [0, 0]
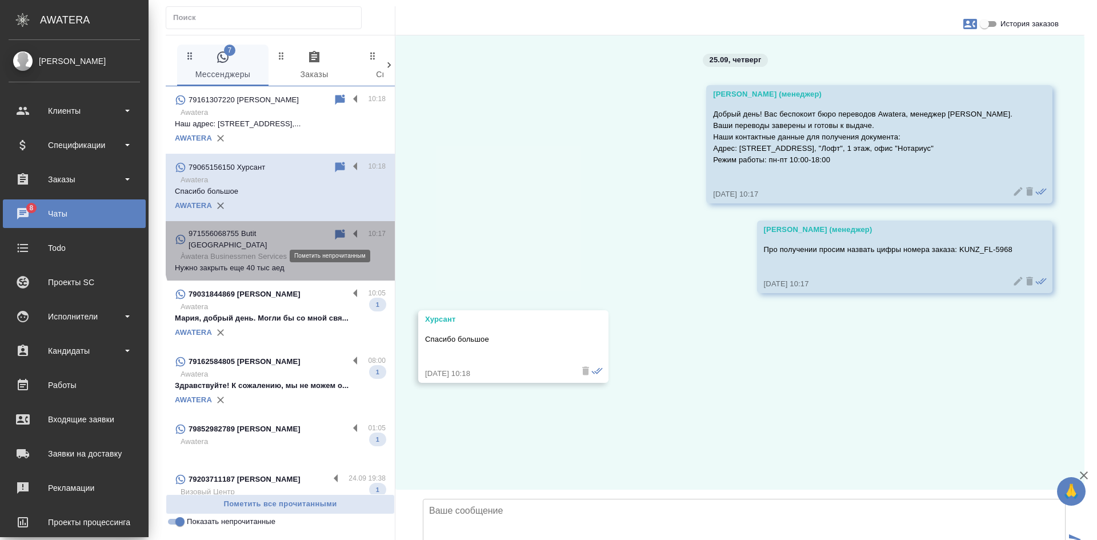
click at [335, 233] on icon at bounding box center [340, 234] width 10 height 10
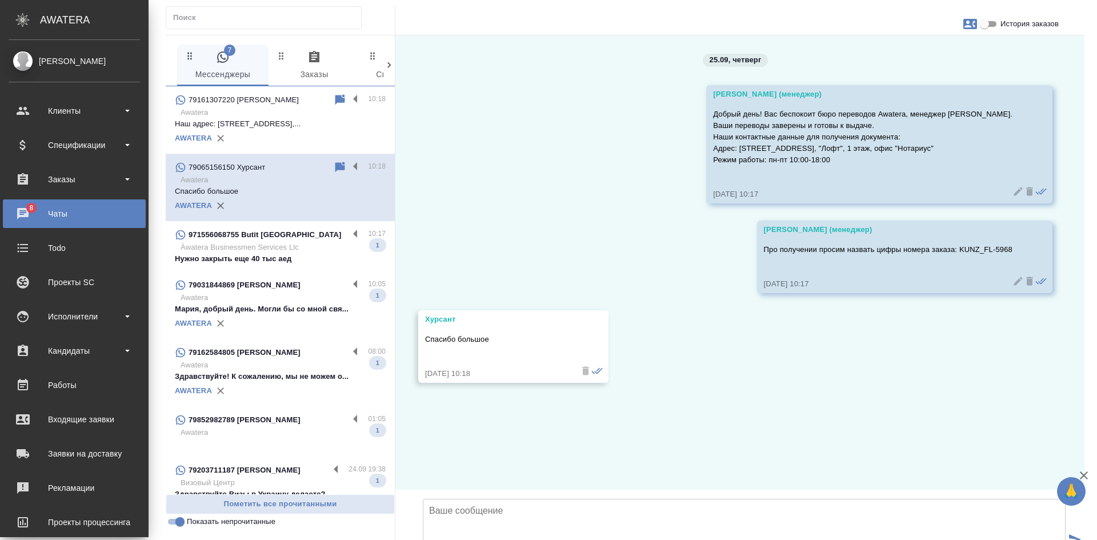
click at [179, 530] on div "7 Мессенджеры 0 Заказы 0 Спецификации 0 Клиенты 0 Входящие 0 Тендеры 0 Исполнит…" at bounding box center [281, 327] width 230 height 584
click at [176, 518] on input "Показать непрочитанные" at bounding box center [179, 522] width 41 height 14
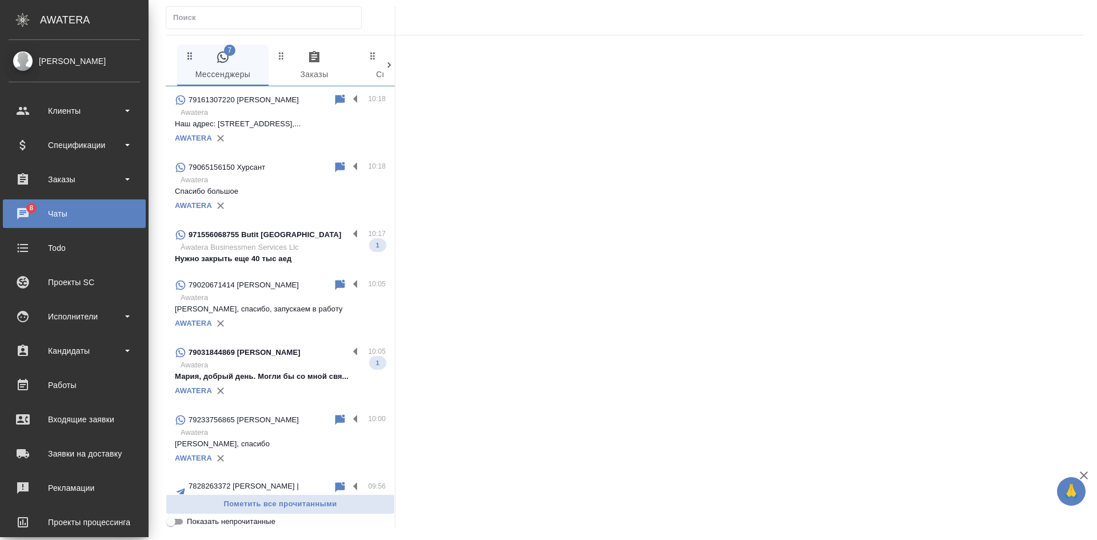
click at [176, 518] on input "Показать непрочитанные" at bounding box center [170, 522] width 41 height 14
checkbox input "true"
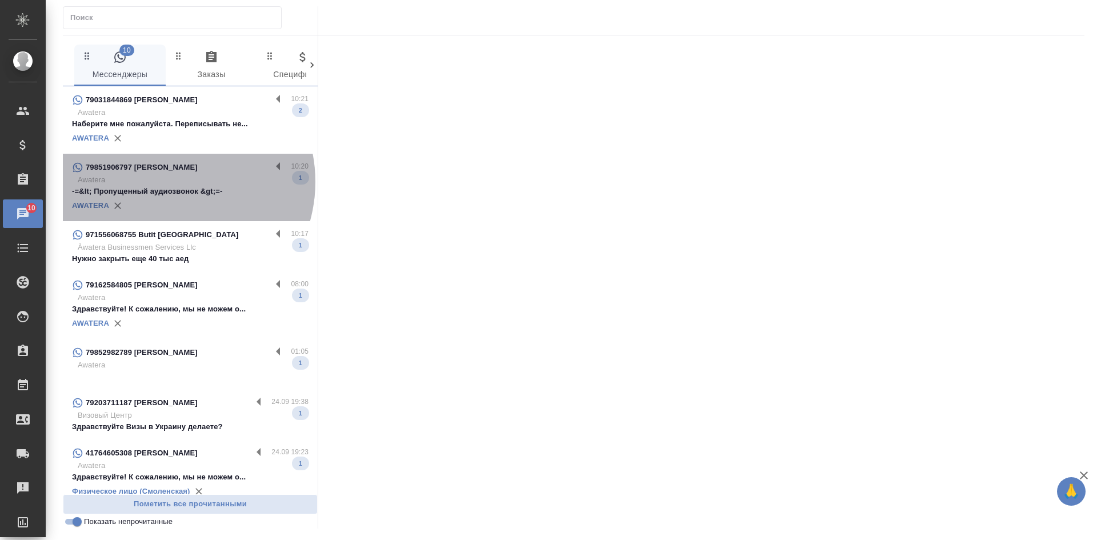
click at [168, 182] on p "Awatera" at bounding box center [193, 179] width 231 height 11
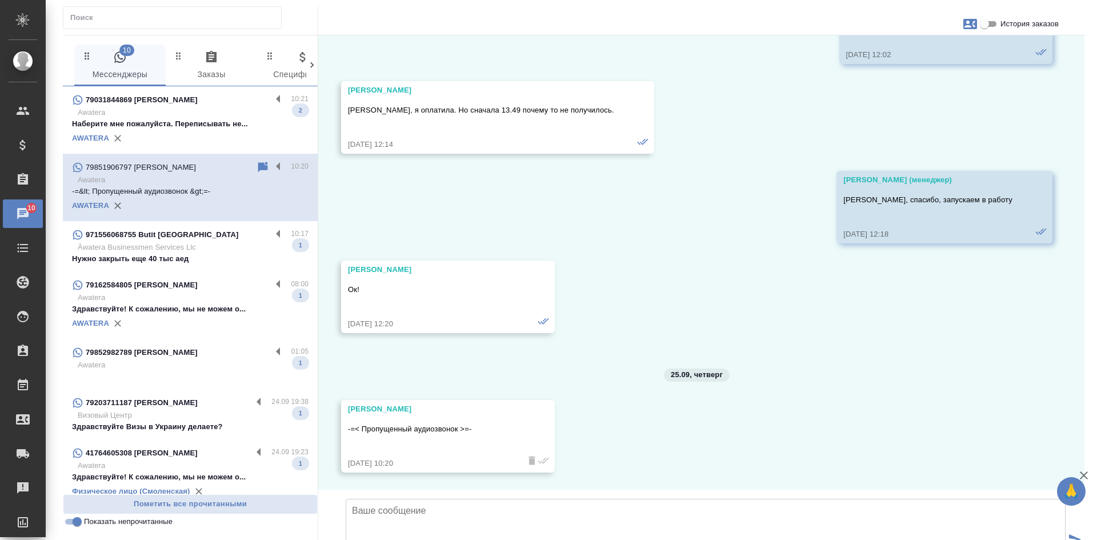
scroll to position [825, 0]
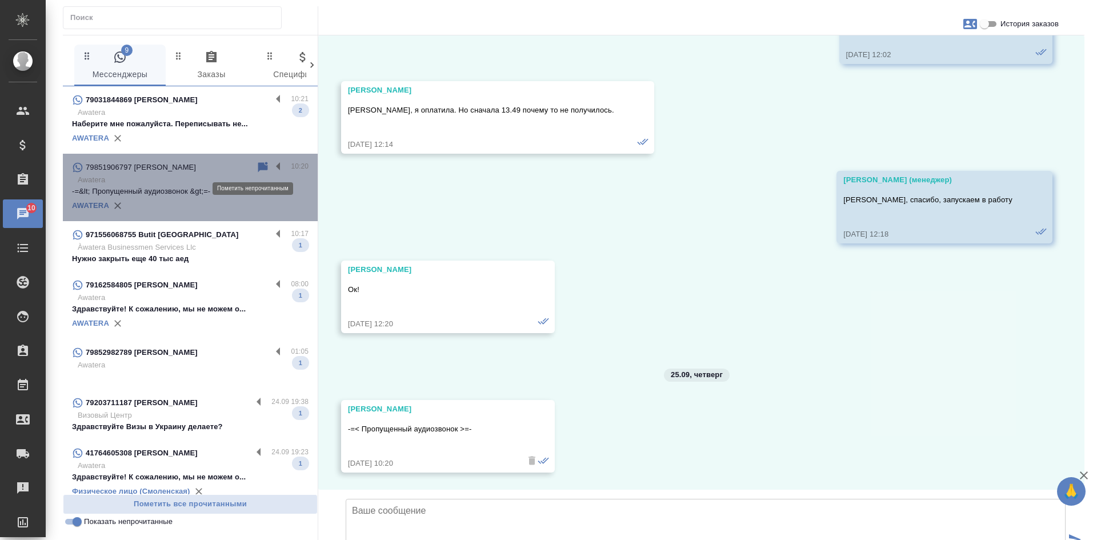
click at [258, 167] on icon at bounding box center [263, 167] width 10 height 10
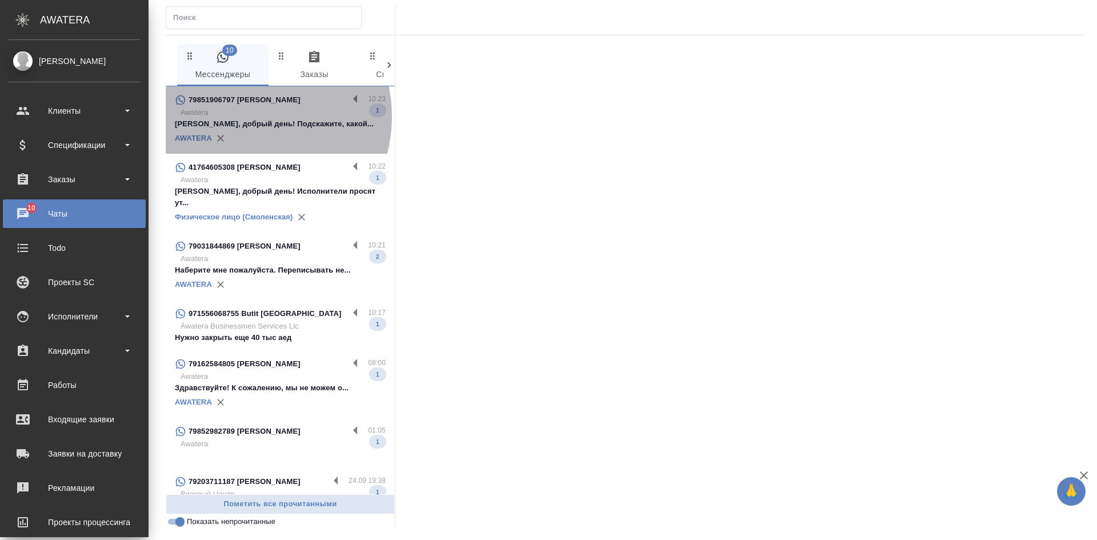
click at [247, 117] on p "Awatera" at bounding box center [283, 112] width 205 height 11
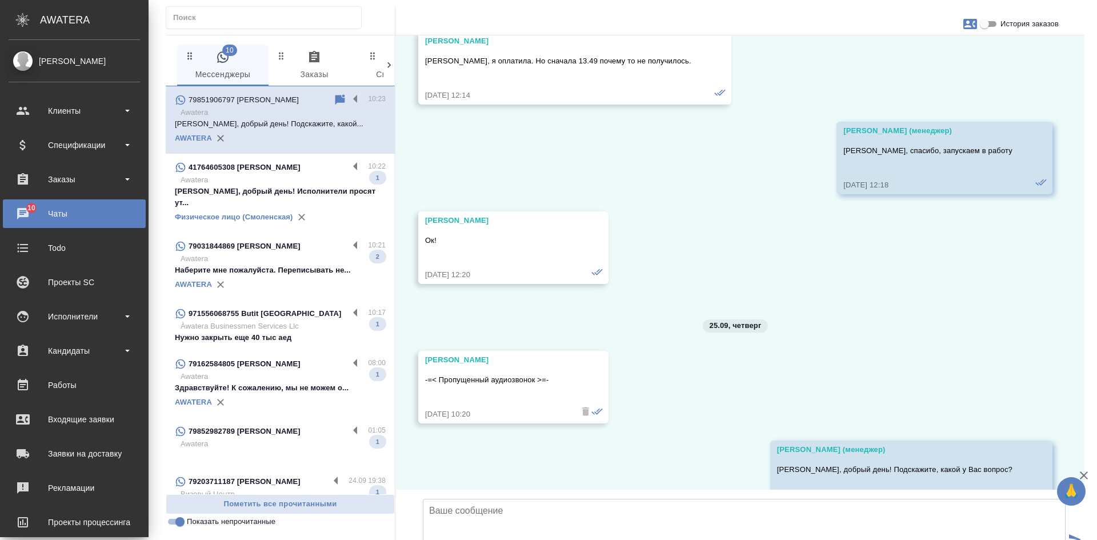
scroll to position [905, 0]
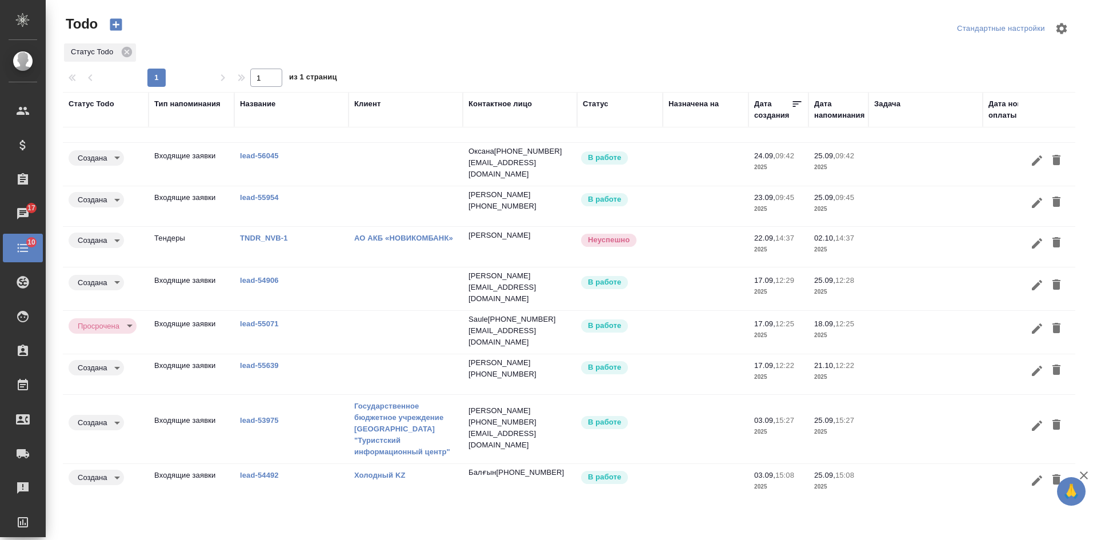
scroll to position [82, 0]
click at [251, 318] on link "lead-55071" at bounding box center [259, 322] width 39 height 9
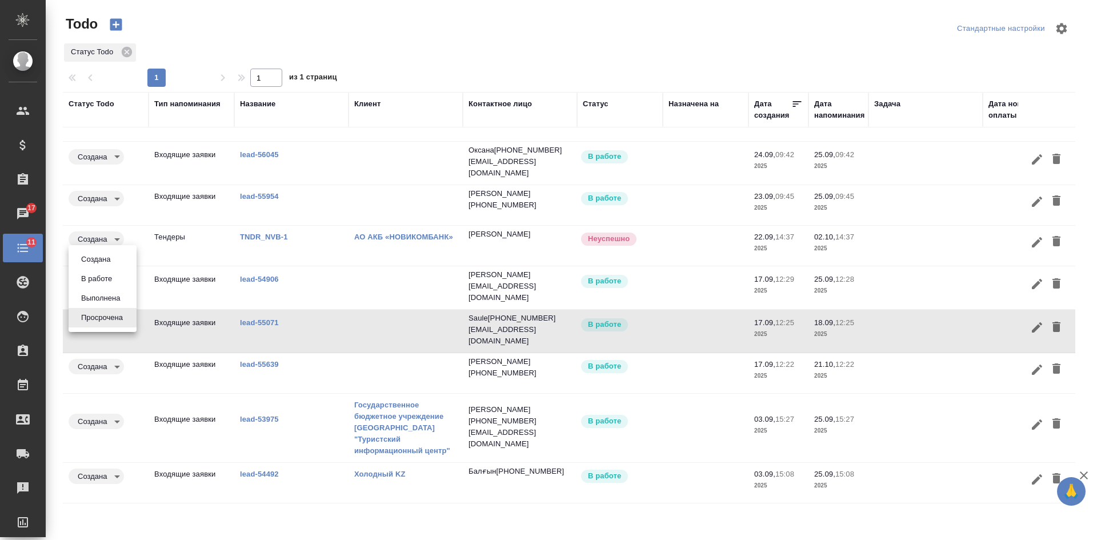
click at [109, 313] on body "🙏 .cls-1 fill:#fff; AWATERA [PERSON_NAME] Спецификации Заказы 17 Чаты 11 Todo П…" at bounding box center [548, 270] width 1097 height 540
click at [107, 301] on button "Выполнена" at bounding box center [101, 298] width 46 height 13
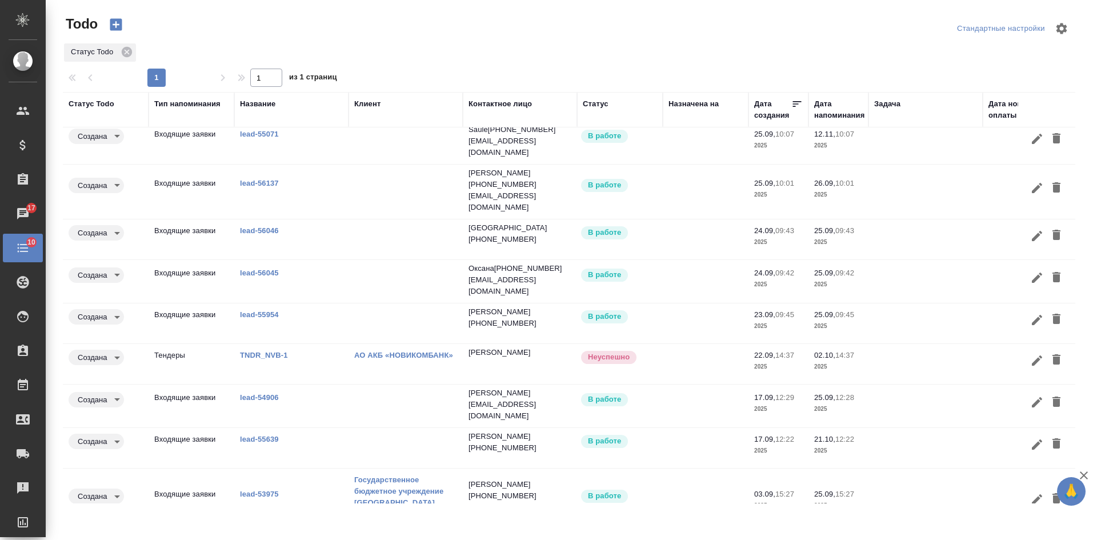
scroll to position [0, 0]
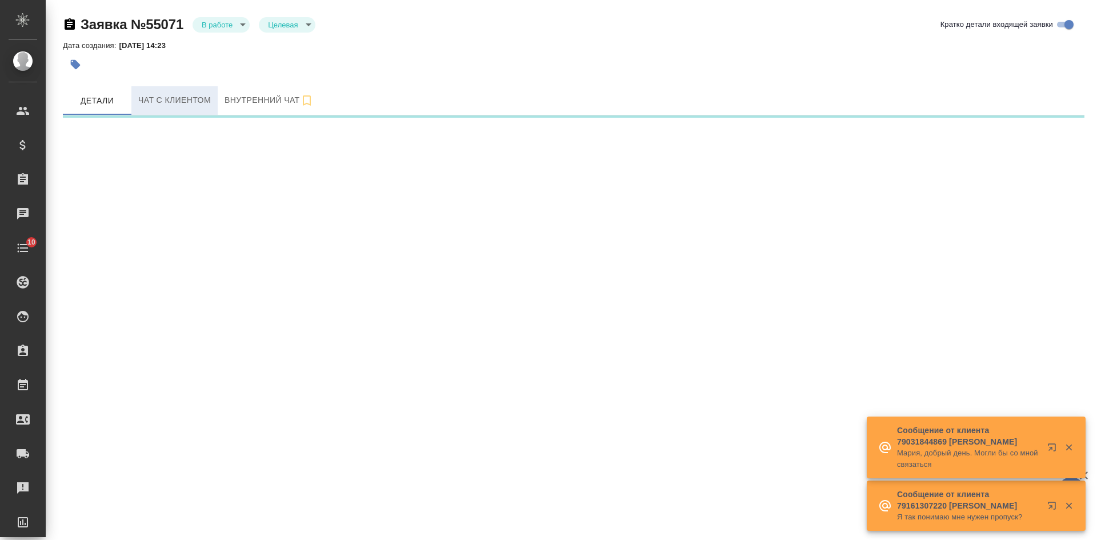
select select "RU"
select select "KZ"
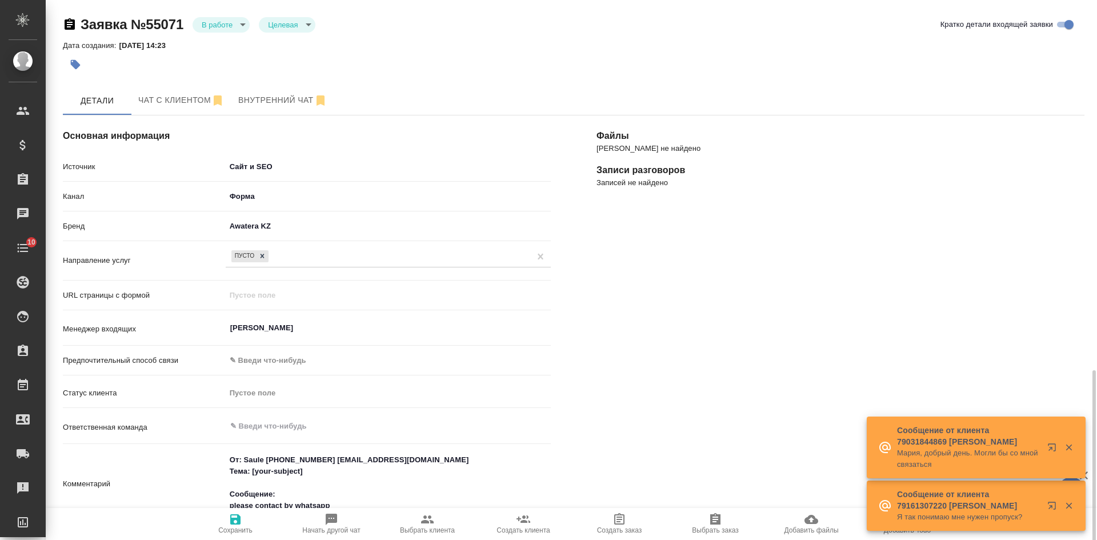
scroll to position [229, 0]
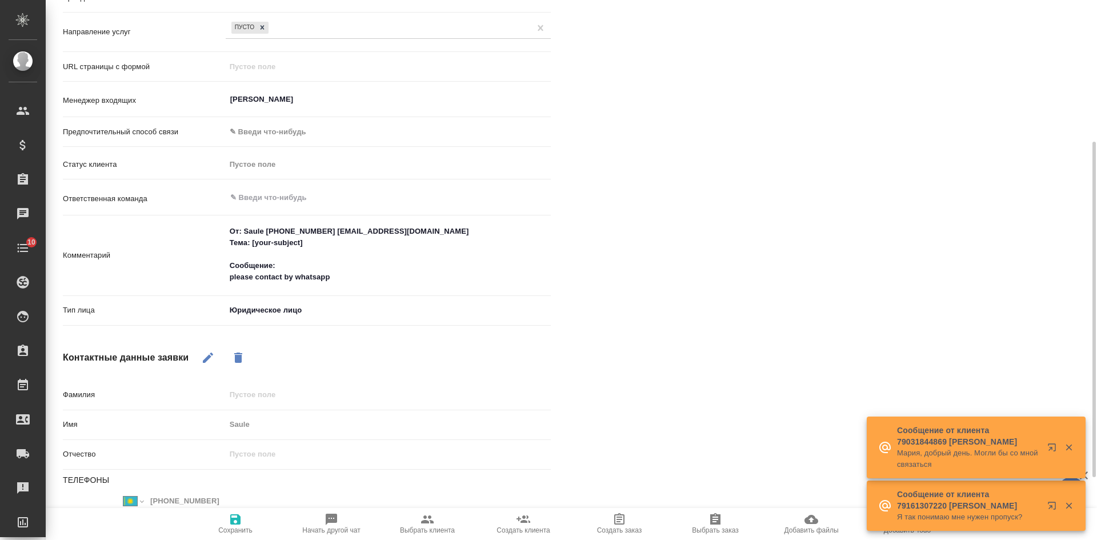
type textarea "x"
click at [340, 269] on textarea "От: Saule +7 (747) 682-91-75 gsaule@xiaomi.com Тема: [your-subject] Сообщение: …" at bounding box center [388, 254] width 325 height 65
click at [338, 282] on textarea "От: Saule +7 (747) 682-91-75 gsaule@xiaomi.com Тема: [your-subject] Сообщение: …" at bounding box center [388, 254] width 324 height 65
type textarea "От: Saule +7 (747) 682-91-75 gsaule@xiaomi.com Тема: [your-subject] Сообщение: …"
type textarea "x"
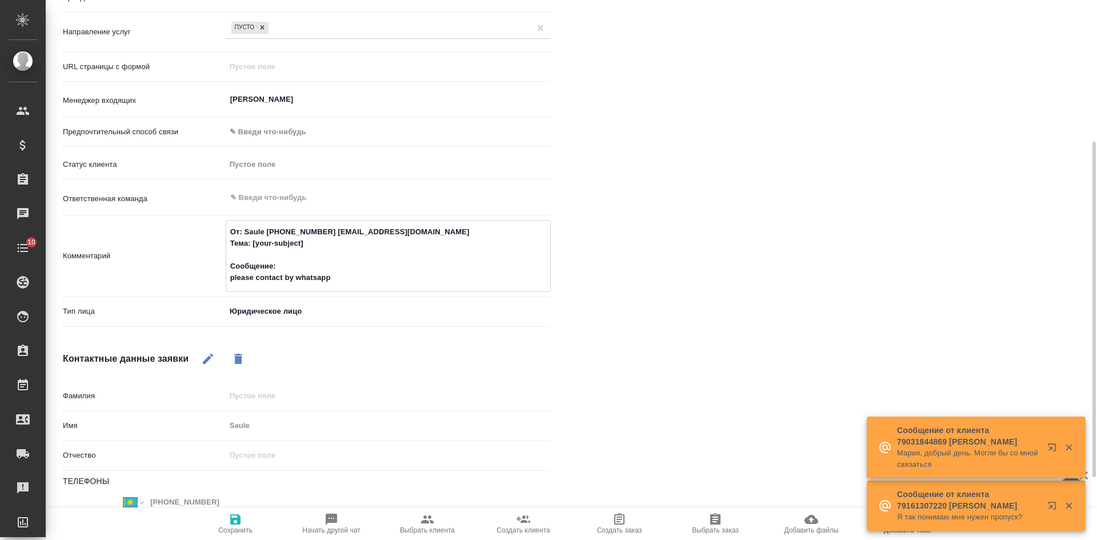
type textarea "От: Saule +7 (747) 682-91-75 gsaule@xiaomi.com Тема: [your-subject] Сообщение: …"
type textarea "x"
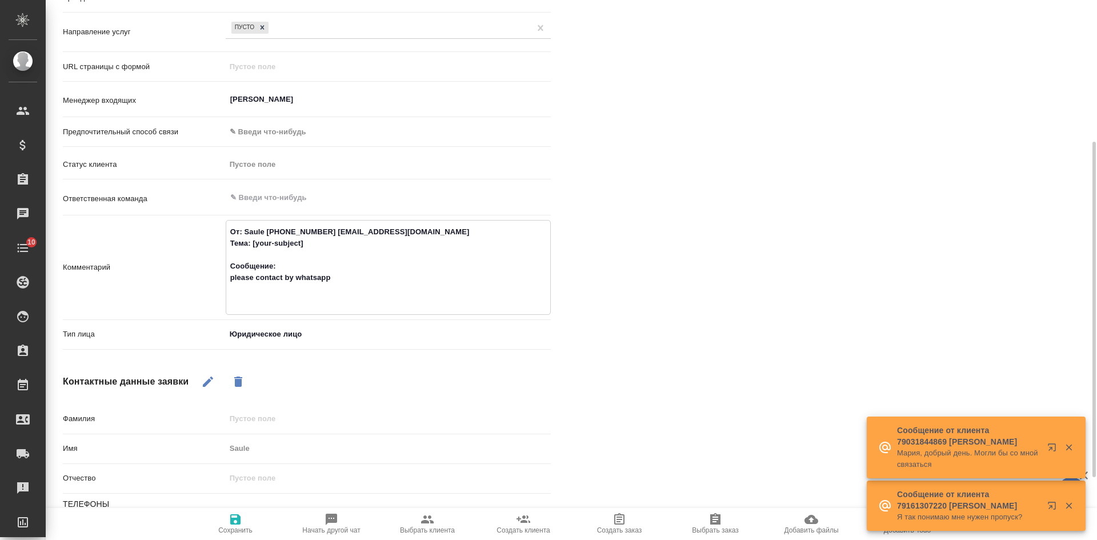
paste textarea "Мы получили Ваше КП. Когда у нас будут точные даты визита делегации из Китая, м…"
type textarea "От: Saule +7 (747) 682-91-75 gsaule@xiaomi.com Тема: [your-subject] Сообщение: …"
type textarea "x"
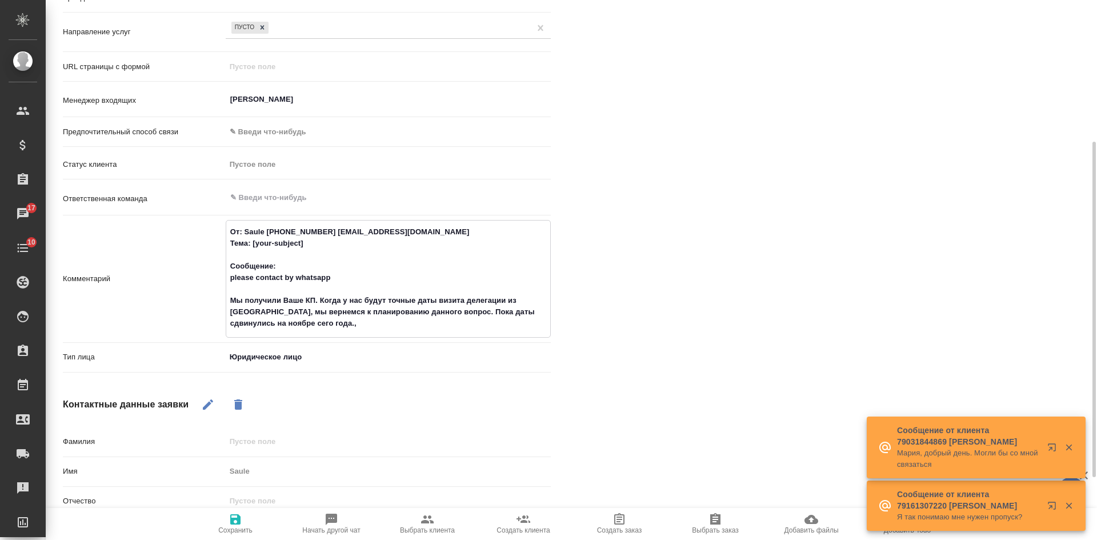
type textarea "От: Saule +7 (747) 682-91-75 gsaule@xiaomi.com Тема: [your-subject] Сообщение: …"
type textarea "x"
click at [241, 521] on icon "button" at bounding box center [235, 519] width 10 height 10
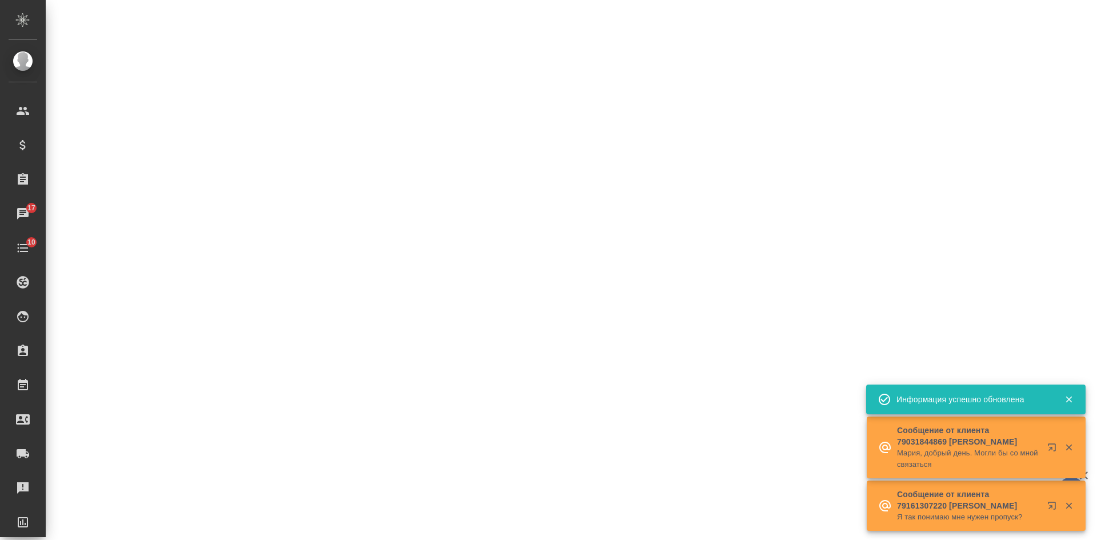
select select "RU"
select select "KZ"
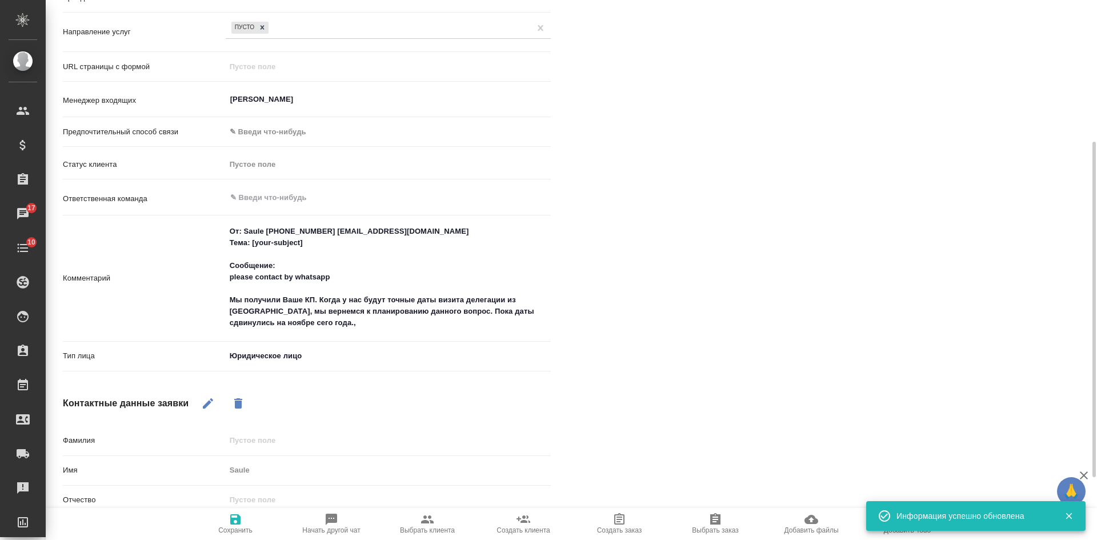
click at [1068, 517] on icon "button" at bounding box center [1069, 516] width 6 height 6
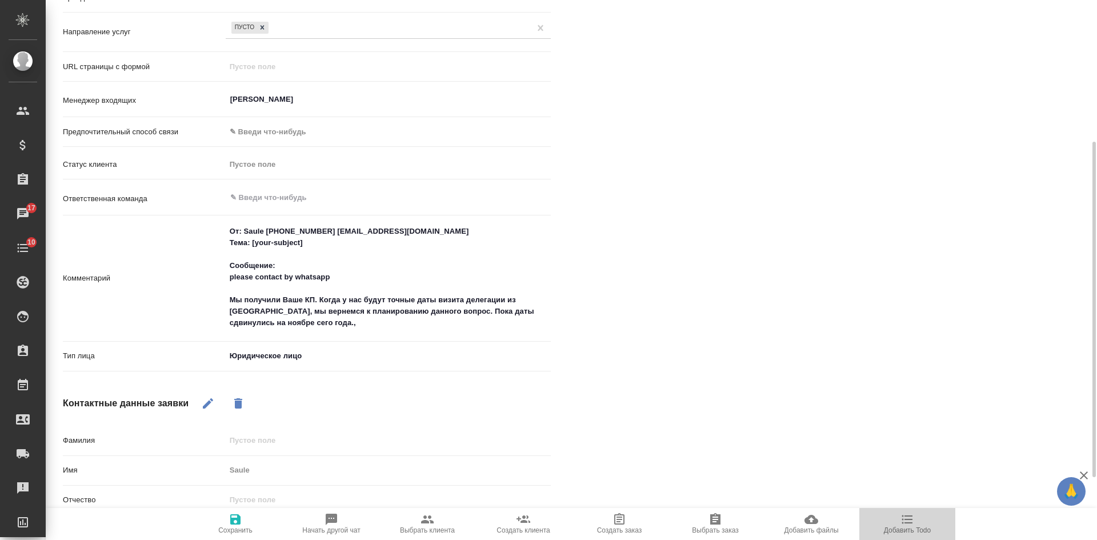
click at [925, 523] on span "Добавить Todo" at bounding box center [907, 524] width 82 height 22
type textarea "x"
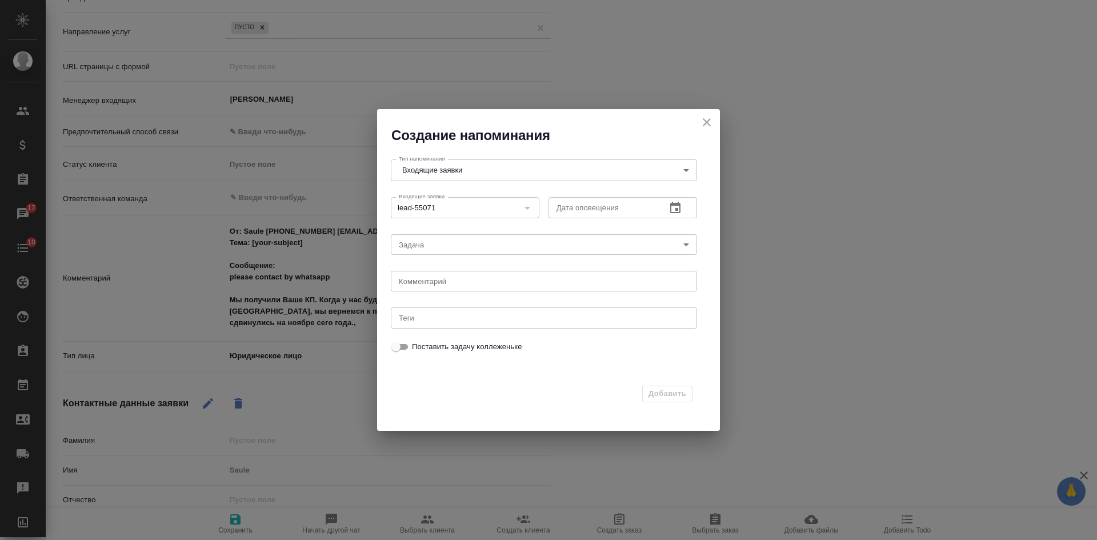
click at [675, 209] on icon "button" at bounding box center [676, 208] width 14 height 14
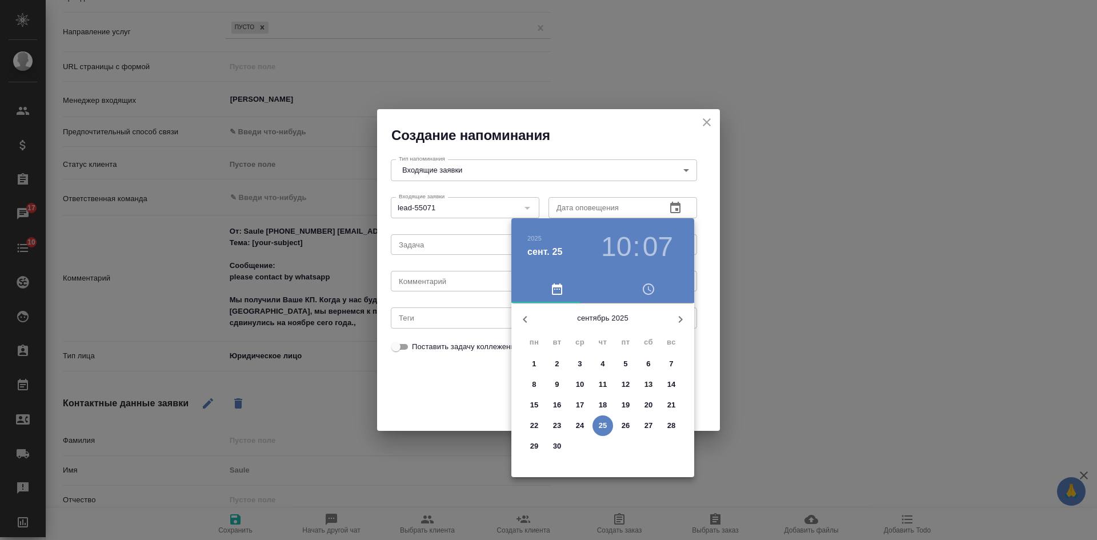
click at [683, 317] on icon "button" at bounding box center [681, 320] width 14 height 14
click at [576, 406] on span "12" at bounding box center [580, 404] width 21 height 11
type input "12.11.2025 10:07"
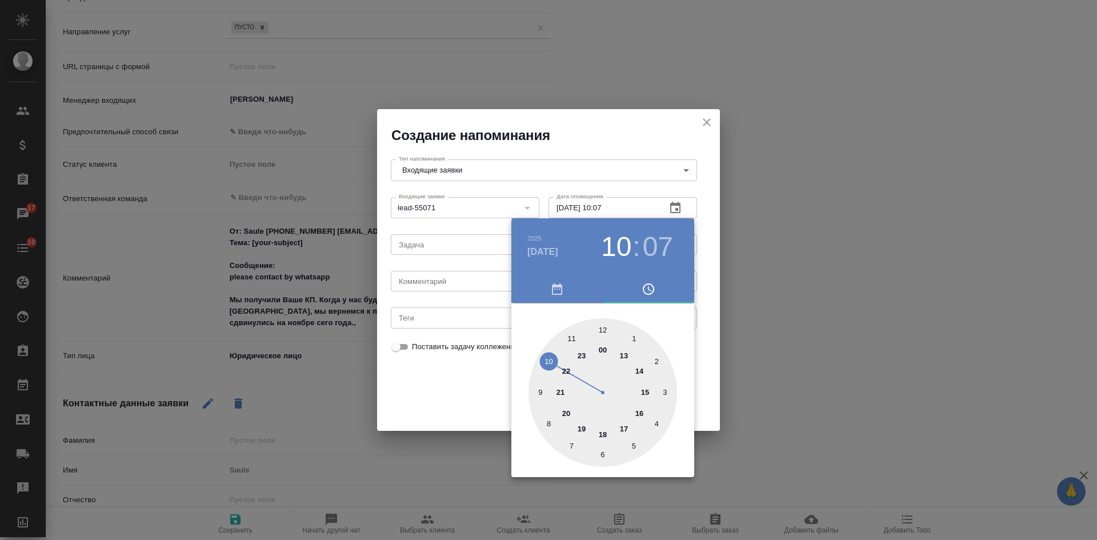
click at [498, 394] on div at bounding box center [548, 270] width 1097 height 540
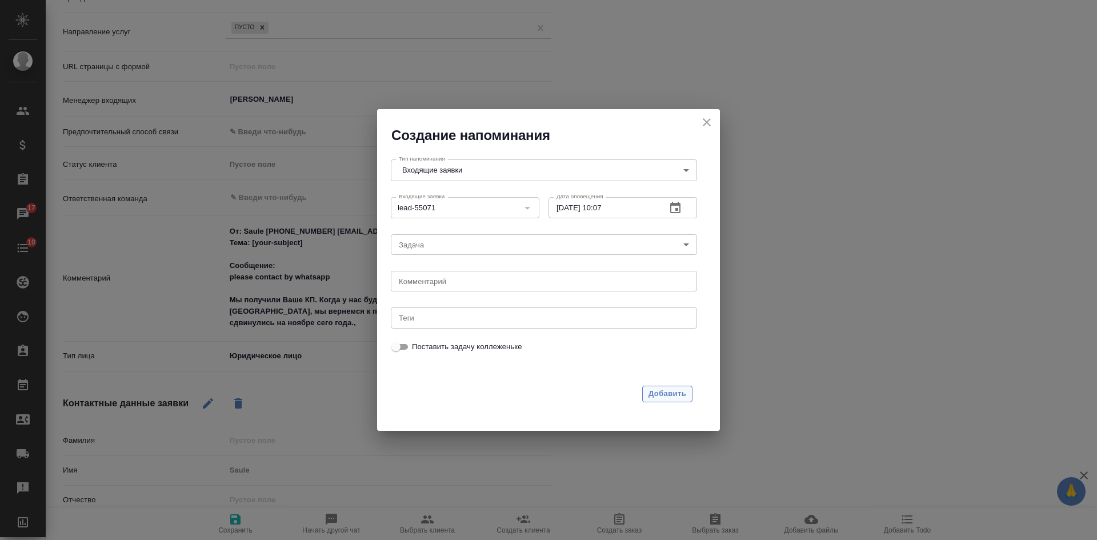
click at [676, 394] on span "Добавить" at bounding box center [668, 393] width 38 height 13
type textarea "x"
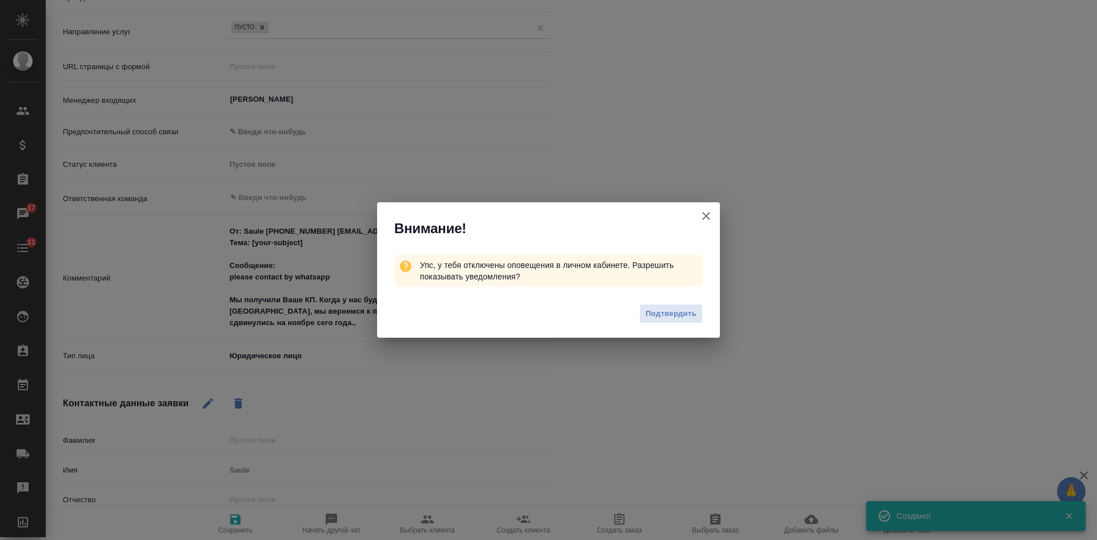
click at [706, 215] on icon "button" at bounding box center [706, 216] width 8 height 8
type textarea "x"
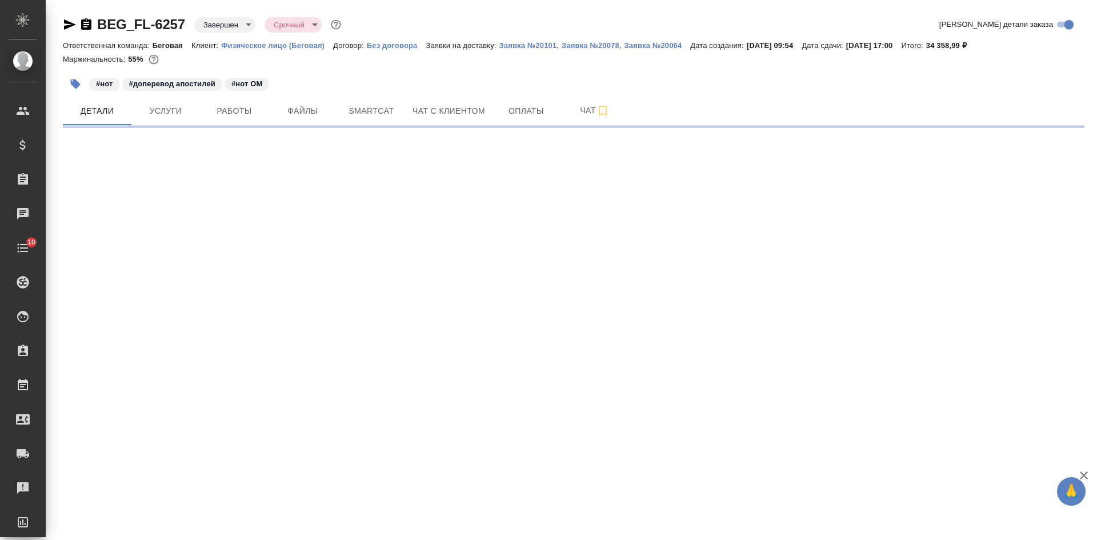
select select "RU"
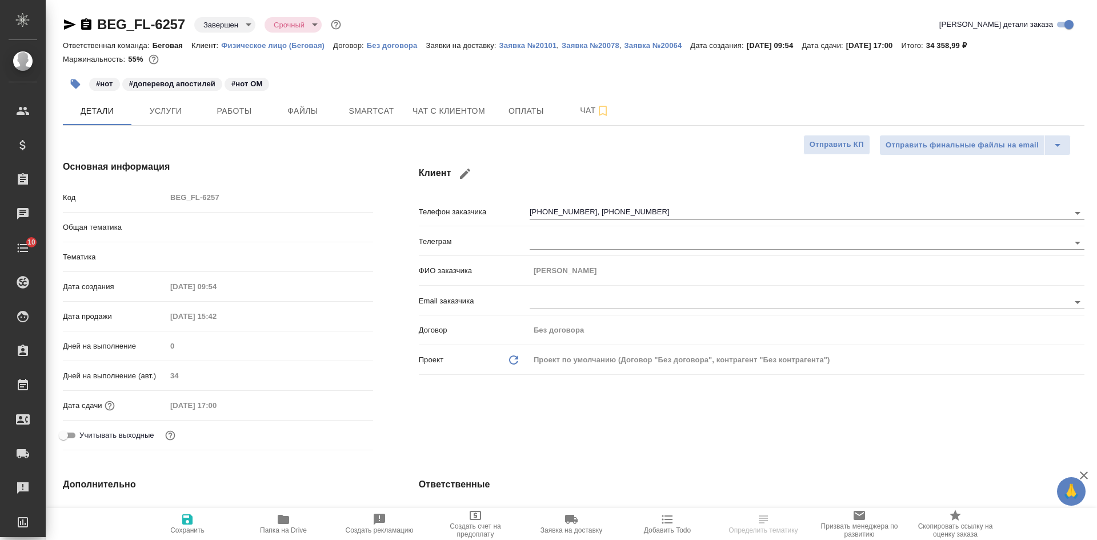
type textarea "x"
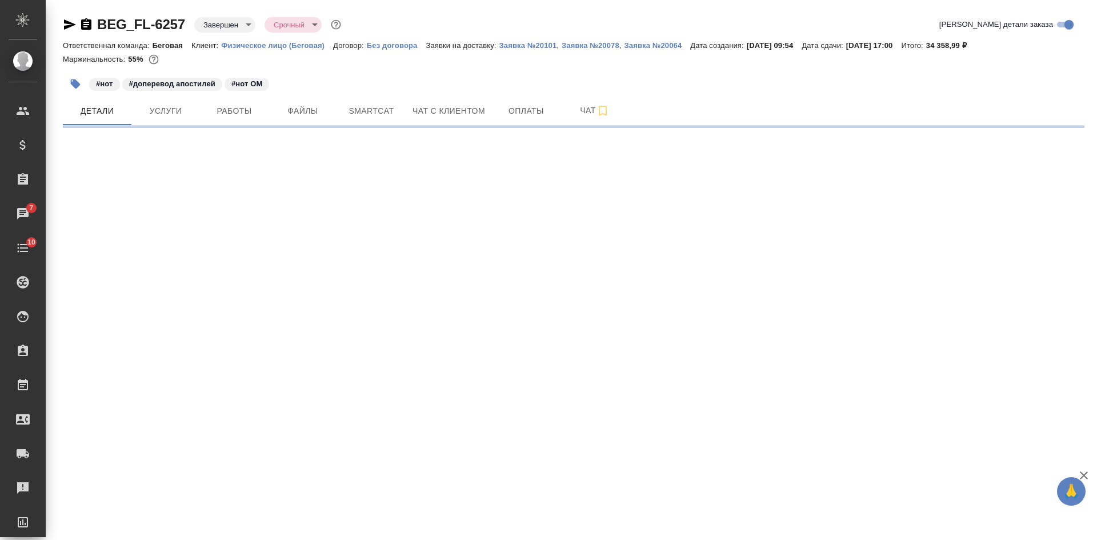
select select "RU"
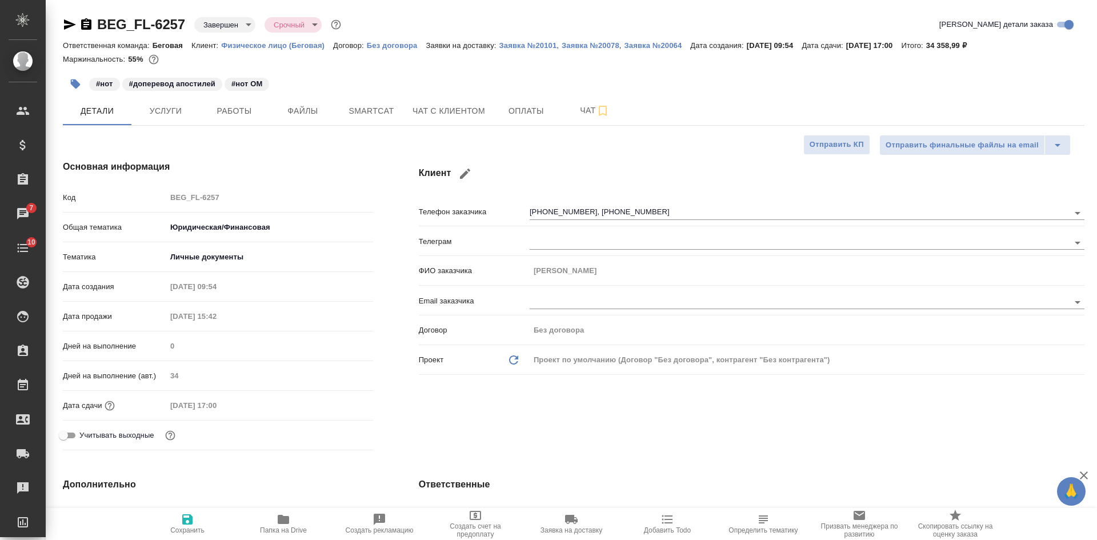
type textarea "x"
click at [259, 152] on div "Основная информация Код BEG_FL-6257 Общая тематика Юридическая/Финансовая yr-fn…" at bounding box center [218, 307] width 356 height 341
type textarea "x"
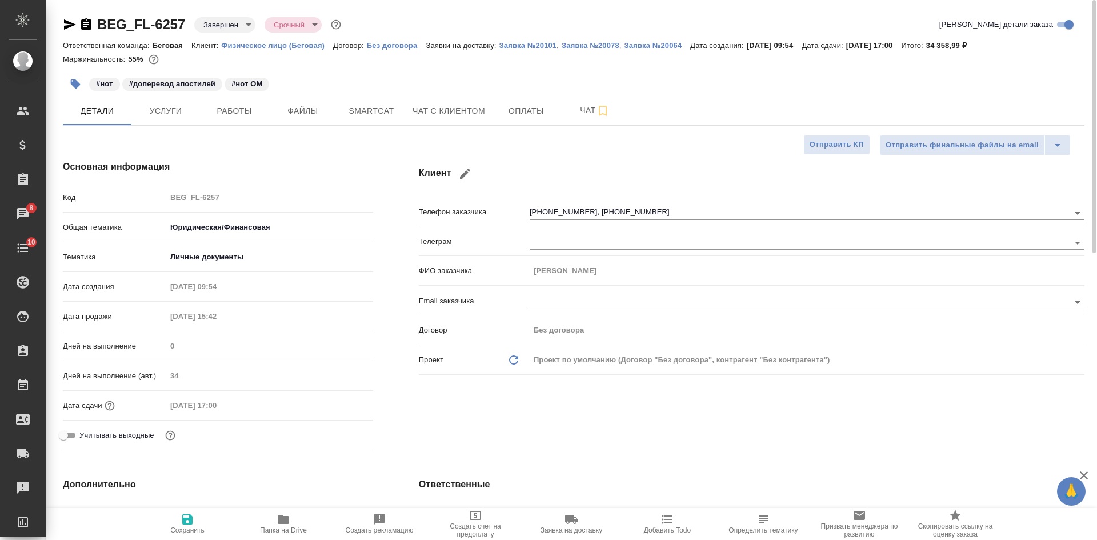
type textarea "x"
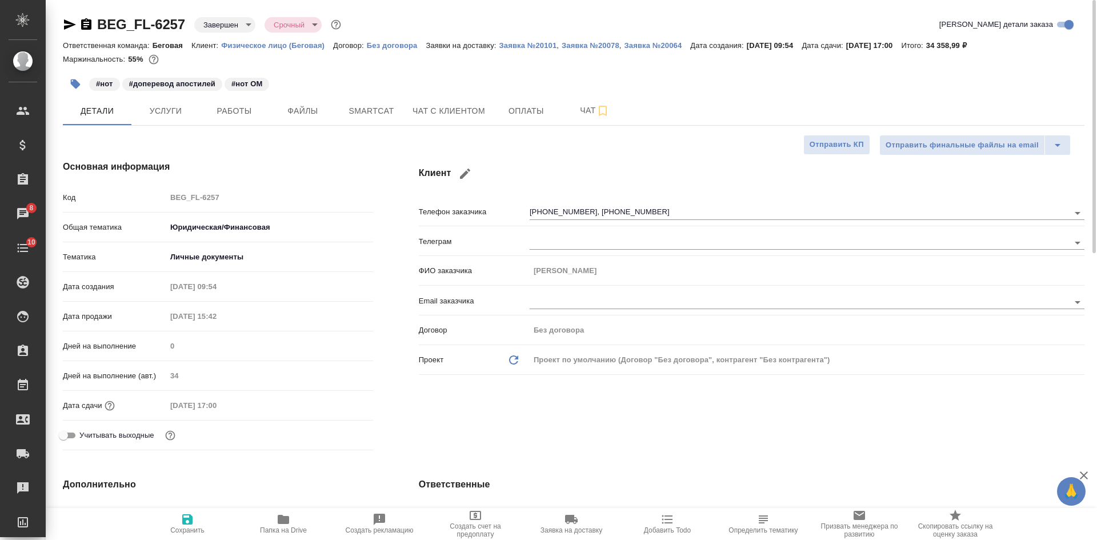
type textarea "x"
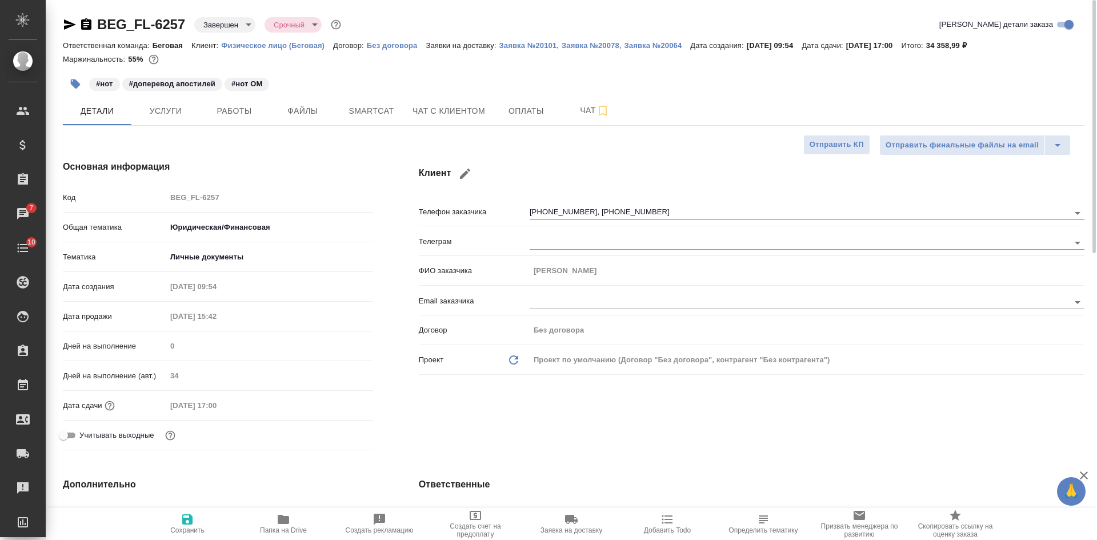
type textarea "x"
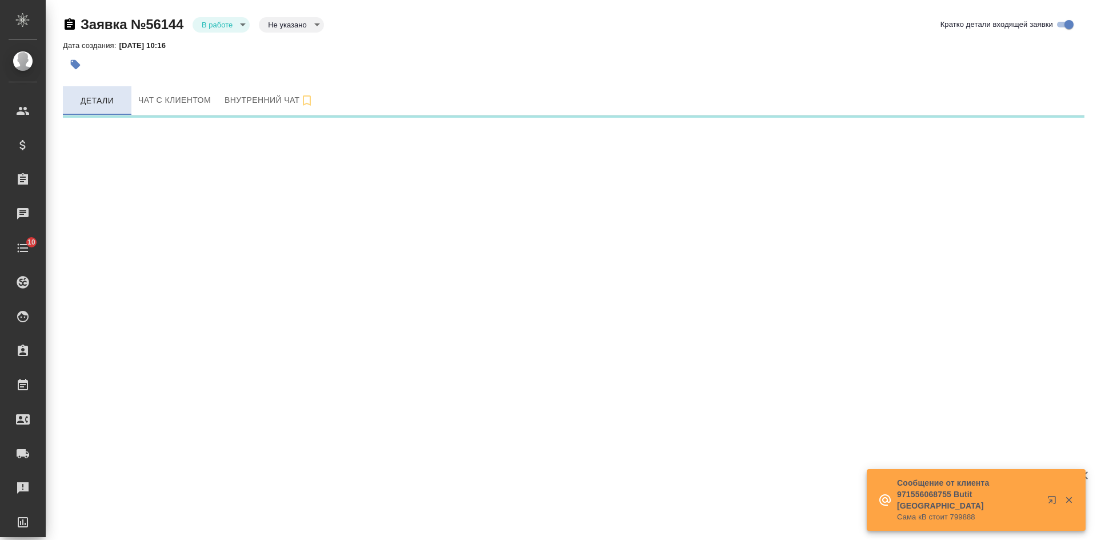
select select "RU"
select select "AE"
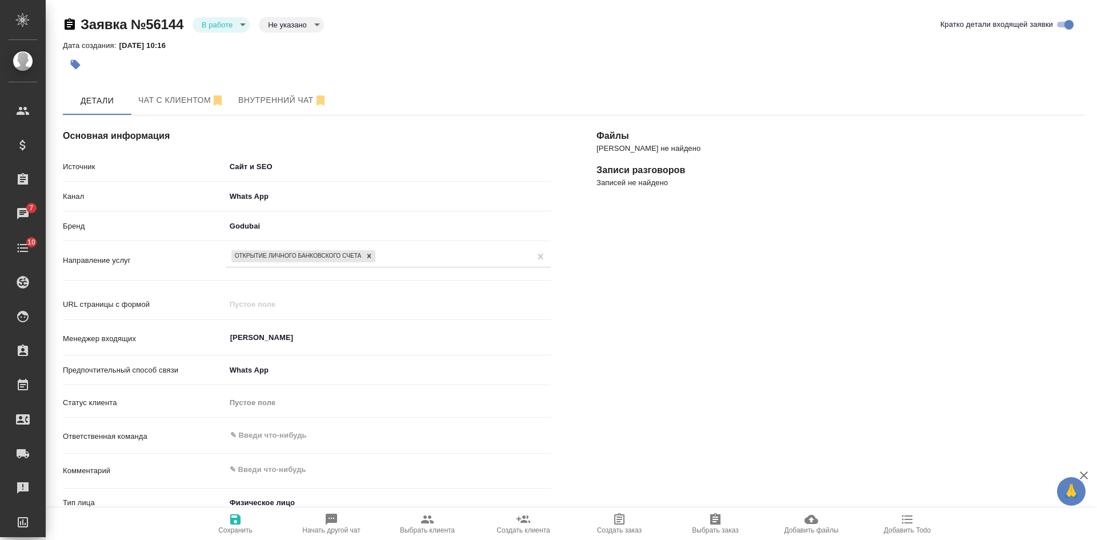
type textarea "x"
click at [271, 26] on body "🙏 .cls-1 fill:#fff; AWATERA [PERSON_NAME] Спецификации Заказы 7 Чаты 10 Todo Пр…" at bounding box center [548, 270] width 1097 height 540
drag, startPoint x: 273, startPoint y: 40, endPoint x: 273, endPoint y: 78, distance: 37.7
click at [273, 42] on button "Целевая" at bounding box center [286, 43] width 37 height 13
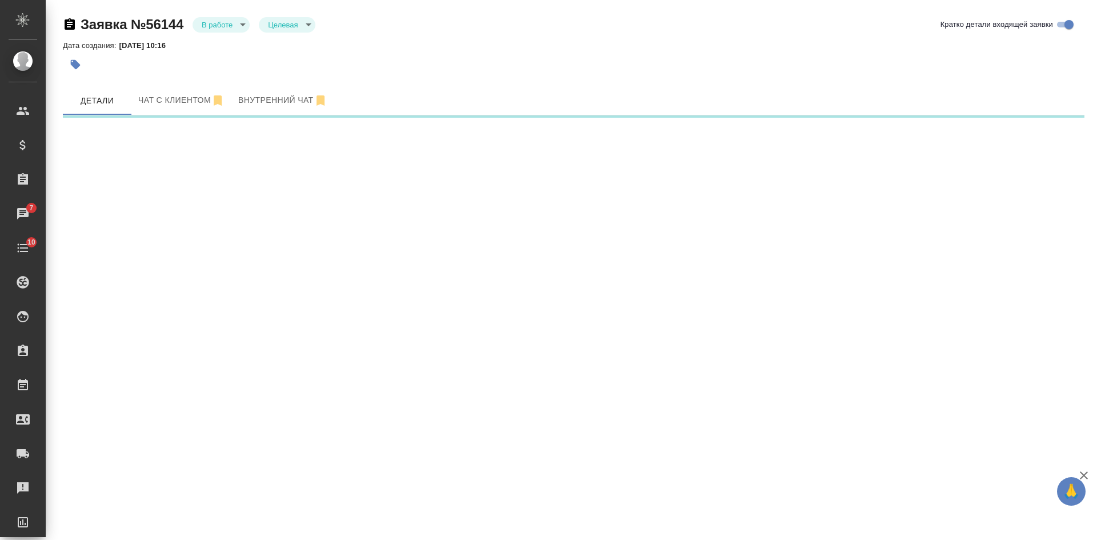
select select "RU"
select select "AE"
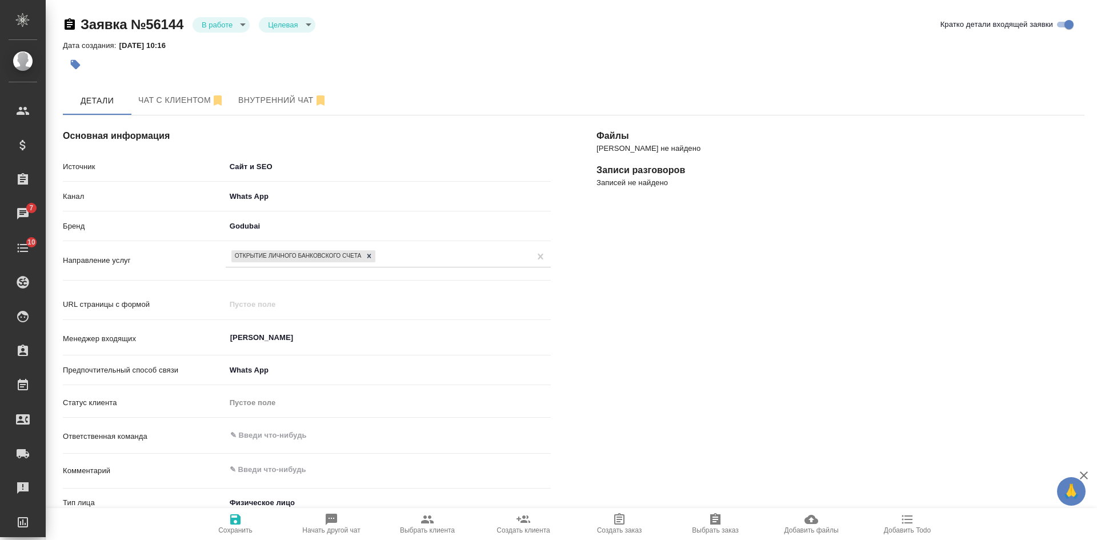
click at [426, 528] on span "Выбрать клиента" at bounding box center [427, 530] width 55 height 8
type textarea "x"
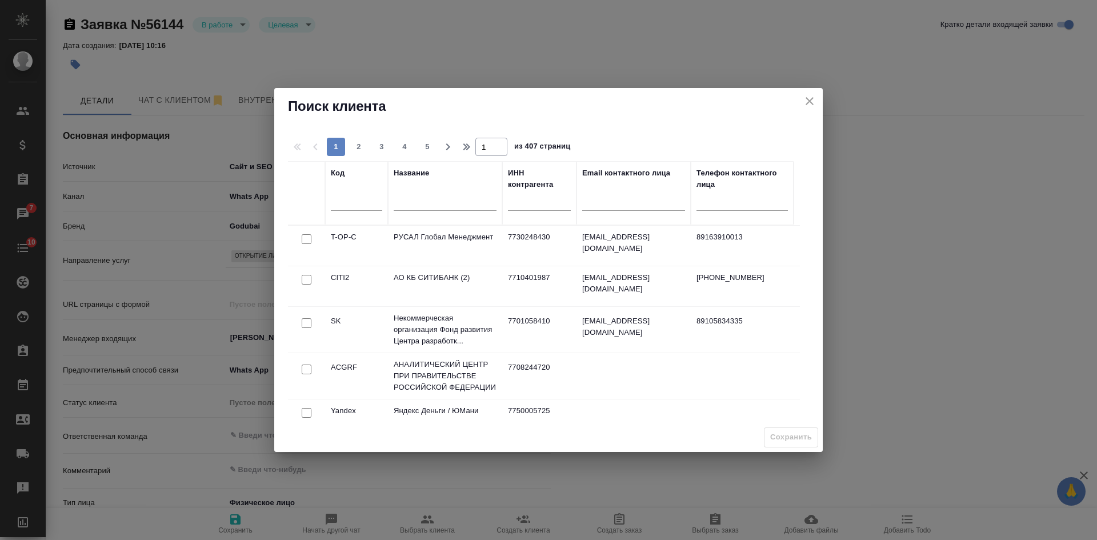
click at [466, 206] on input "text" at bounding box center [445, 203] width 103 height 14
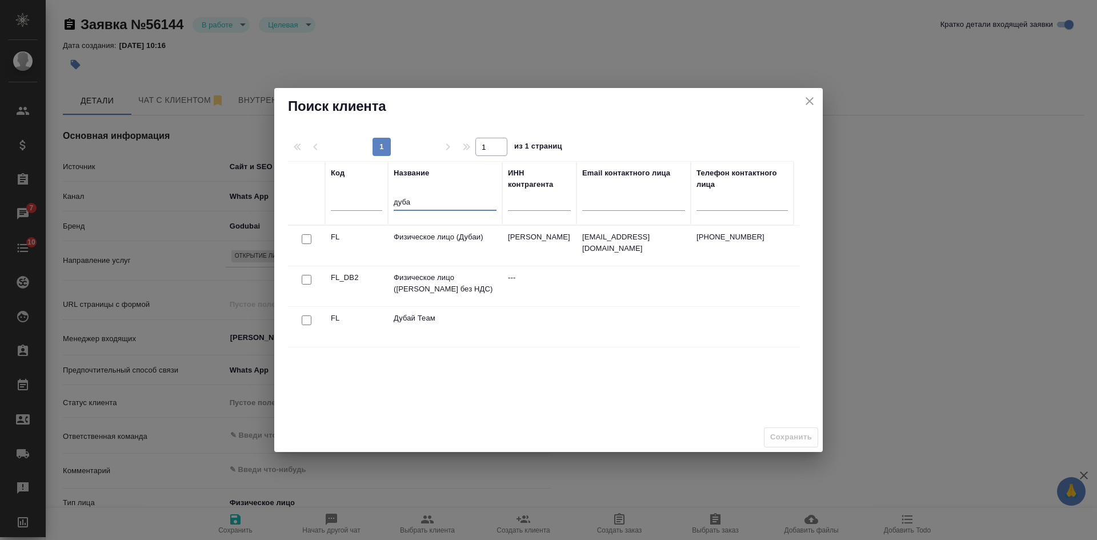
type input "дуба"
click at [303, 241] on input "checkbox" at bounding box center [307, 239] width 10 height 10
checkbox input "true"
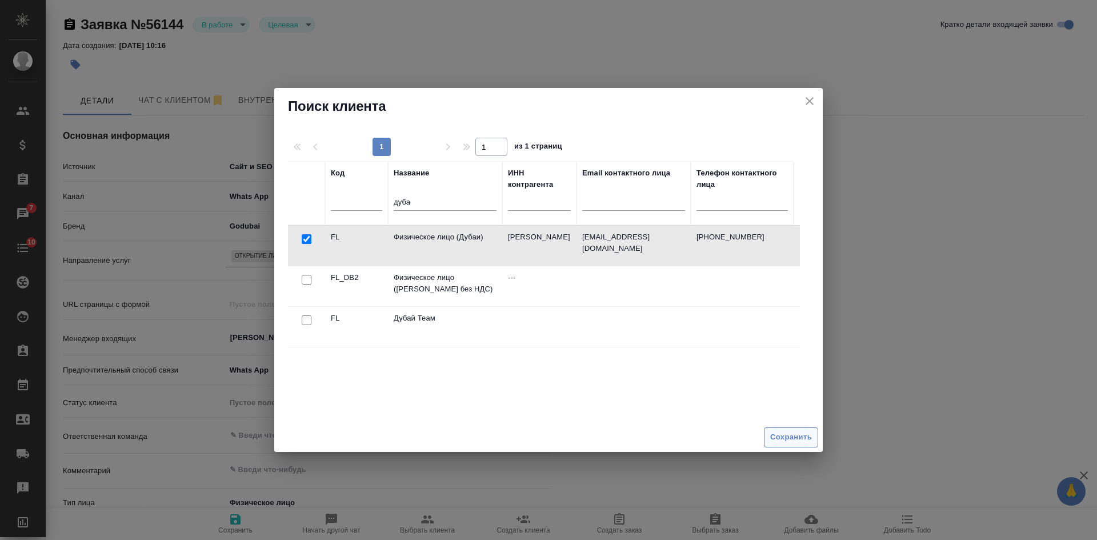
click at [786, 437] on span "Сохранить" at bounding box center [791, 437] width 42 height 13
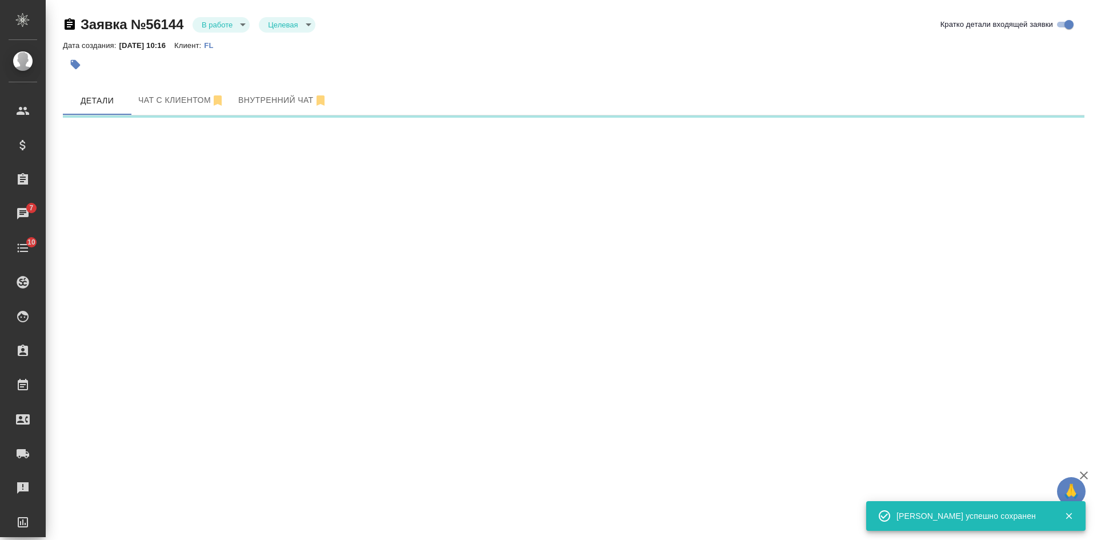
select select "RU"
select select "AE"
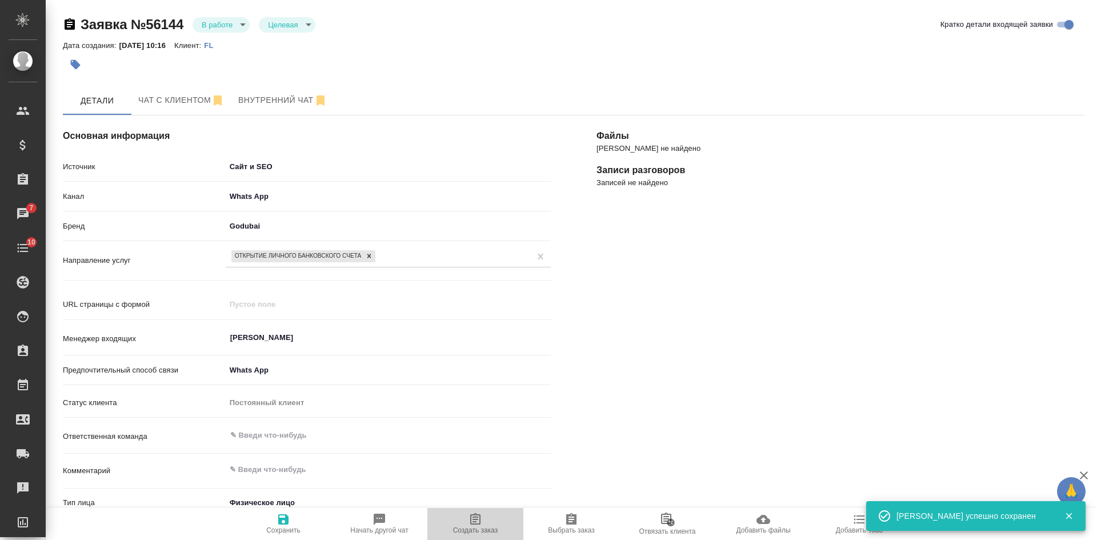
click at [498, 528] on span "Создать заказ" at bounding box center [475, 530] width 45 height 8
type textarea "x"
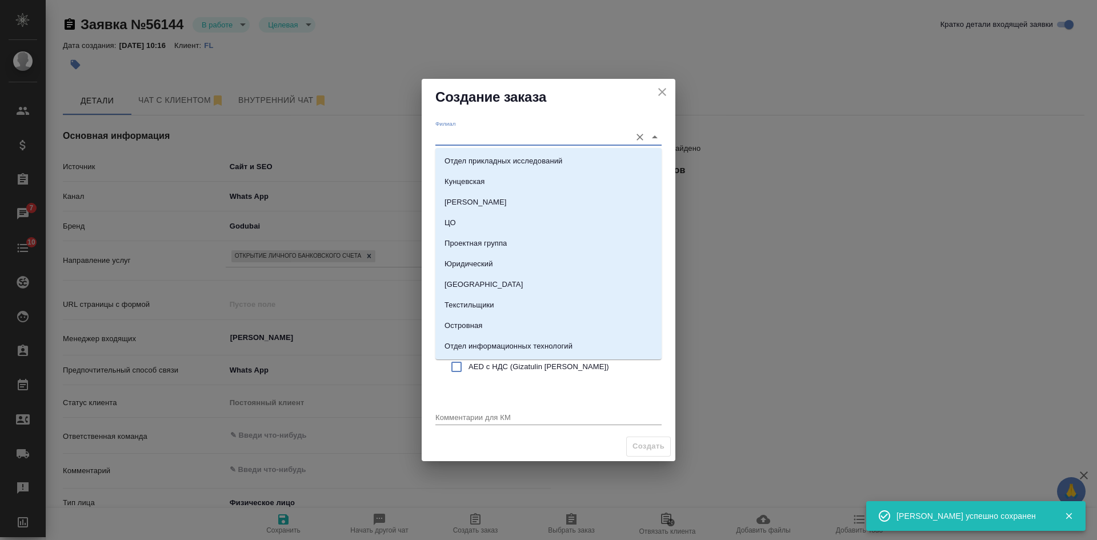
click at [454, 133] on input "Филиал" at bounding box center [530, 136] width 190 height 15
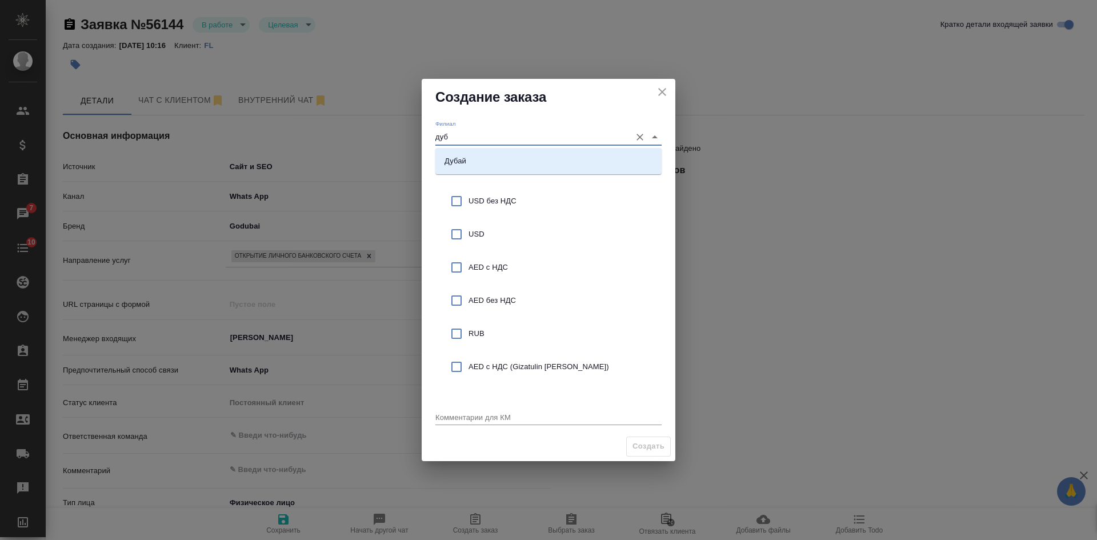
click at [489, 166] on li "Дубай" at bounding box center [548, 161] width 226 height 21
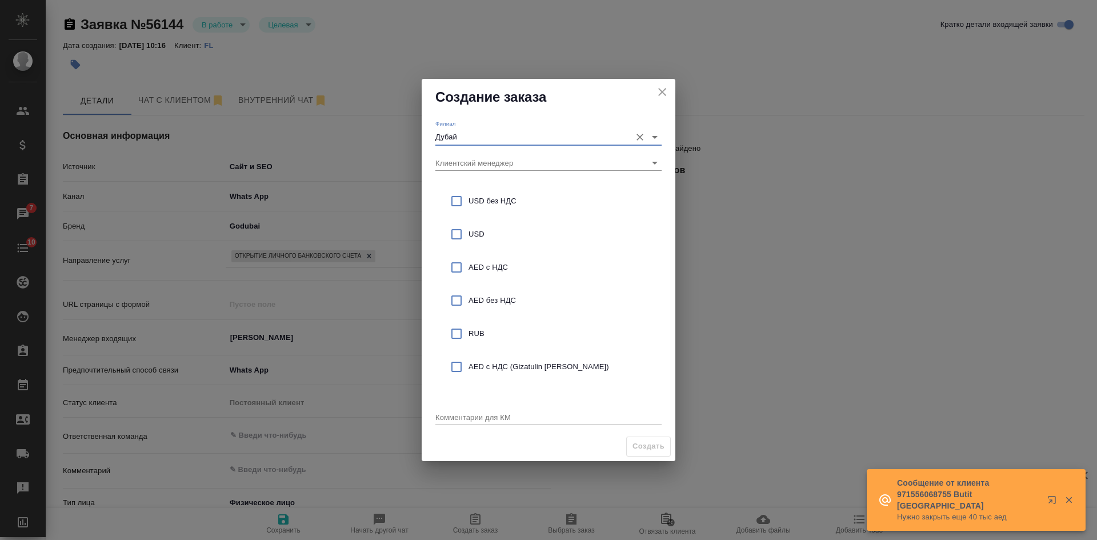
type input "Дубай"
click at [494, 297] on span "AED без НДС" at bounding box center [561, 300] width 184 height 11
checkbox input "true"
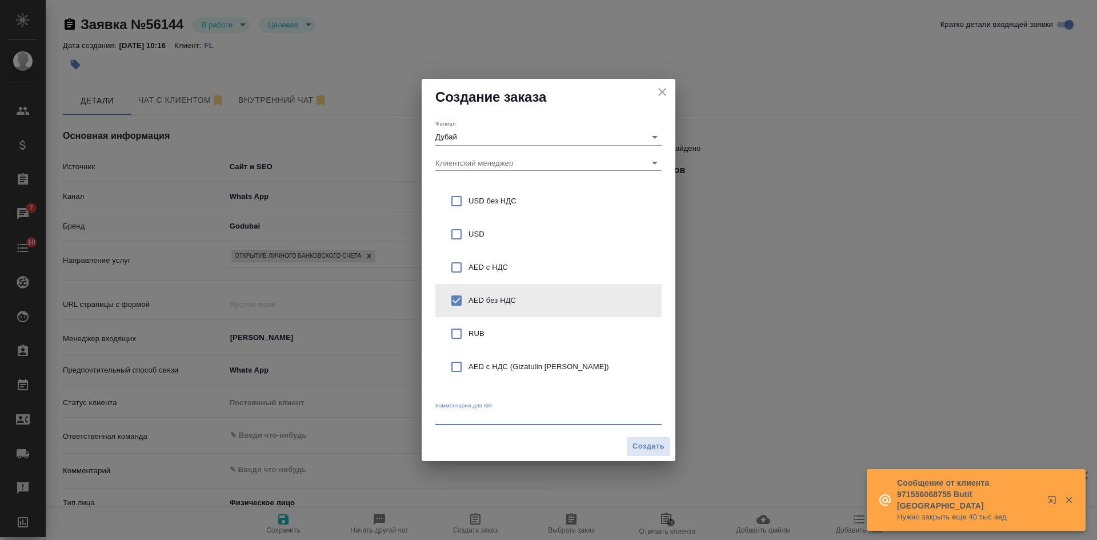
click at [469, 415] on textarea at bounding box center [548, 417] width 226 height 9
type textarea "x"
paste textarea "Сколько стоят услуги получения вид на жительство и банк карты"
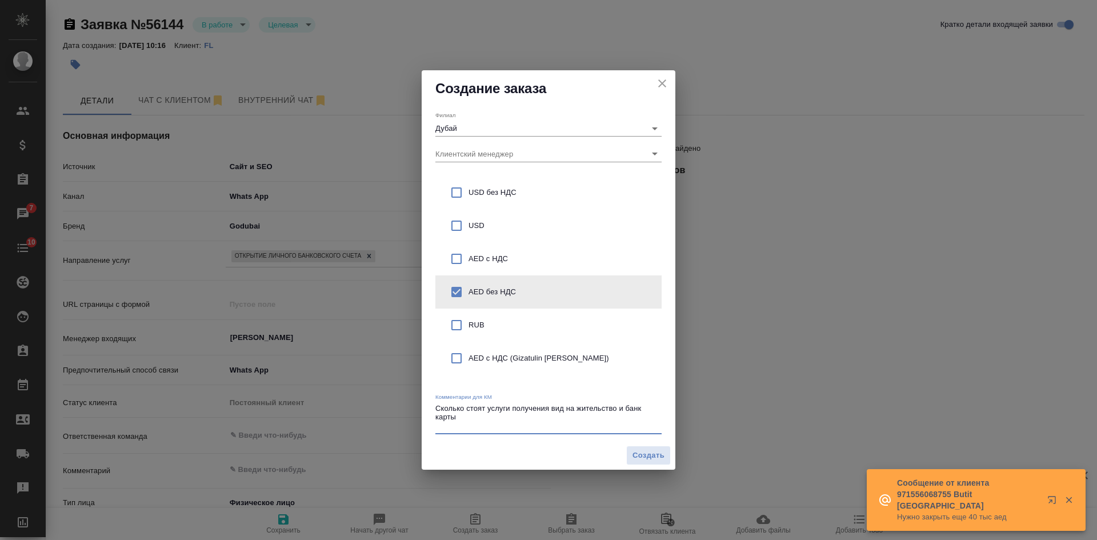
type textarea "Сколько стоят услуги получения вид на жительство и банк карты"
type textarea "x"
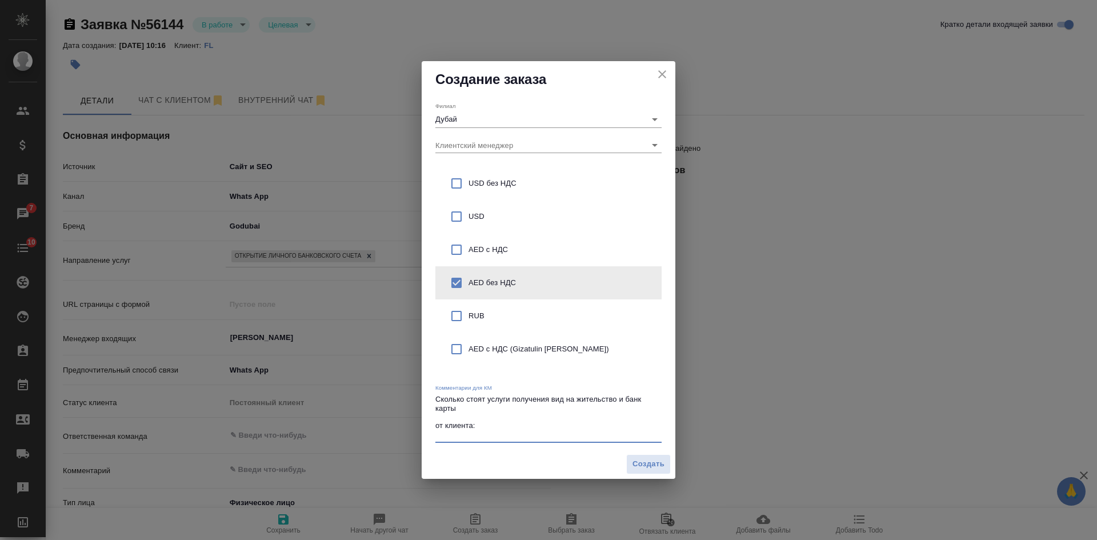
paste textarea "Оплачена недвижимость неполная сумма но хватает 757 тыс Аед [DATE] 10:16 Butit …"
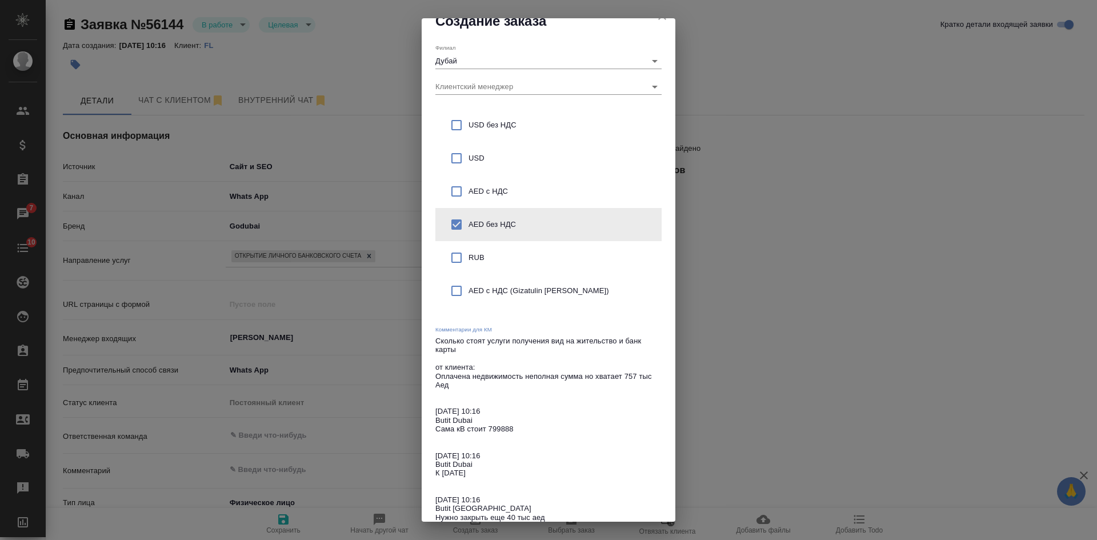
drag, startPoint x: 477, startPoint y: 422, endPoint x: 426, endPoint y: 403, distance: 54.2
click at [426, 405] on div "Филиал Дубай Клиентский менеджер USD без НДС USD AED с НДС AED без НДС RUB AED …" at bounding box center [549, 285] width 254 height 493
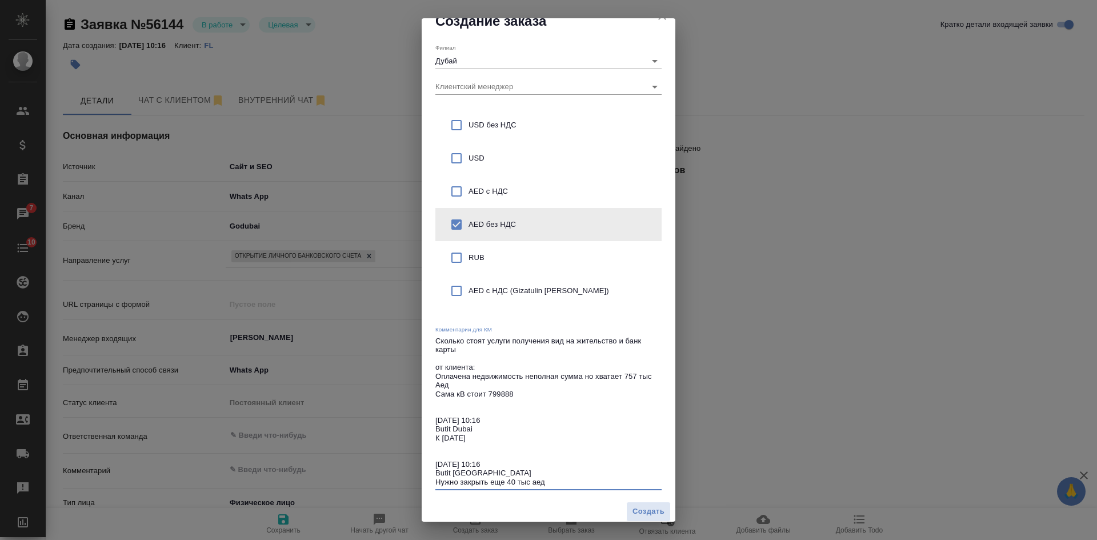
drag, startPoint x: 473, startPoint y: 426, endPoint x: 430, endPoint y: 417, distance: 44.4
click at [430, 417] on div "Филиал Дубай Клиентский менеджер USD без НДС USD AED с НДС AED без НДС RUB AED …" at bounding box center [549, 268] width 254 height 458
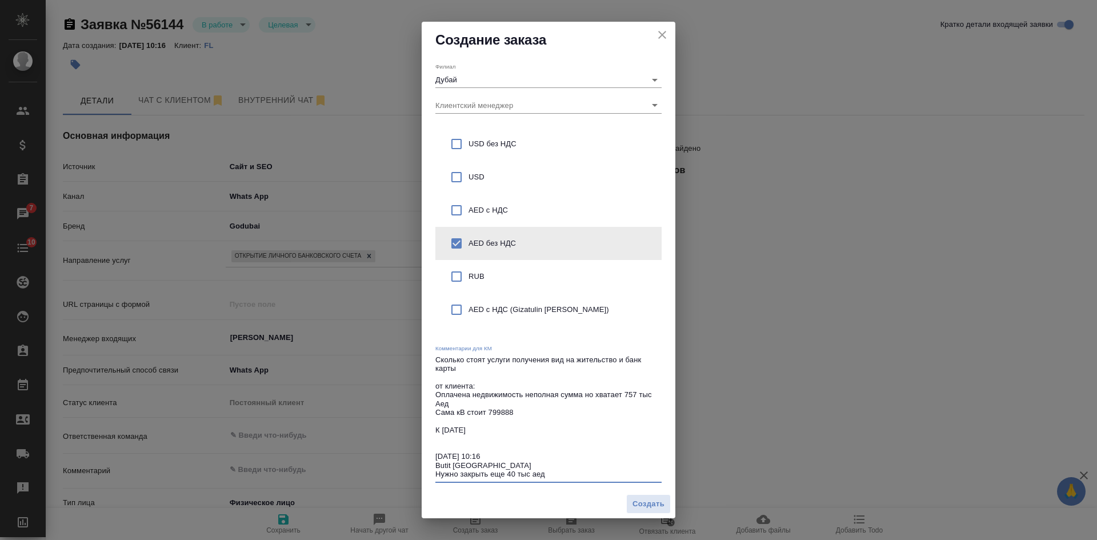
scroll to position [0, 0]
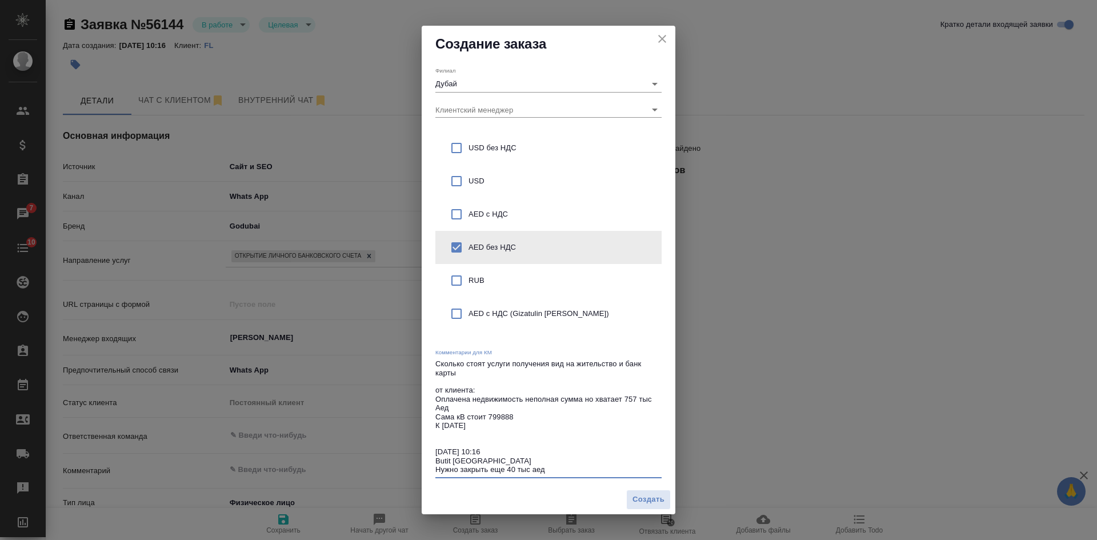
drag, startPoint x: 487, startPoint y: 459, endPoint x: 427, endPoint y: 440, distance: 63.4
click at [427, 442] on div "Филиал Дубай Клиентский менеджер USD без НДС USD AED с НДС AED без НДС RUB AED …" at bounding box center [549, 273] width 254 height 423
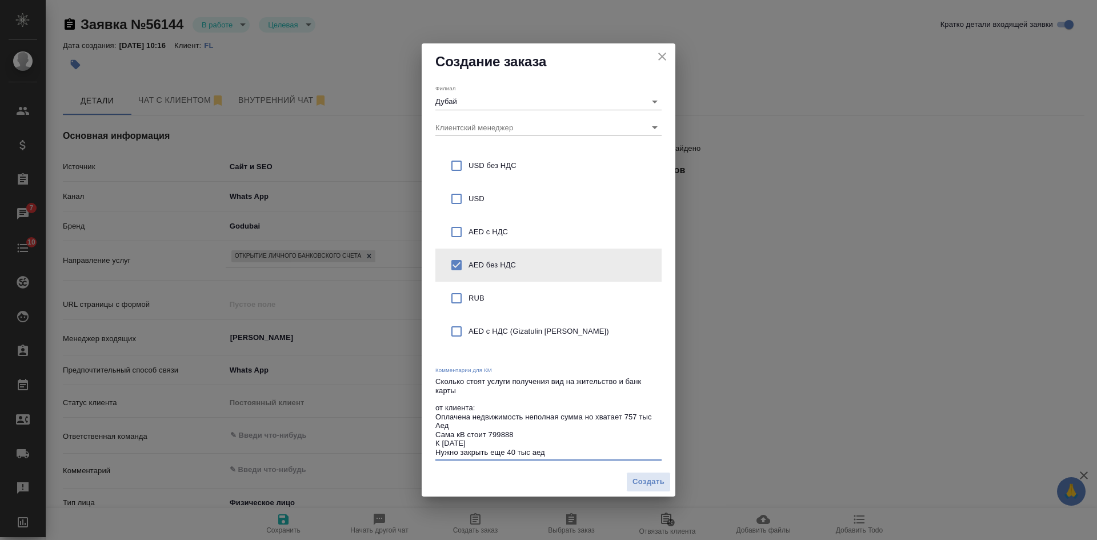
type textarea "Сколько стоят услуги получения вид на жительство и банк карты от клиента: Оплач…"
click at [649, 493] on div "Создать" at bounding box center [549, 481] width 254 height 29
click at [640, 480] on span "Создать" at bounding box center [649, 481] width 32 height 13
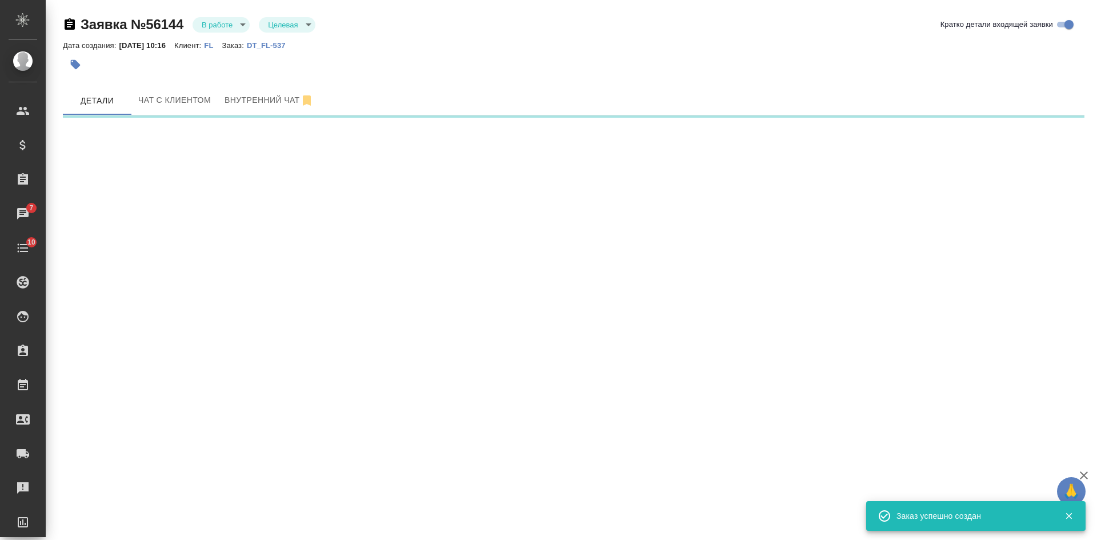
select select "RU"
select select "AE"
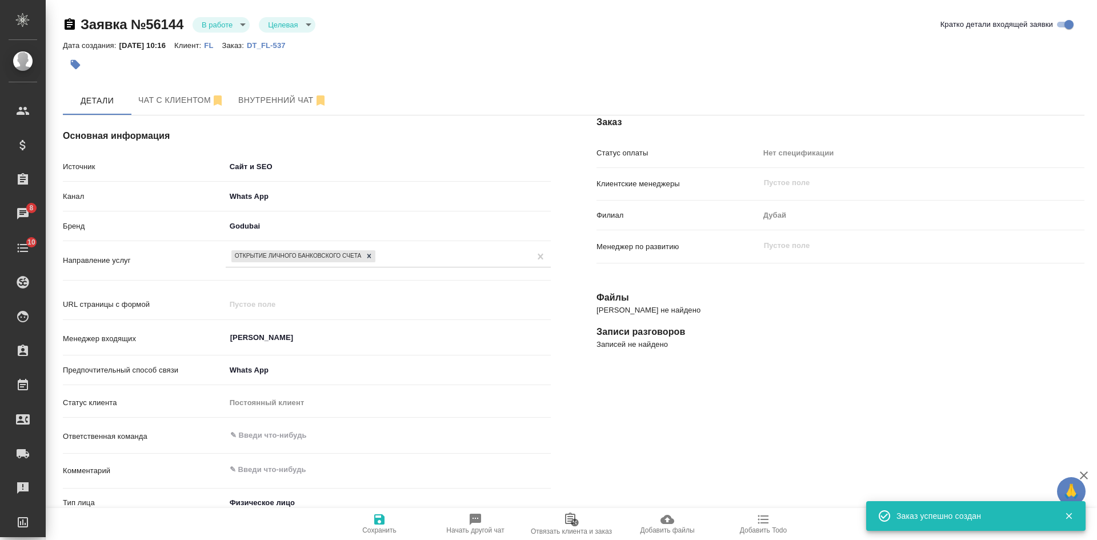
type textarea "x"
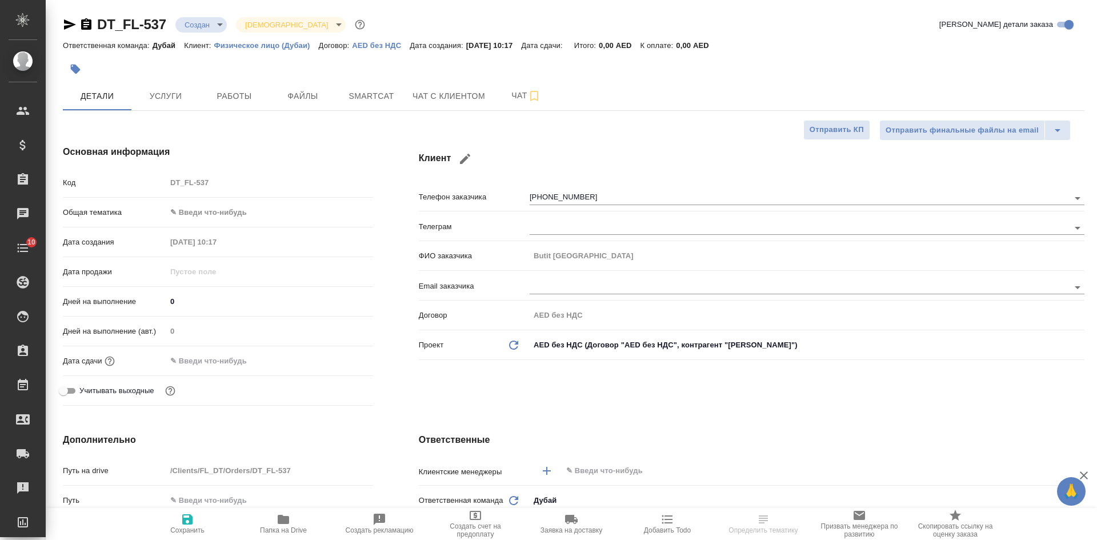
select select "RU"
type textarea "x"
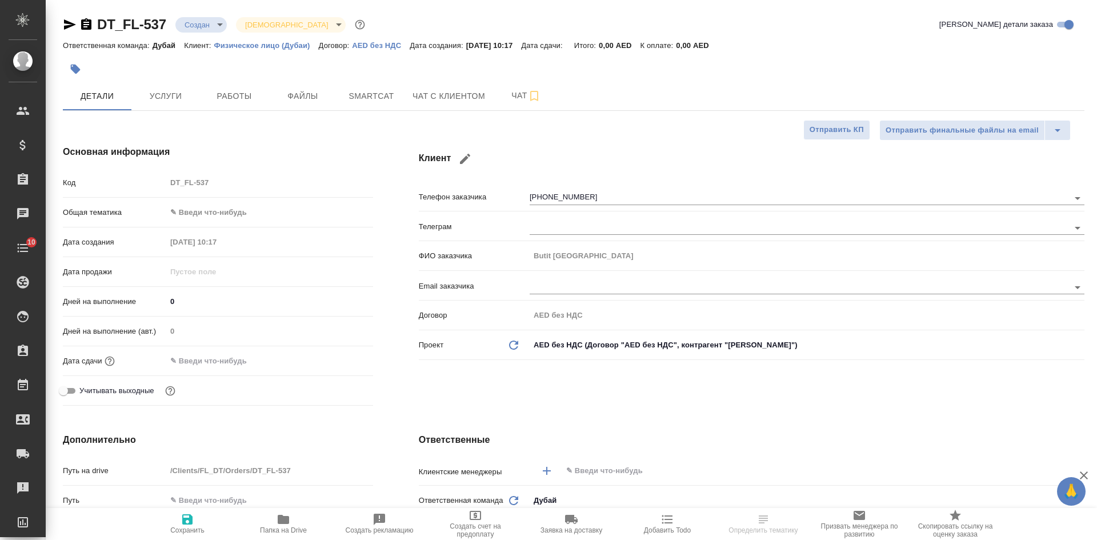
type textarea "x"
select select "RU"
type textarea "x"
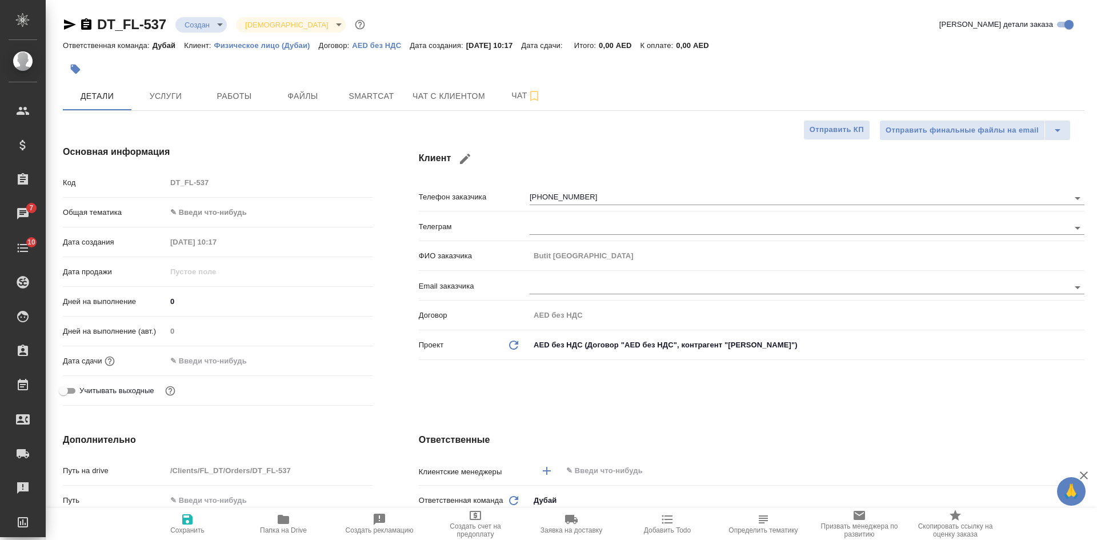
type textarea "x"
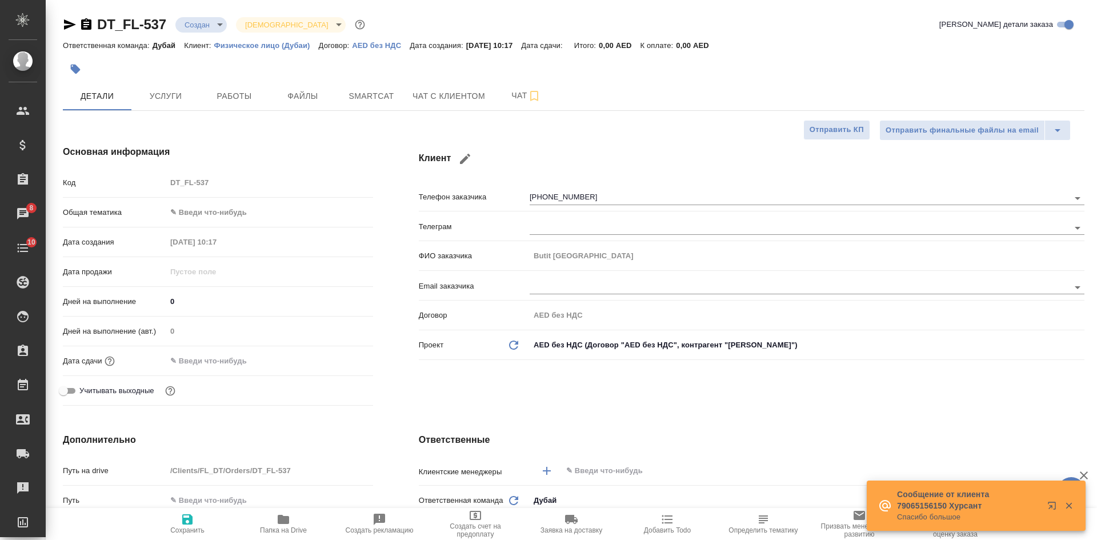
drag, startPoint x: 64, startPoint y: 22, endPoint x: 152, endPoint y: 1, distance: 90.4
click at [64, 22] on icon "button" at bounding box center [70, 25] width 14 height 14
type textarea "x"
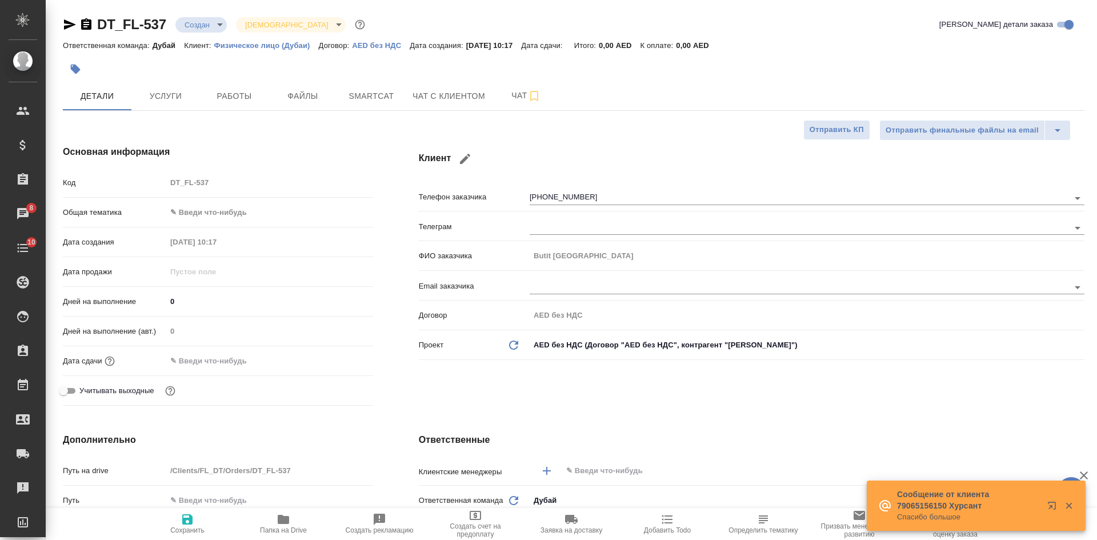
type textarea "x"
click at [67, 23] on icon "button" at bounding box center [70, 24] width 12 height 10
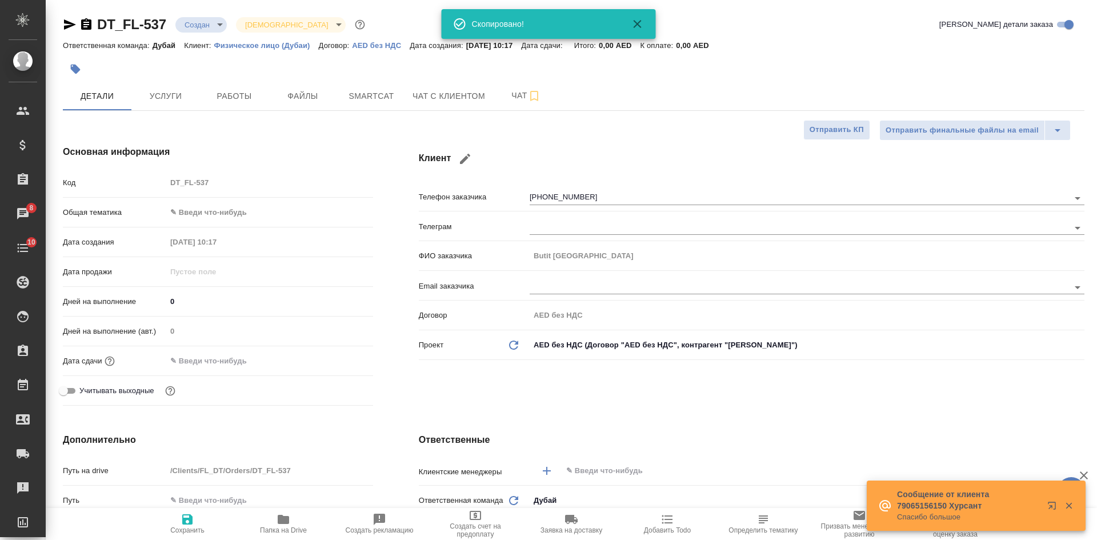
type textarea "x"
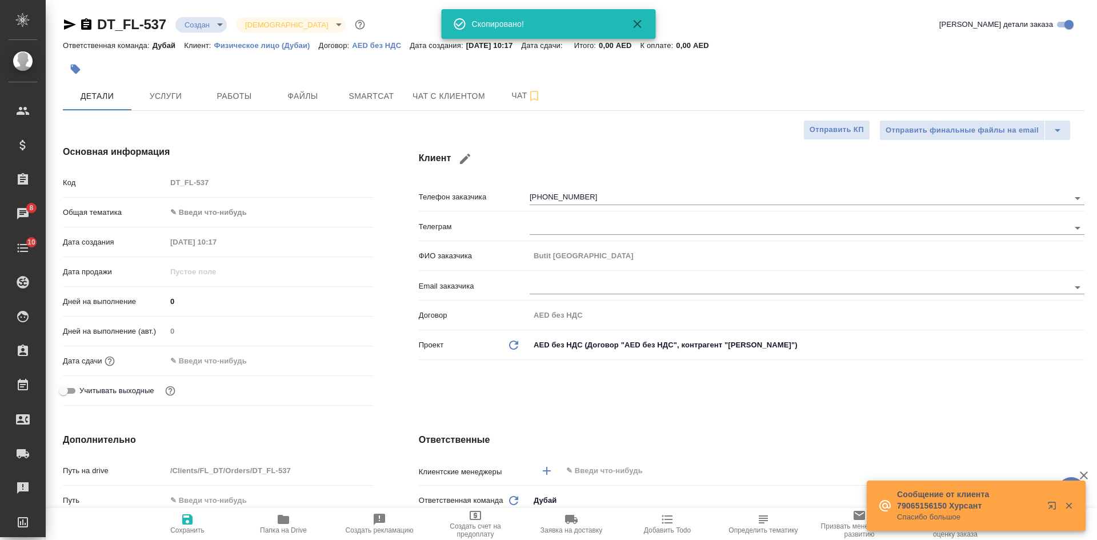
type textarea "x"
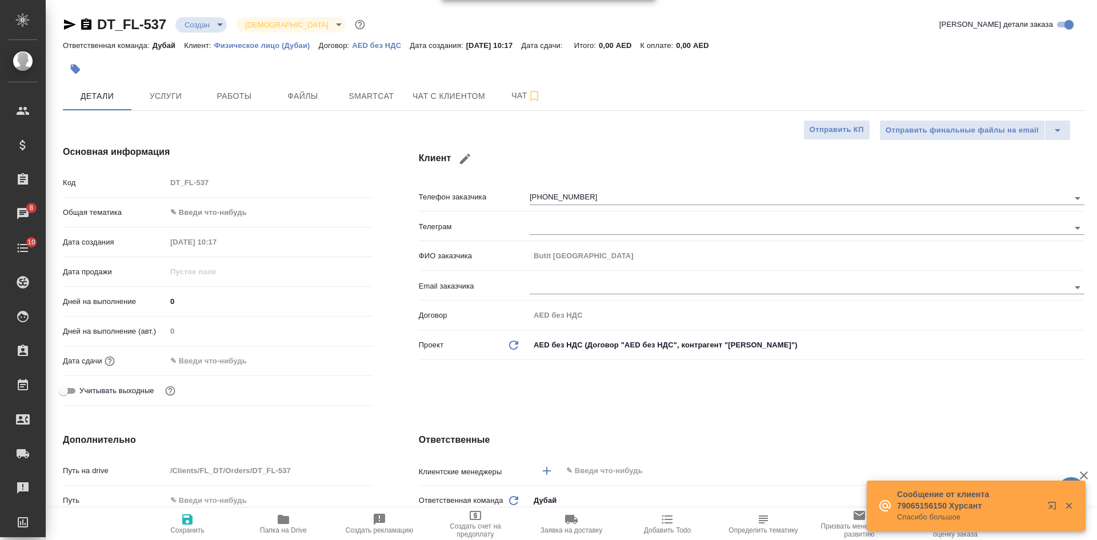
click at [85, 21] on icon "button" at bounding box center [86, 23] width 10 height 11
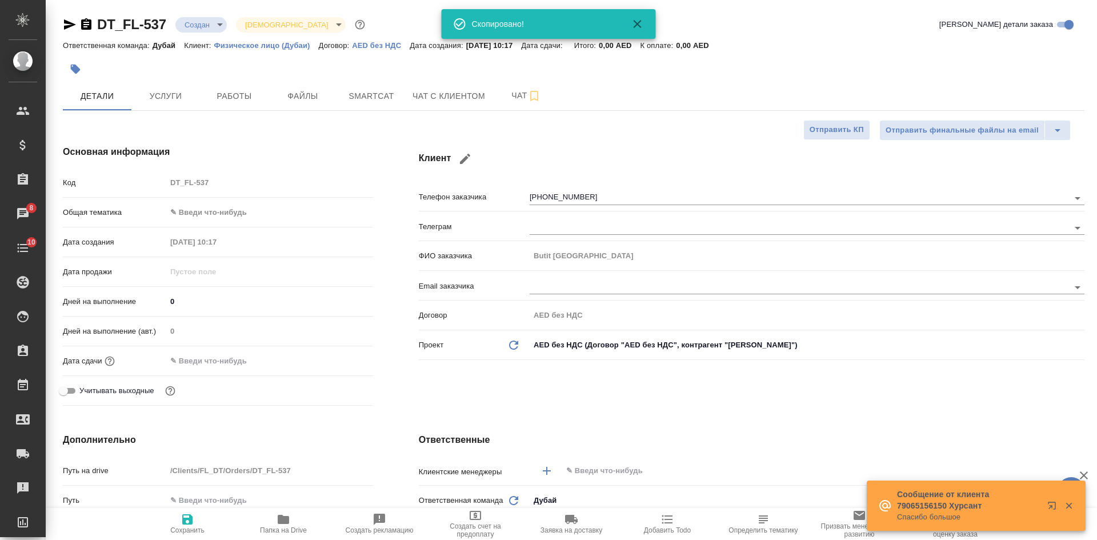
type textarea "x"
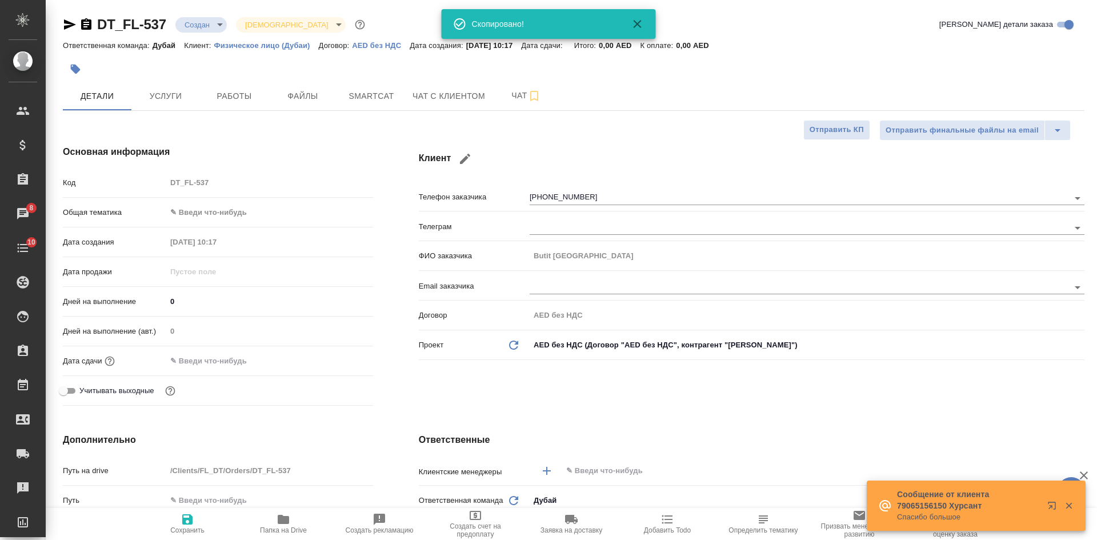
type textarea "x"
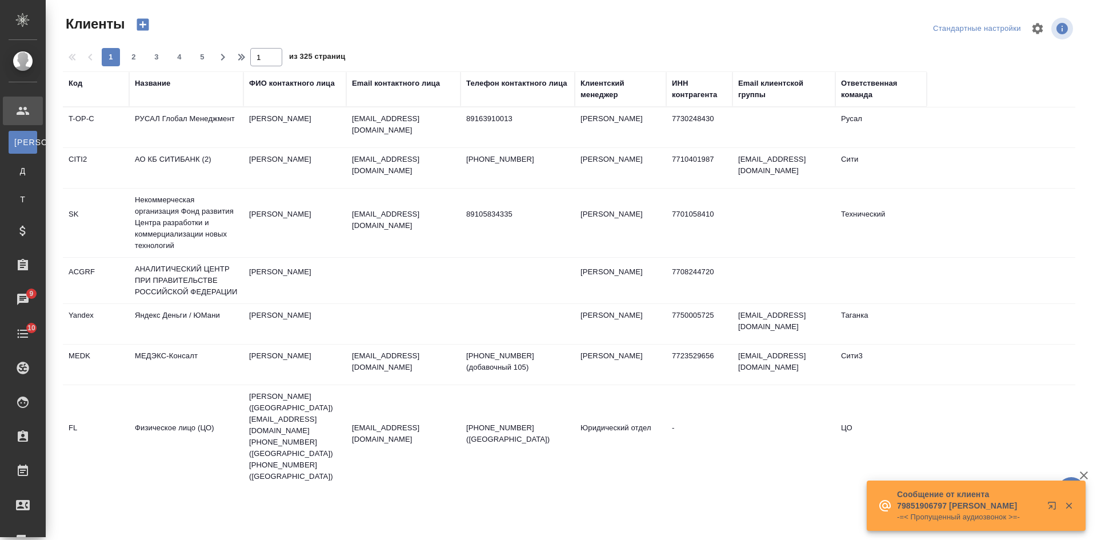
select select "RU"
click at [688, 93] on div "ИНН контрагента" at bounding box center [699, 89] width 55 height 23
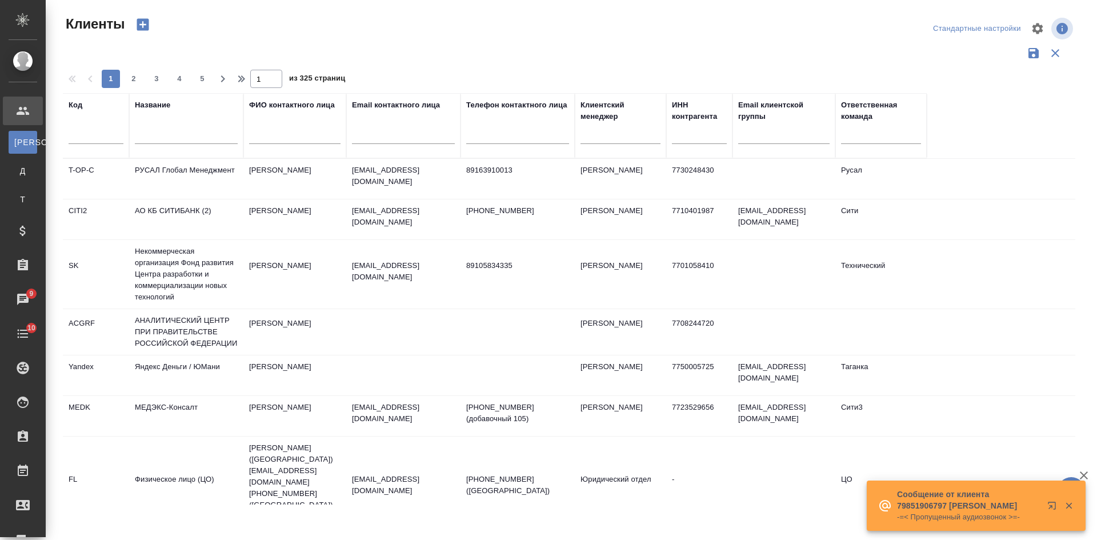
click at [683, 134] on input "text" at bounding box center [699, 137] width 55 height 14
paste input "7712040285"
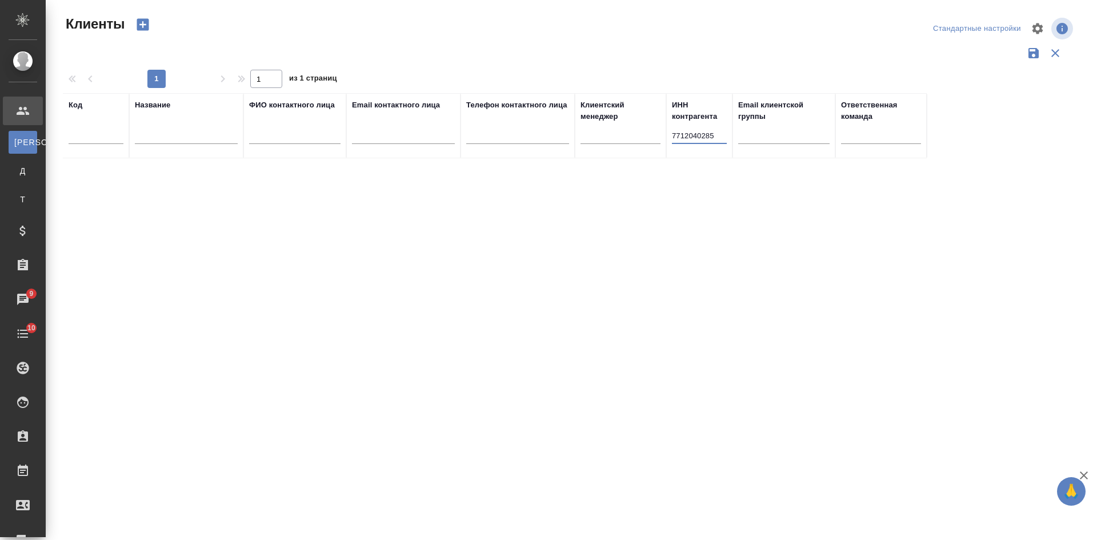
type input "7712040285"
drag, startPoint x: 722, startPoint y: 138, endPoint x: 588, endPoint y: 129, distance: 134.6
click at [590, 129] on tr "Код Название ФИО контактного лица Email контактного лица Телефон контактного ли…" at bounding box center [495, 125] width 864 height 65
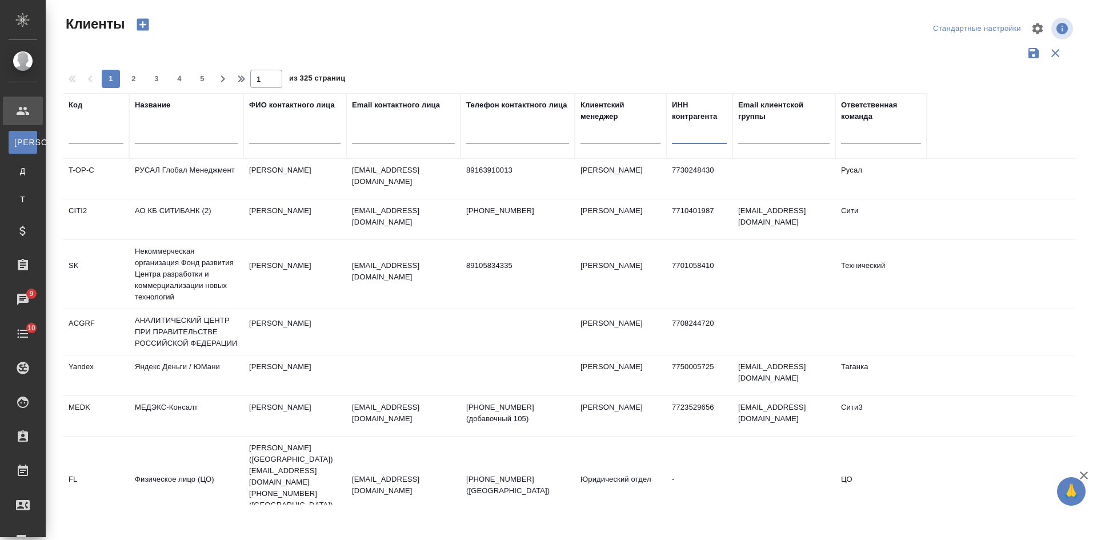
click at [214, 130] on input "text" at bounding box center [186, 137] width 103 height 14
paste input "Алмаз"
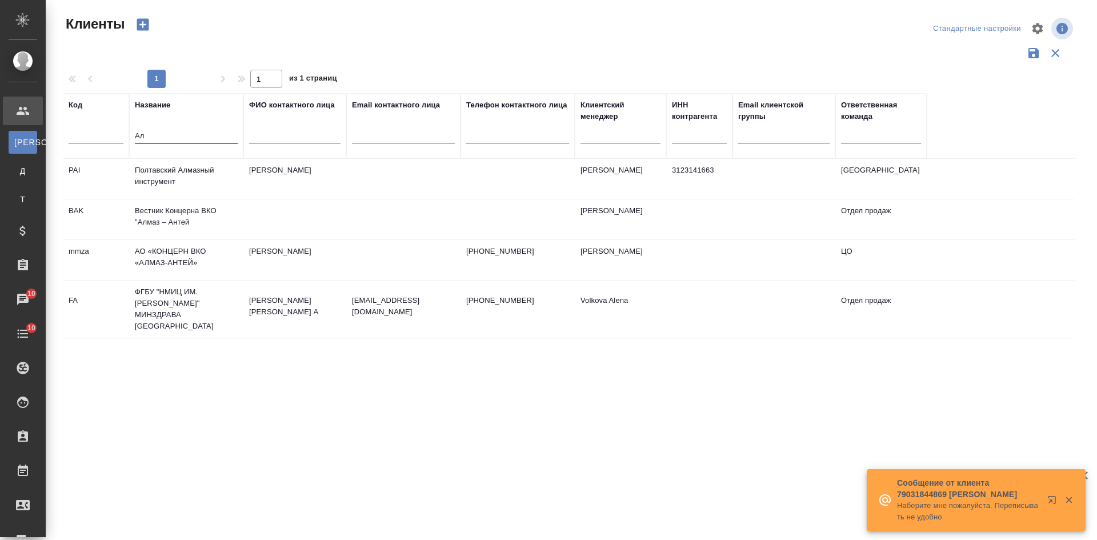
type input "А"
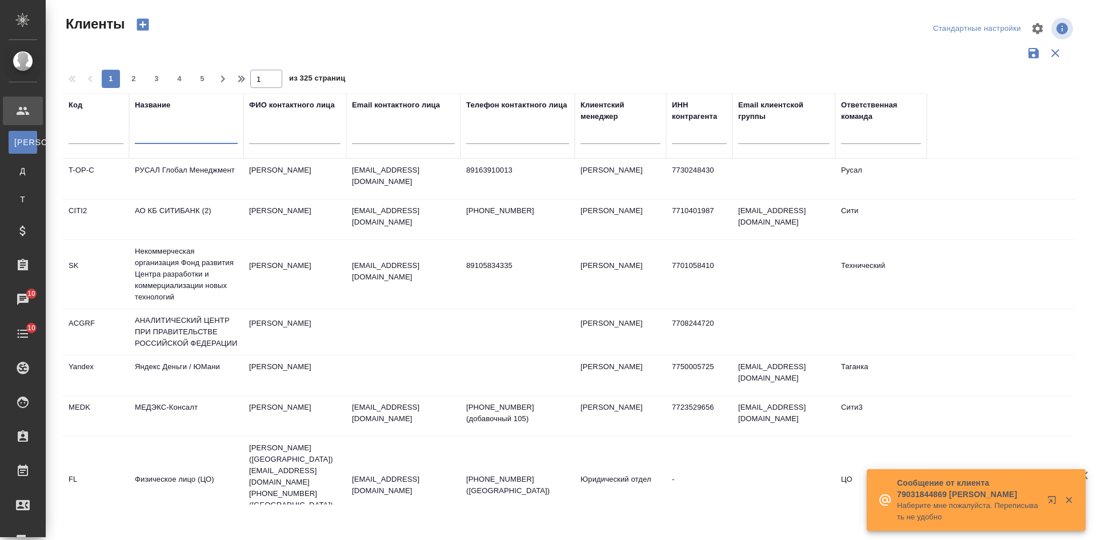
click at [449, 139] on input "text" at bounding box center [403, 137] width 103 height 14
paste input "@gskb.ru"
type input "@gskb.ru"
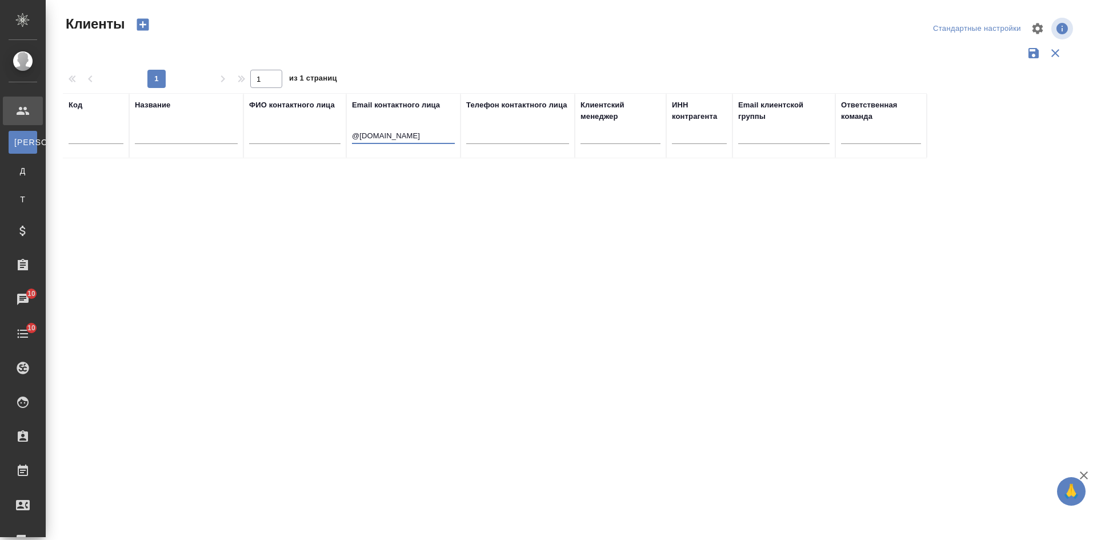
drag, startPoint x: 399, startPoint y: 136, endPoint x: 273, endPoint y: 97, distance: 132.1
click at [295, 128] on tr "Код Название ФИО контактного лица Email контактного лица @gskb.ru Телефон конта…" at bounding box center [495, 125] width 864 height 65
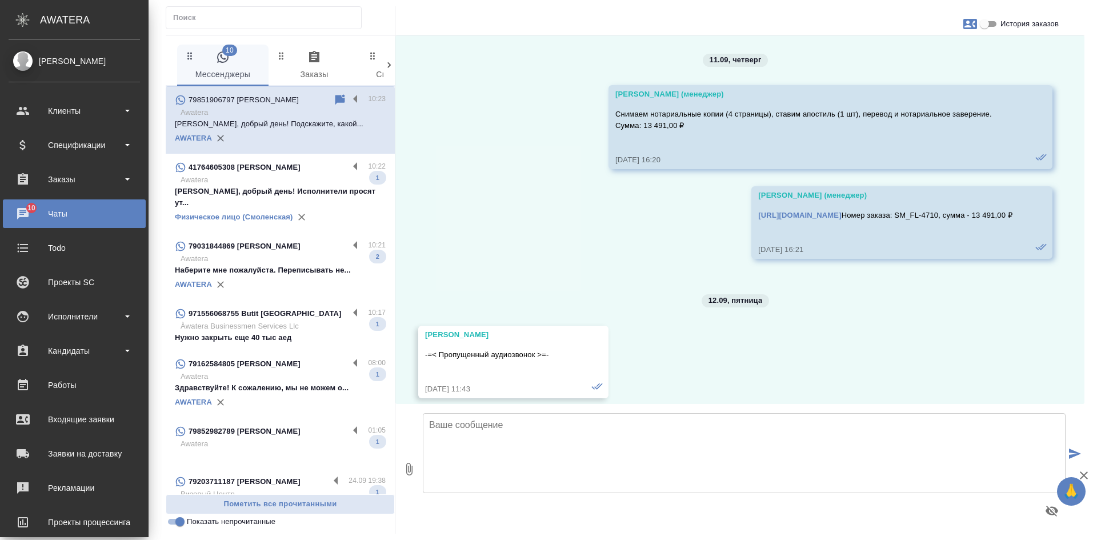
scroll to position [914, 0]
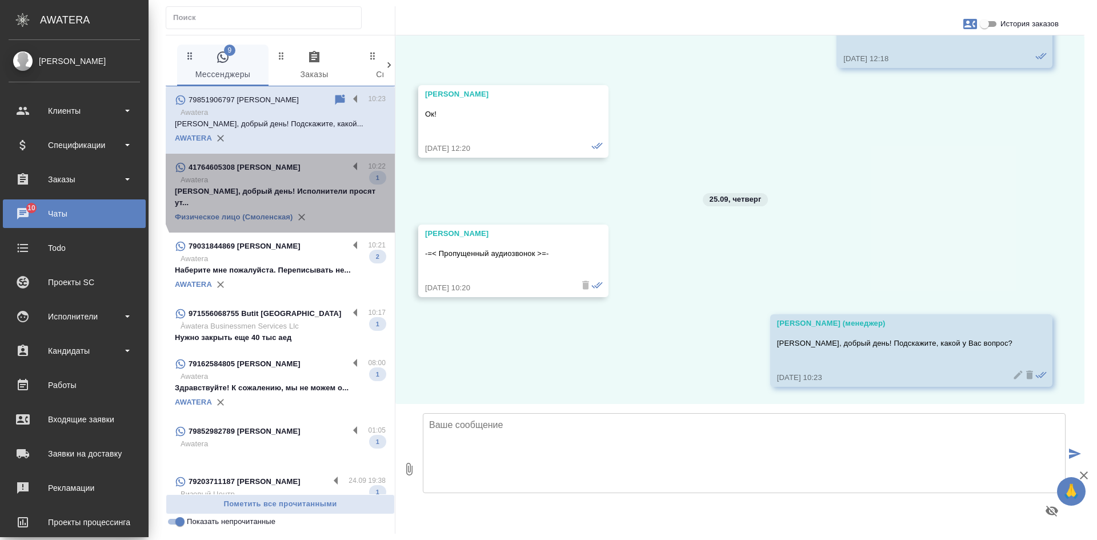
click at [313, 168] on div "41764605308 [PERSON_NAME]" at bounding box center [262, 168] width 174 height 14
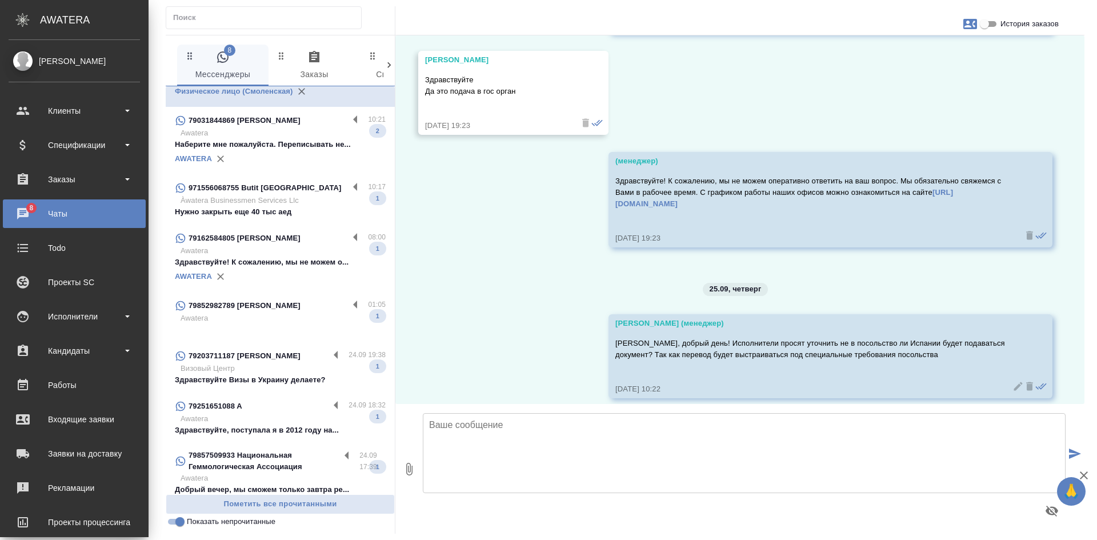
scroll to position [131, 0]
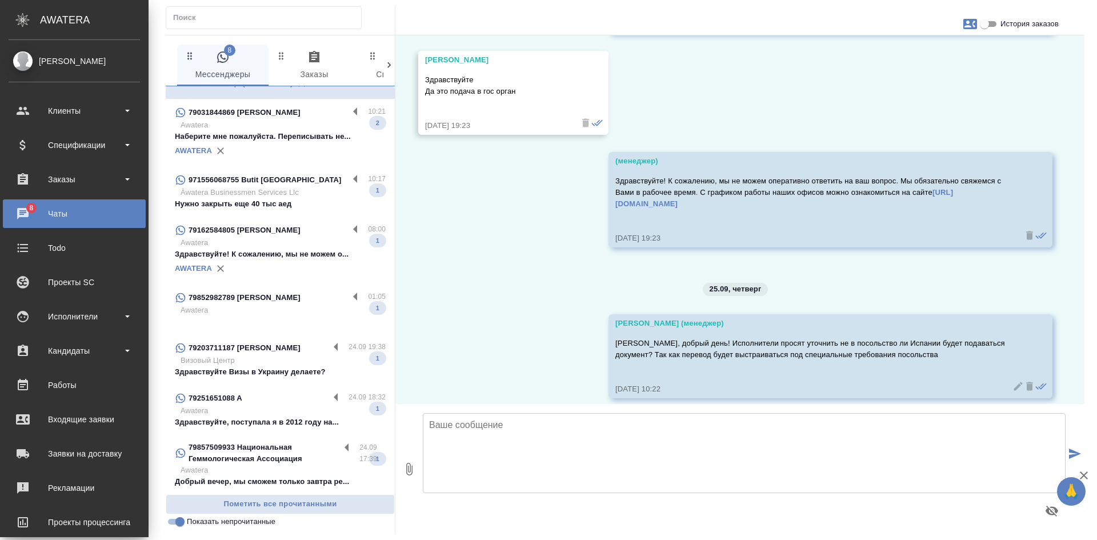
click at [298, 366] on p "Визовый Центр" at bounding box center [283, 360] width 205 height 11
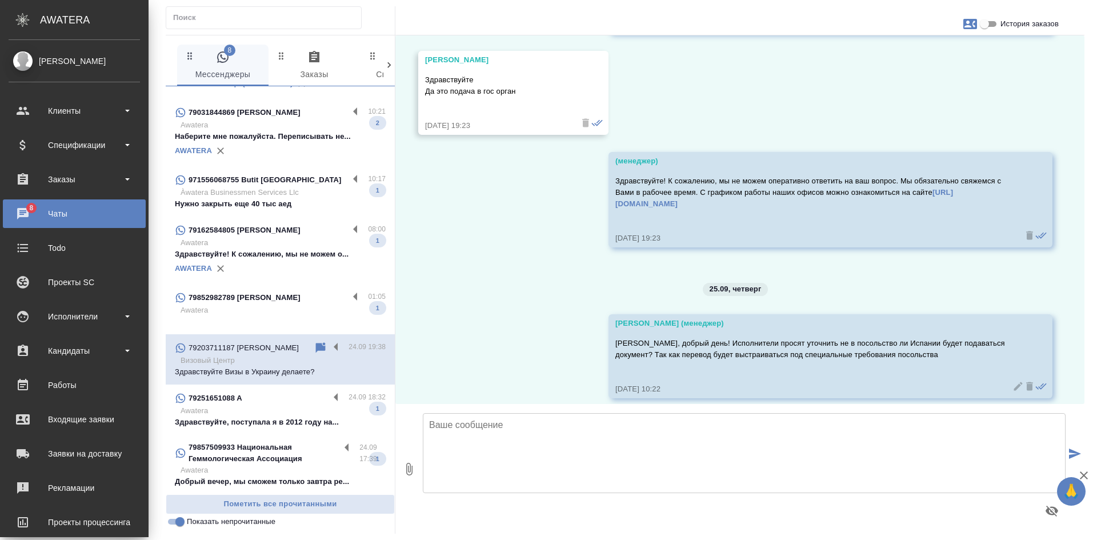
scroll to position [0, 0]
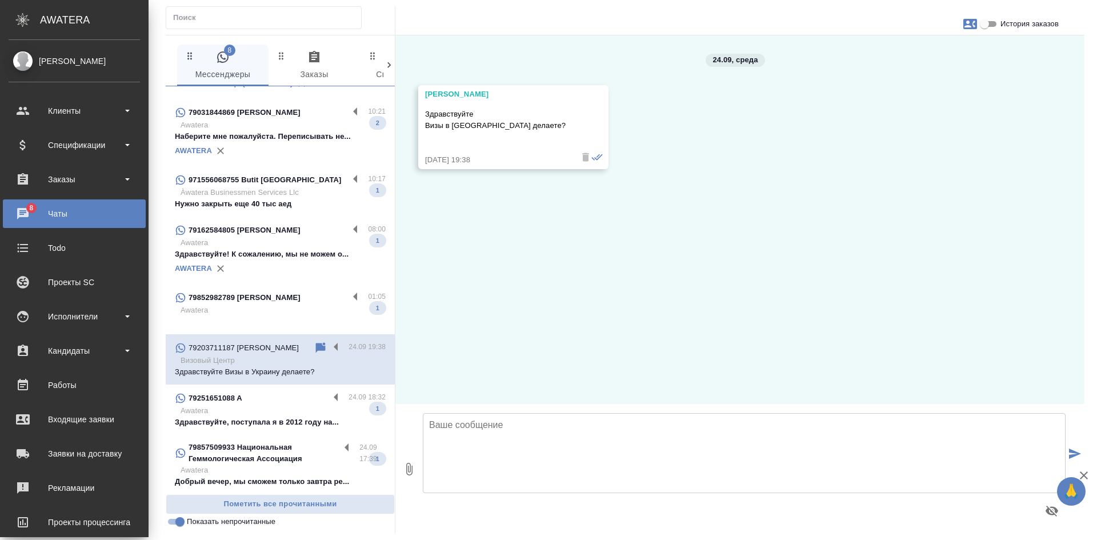
click at [972, 22] on icon "button" at bounding box center [971, 24] width 14 height 10
click at [910, 60] on span "Создать заявку" at bounding box center [921, 54] width 54 height 11
select select "RU"
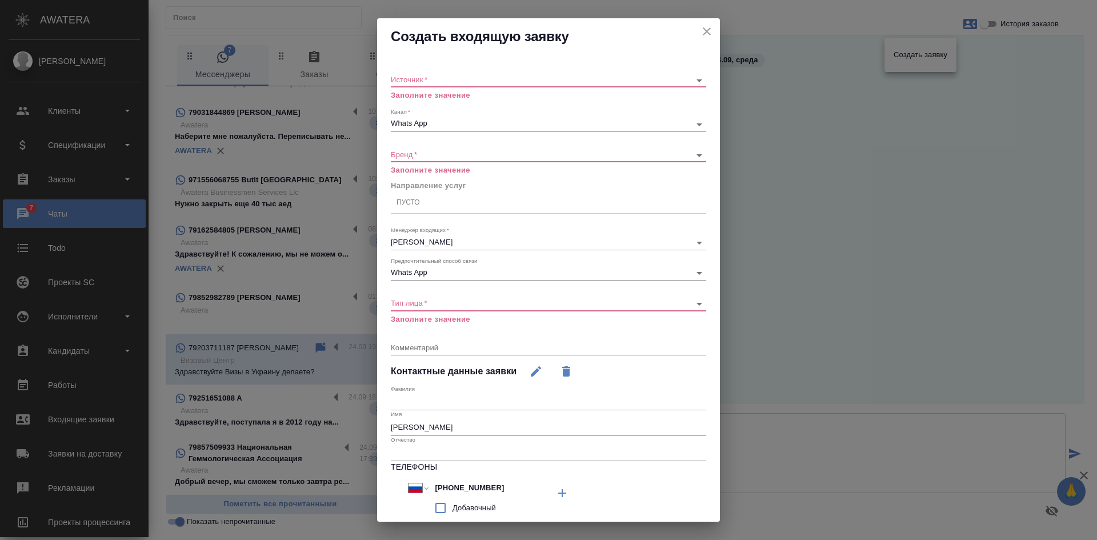
click at [448, 82] on body "🙏 .cls-1 fill:#fff; AWATERA Kasatkina Aleksandra Клиенты Спецификации Заказы 7 …" at bounding box center [548, 270] width 1097 height 540
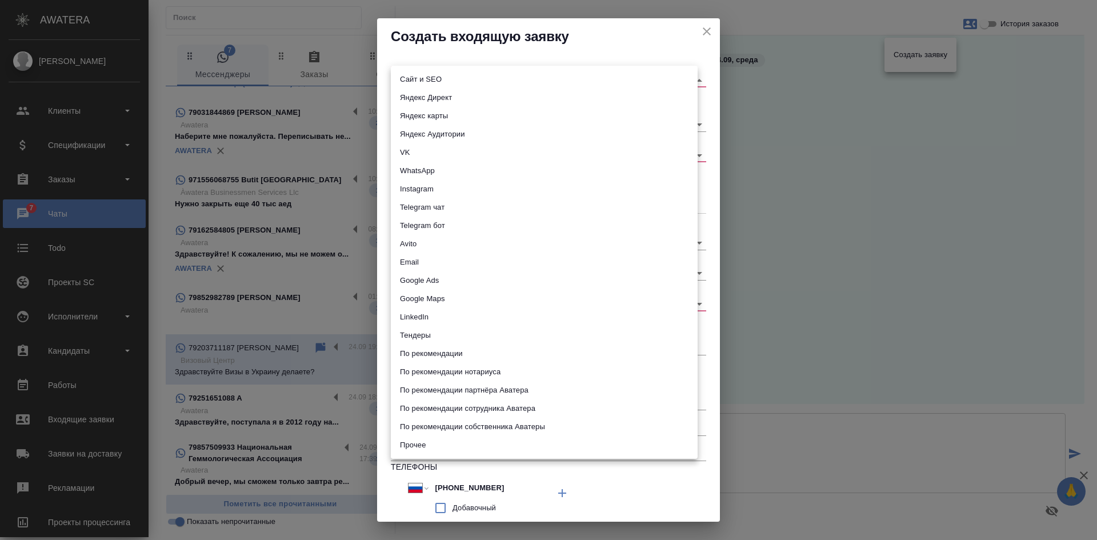
click at [435, 84] on li "Сайт и SEO" at bounding box center [544, 79] width 307 height 18
type input "seo"
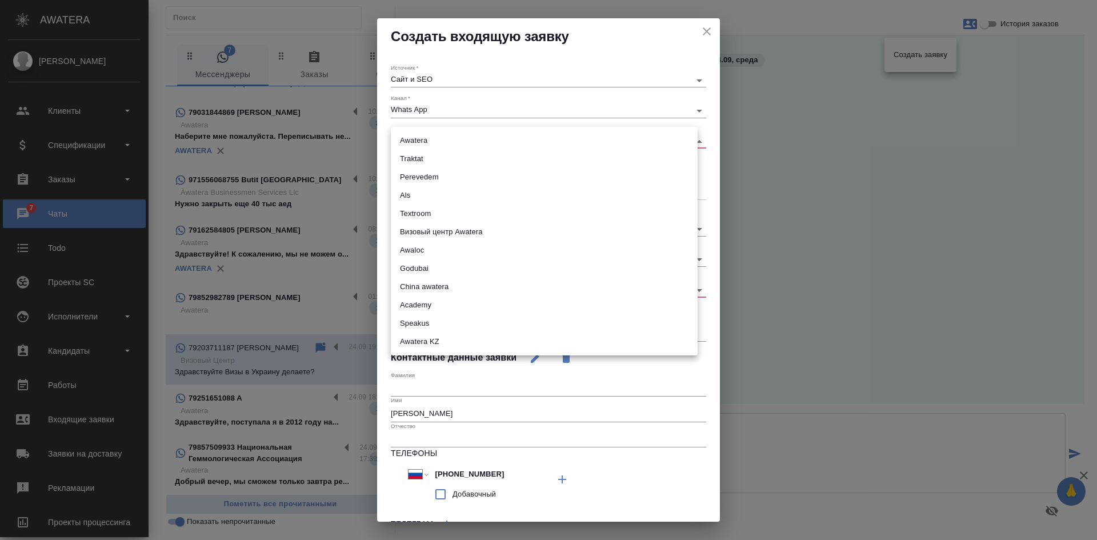
click at [416, 142] on body "🙏 .cls-1 fill:#fff; AWATERA Kasatkina Aleksandra Клиенты Спецификации Заказы 7 …" at bounding box center [548, 270] width 1097 height 540
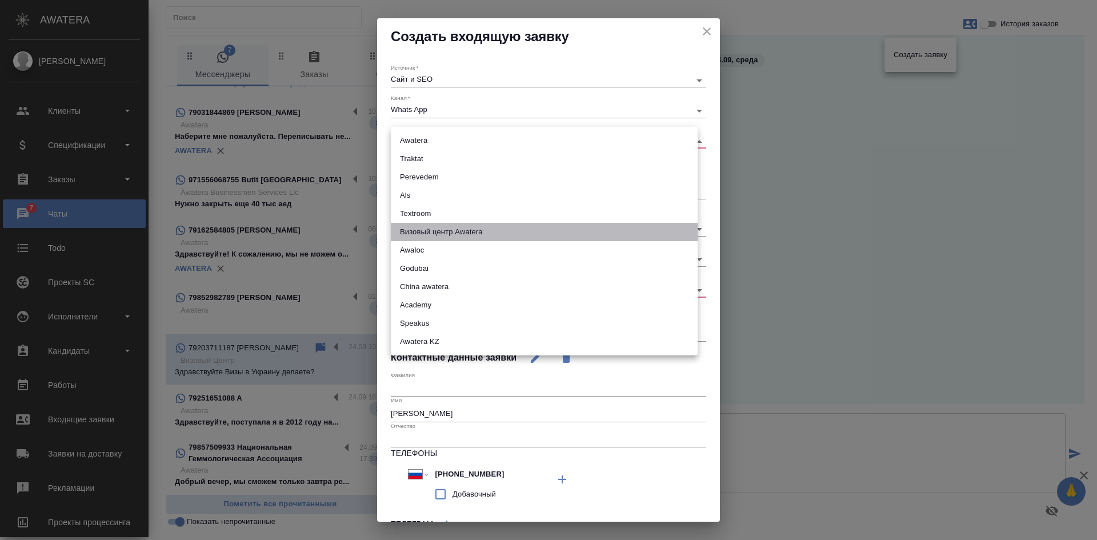
drag, startPoint x: 445, startPoint y: 239, endPoint x: 441, endPoint y: 209, distance: 30.6
click at [446, 240] on li "Визовый центр Awatera" at bounding box center [544, 232] width 307 height 18
type input "visaCenterAwatera"
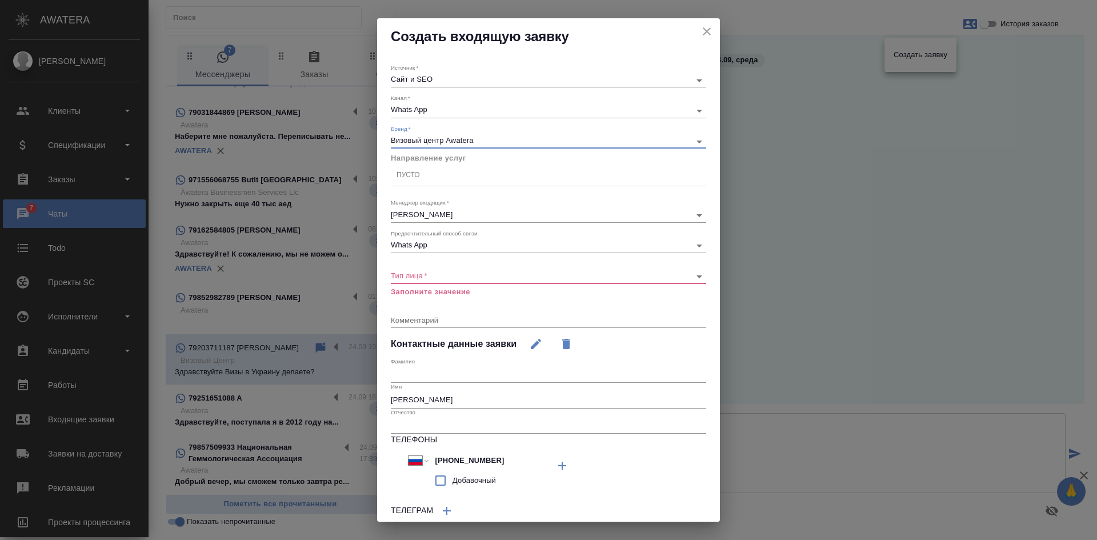
click at [429, 173] on div "Пусто" at bounding box center [548, 175] width 315 height 17
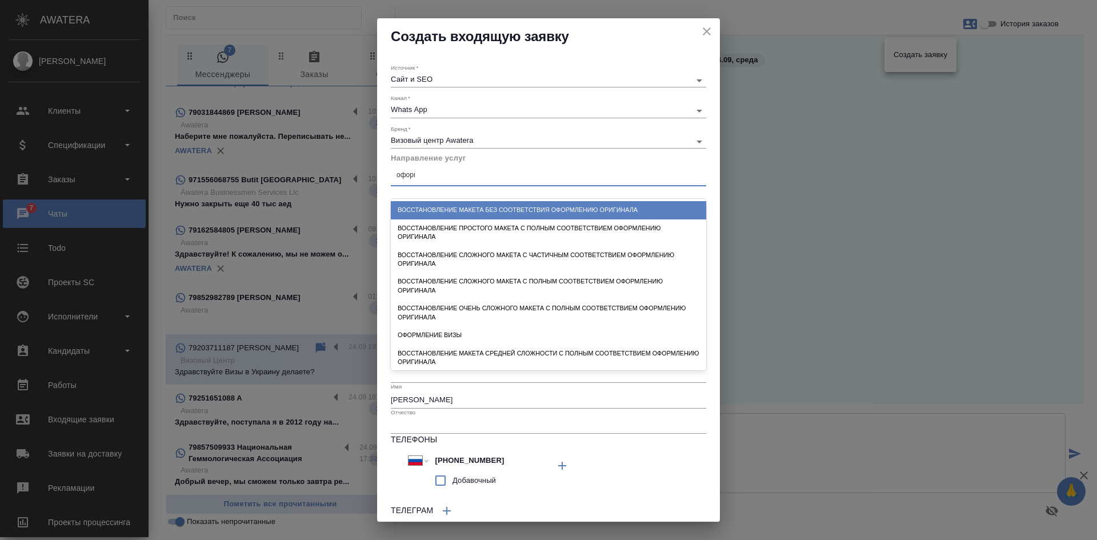
type input "оформл"
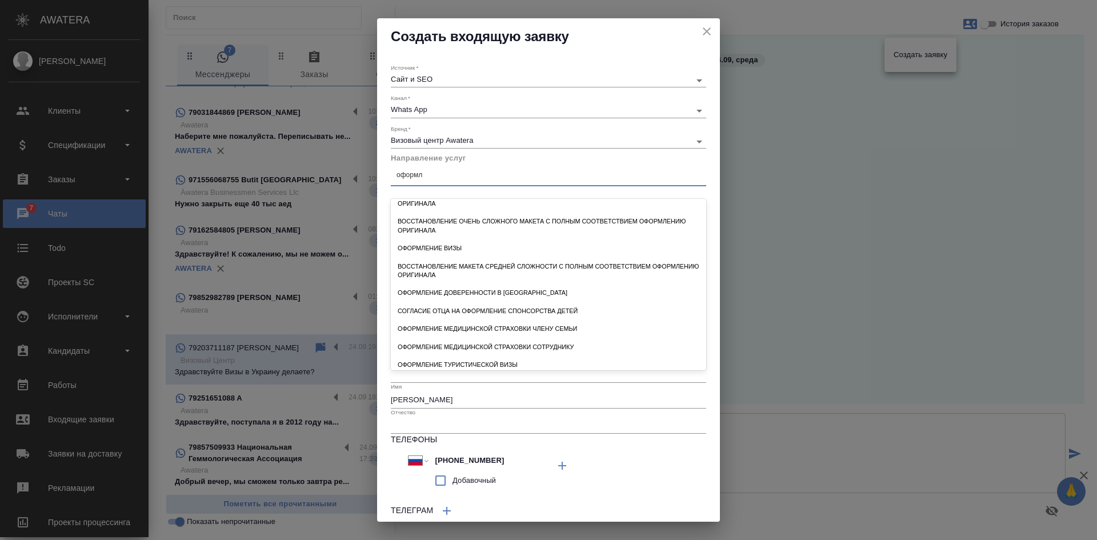
scroll to position [114, 0]
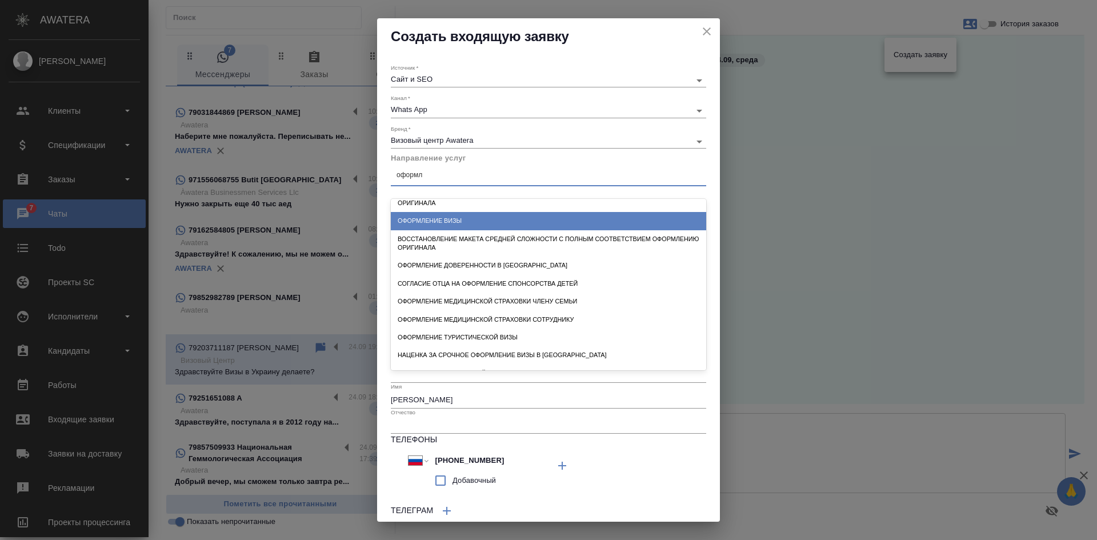
click at [466, 222] on div "Оформление визы" at bounding box center [548, 221] width 315 height 18
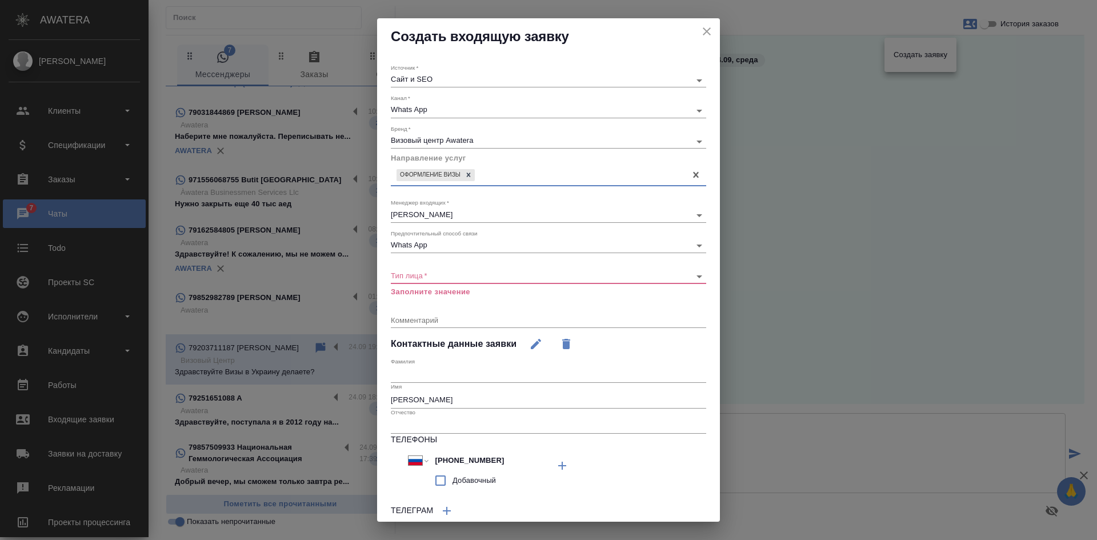
click at [424, 285] on div "Тип лица   * ​ Заполните значение" at bounding box center [548, 278] width 315 height 37
click at [422, 279] on body "🙏 .cls-1 fill:#fff; AWATERA Kasatkina Aleksandra Клиенты Спецификации Заказы 7 …" at bounding box center [548, 270] width 1097 height 540
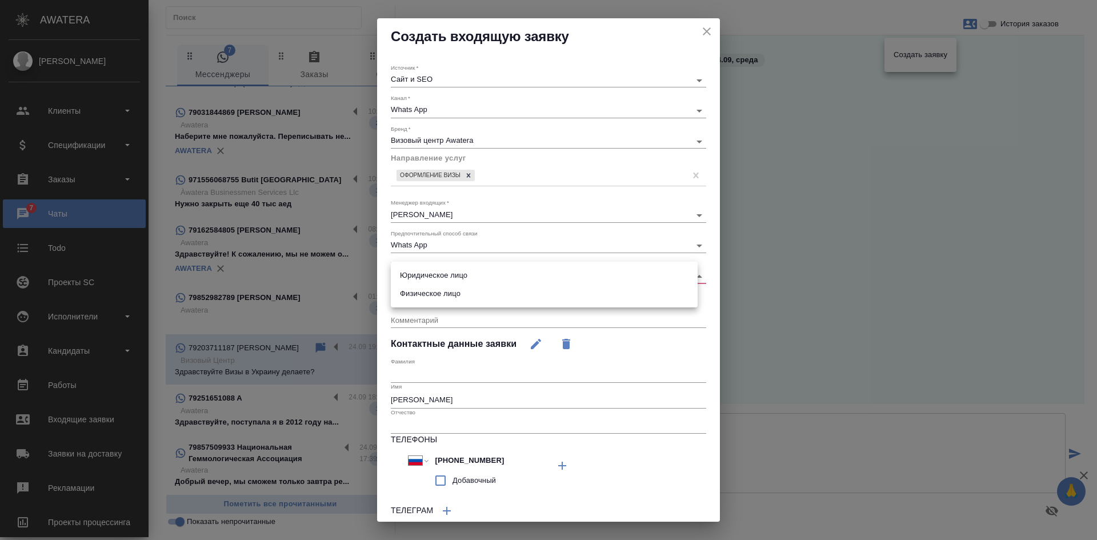
drag, startPoint x: 423, startPoint y: 292, endPoint x: 425, endPoint y: 298, distance: 6.7
click at [423, 293] on li "Физическое лицо" at bounding box center [544, 294] width 307 height 18
type input "private"
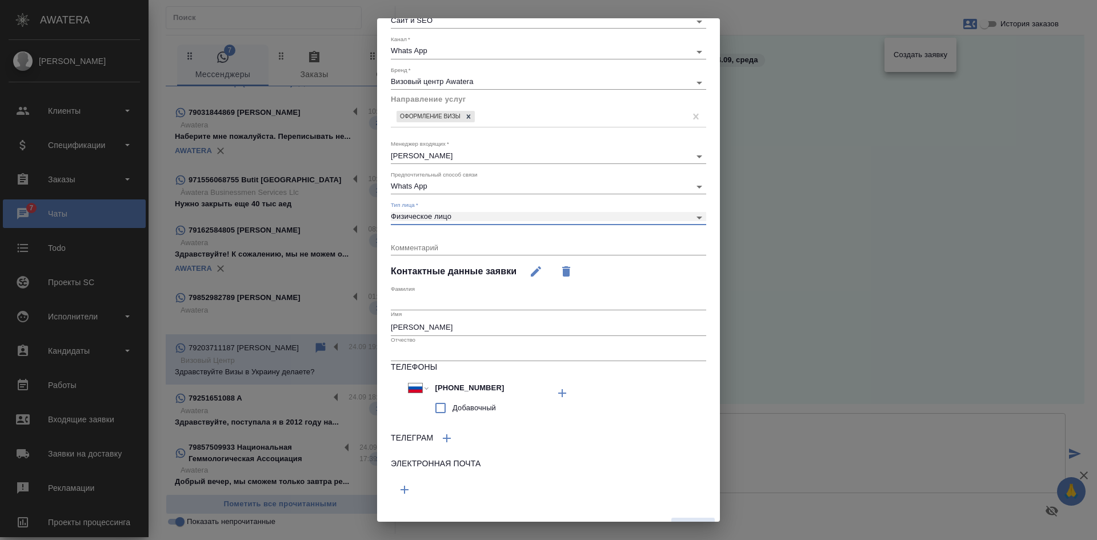
scroll to position [79, 0]
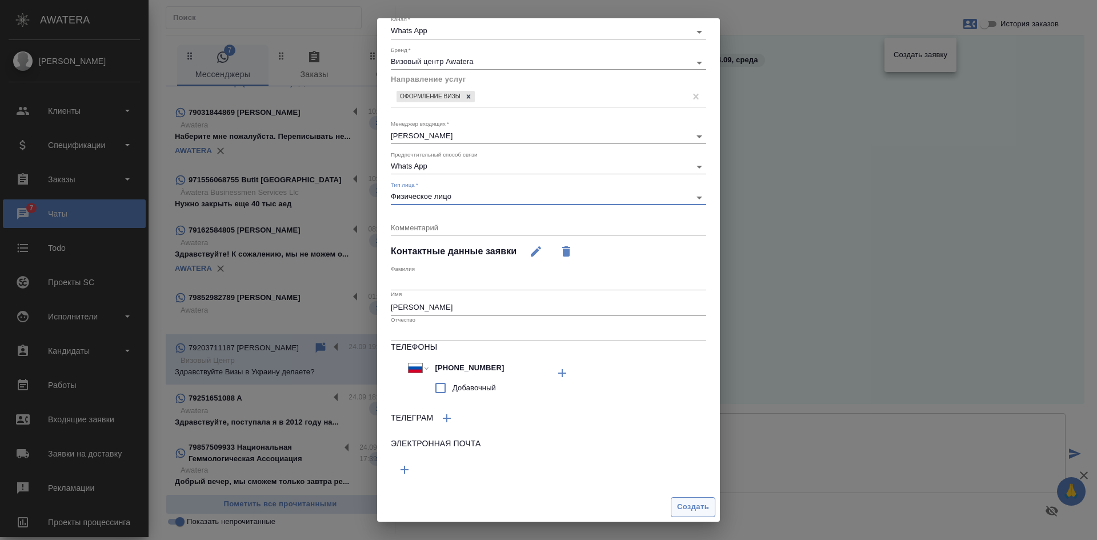
click at [683, 512] on span "Создать" at bounding box center [693, 507] width 32 height 13
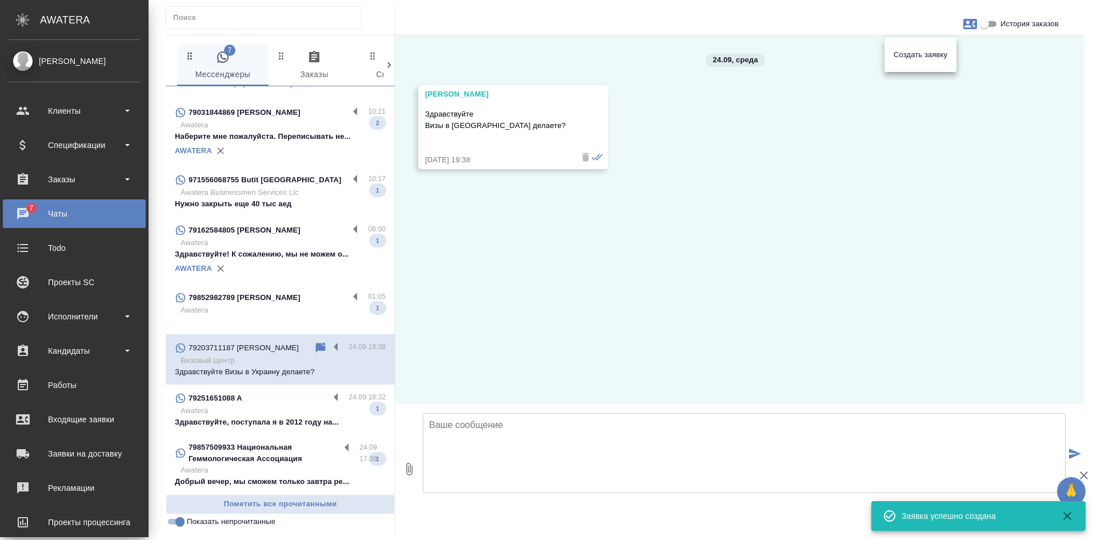
drag, startPoint x: 524, startPoint y: 124, endPoint x: 421, endPoint y: 123, distance: 103.4
click at [421, 123] on div at bounding box center [548, 270] width 1097 height 540
drag, startPoint x: 430, startPoint y: 126, endPoint x: 455, endPoint y: 126, distance: 24.6
click at [455, 126] on p "Здравствуйте Визы в Украину делаете?" at bounding box center [496, 120] width 143 height 23
click at [437, 126] on p "Здравствуйте Визы в Украину делаете?" at bounding box center [496, 120] width 143 height 23
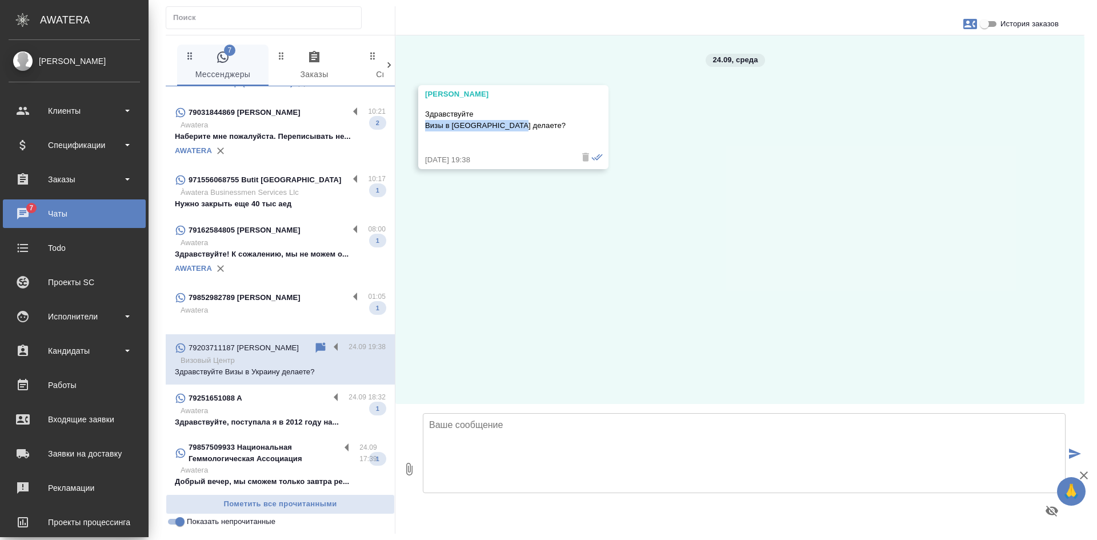
drag, startPoint x: 424, startPoint y: 126, endPoint x: 516, endPoint y: 122, distance: 92.1
click at [516, 122] on div "Владимир Здравствуйте Визы в Украину делаете? 24.09.25, 19:38" at bounding box center [513, 127] width 190 height 84
copy p "Визы в Украину делаете?"
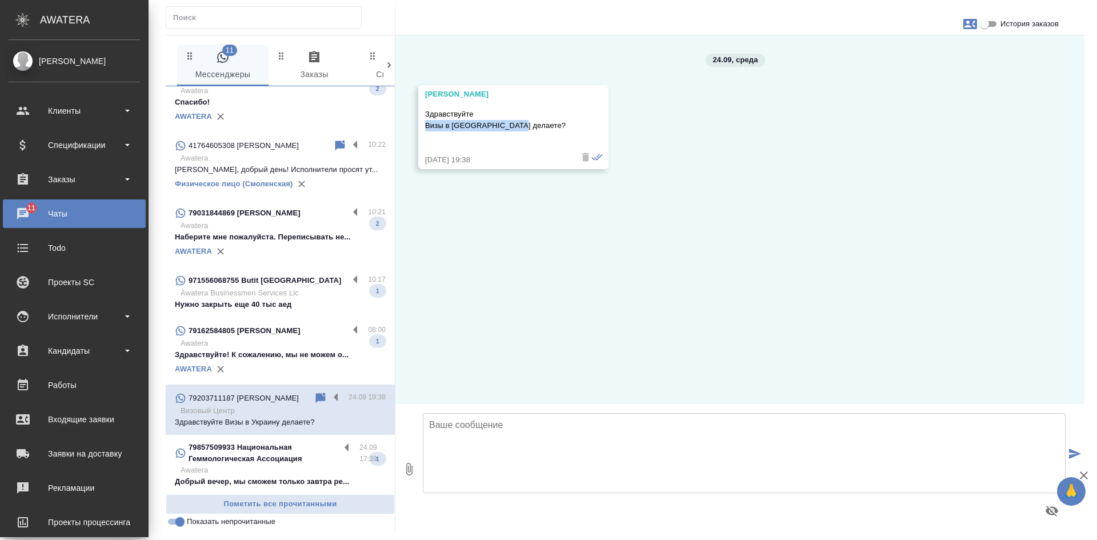
scroll to position [0, 0]
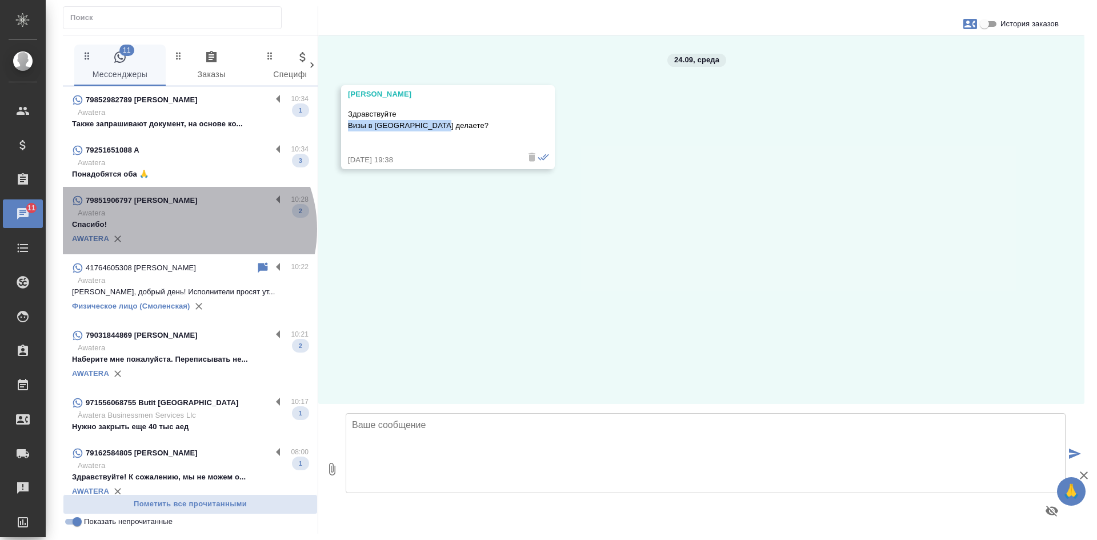
click at [186, 229] on p "Спасибо!" at bounding box center [190, 224] width 237 height 11
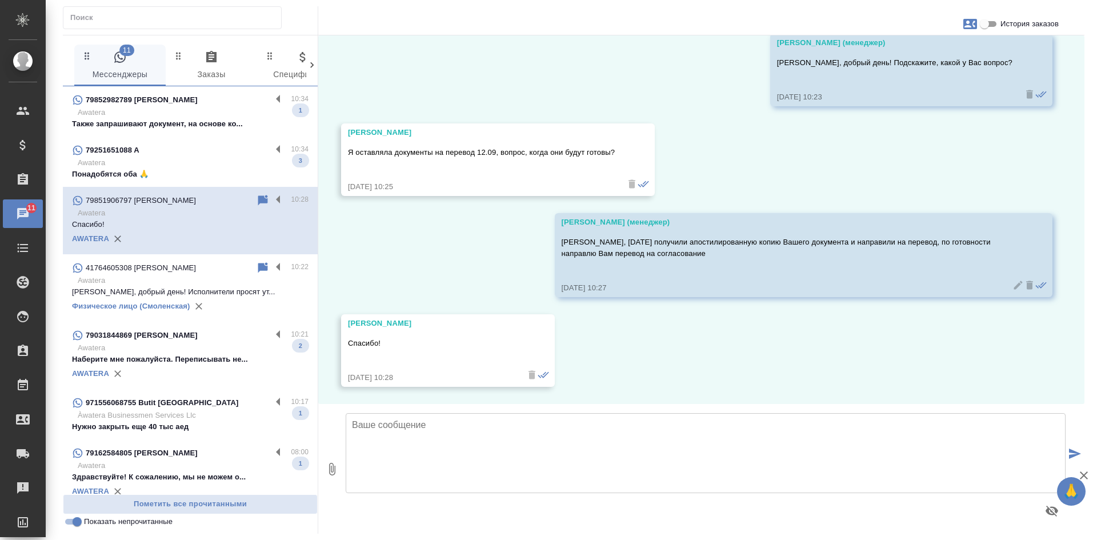
scroll to position [1195, 0]
click at [181, 184] on div "79251651088 A 10:34 Awatera Понадобятся оба 🙏 3" at bounding box center [190, 162] width 255 height 50
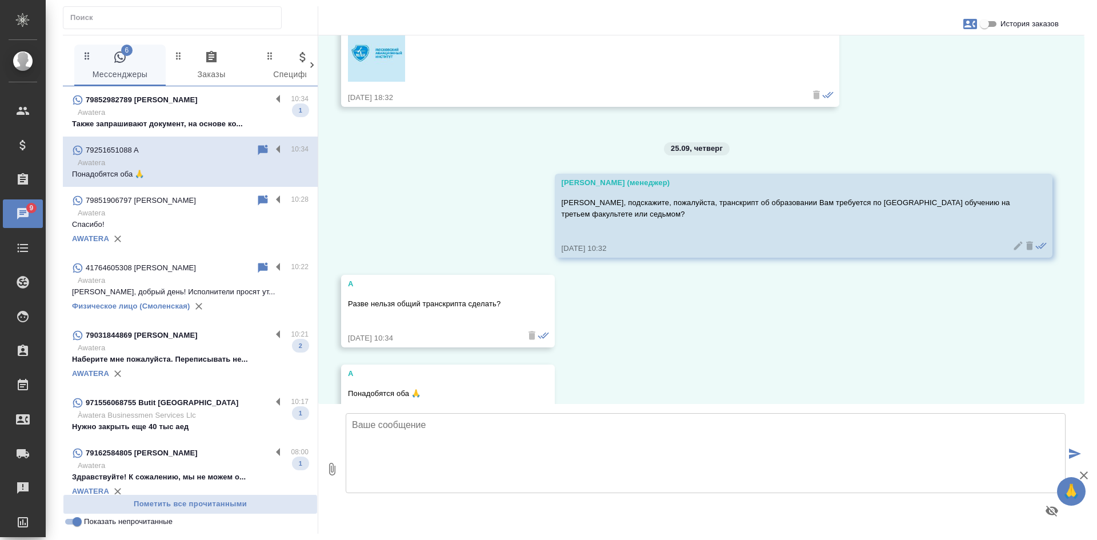
scroll to position [974, 0]
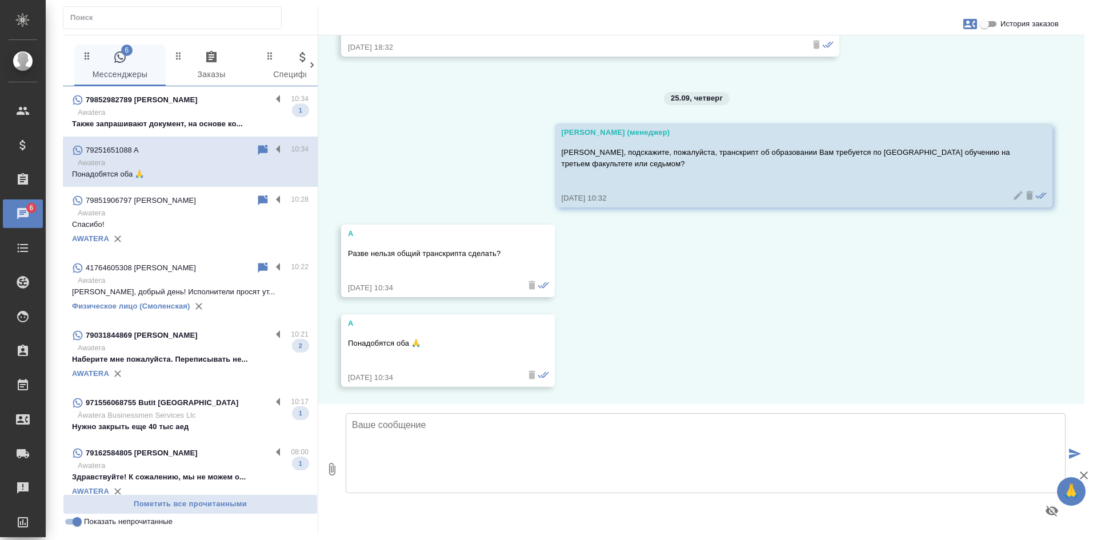
click at [183, 113] on p "Awatera" at bounding box center [193, 112] width 231 height 11
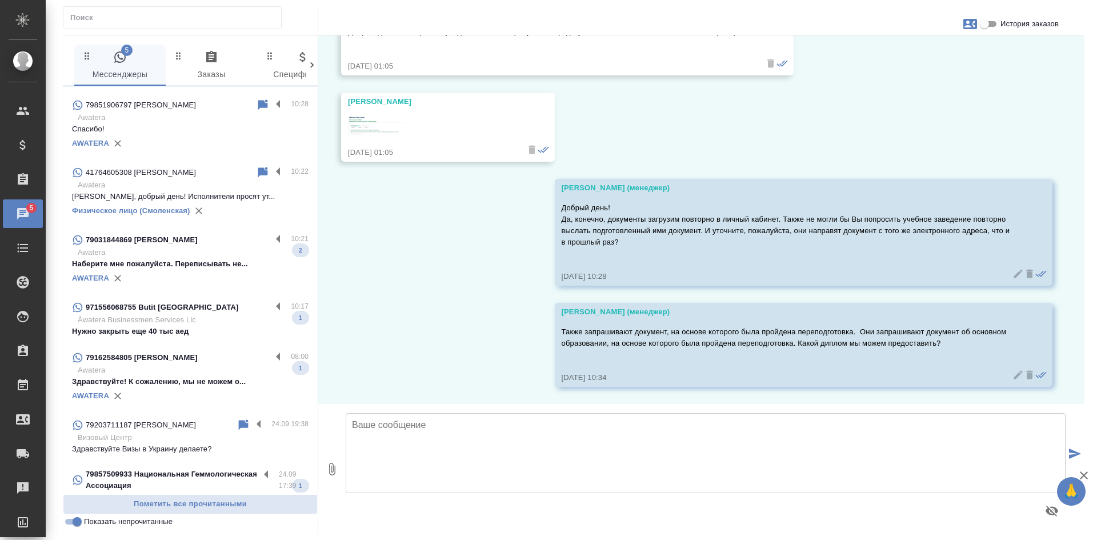
scroll to position [122, 0]
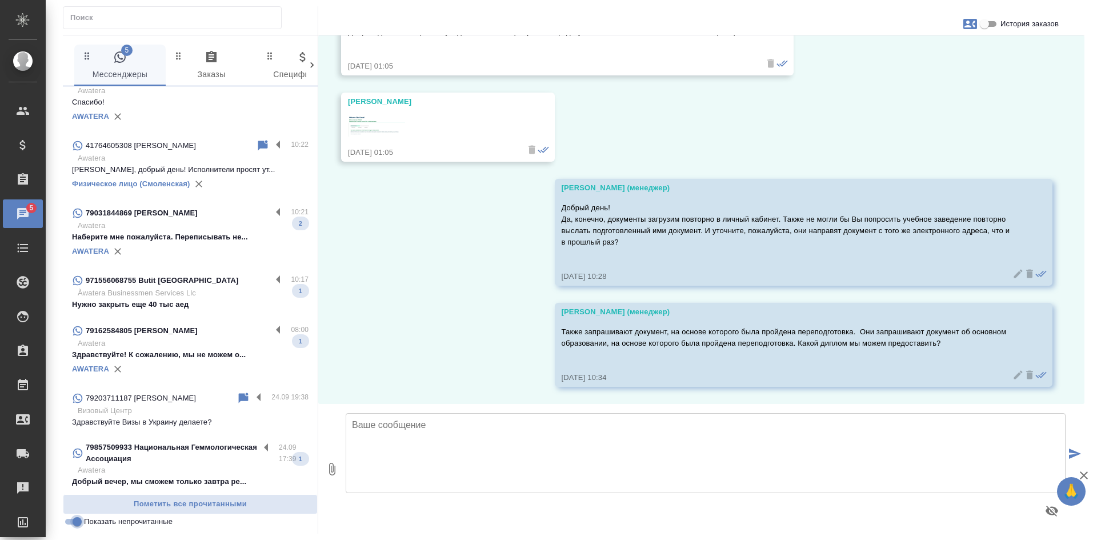
click at [69, 524] on input "Показать непрочитанные" at bounding box center [77, 522] width 41 height 14
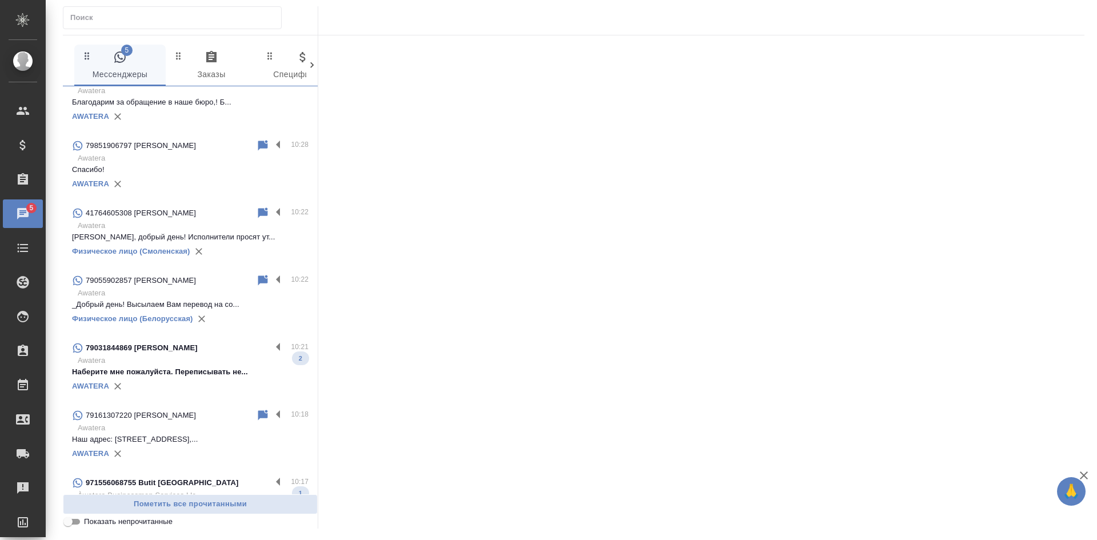
scroll to position [190, 0]
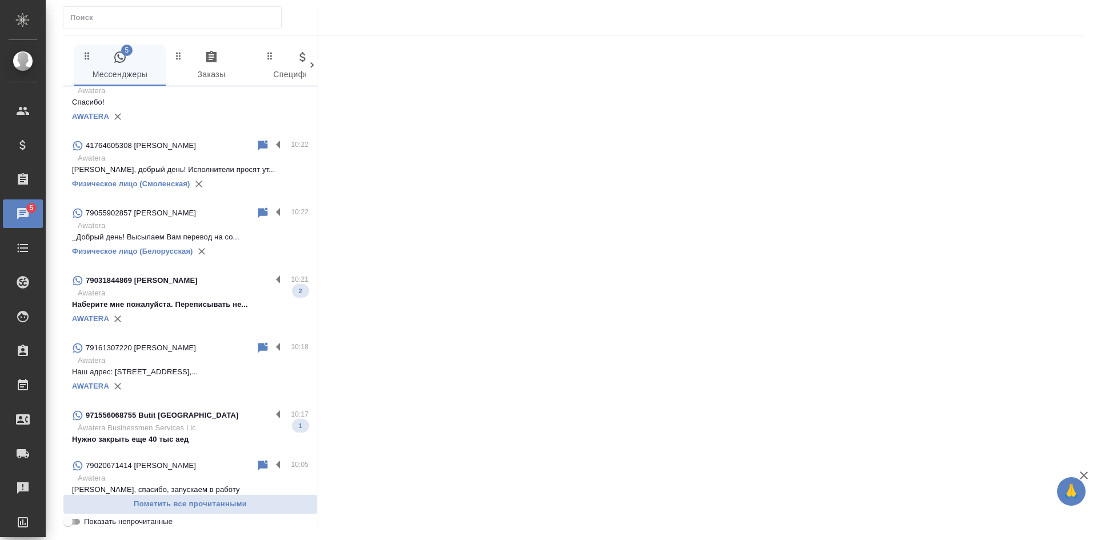
click at [69, 524] on input "Показать непрочитанные" at bounding box center [67, 522] width 41 height 14
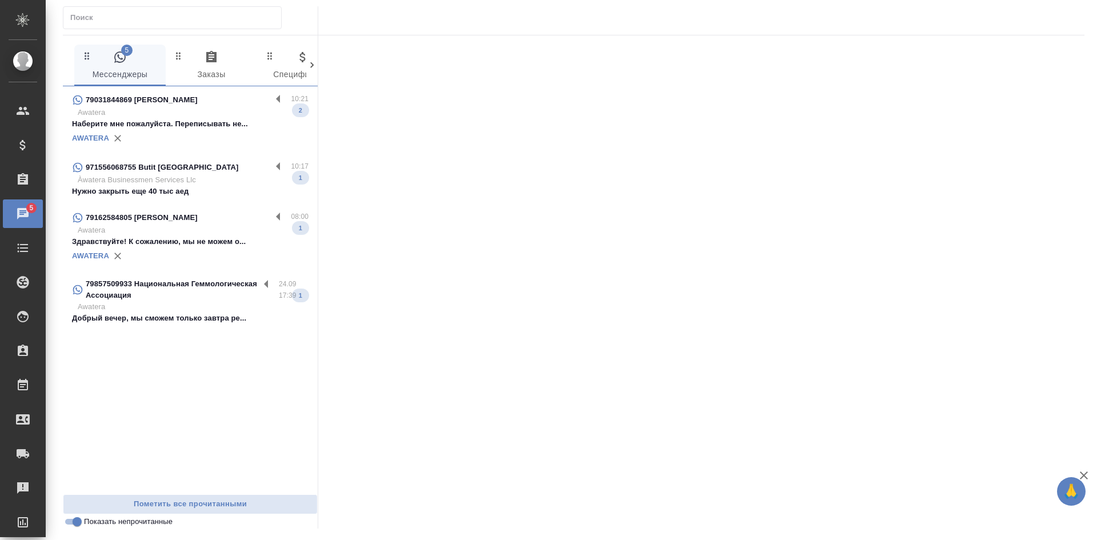
scroll to position [0, 0]
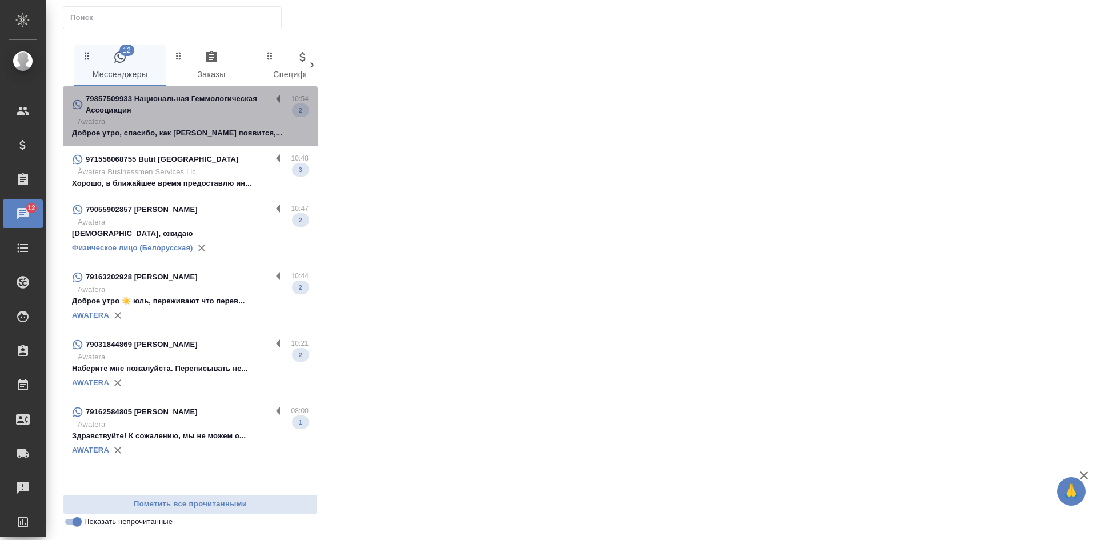
click at [214, 130] on p "Доброе утро, спасибо, как Анна появится,..." at bounding box center [190, 132] width 237 height 11
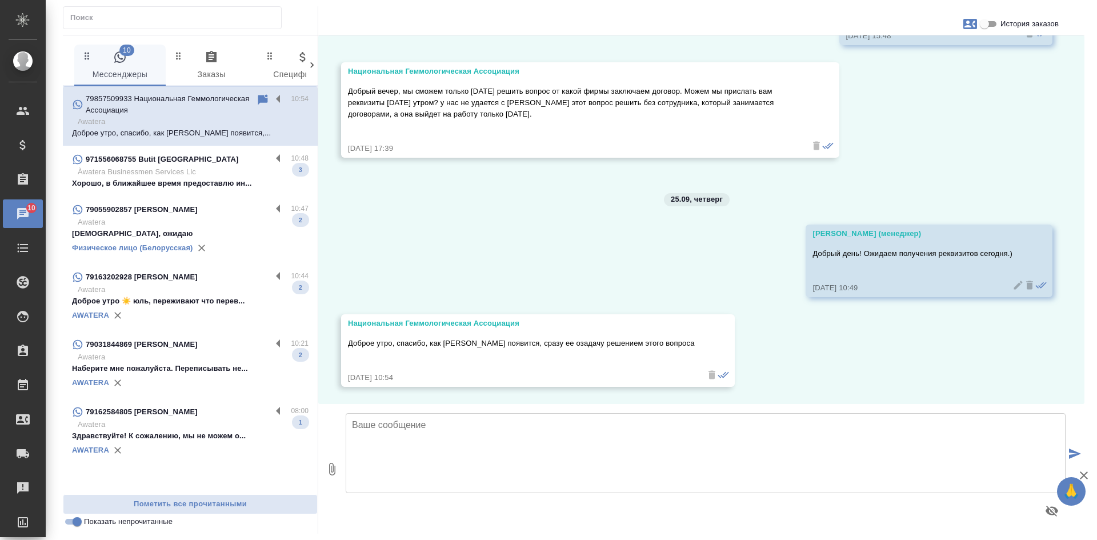
scroll to position [7297, 0]
click at [135, 168] on p "Àwatera Businessmen Services Llc" at bounding box center [193, 171] width 231 height 11
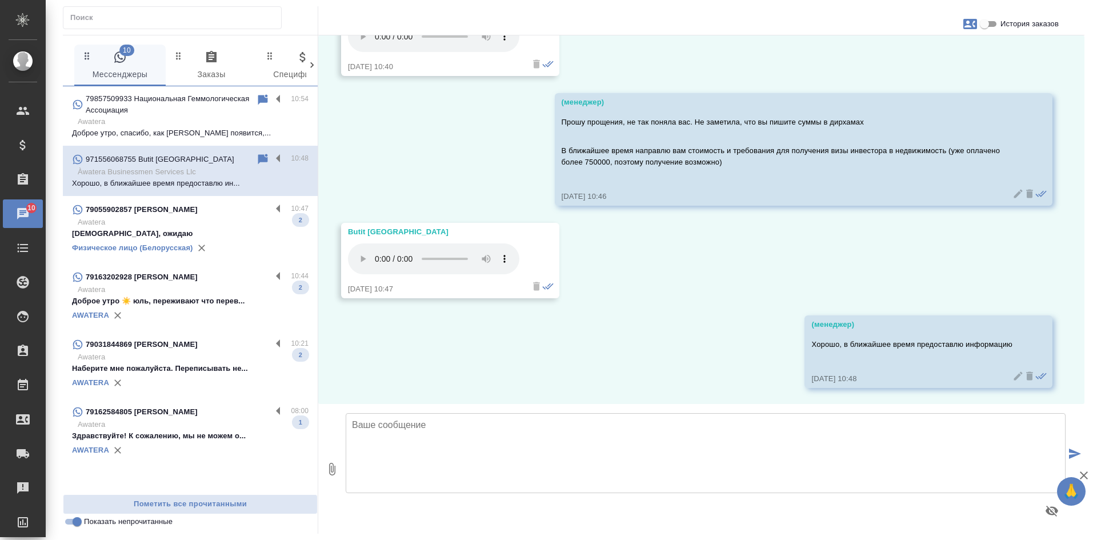
scroll to position [1080, 0]
click at [162, 229] on p "Спасибо, ожидаю" at bounding box center [190, 233] width 237 height 11
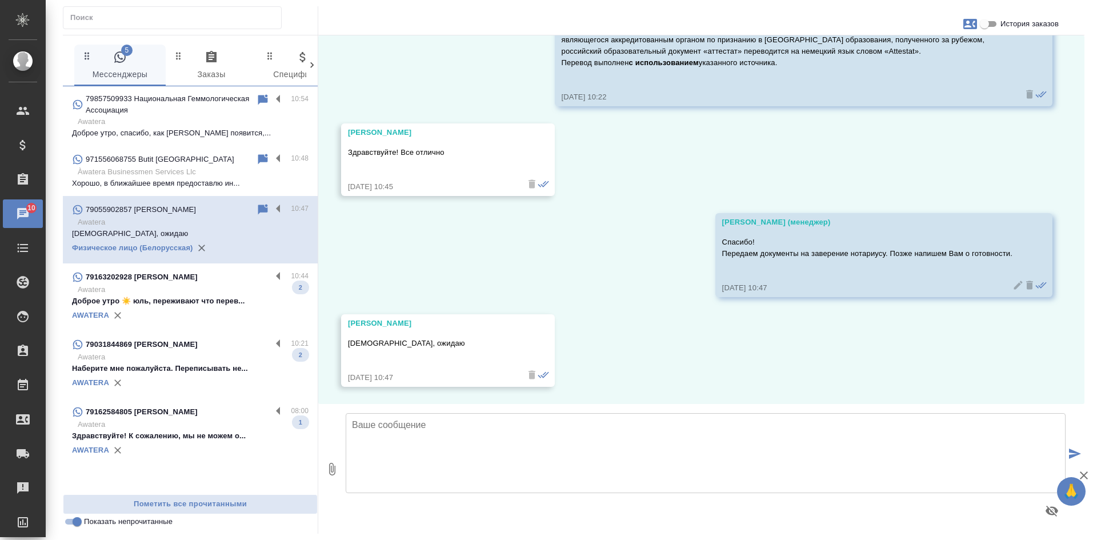
scroll to position [12990, 0]
click at [68, 523] on input "Показать непрочитанные" at bounding box center [77, 522] width 41 height 14
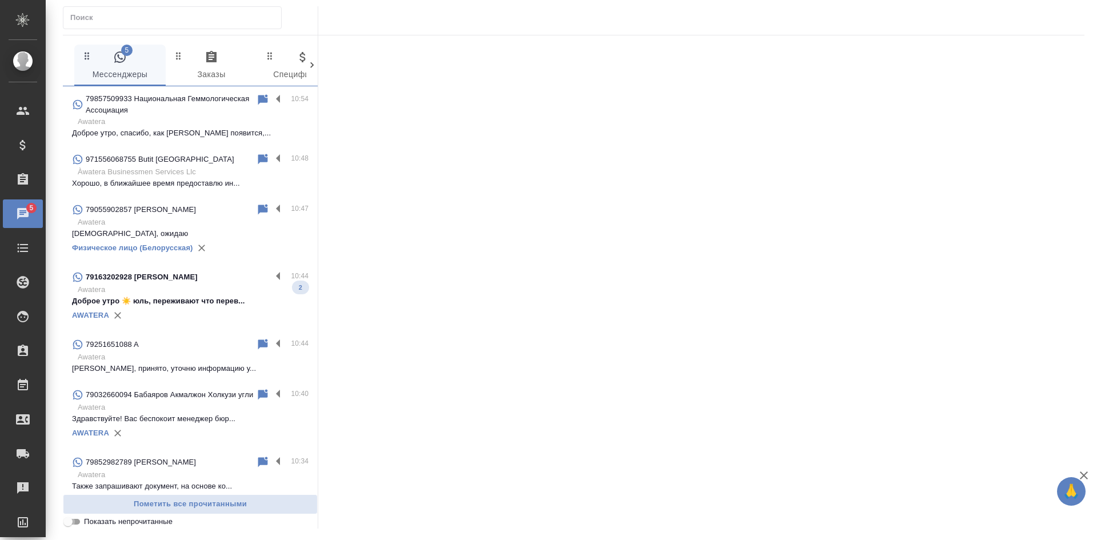
click at [68, 523] on input "Показать непрочитанные" at bounding box center [67, 522] width 41 height 14
checkbox input "true"
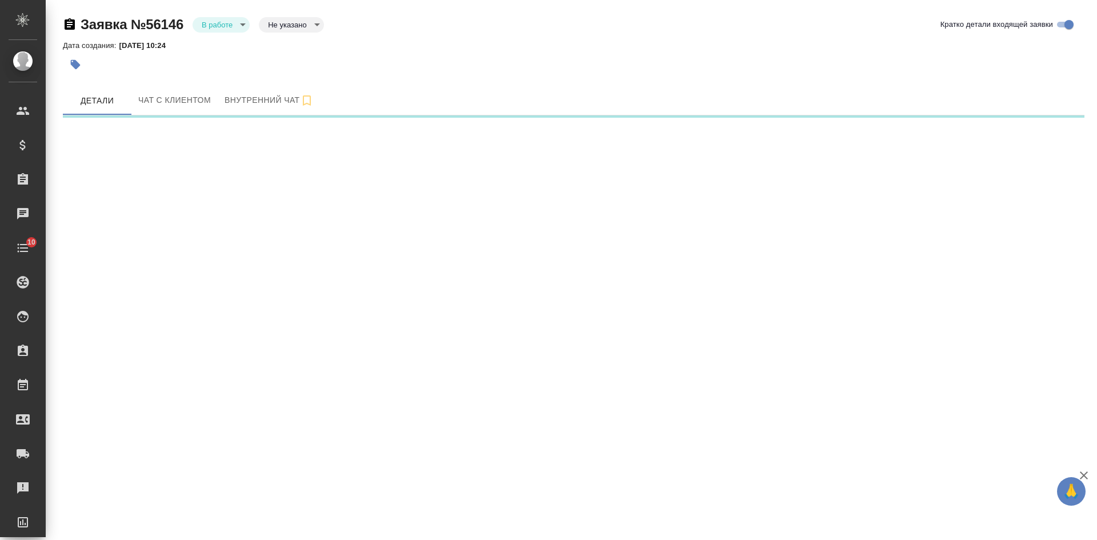
select select "RU"
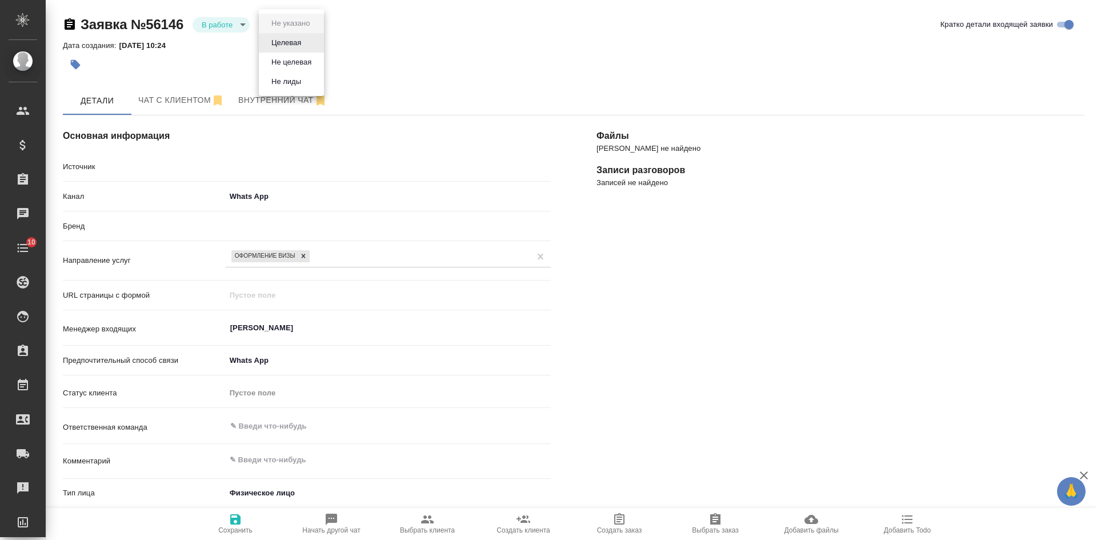
click at [283, 24] on body "🙏 .cls-1 fill:#fff; AWATERA [PERSON_NAME] Спецификации Заказы Чаты 10 Todo Прое…" at bounding box center [548, 270] width 1097 height 540
type textarea "x"
click at [273, 42] on button "Целевая" at bounding box center [286, 43] width 37 height 13
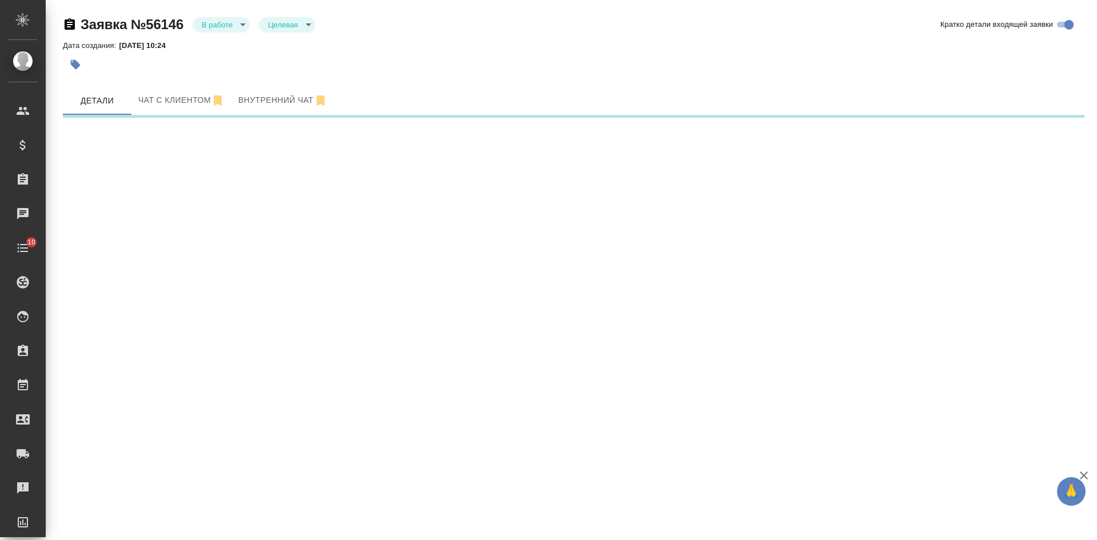
select select "RU"
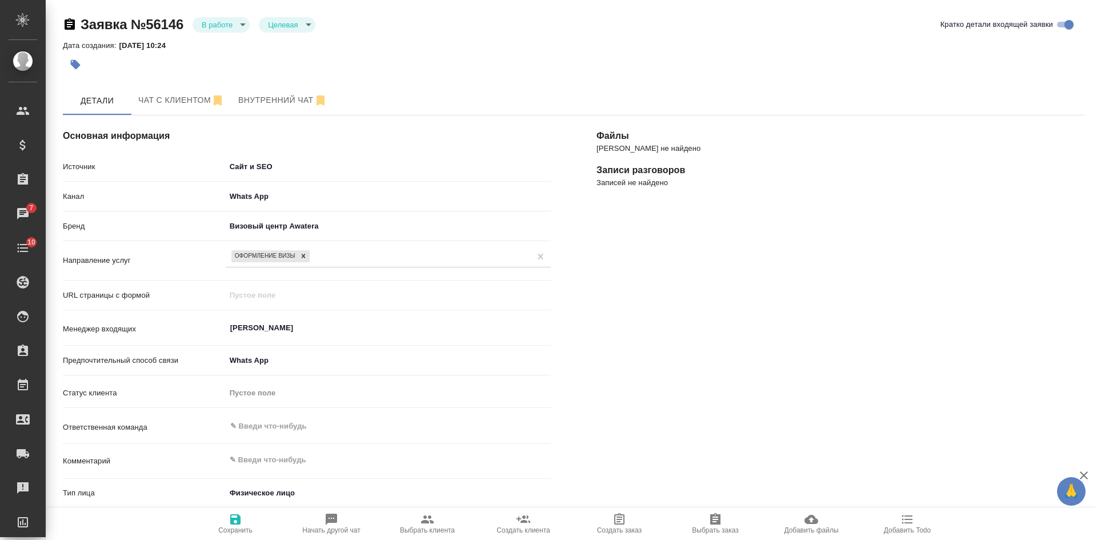
click at [438, 529] on span "Выбрать клиента" at bounding box center [427, 530] width 55 height 8
type textarea "x"
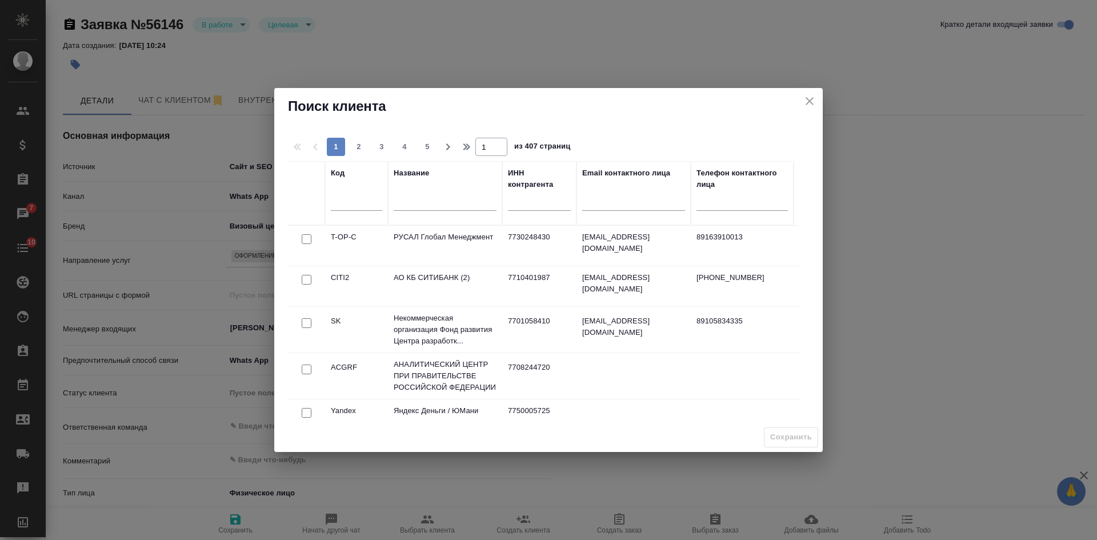
click at [446, 207] on input "text" at bounding box center [445, 203] width 103 height 14
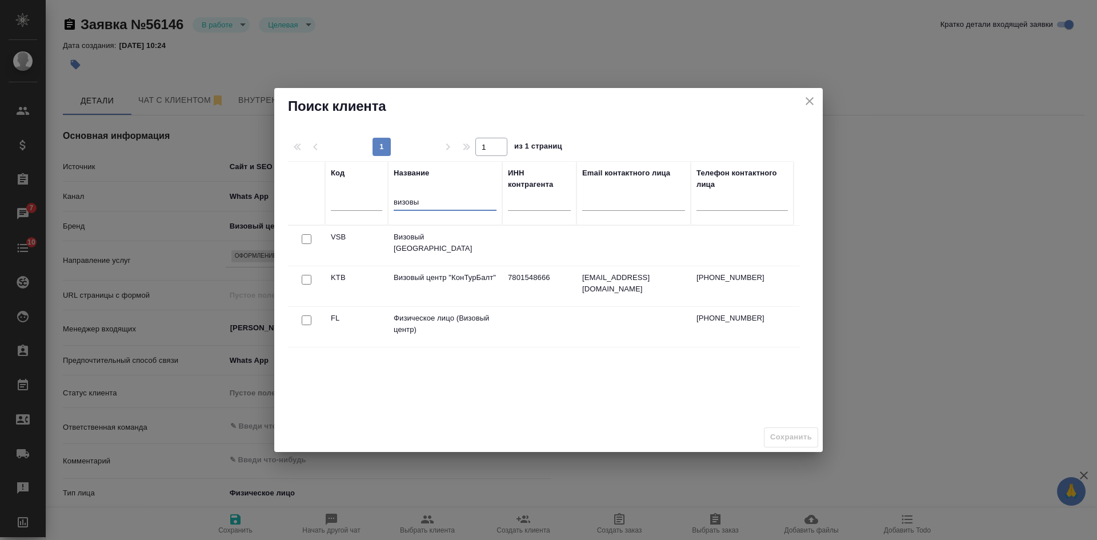
type input "визовы"
click at [306, 317] on input "checkbox" at bounding box center [307, 320] width 10 height 10
checkbox input "true"
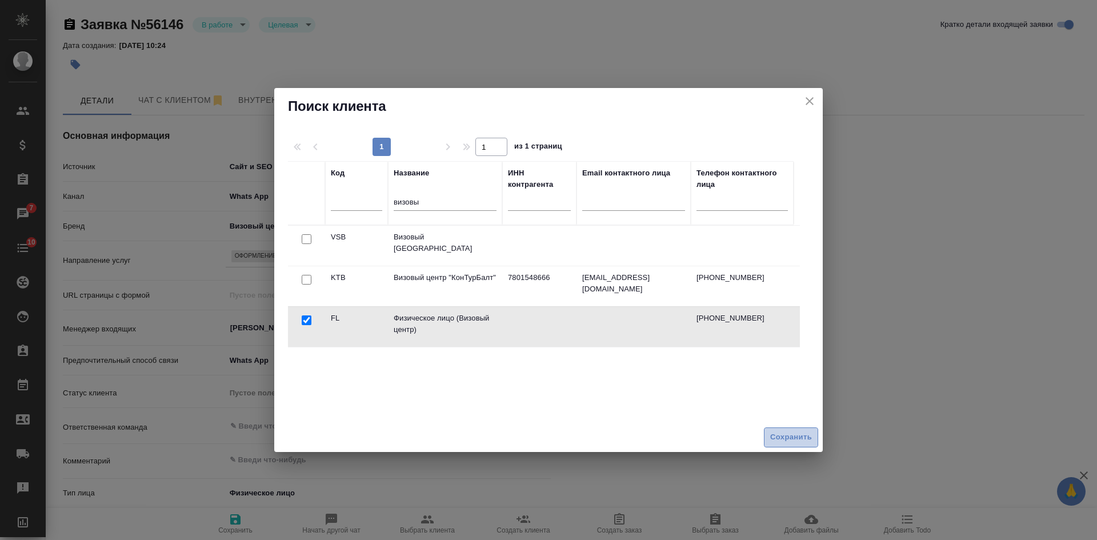
click at [785, 433] on span "Сохранить" at bounding box center [791, 437] width 42 height 13
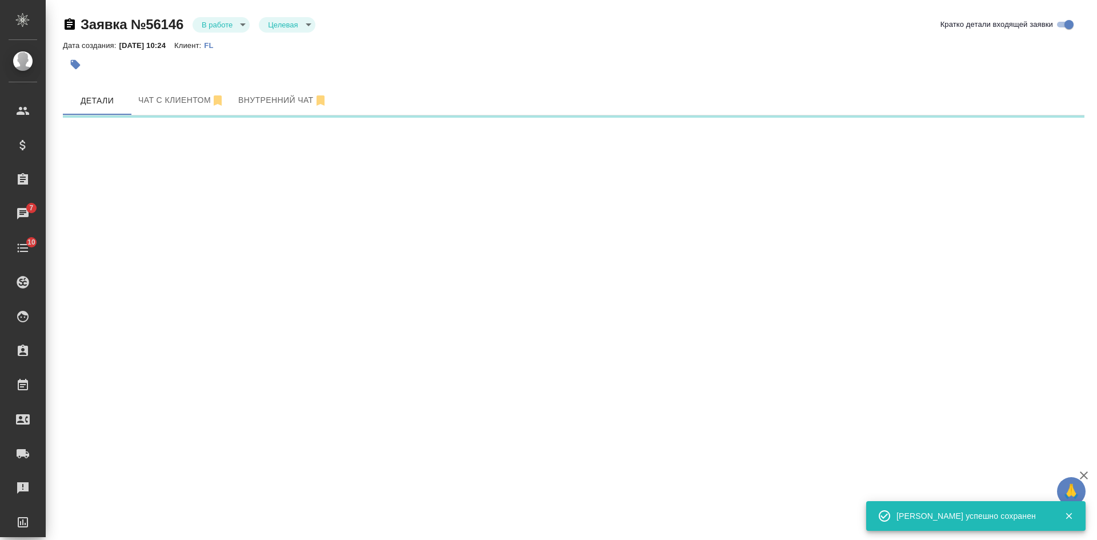
select select "RU"
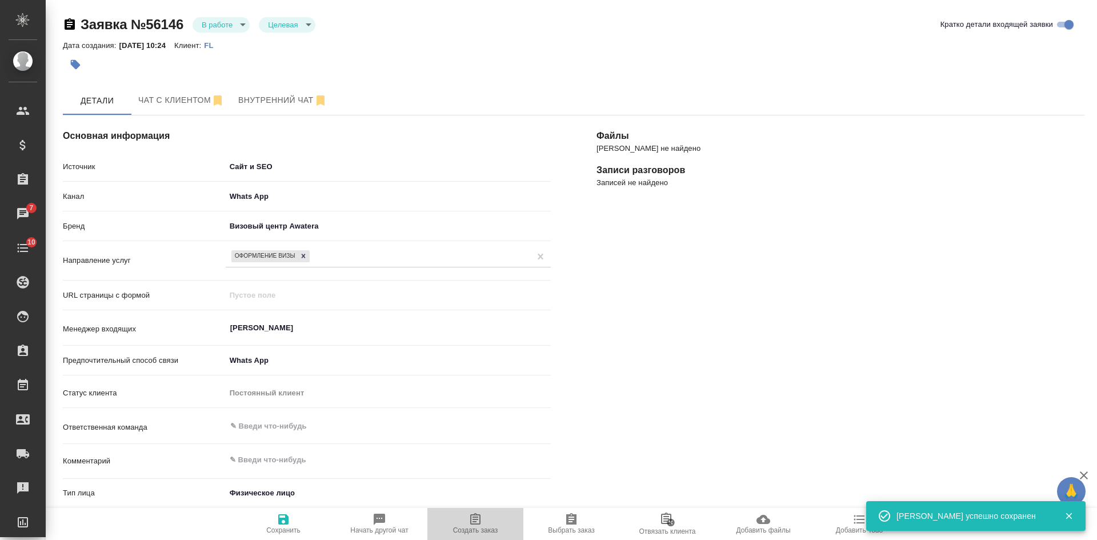
click at [486, 523] on span "Создать заказ" at bounding box center [475, 524] width 82 height 22
type textarea "x"
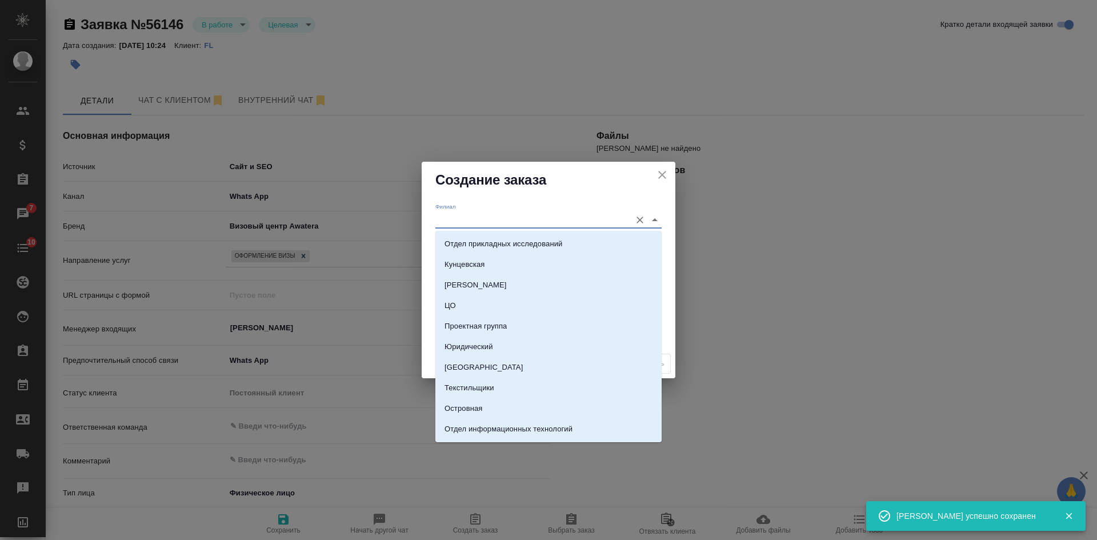
click at [466, 217] on input "Филиал" at bounding box center [530, 219] width 190 height 15
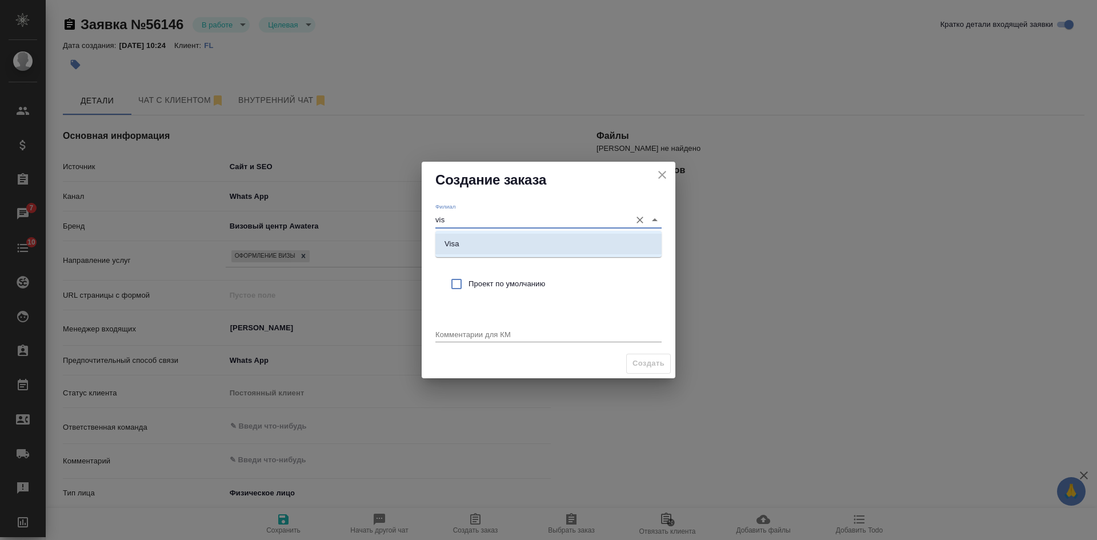
click at [510, 233] on div "Visa" at bounding box center [548, 244] width 226 height 26
click at [493, 247] on li "Visa" at bounding box center [548, 244] width 226 height 21
type input "Visa"
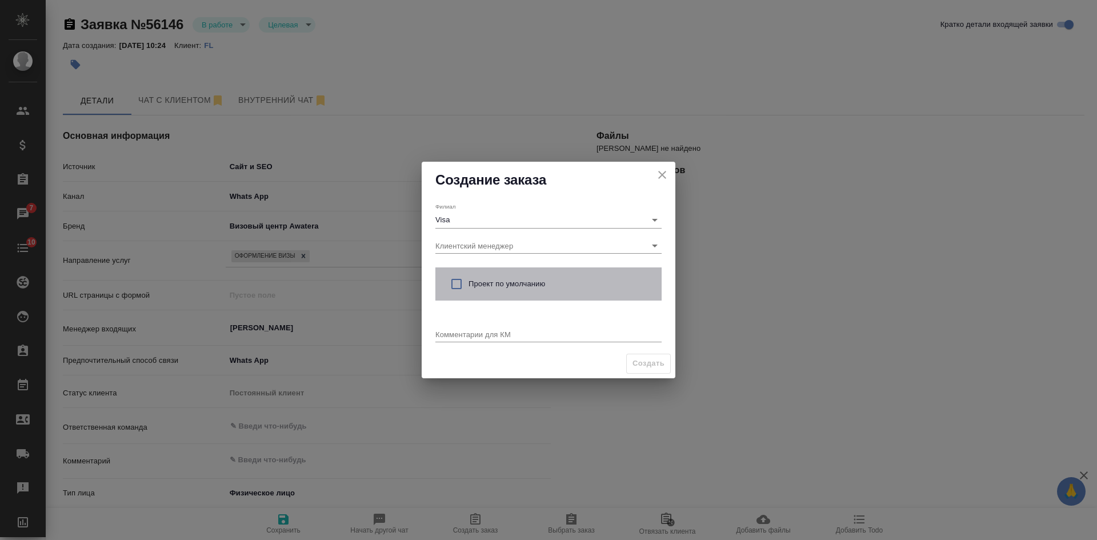
click at [490, 278] on div "Проект по умолчанию" at bounding box center [548, 283] width 226 height 33
checkbox input "true"
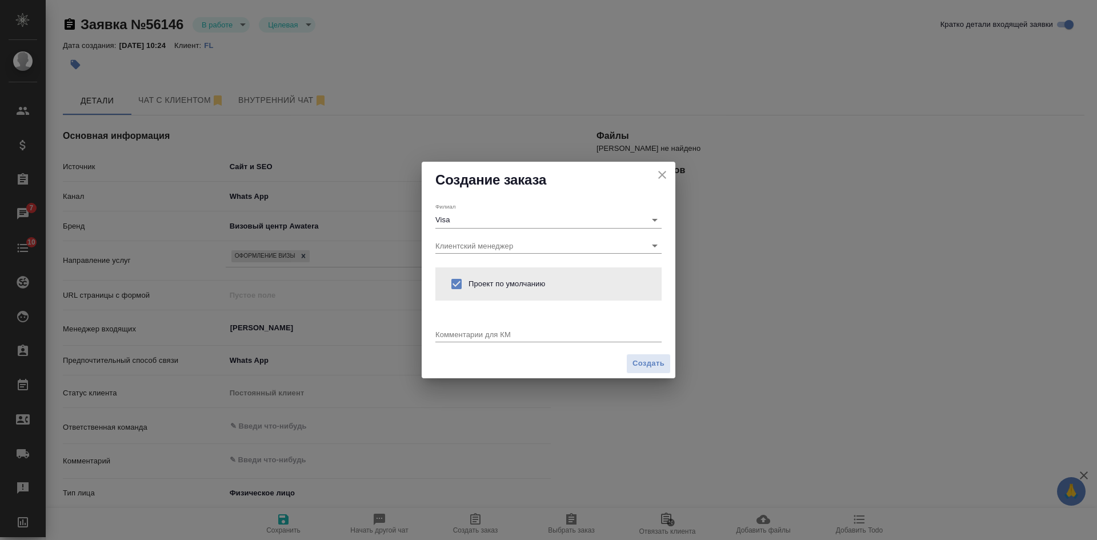
drag, startPoint x: 472, startPoint y: 328, endPoint x: 461, endPoint y: 327, distance: 11.4
click at [469, 329] on div "x" at bounding box center [548, 335] width 226 height 14
type textarea "x"
paste textarea "Визы в Украину делаете?"
type textarea "Визы в Украину делаете?"
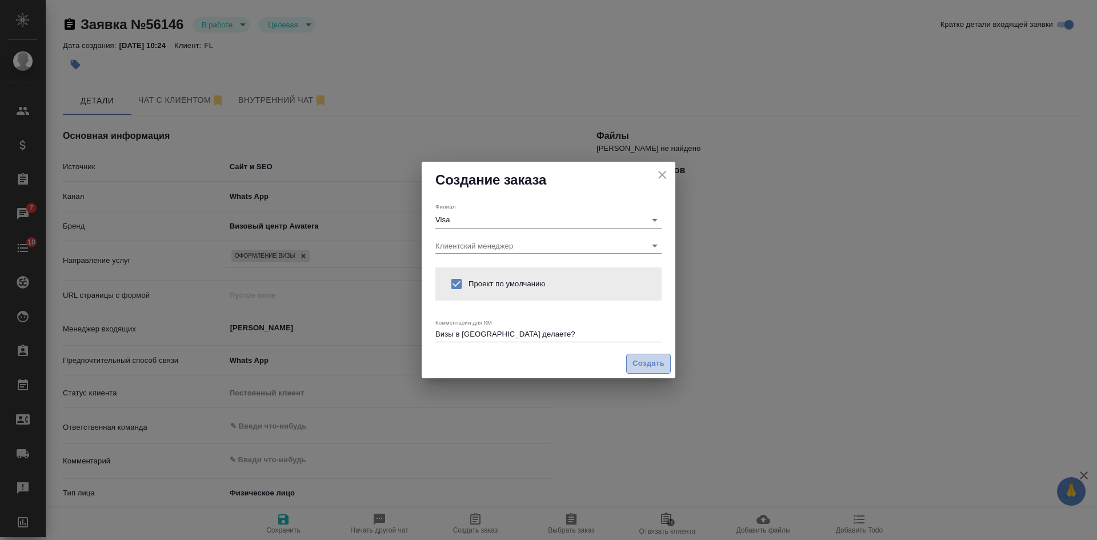
click at [631, 356] on button "Создать" at bounding box center [648, 364] width 45 height 20
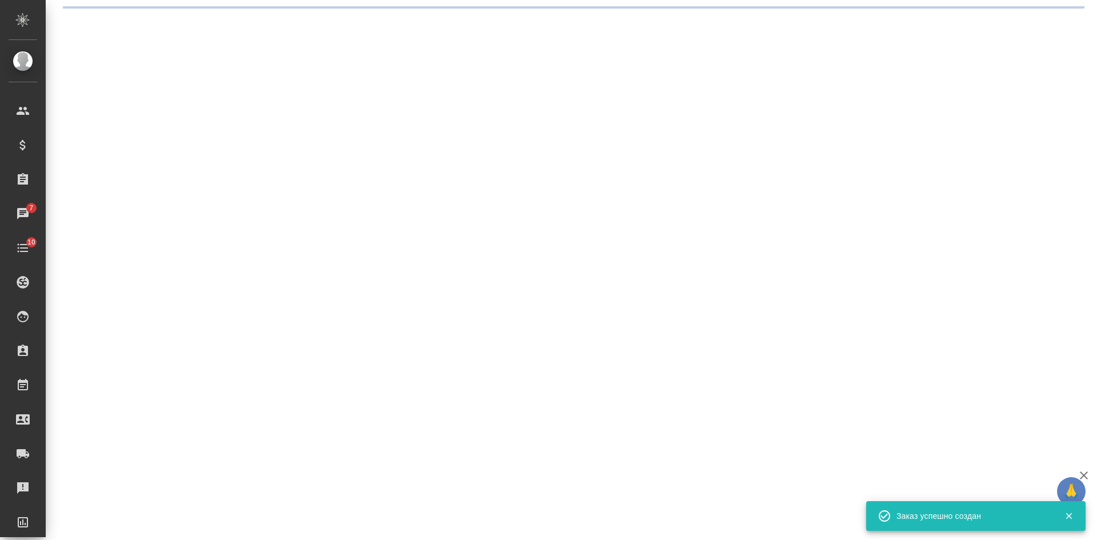
select select "RU"
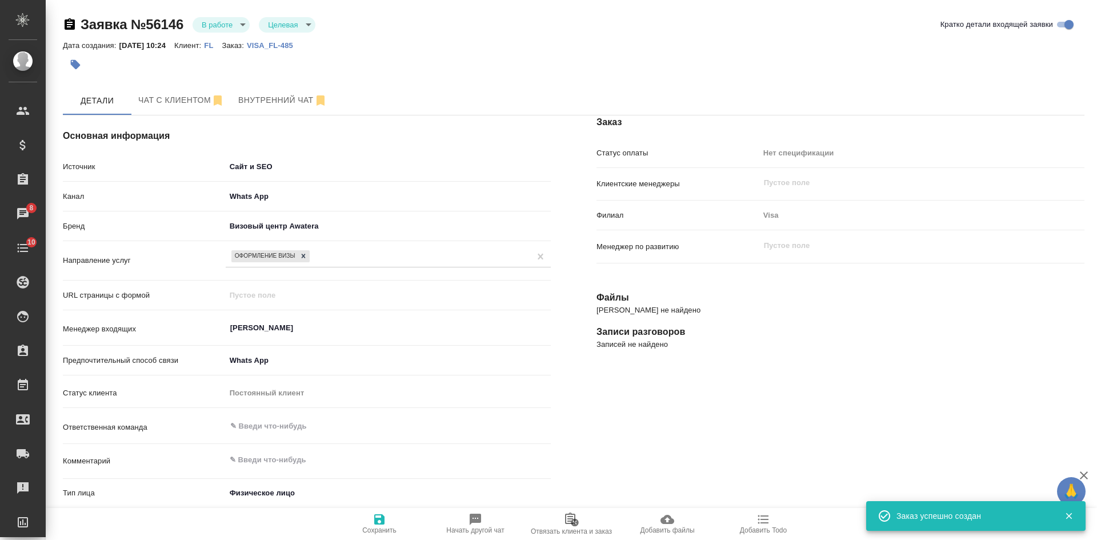
type textarea "x"
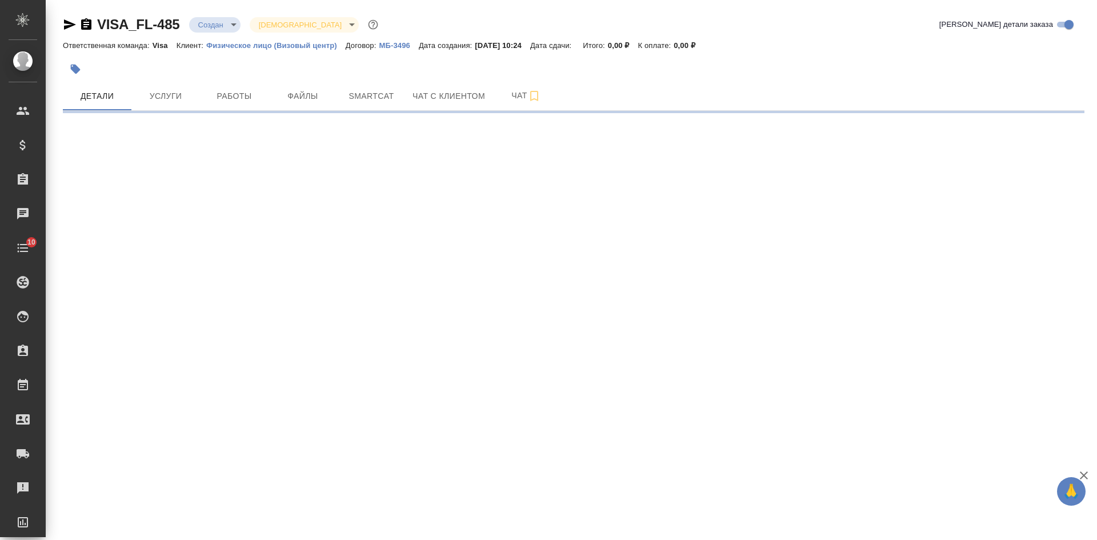
select select "RU"
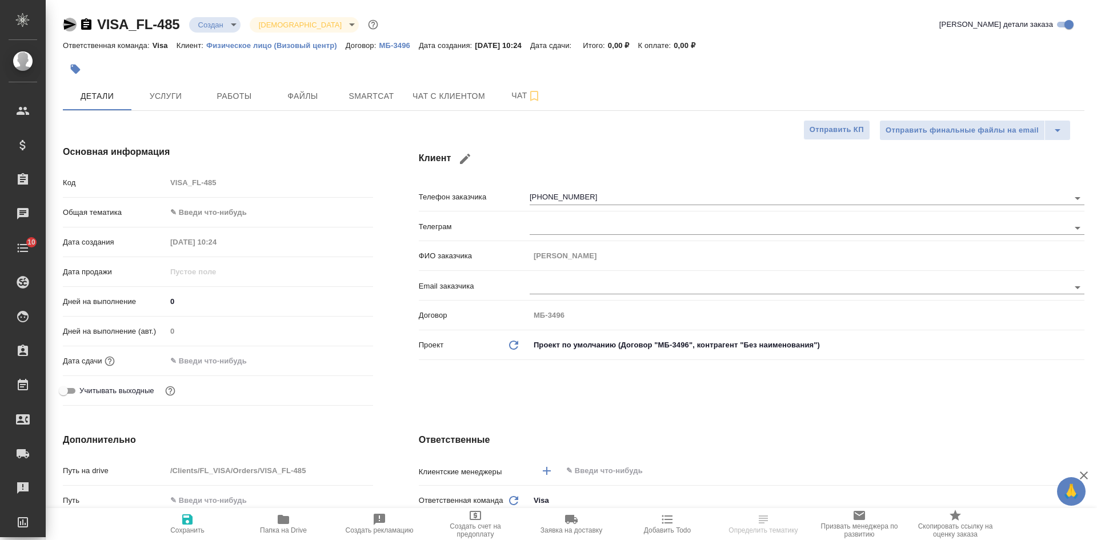
click icon "button"
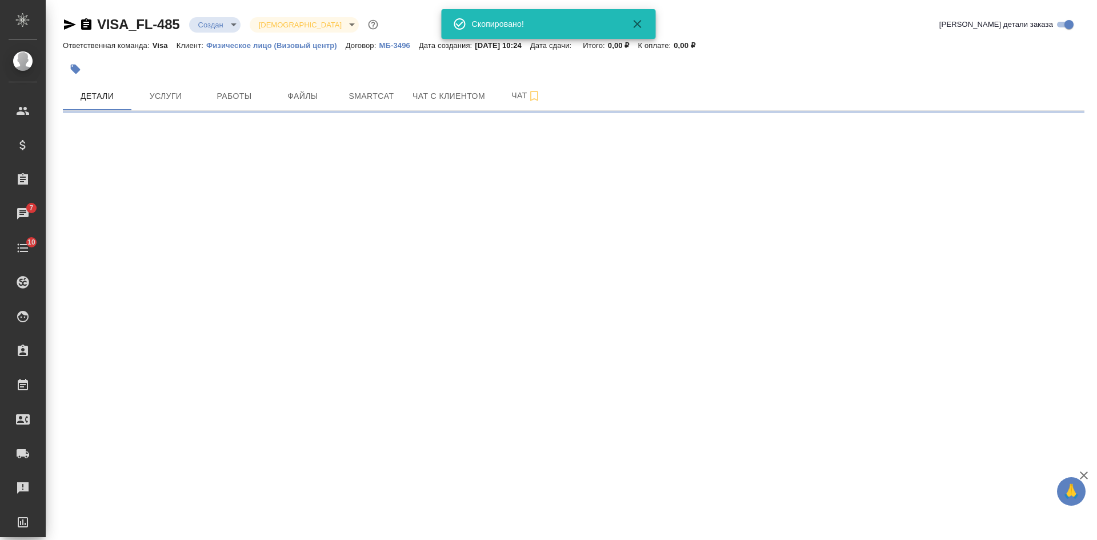
select select "RU"
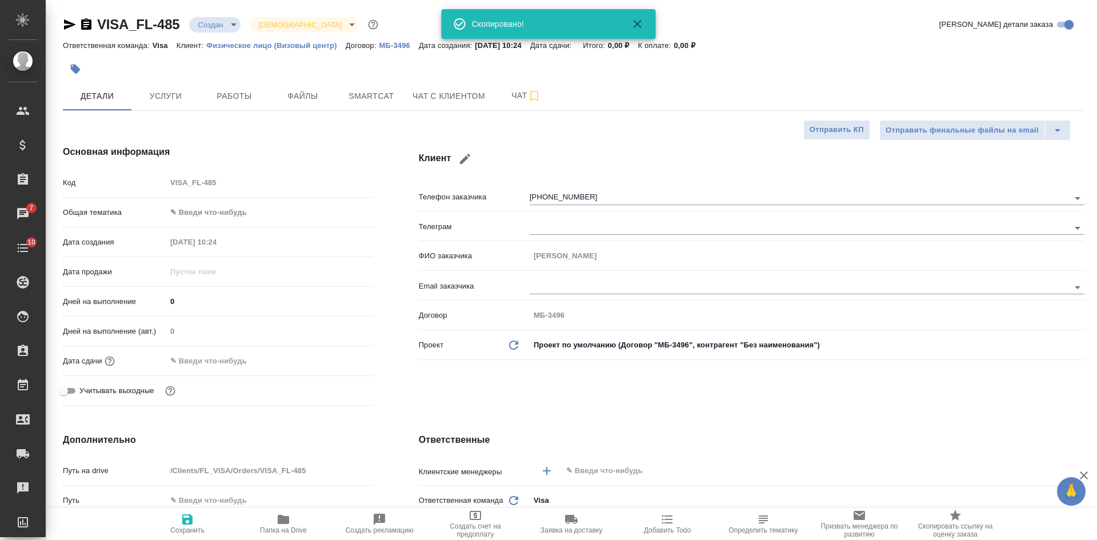
type textarea "x"
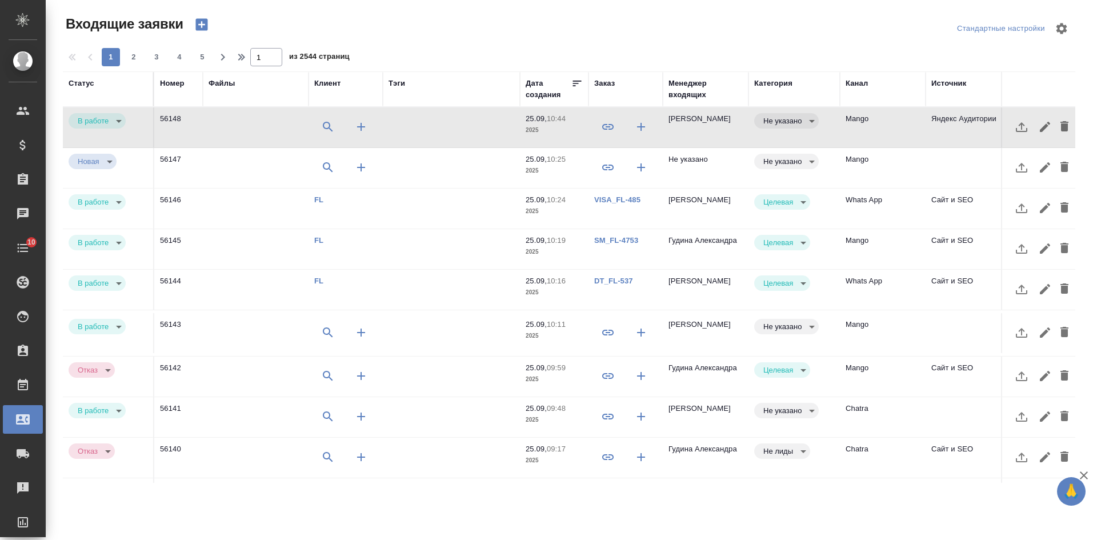
select select "RU"
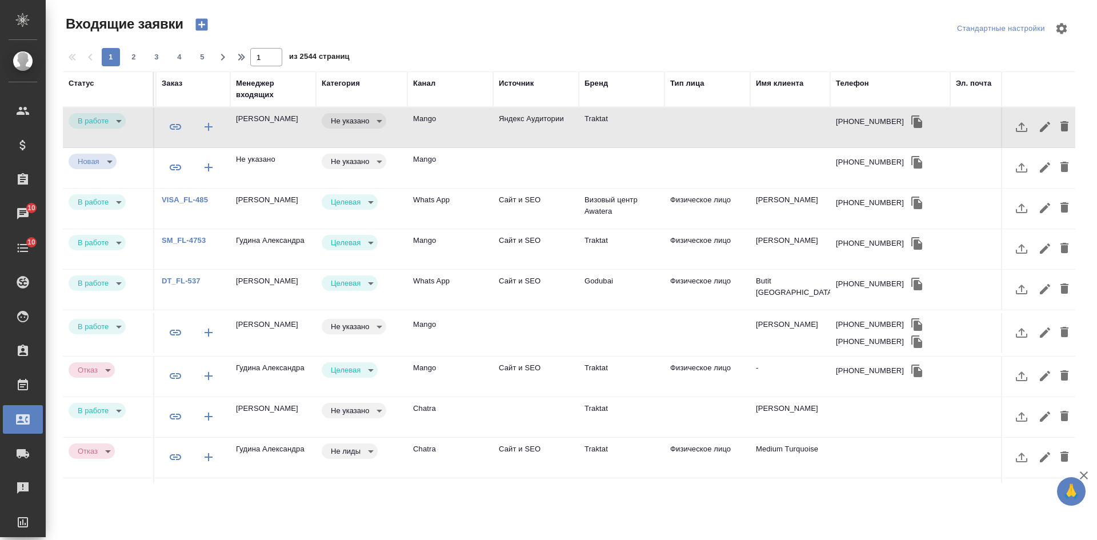
scroll to position [0, 505]
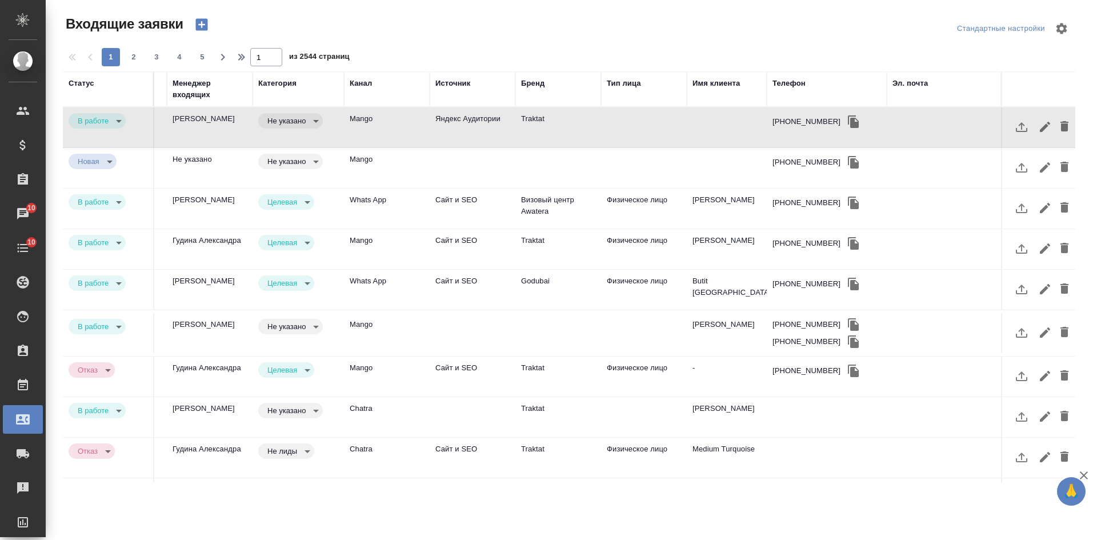
click at [687, 132] on td at bounding box center [727, 127] width 80 height 40
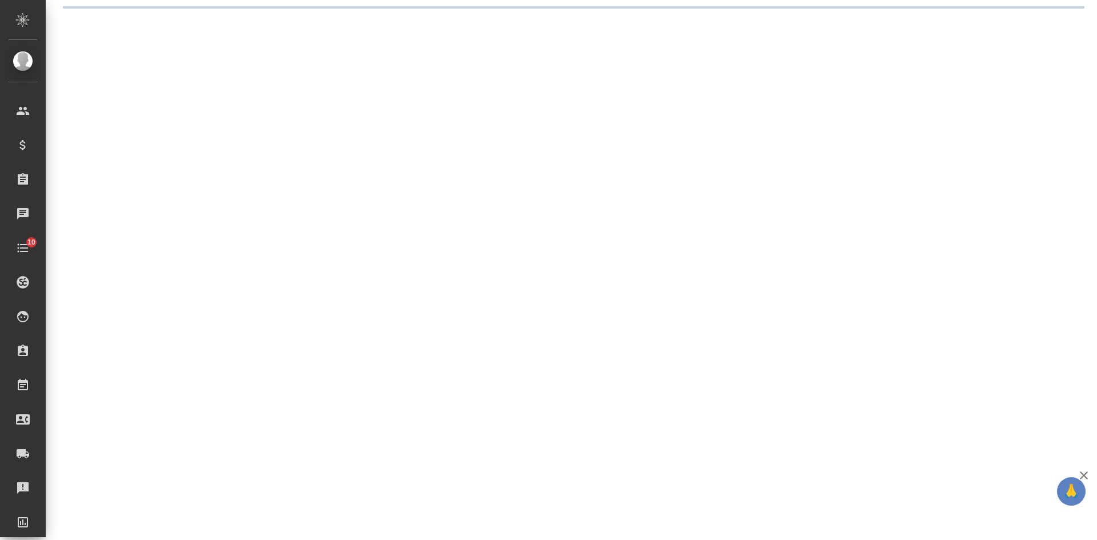
select select "RU"
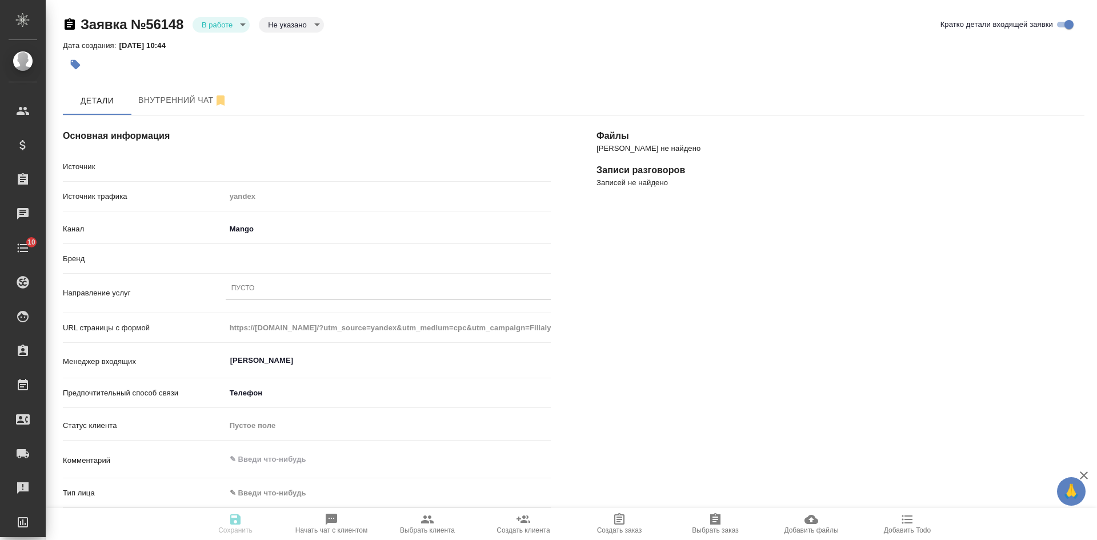
type textarea "x"
click at [287, 19] on body "🙏 .cls-1 fill:#fff; AWATERA Kasatkina Aleksandra Клиенты Спецификации Заказы Ча…" at bounding box center [548, 270] width 1097 height 540
drag, startPoint x: 279, startPoint y: 42, endPoint x: 274, endPoint y: 48, distance: 8.1
click at [279, 43] on button "Целевая" at bounding box center [286, 43] width 37 height 13
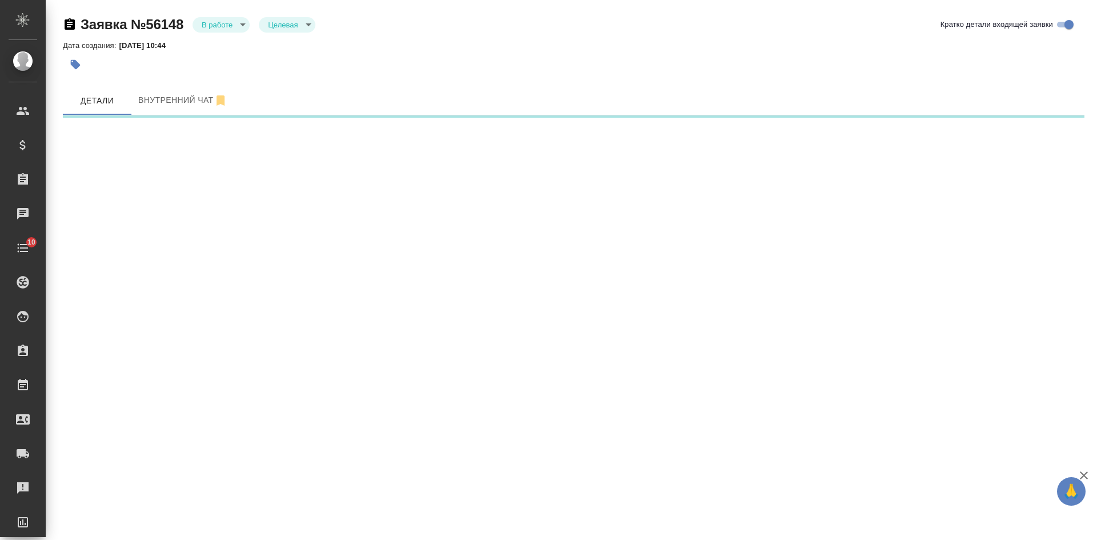
select select "RU"
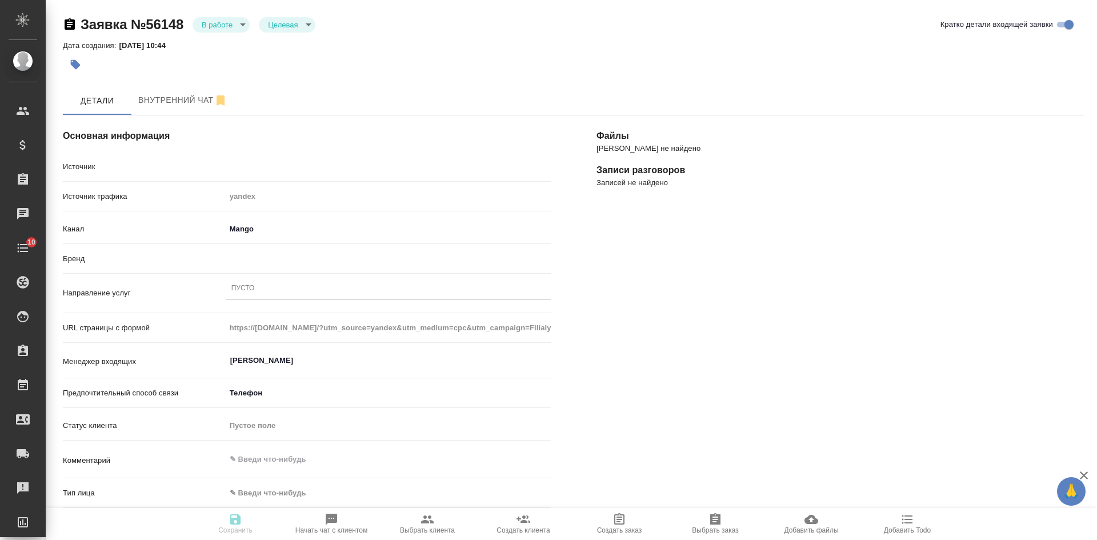
type textarea "x"
click at [248, 294] on div "Пусто" at bounding box center [388, 289] width 325 height 17
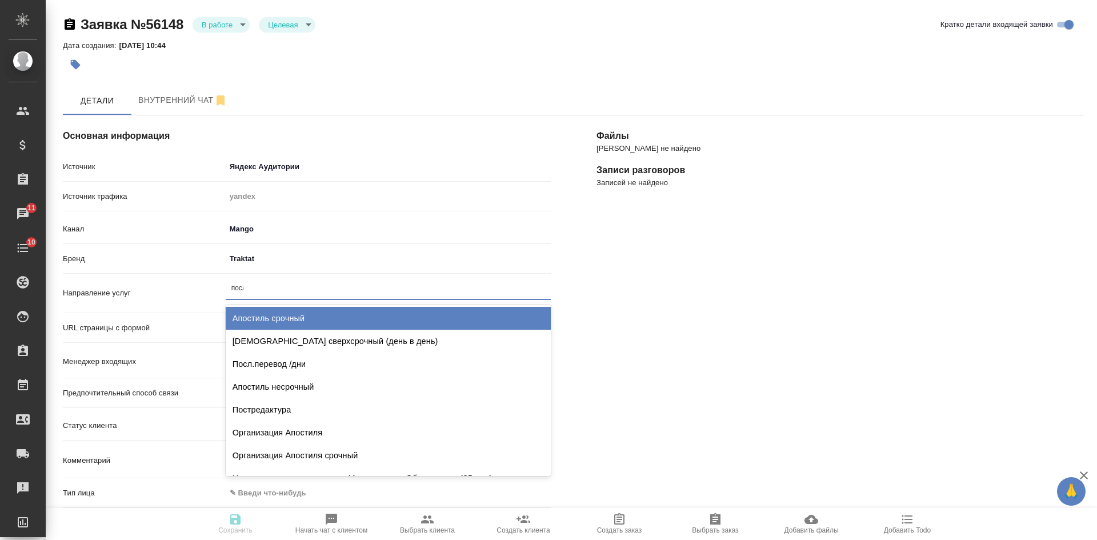
type input "после"
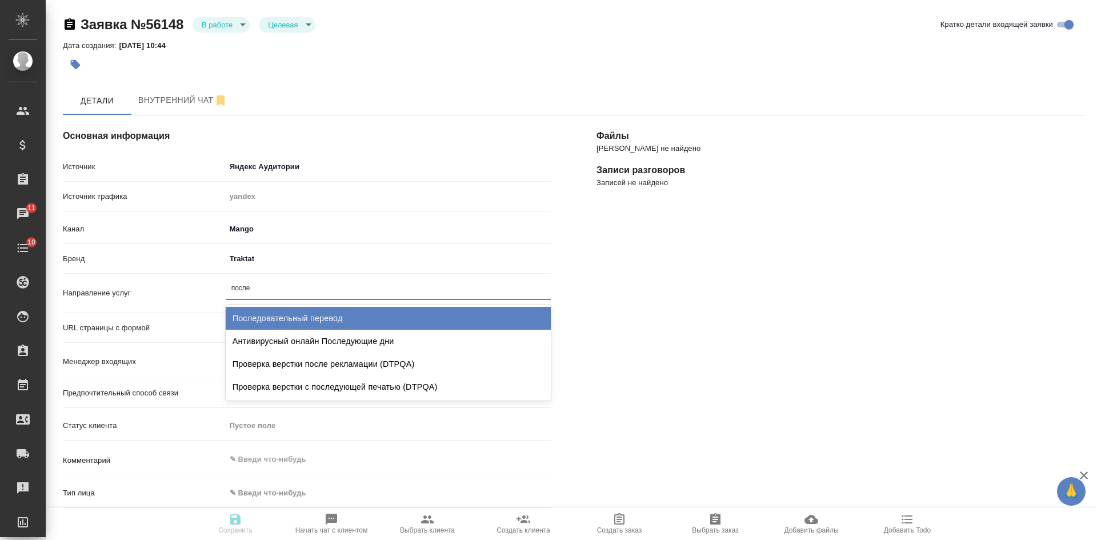
click at [369, 315] on div "Последовательный перевод" at bounding box center [388, 318] width 325 height 23
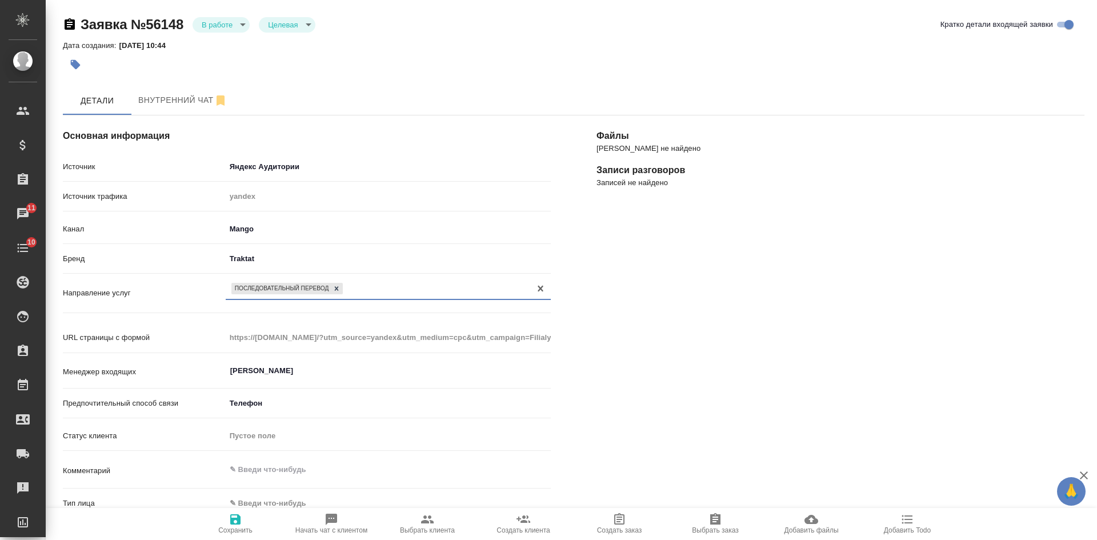
scroll to position [171, 0]
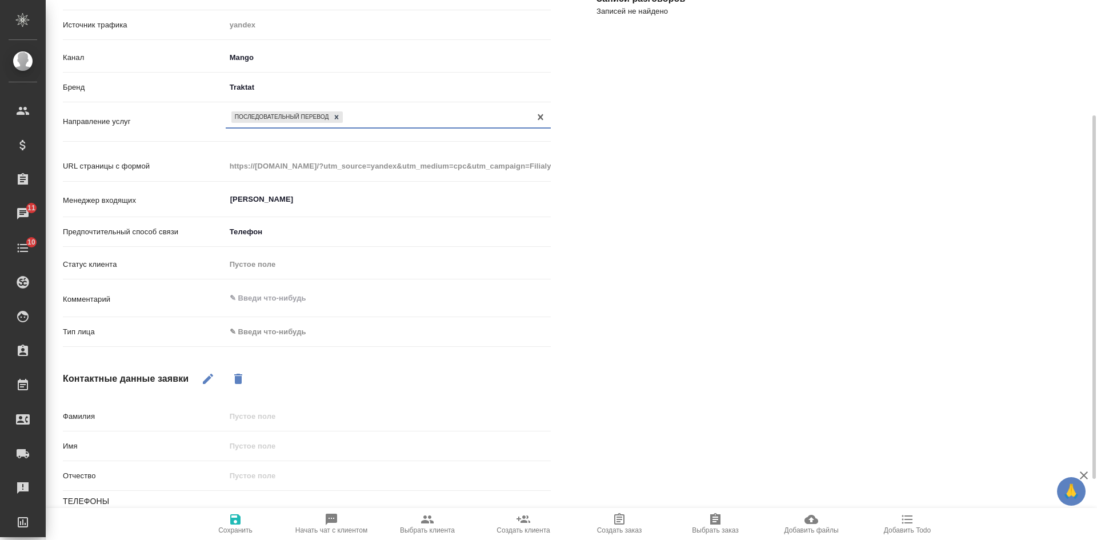
click at [278, 337] on body "🙏 .cls-1 fill:#fff; AWATERA Kasatkina Aleksandra Клиенты Спецификации Заказы 11…" at bounding box center [548, 270] width 1097 height 540
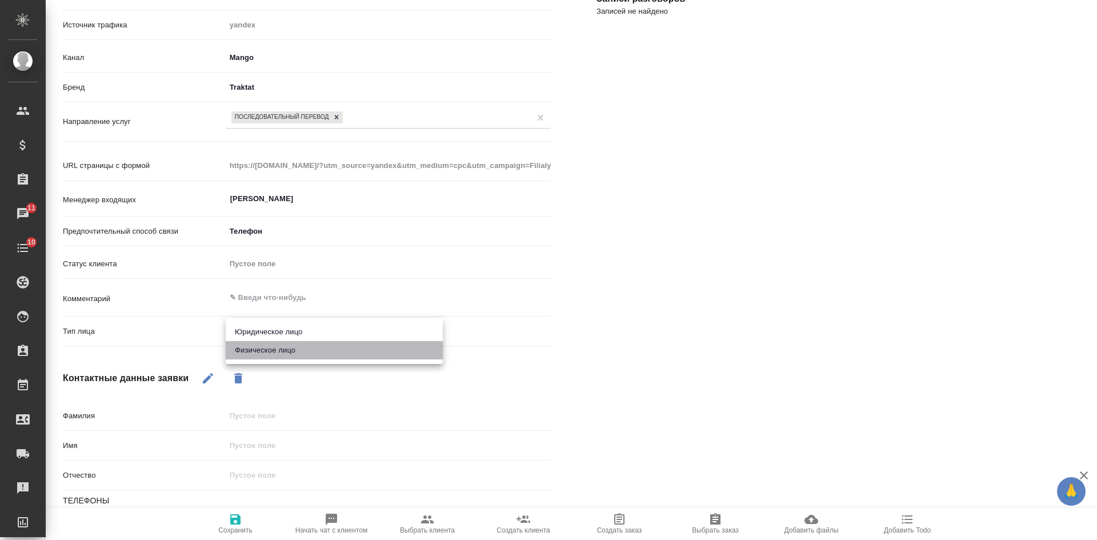
click at [260, 357] on li "Физическое лицо" at bounding box center [334, 350] width 217 height 18
type textarea "x"
type input "private"
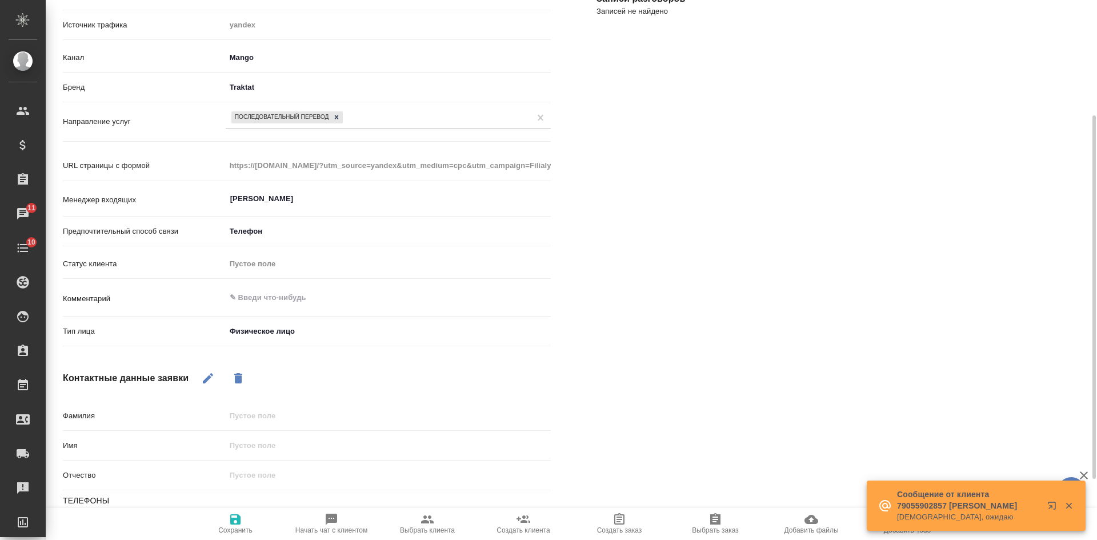
click at [211, 376] on icon "button" at bounding box center [208, 378] width 14 height 14
click at [285, 448] on input "text" at bounding box center [388, 445] width 325 height 17
type textarea "x"
type input "В"
type textarea "x"
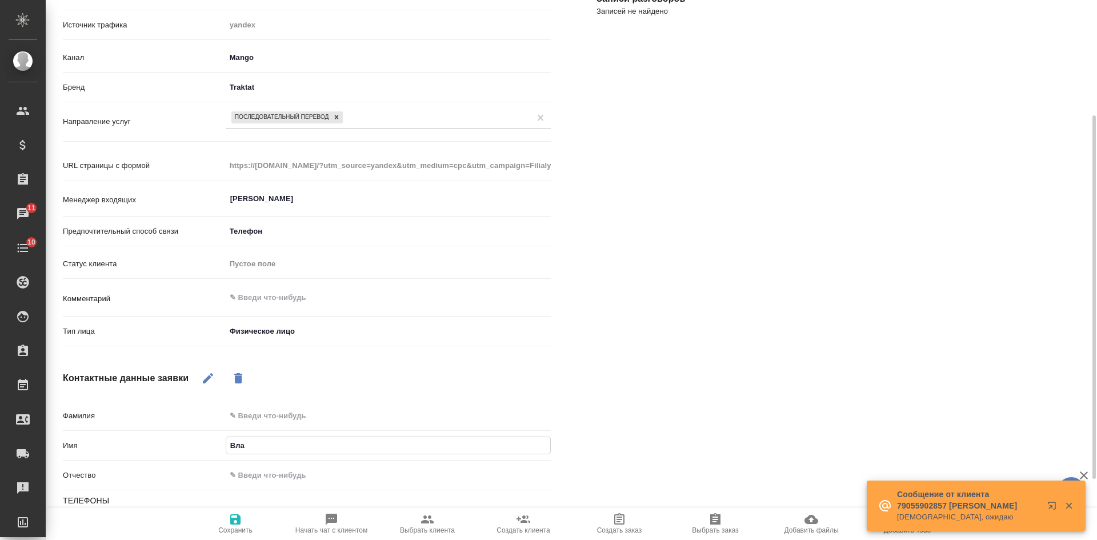
type input "Влад"
type textarea "x"
type input "Влади"
type textarea "x"
type input "Владими"
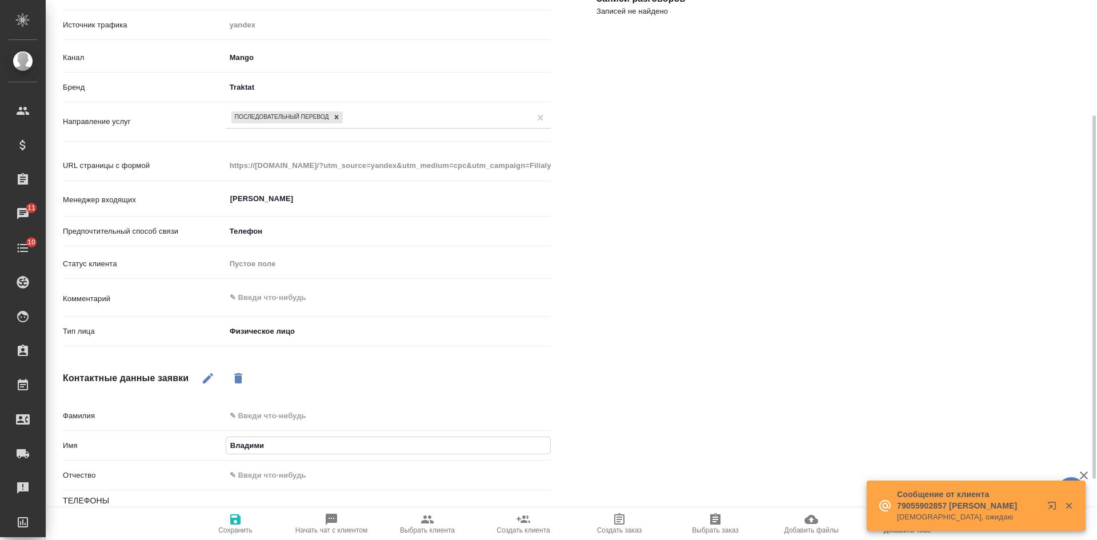
type textarea "x"
type input "[PERSON_NAME]"
click at [229, 528] on span "Сохранить" at bounding box center [235, 530] width 34 height 8
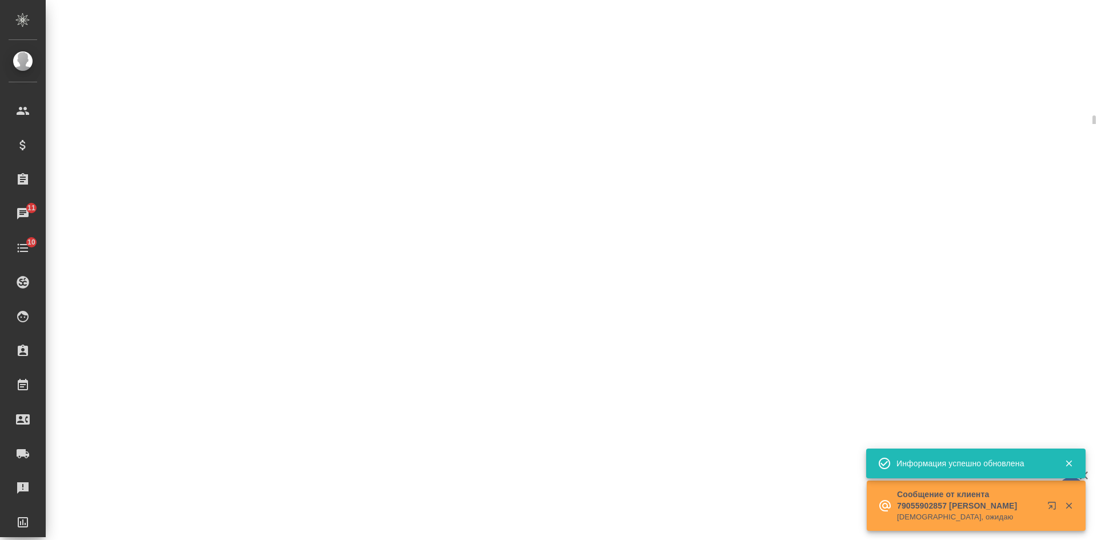
select select "RU"
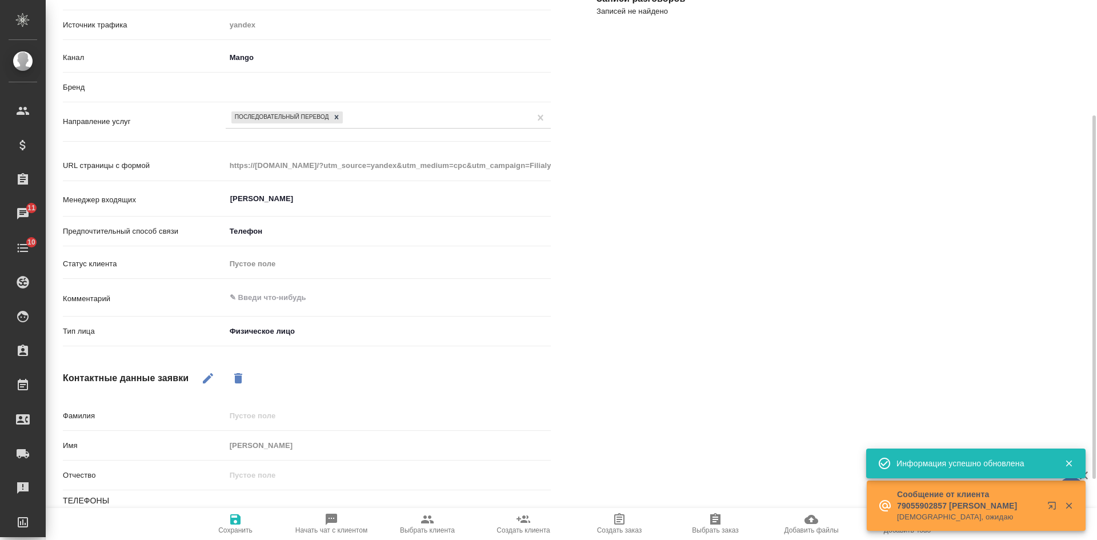
type textarea "x"
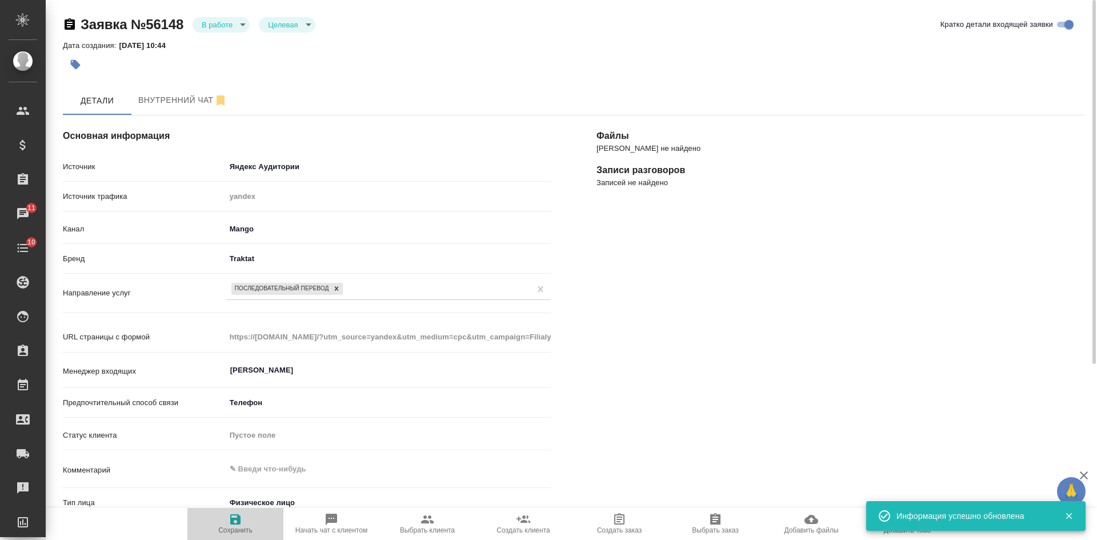
click at [240, 515] on icon "button" at bounding box center [236, 520] width 14 height 14
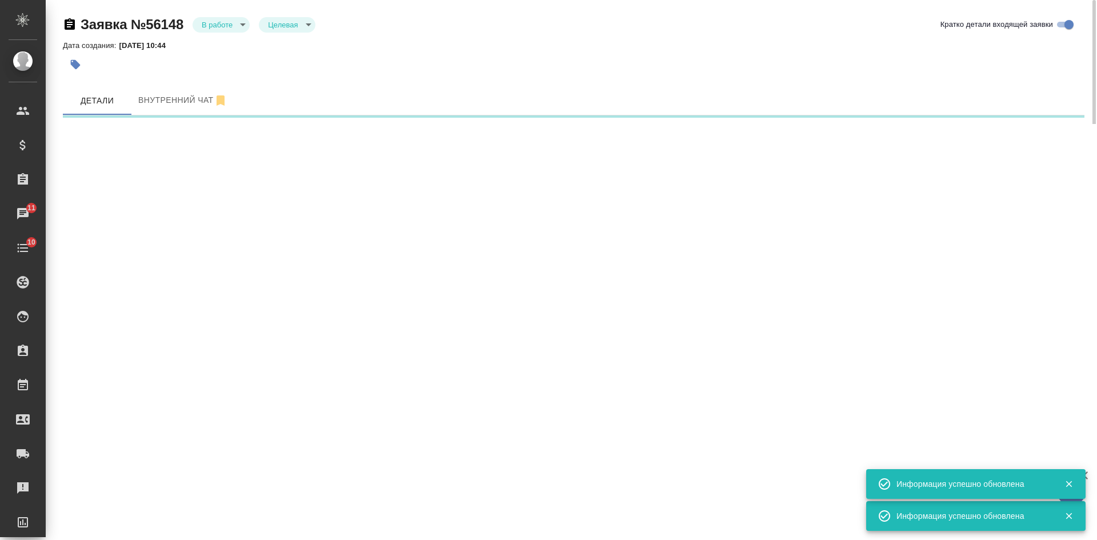
select select "RU"
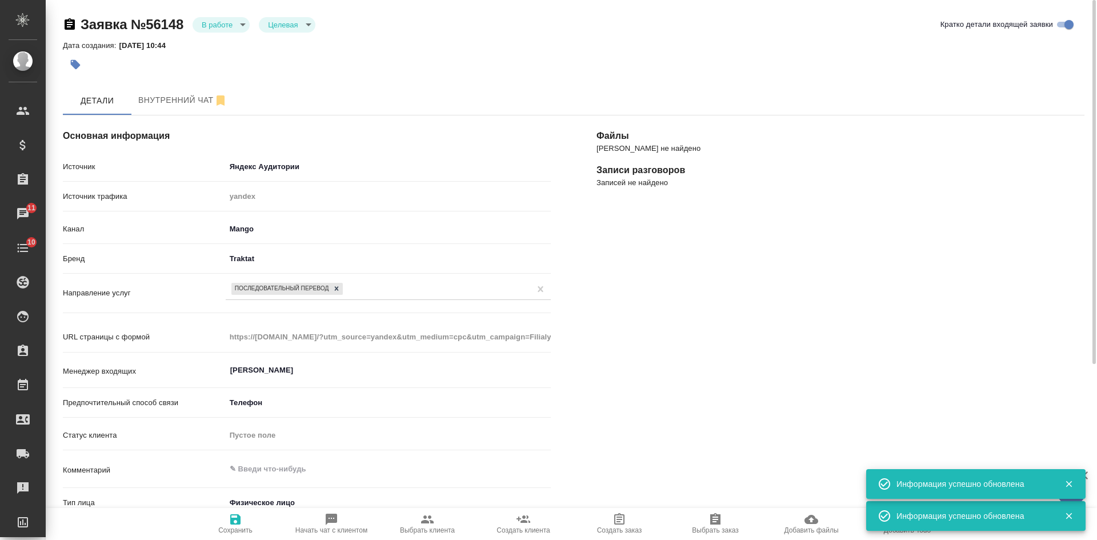
click at [437, 526] on span "Выбрать клиента" at bounding box center [427, 530] width 55 height 8
type textarea "x"
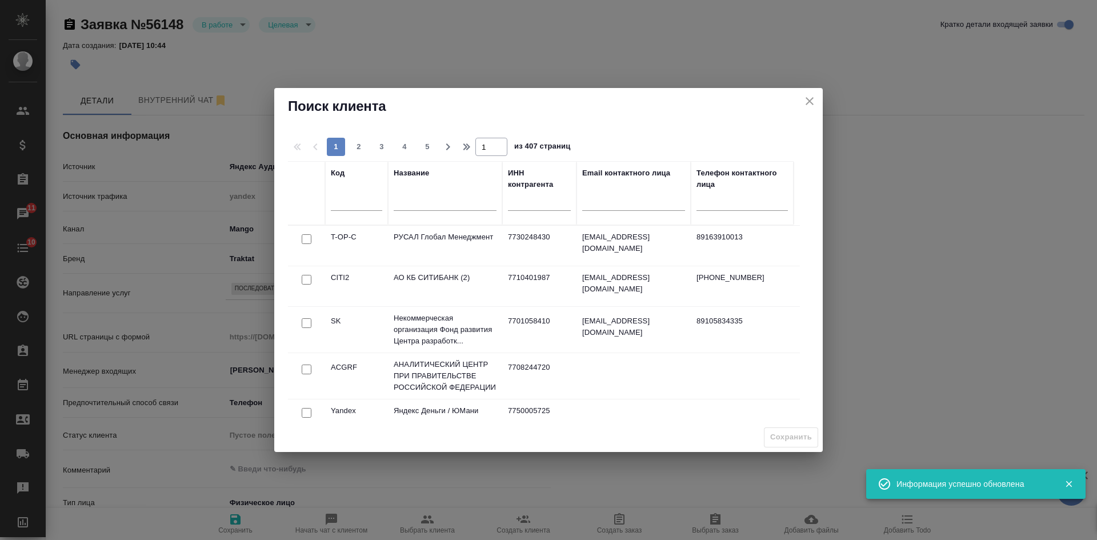
click at [445, 202] on input "text" at bounding box center [445, 203] width 103 height 14
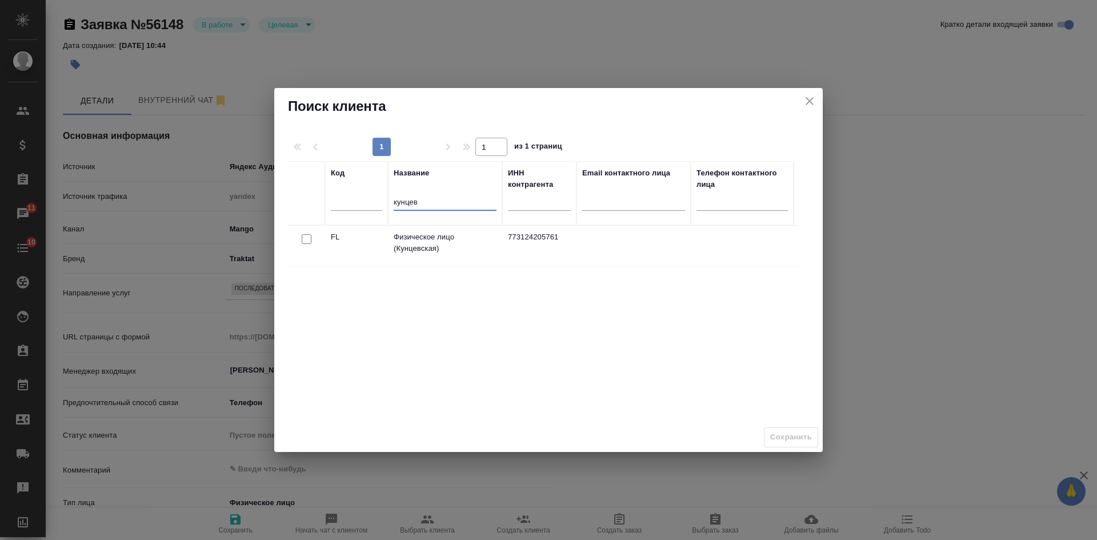
type input "кунцев"
drag, startPoint x: 306, startPoint y: 237, endPoint x: 363, endPoint y: 270, distance: 65.3
click at [307, 238] on input "checkbox" at bounding box center [307, 239] width 10 height 10
checkbox input "true"
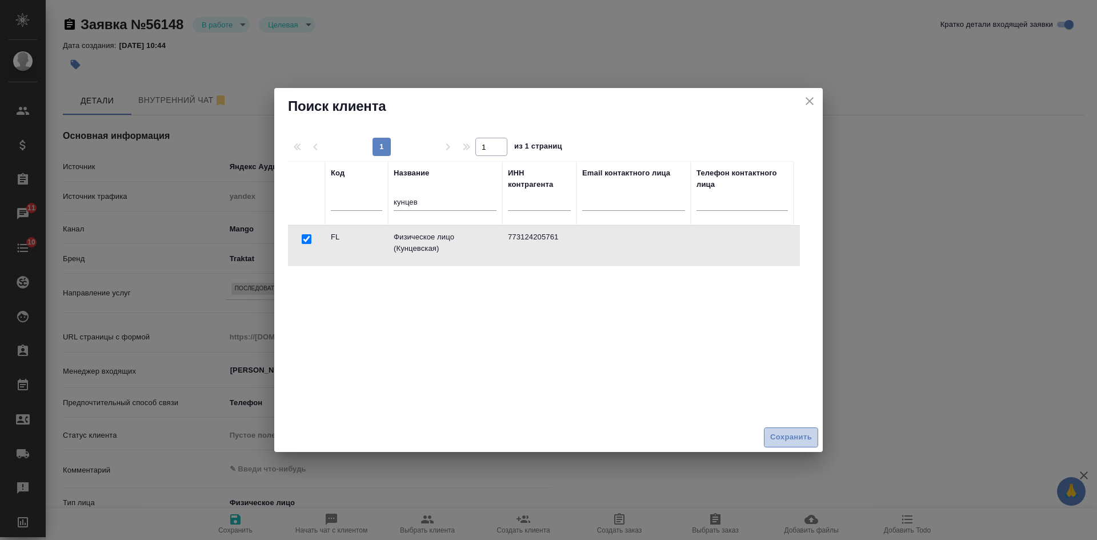
click at [785, 433] on span "Сохранить" at bounding box center [791, 437] width 42 height 13
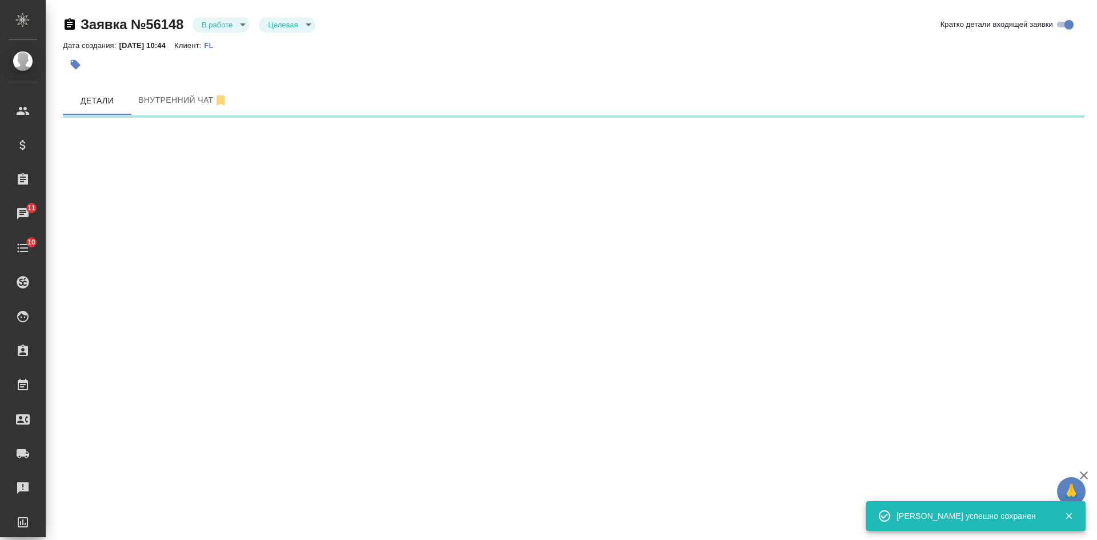
select select "RU"
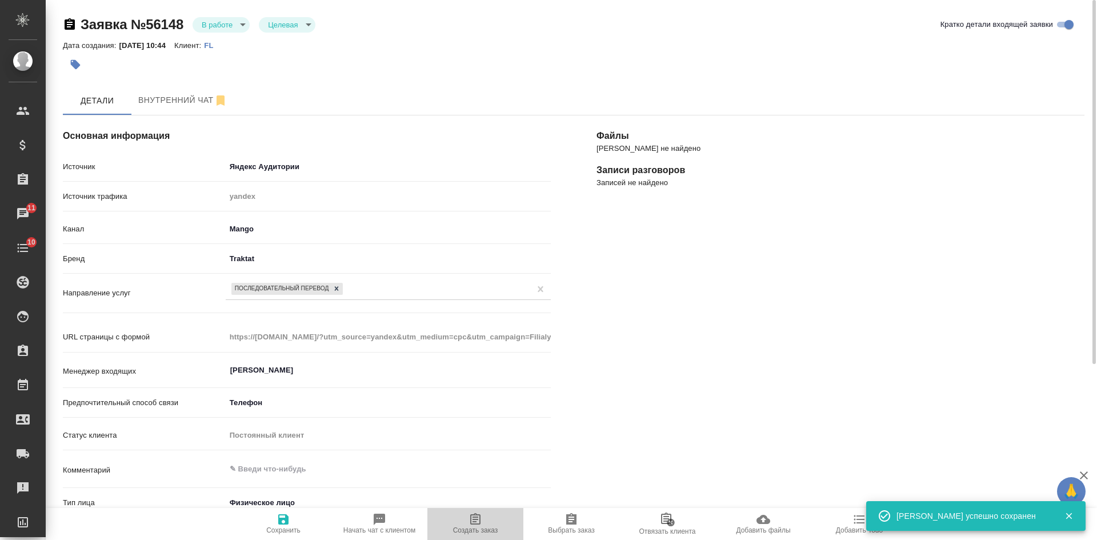
click at [471, 531] on span "Создать заказ" at bounding box center [475, 530] width 45 height 8
type textarea "x"
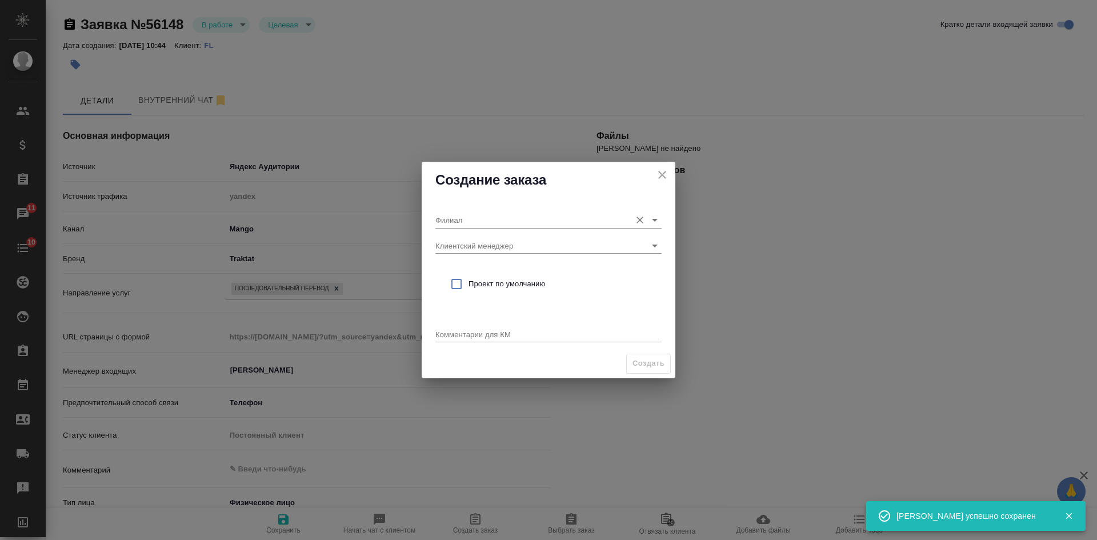
click at [471, 221] on input "Филиал" at bounding box center [530, 219] width 190 height 15
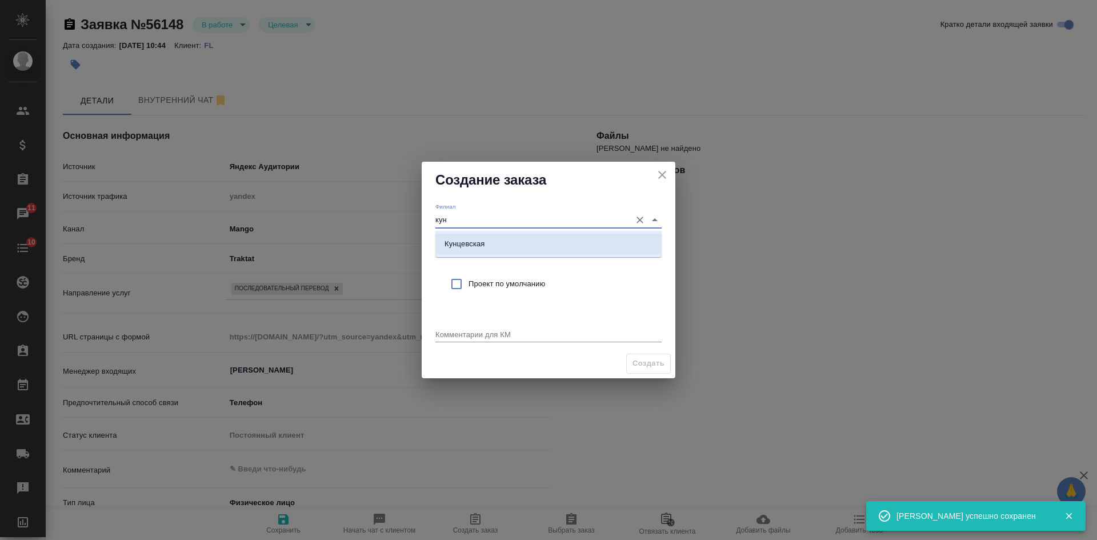
click at [474, 250] on li "Кунцевская" at bounding box center [548, 244] width 226 height 21
type input "Кунцевская"
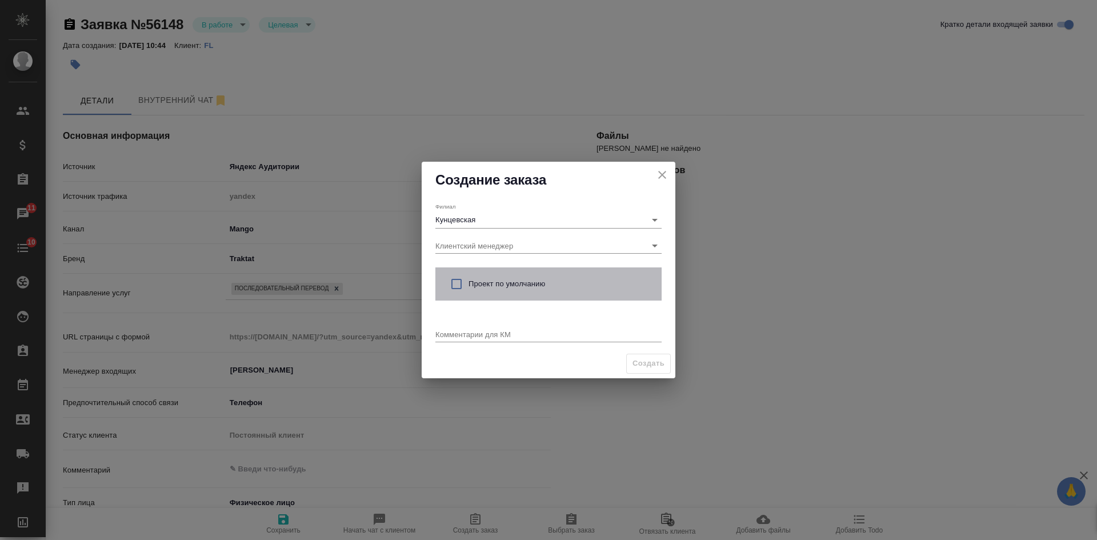
click at [476, 280] on span "Проект по умолчанию" at bounding box center [561, 283] width 184 height 11
checkbox input "true"
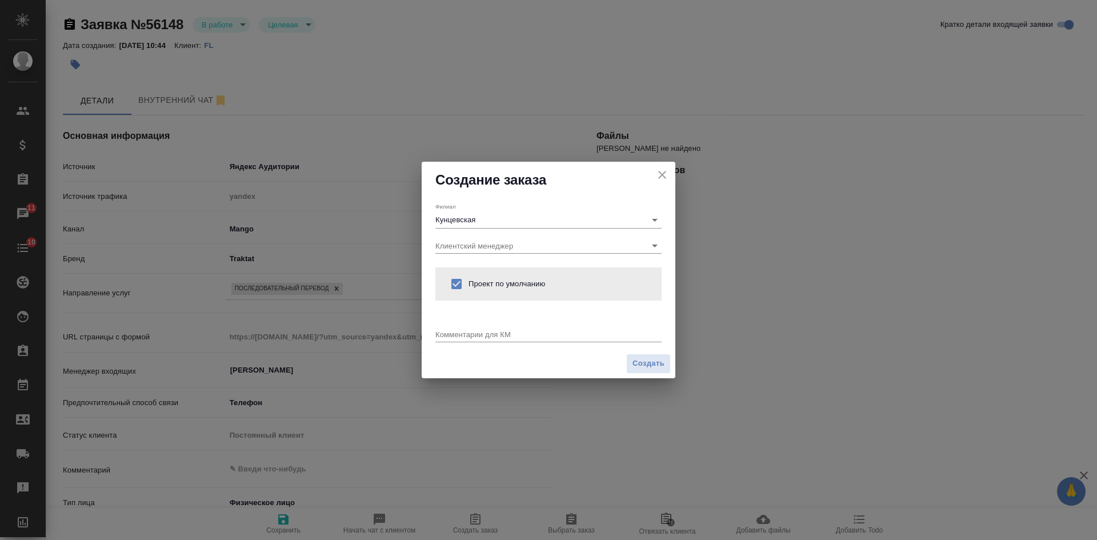
drag, startPoint x: 877, startPoint y: 290, endPoint x: 814, endPoint y: 290, distance: 62.9
click at [877, 290] on div "Создание заказа Филиал Кунцевская Клиентский менеджер Проект по умолчанию Комме…" at bounding box center [548, 270] width 1097 height 540
click at [470, 330] on textarea at bounding box center [548, 334] width 226 height 9
paste textarea "французский (Конго, их диалект?)-русский, сегодня в 13 по МСК, можно онлайн, ес…"
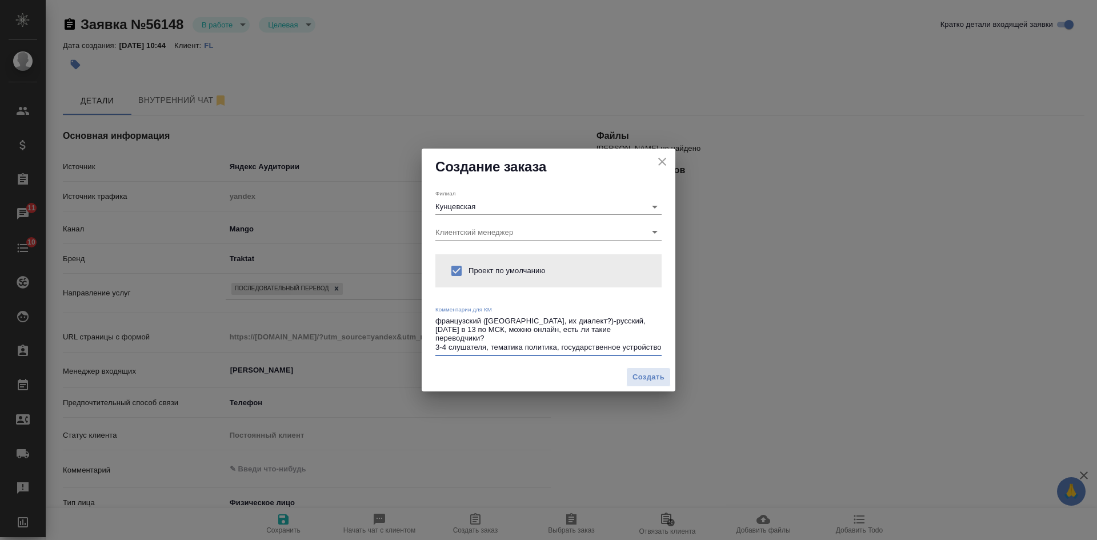
click at [434, 321] on div "Филиал Кунцевская Клиентский менеджер Проект по умолчанию Комментарии для КМ фр…" at bounding box center [549, 274] width 254 height 178
click at [439, 321] on textarea "французский (Конго, их диалект?)-русский, сегодня в 13 по МСК, можно онлайн, ес…" at bounding box center [548, 334] width 226 height 35
click at [436, 321] on textarea "французский (Конго, их диалект?)-русский, сегодня в 13 по МСК, можно онлайн, ес…" at bounding box center [548, 334] width 226 height 35
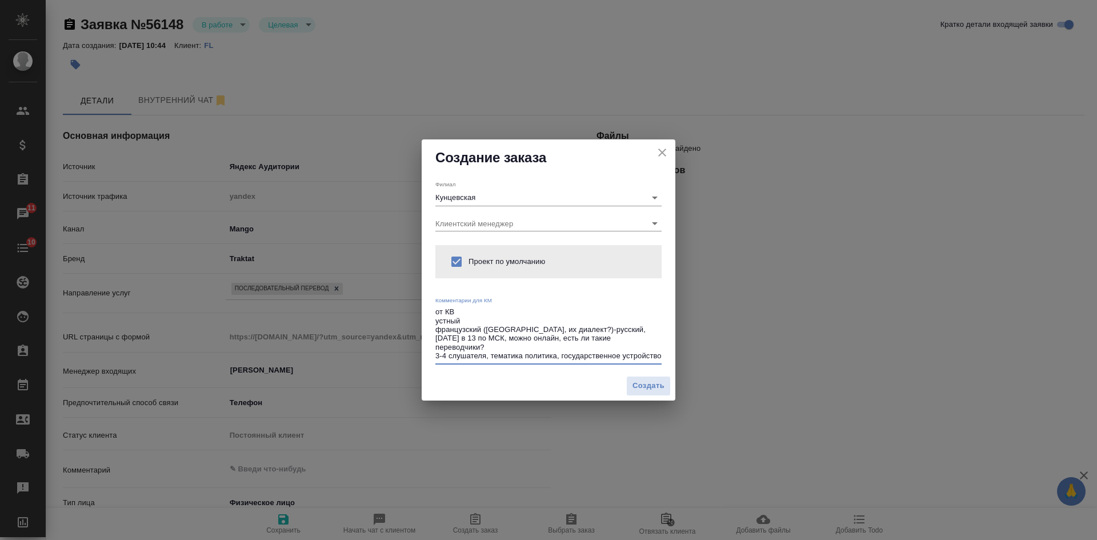
type textarea "от КВ устный французский (Конго, их диалект?)-русский, сегодня в 13 по МСК, мож…"
click at [646, 389] on span "Создать" at bounding box center [649, 385] width 32 height 13
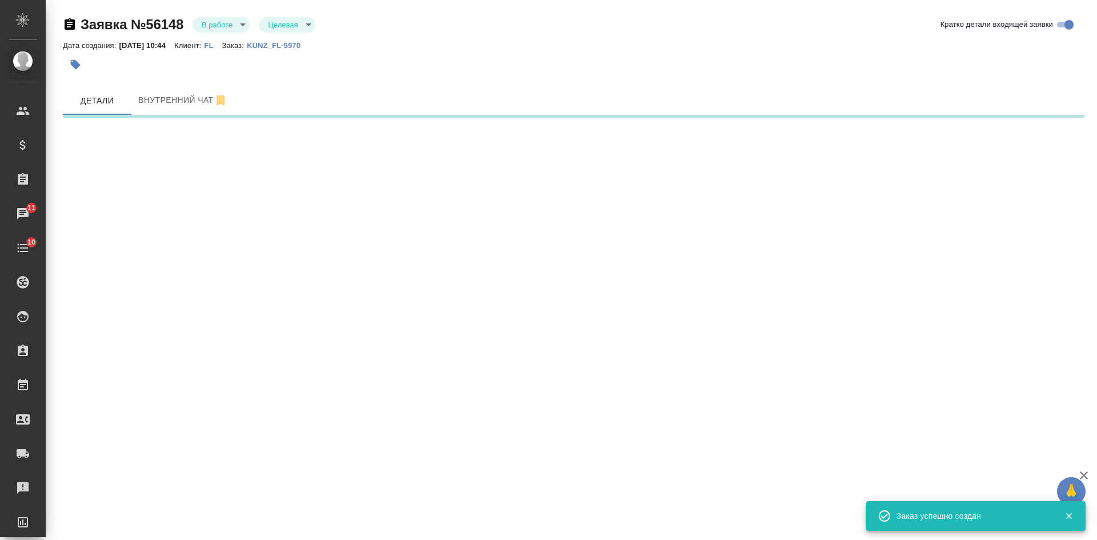
select select "RU"
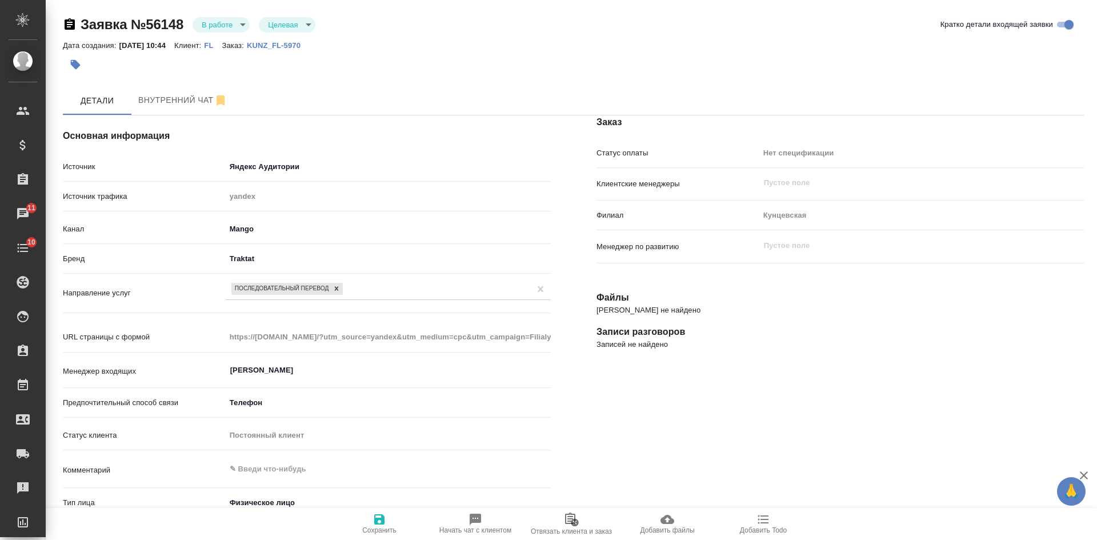
type textarea "x"
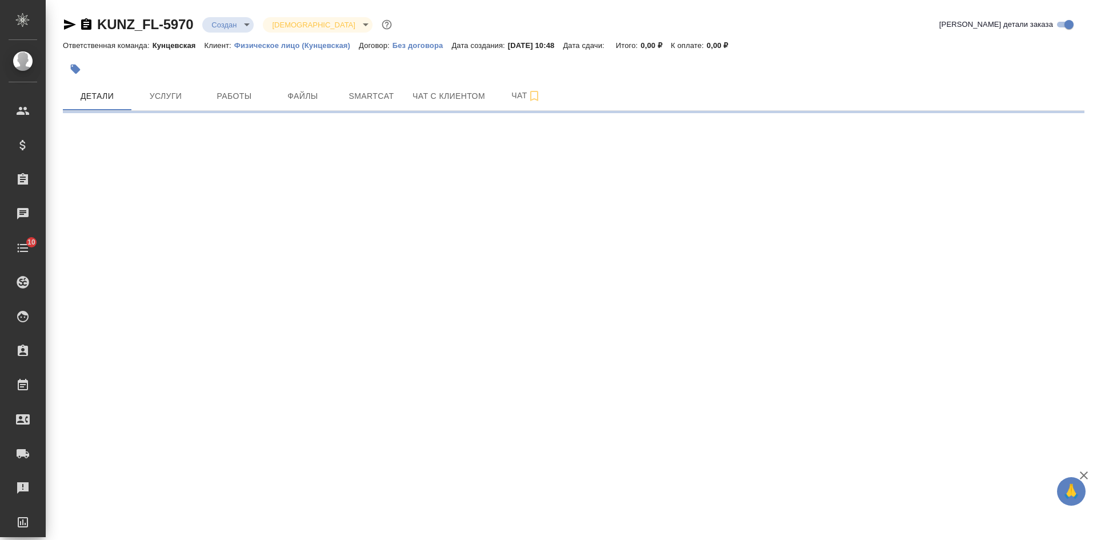
select select "RU"
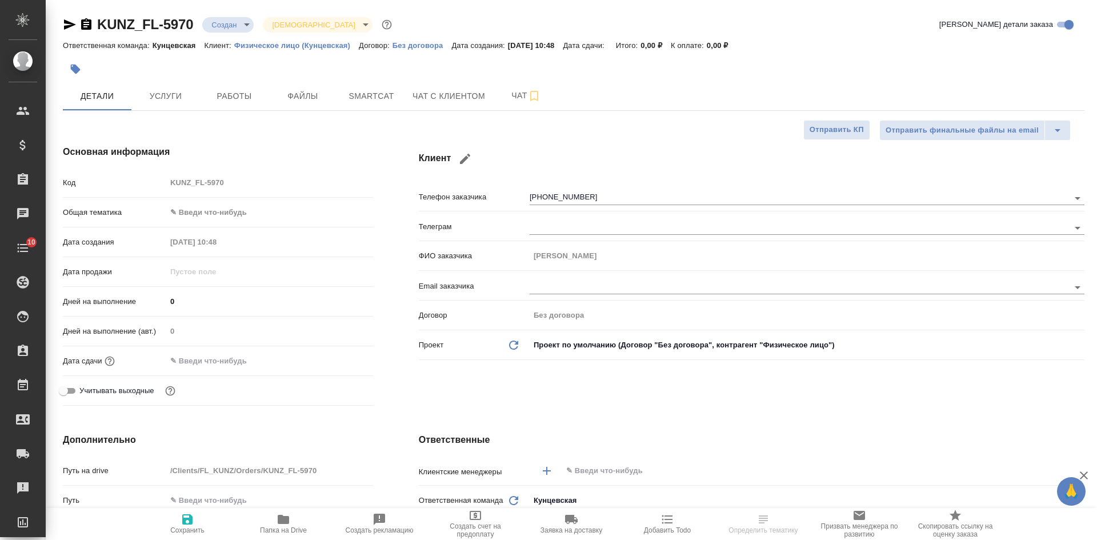
type textarea "x"
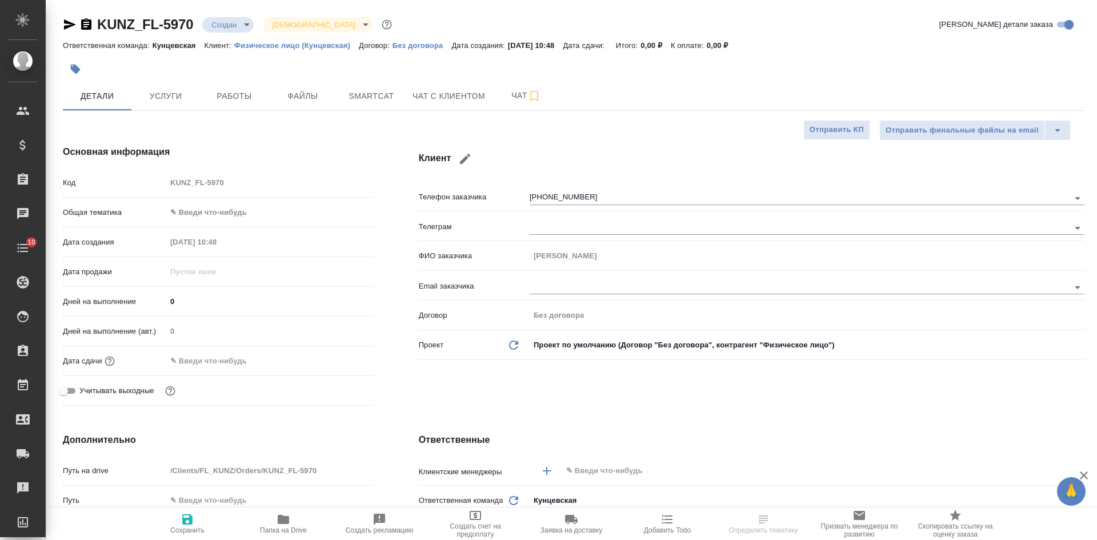
type textarea "x"
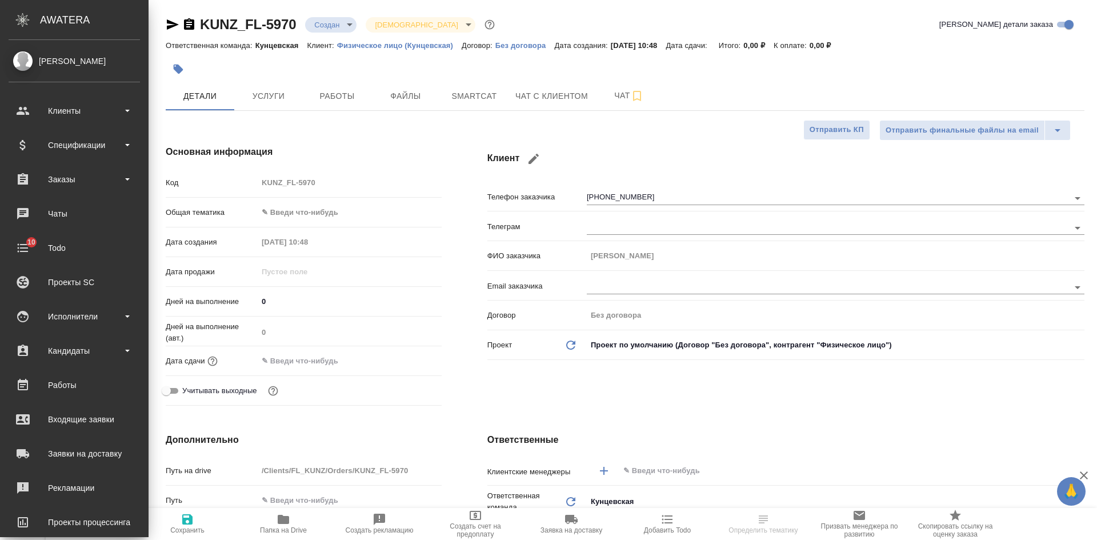
type textarea "x"
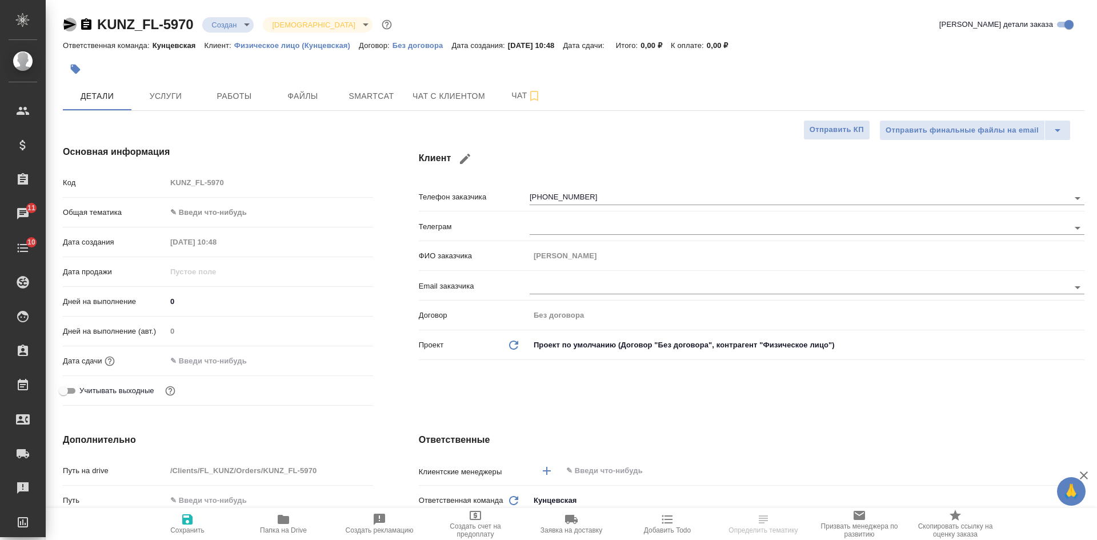
click at [67, 25] on icon "button" at bounding box center [70, 25] width 14 height 14
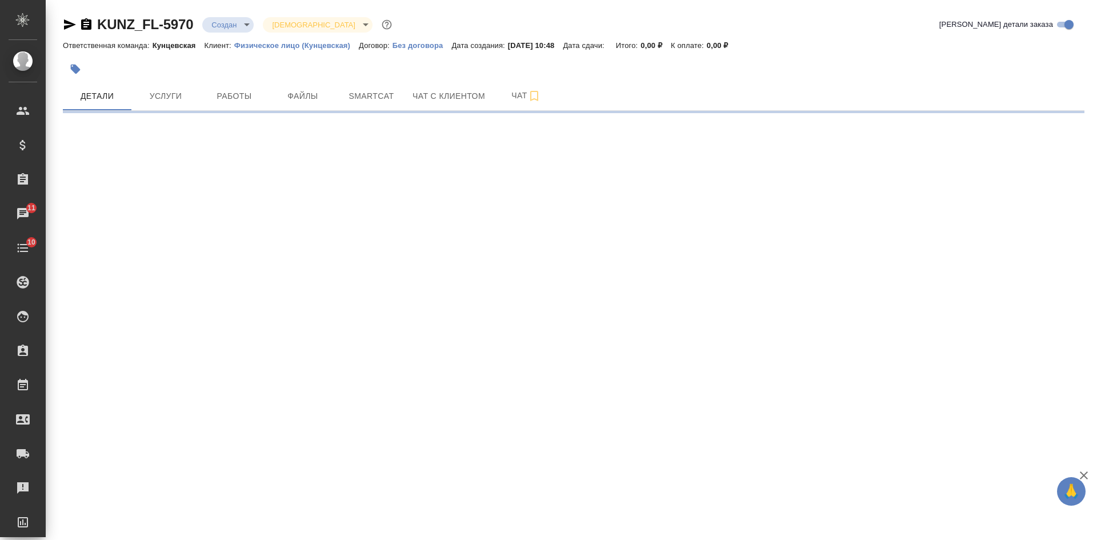
select select "RU"
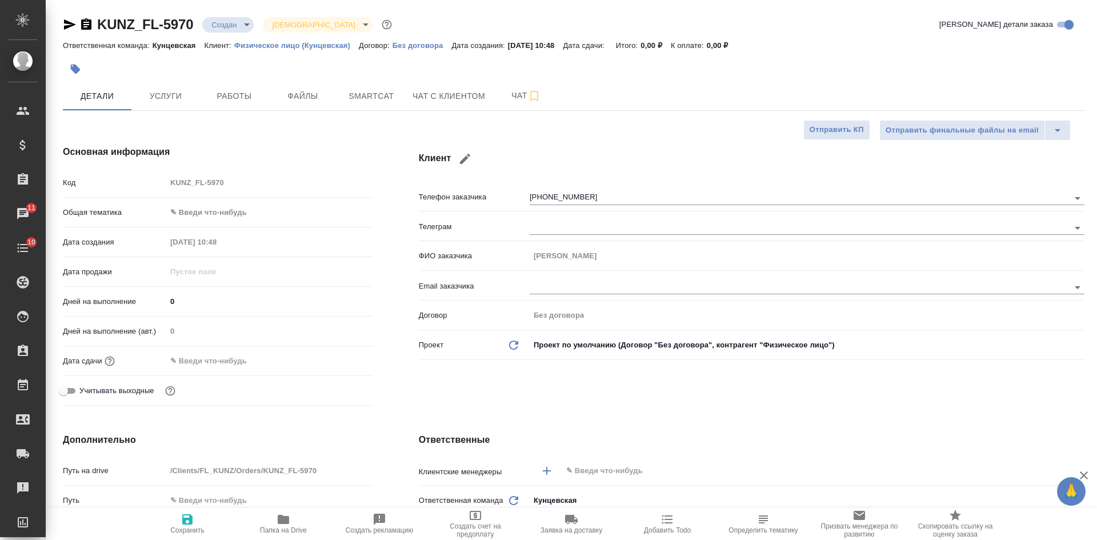
type textarea "x"
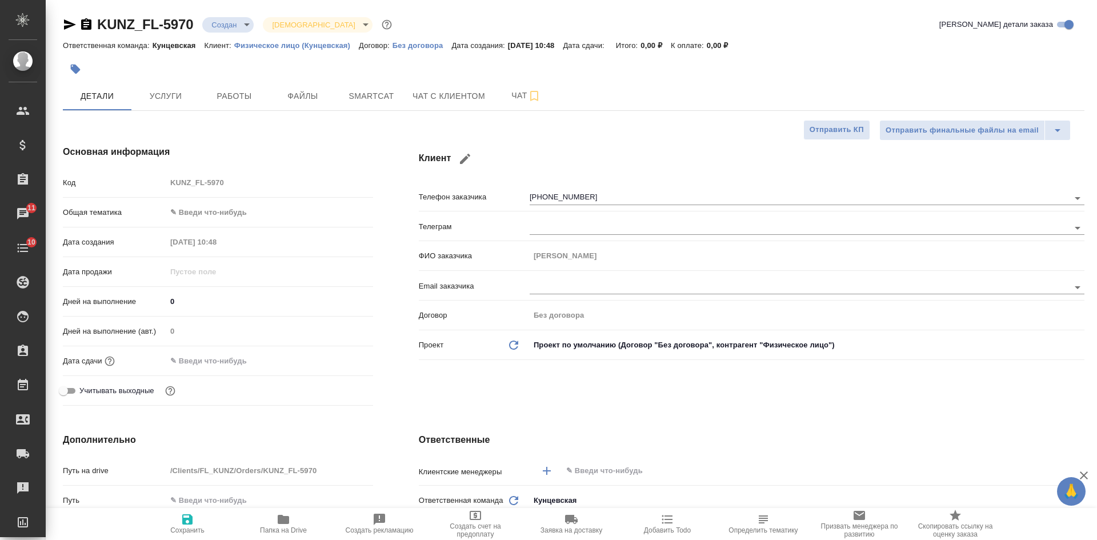
type textarea "x"
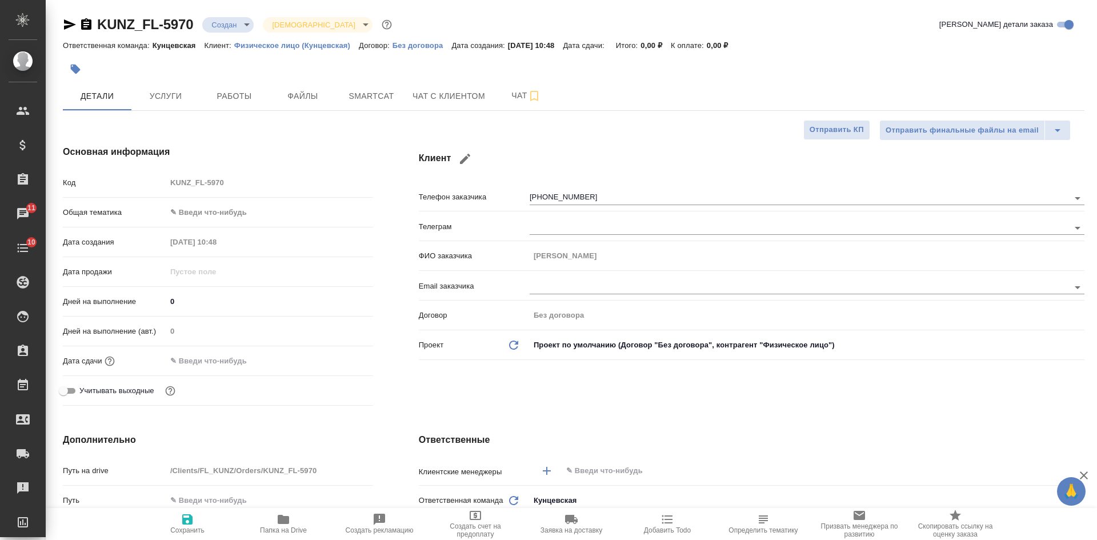
type textarea "x"
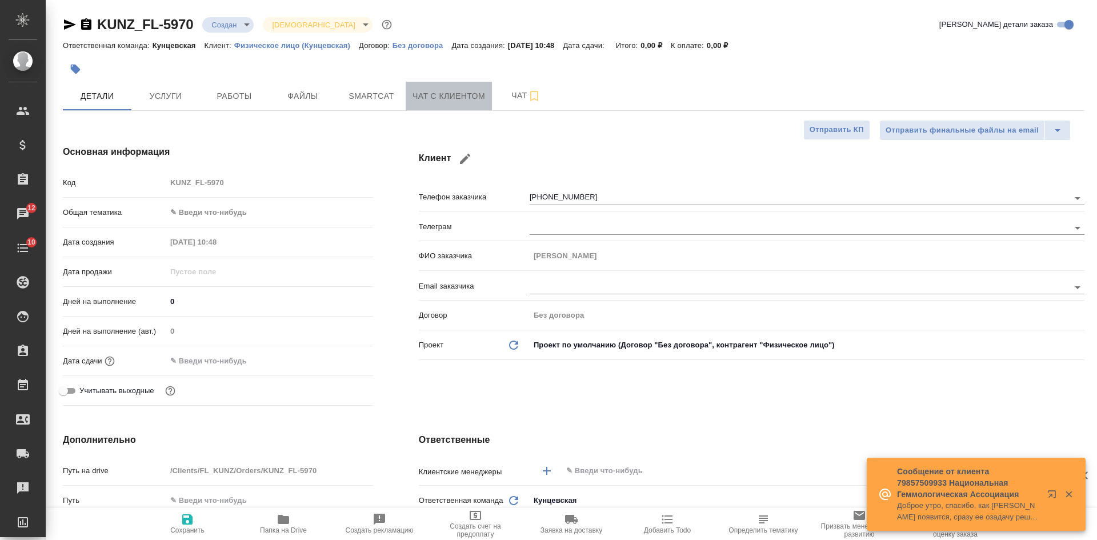
click at [449, 94] on span "Чат с клиентом" at bounding box center [449, 96] width 73 height 14
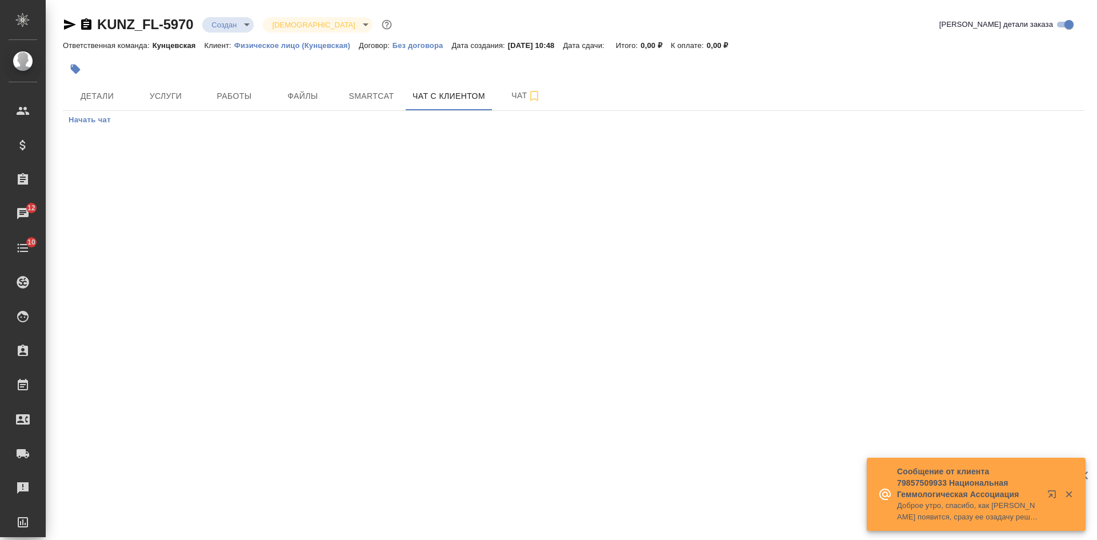
drag, startPoint x: 944, startPoint y: 239, endPoint x: 810, endPoint y: 194, distance: 140.6
click at [946, 238] on div ".cls-1 fill:#fff; AWATERA [PERSON_NAME] Спецификации Заказы 12 Чаты 10 Todo Про…" at bounding box center [548, 270] width 1097 height 540
click at [511, 97] on span "Чат" at bounding box center [526, 96] width 55 height 14
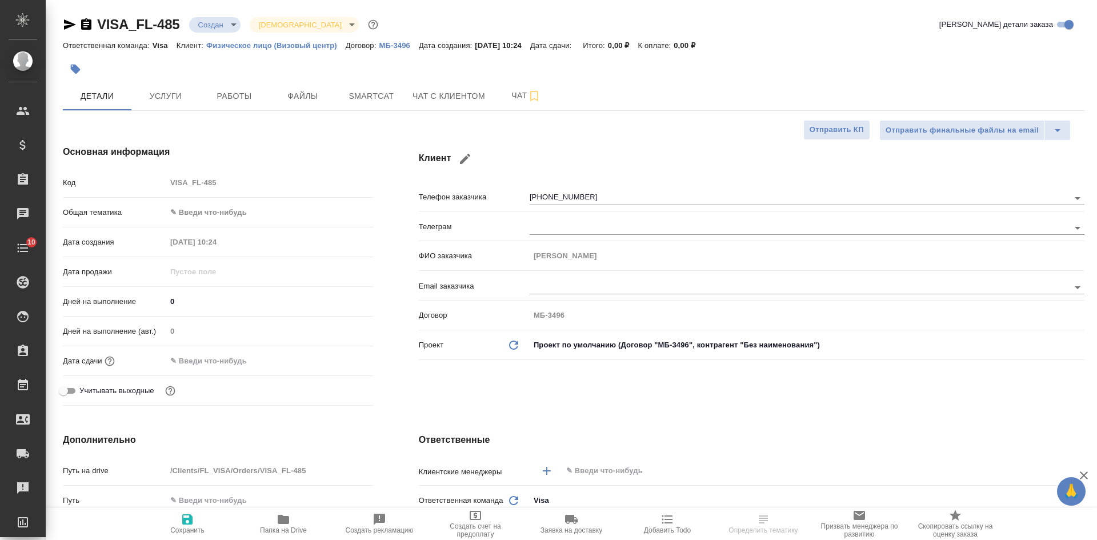
select select "RU"
type textarea "x"
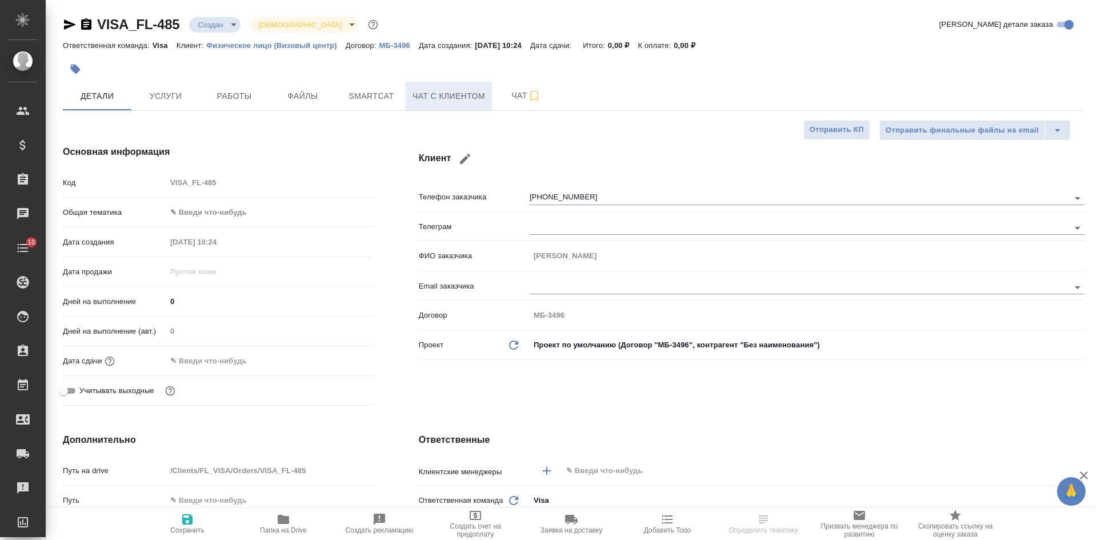
type textarea "x"
click at [453, 102] on span "Чат с клиентом" at bounding box center [449, 96] width 73 height 14
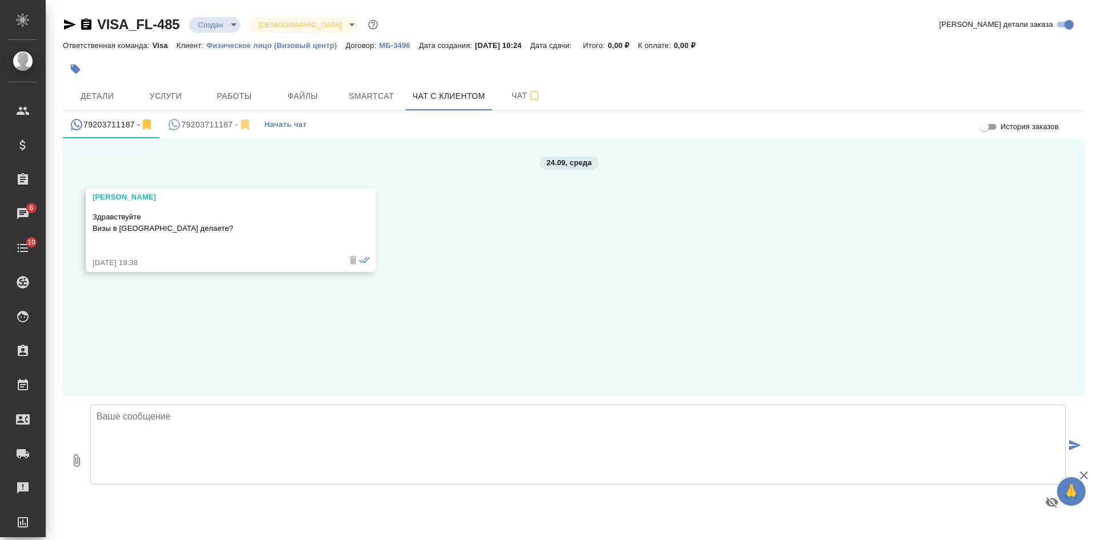
click at [201, 126] on div "79203711187 -" at bounding box center [209, 125] width 84 height 14
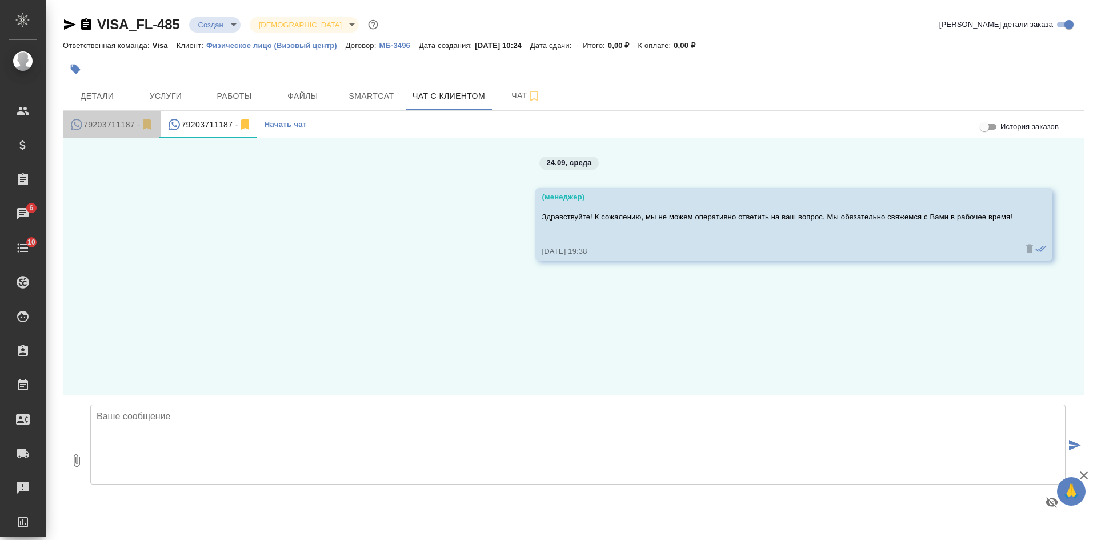
click at [131, 118] on div "79203711187 -" at bounding box center [112, 125] width 84 height 14
